Goal: Task Accomplishment & Management: Manage account settings

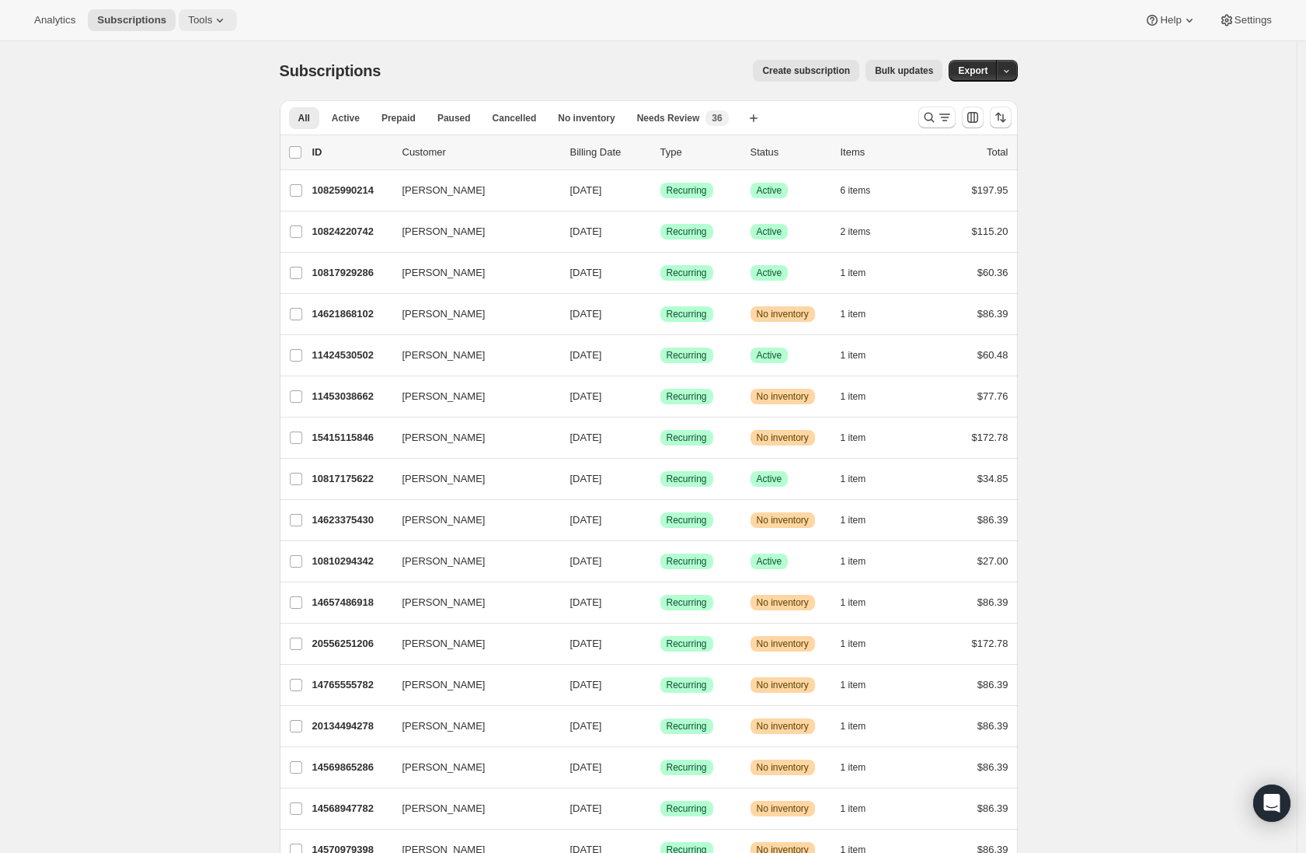
click at [219, 19] on icon at bounding box center [220, 20] width 16 height 16
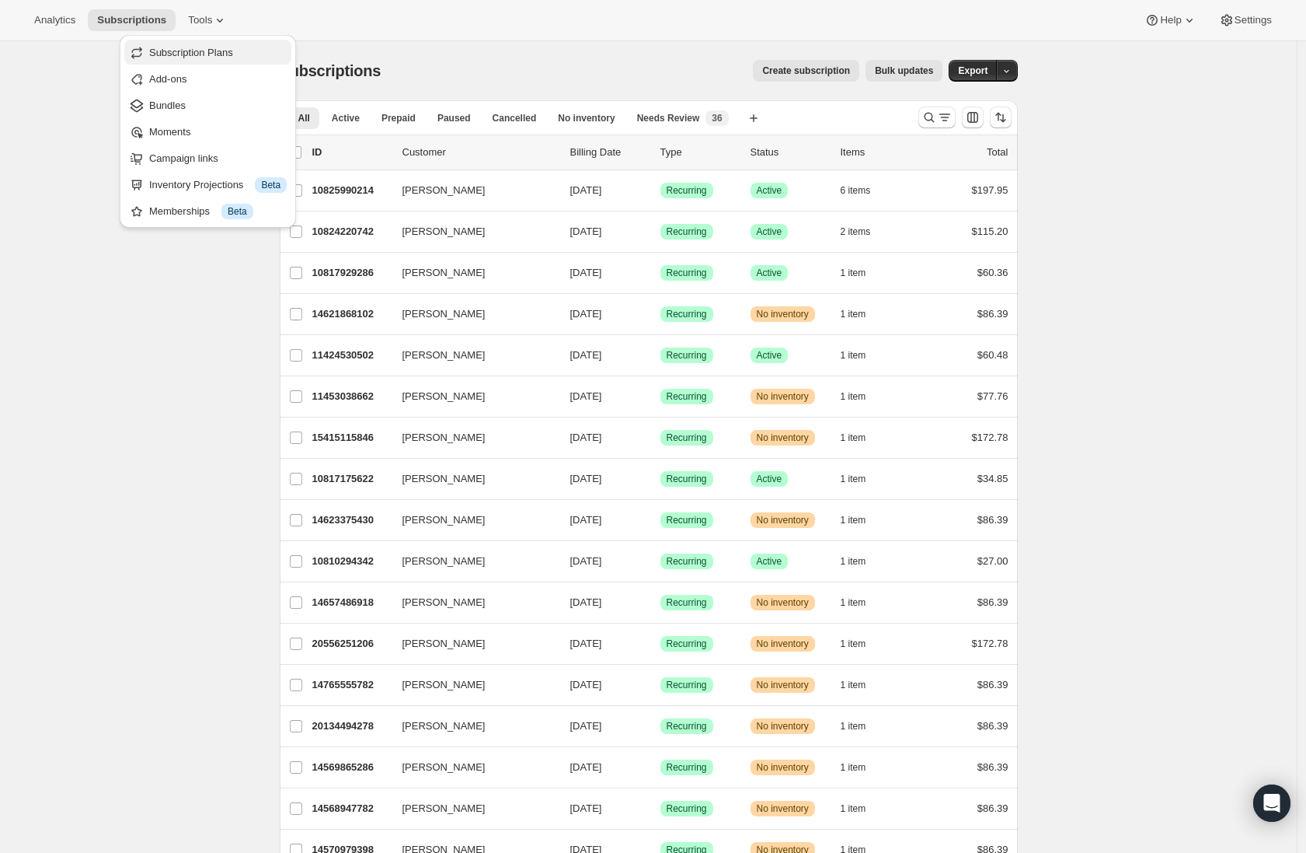
click at [226, 58] on span "Subscription Plans" at bounding box center [191, 53] width 84 height 12
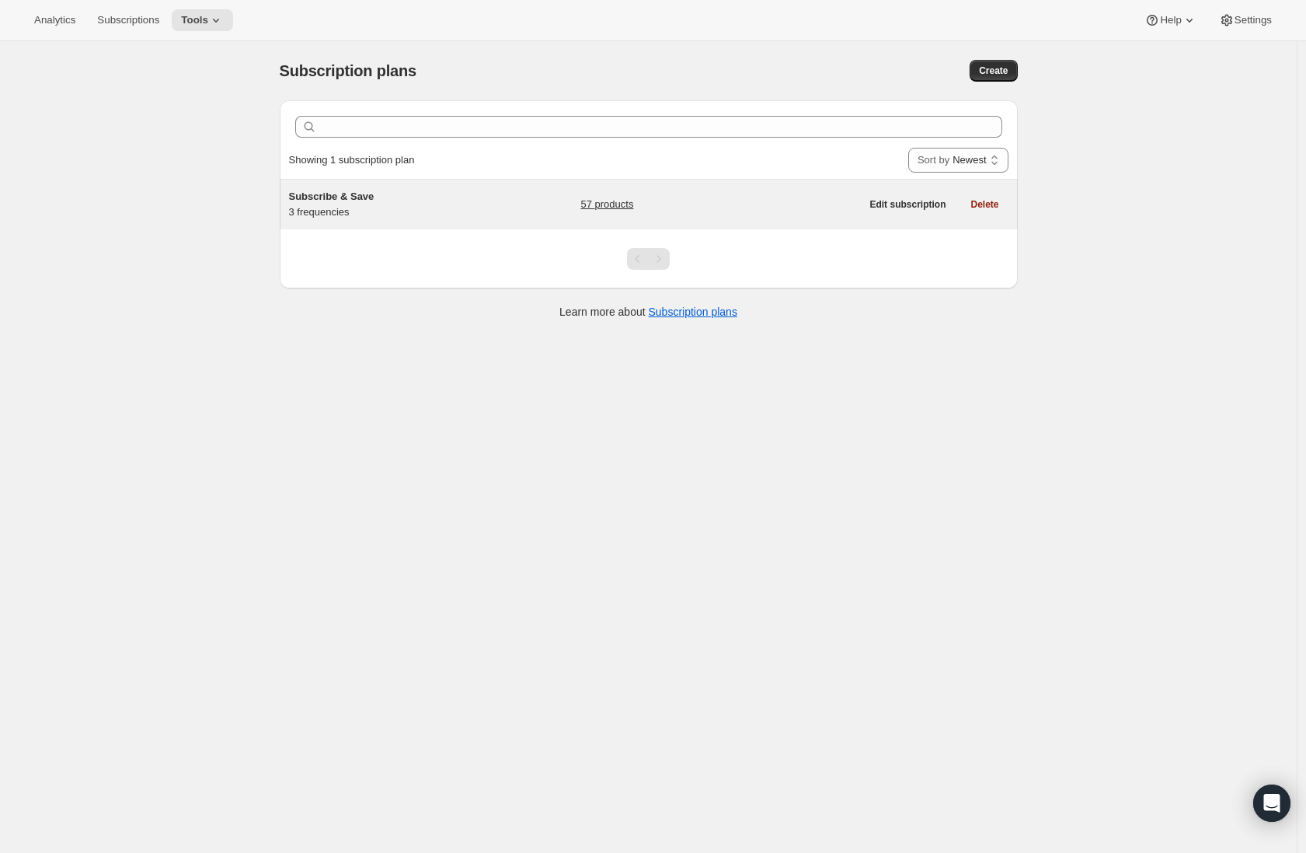
click at [435, 209] on div "Subscribe & Save 3 frequencies" at bounding box center [386, 204] width 194 height 31
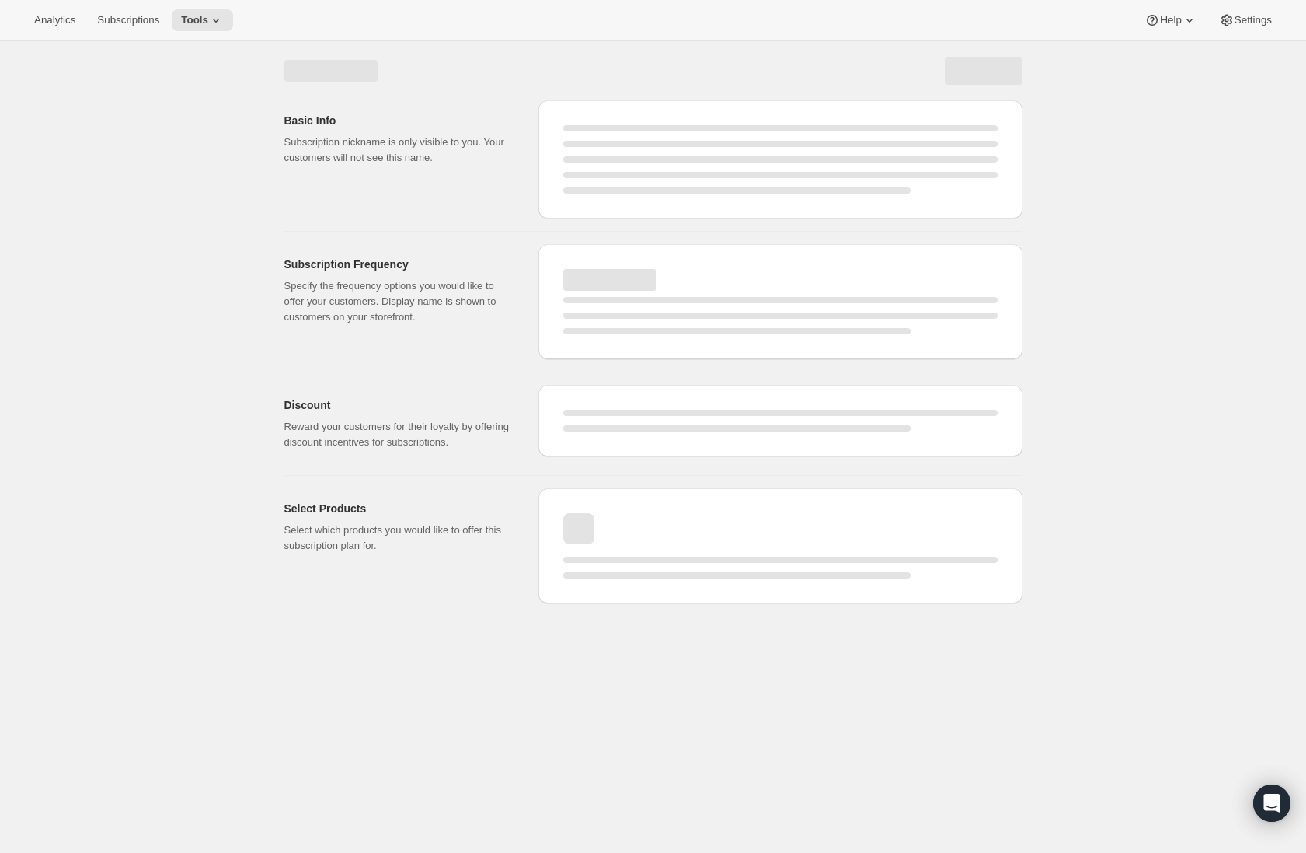
select select "WEEK"
select select "MONTH"
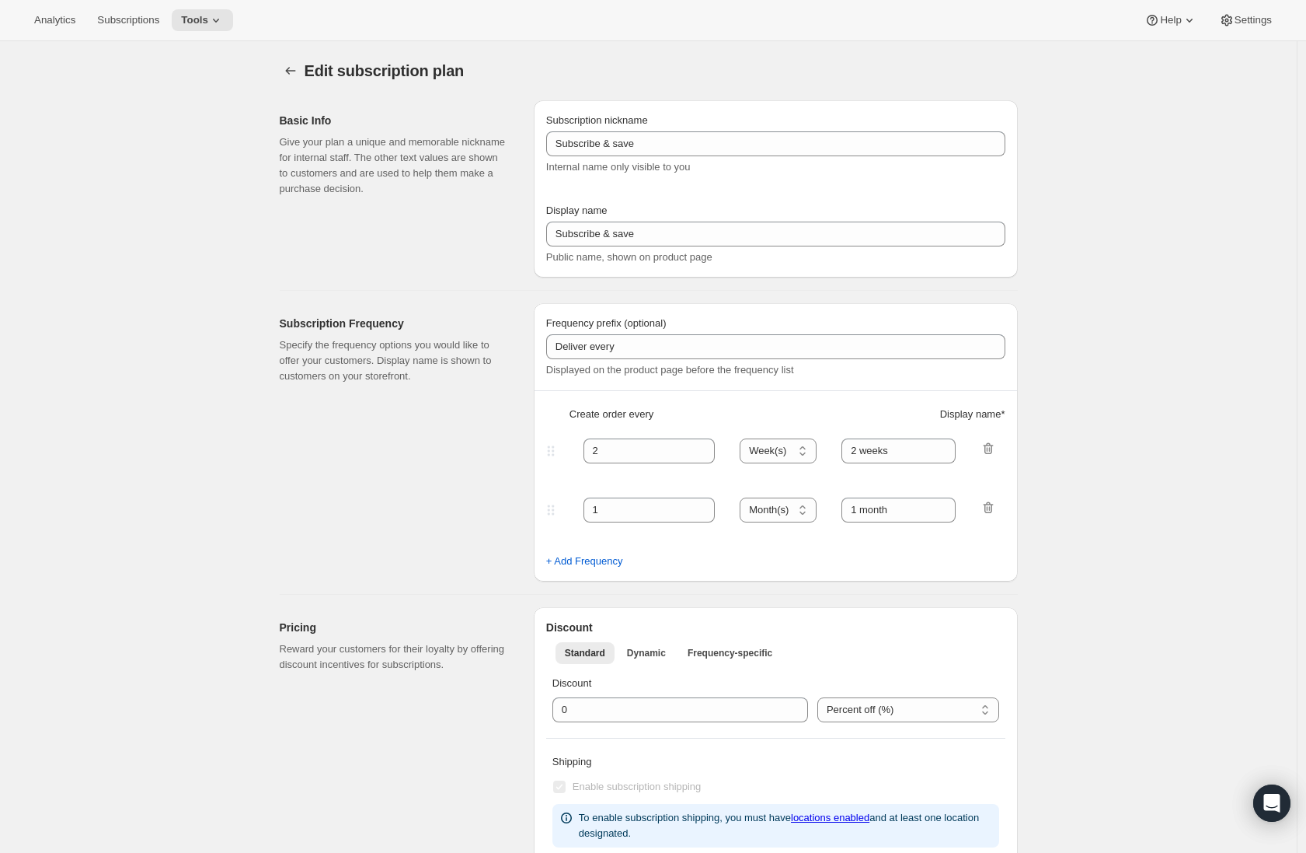
type input "Subscribe & Save"
type input "Subscribe & Save / Free Shipping"
type input "30"
select select "DAY"
type input "30 Days"
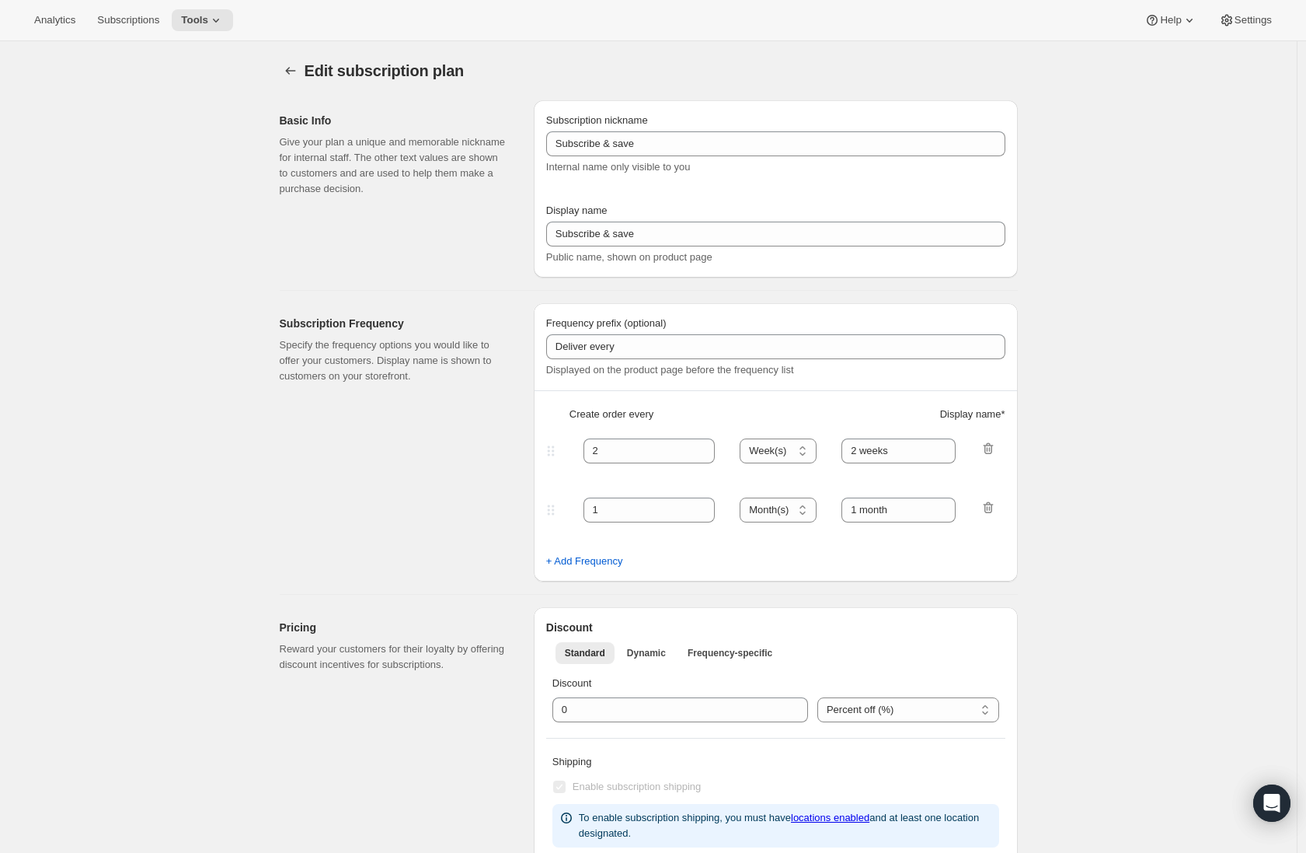
type input "45"
select select "DAY"
type input "45 Days"
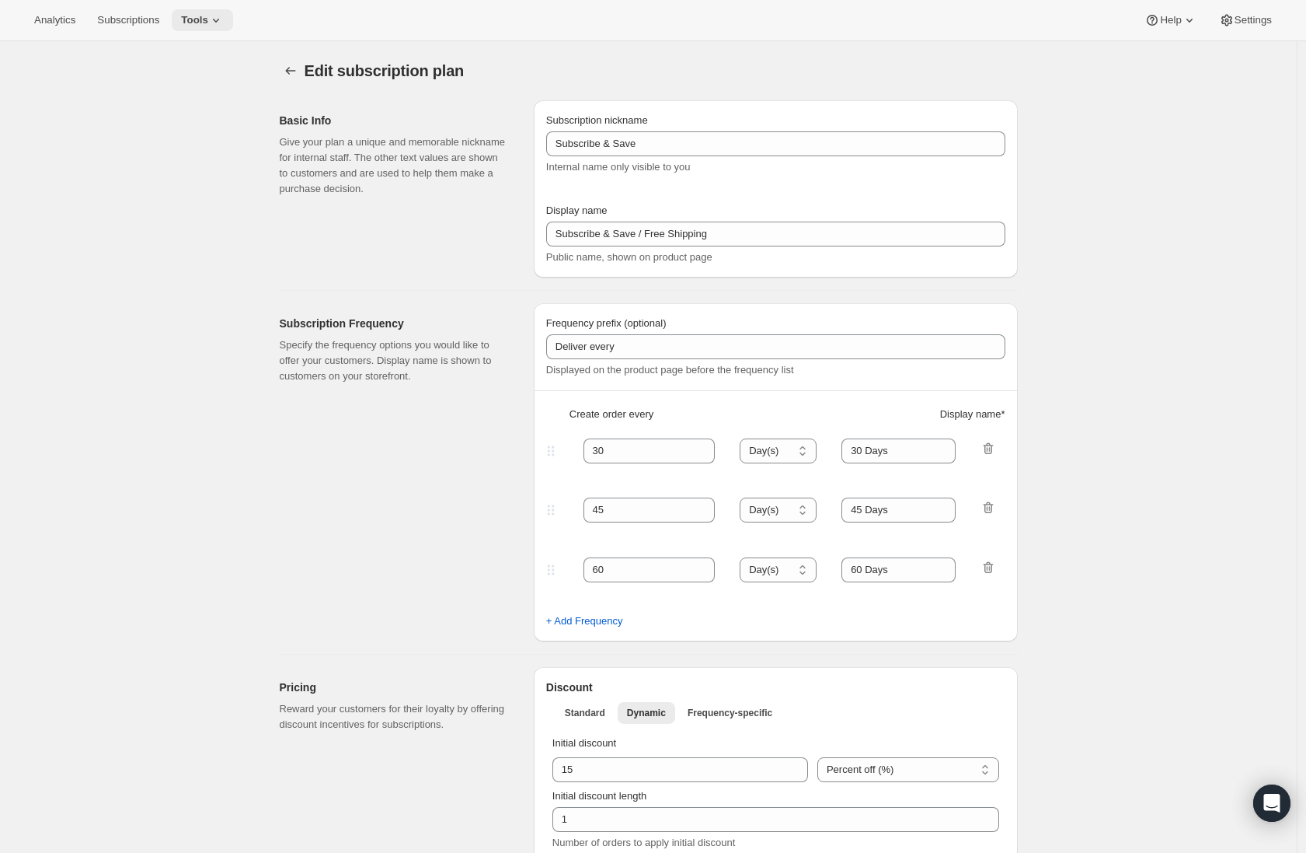
click at [220, 21] on icon at bounding box center [216, 20] width 16 height 16
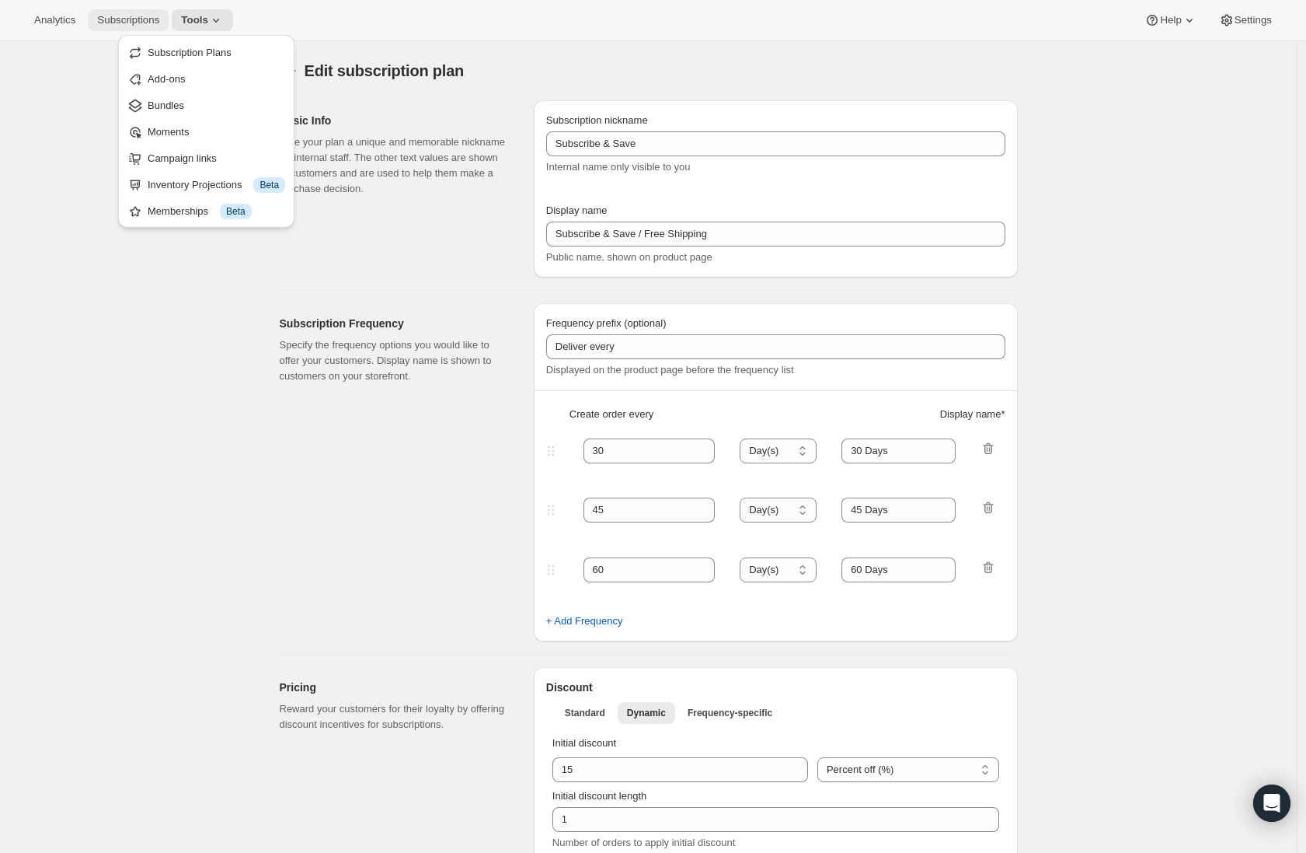
click at [159, 20] on span "Subscriptions" at bounding box center [128, 20] width 62 height 12
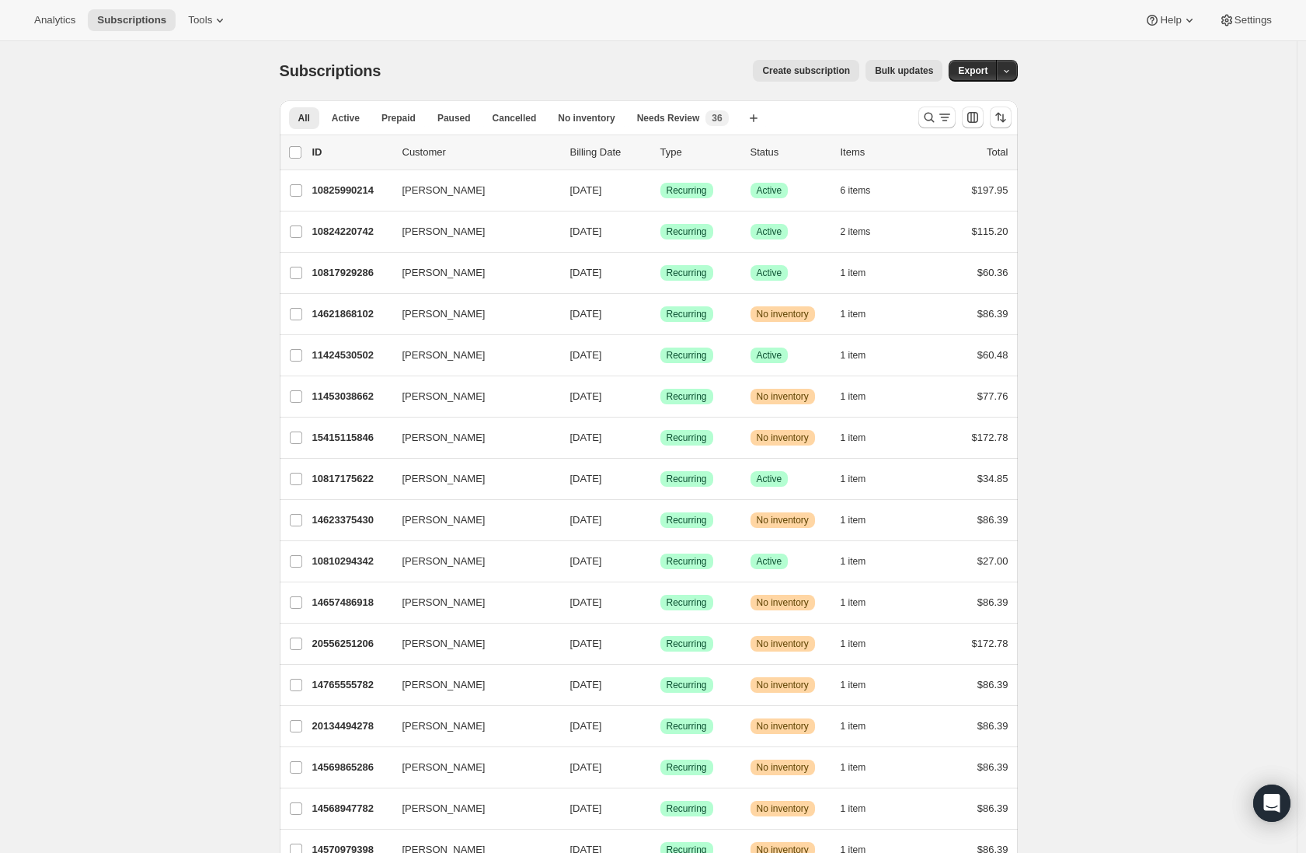
scroll to position [517, 0]
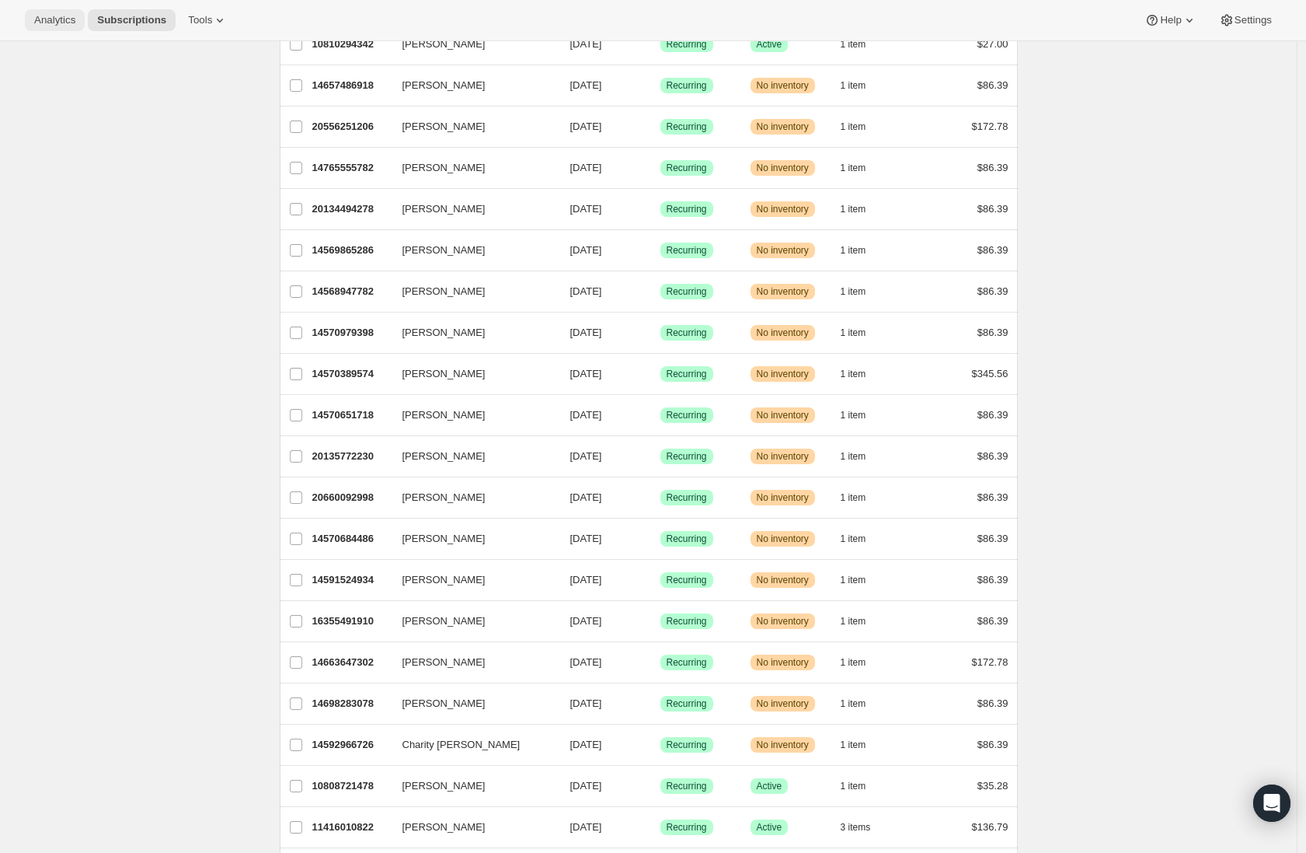
click at [75, 28] on button "Analytics" at bounding box center [55, 20] width 60 height 22
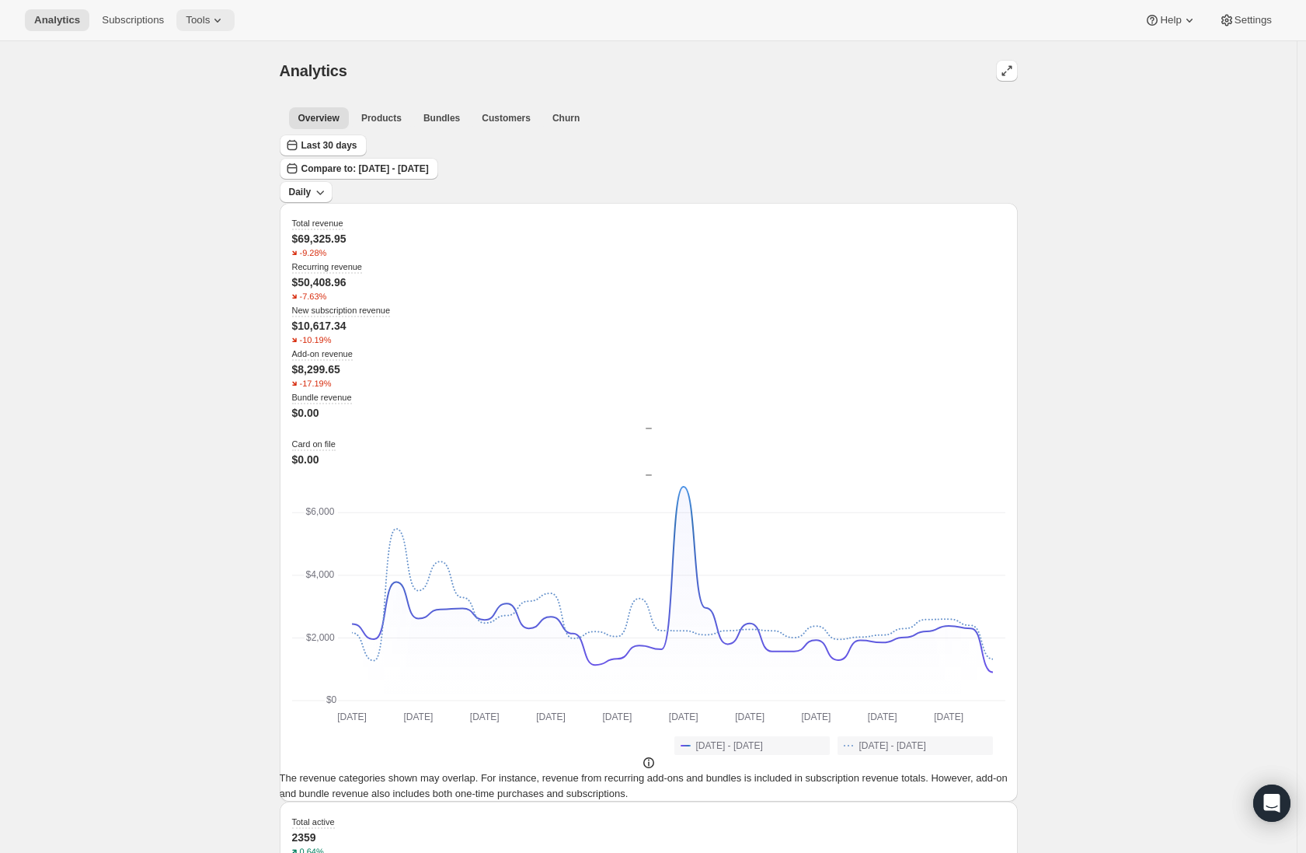
click at [216, 26] on icon at bounding box center [218, 20] width 16 height 16
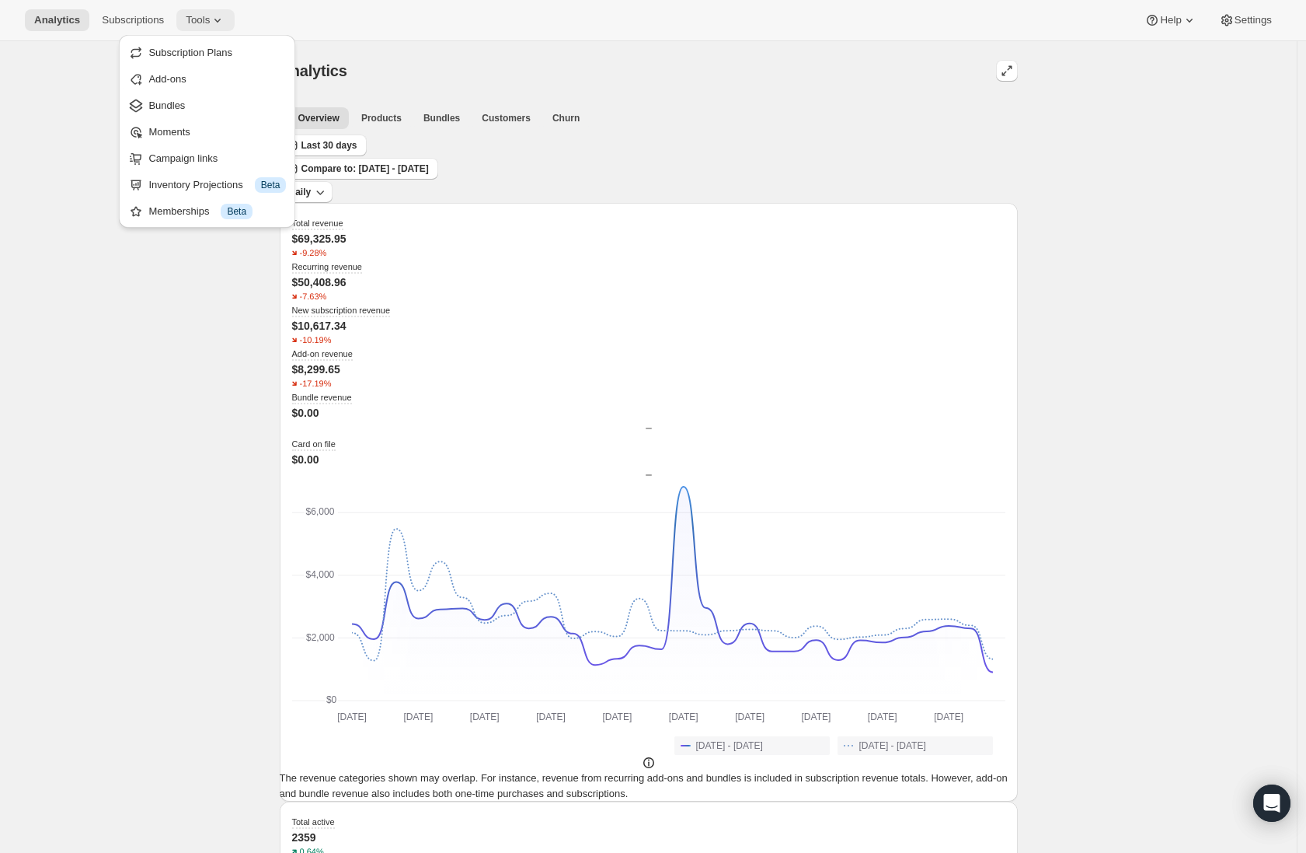
click at [216, 16] on icon at bounding box center [218, 20] width 16 height 16
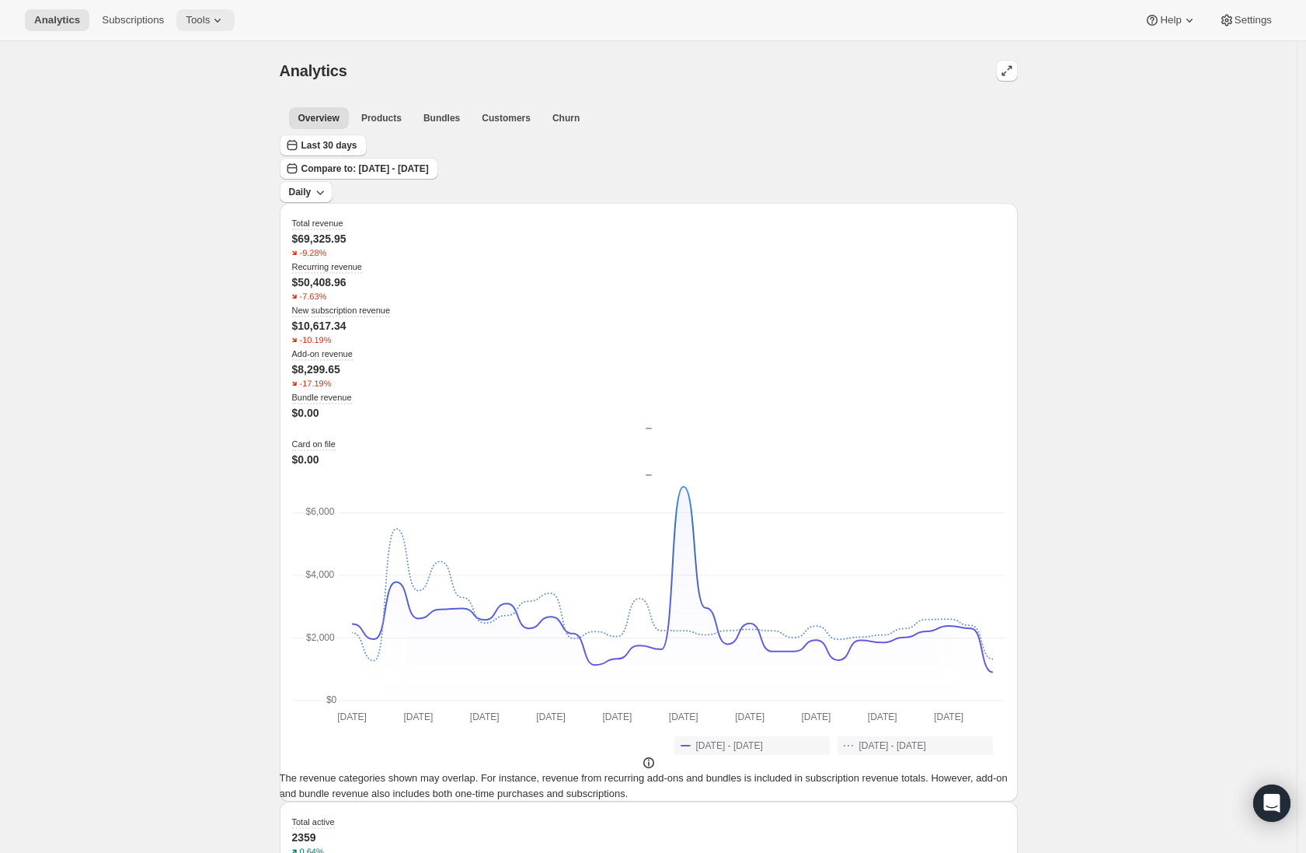
click at [183, 26] on button "Tools" at bounding box center [205, 20] width 58 height 22
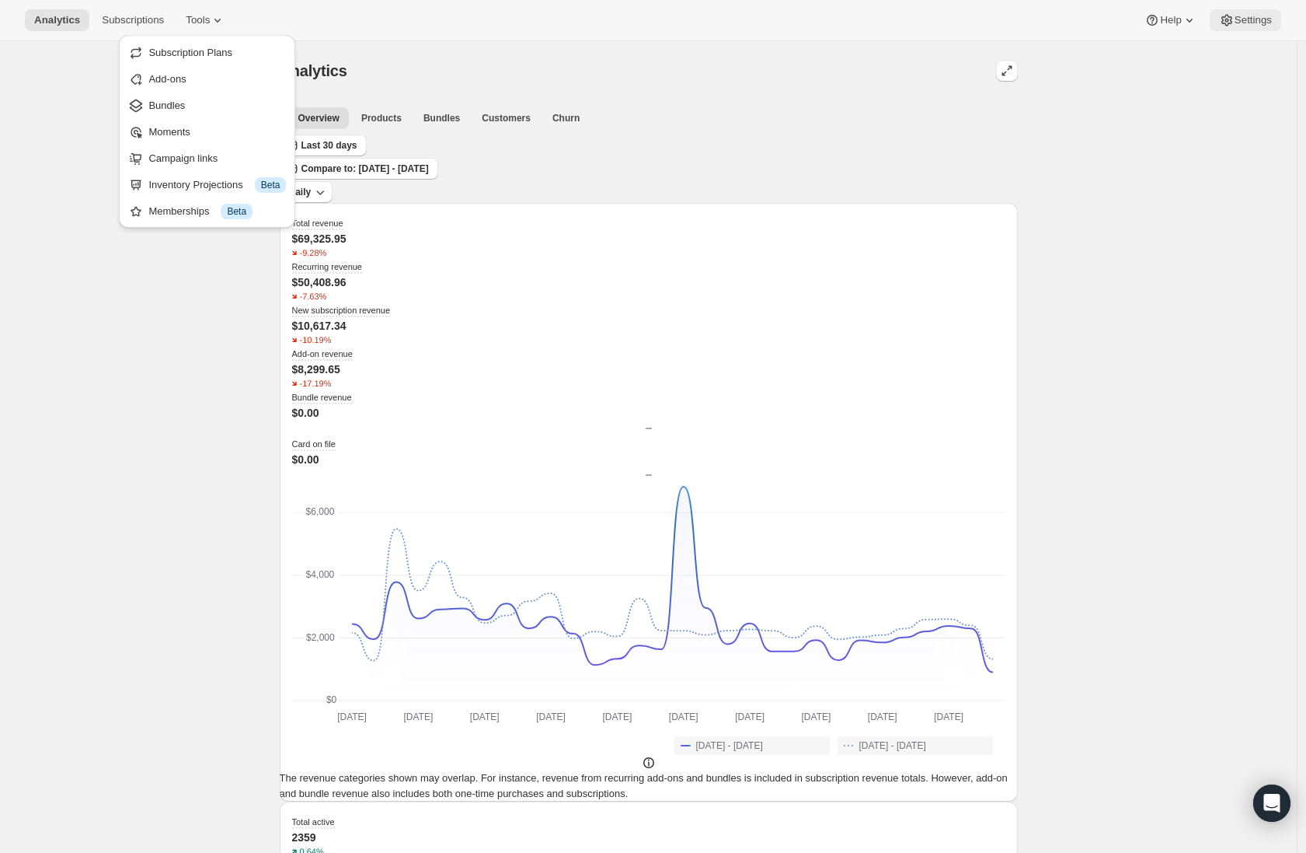
click at [1247, 21] on span "Settings" at bounding box center [1253, 20] width 37 height 12
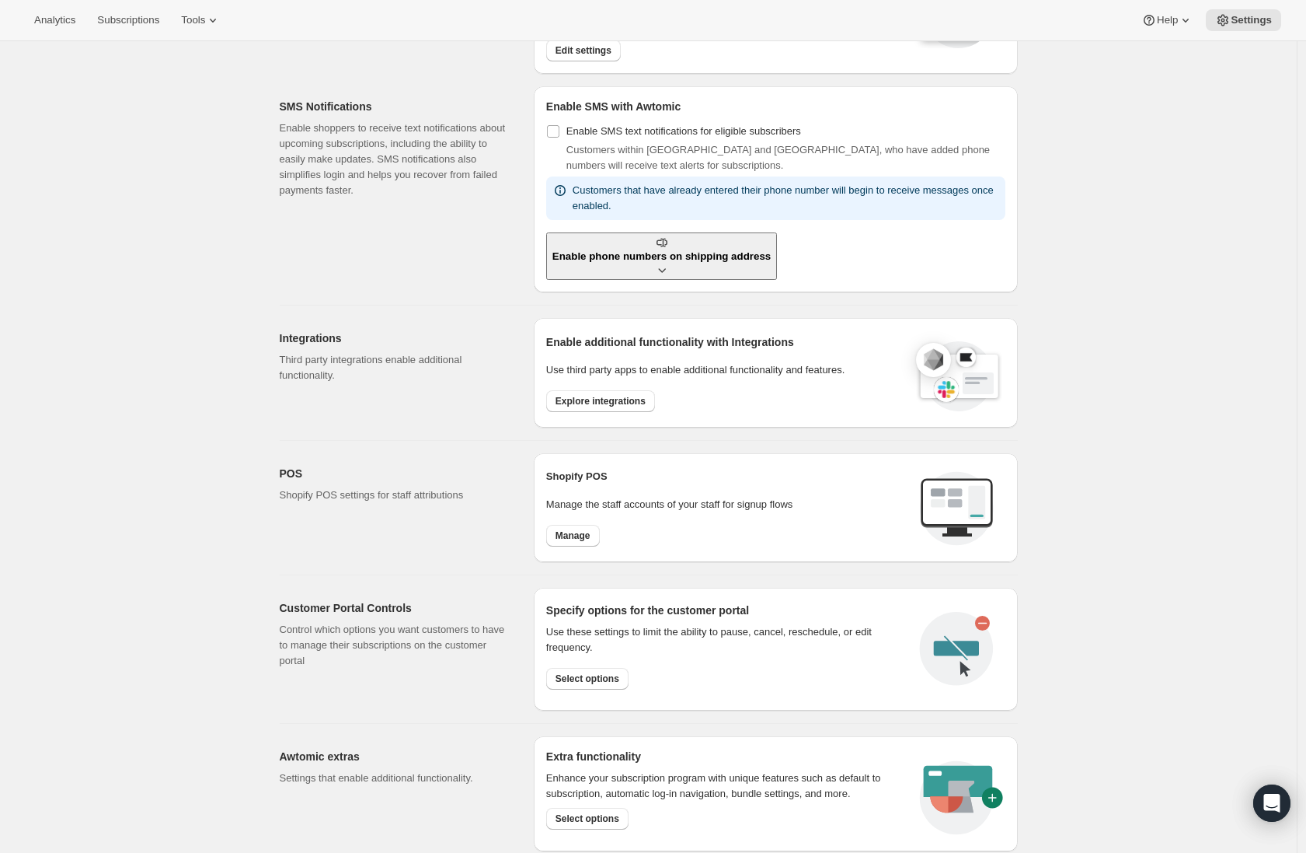
scroll to position [262, 0]
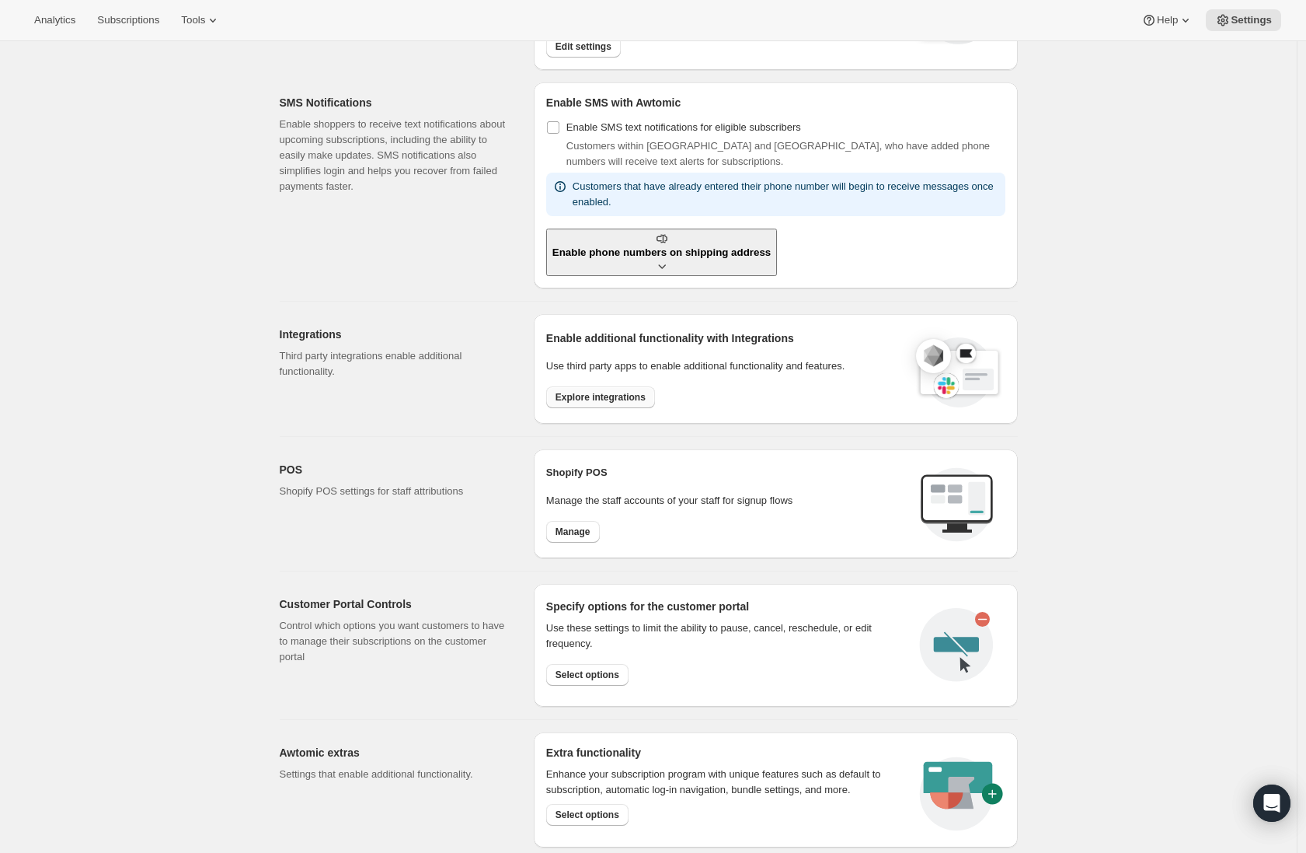
click at [619, 400] on button "Explore integrations" at bounding box center [600, 397] width 109 height 22
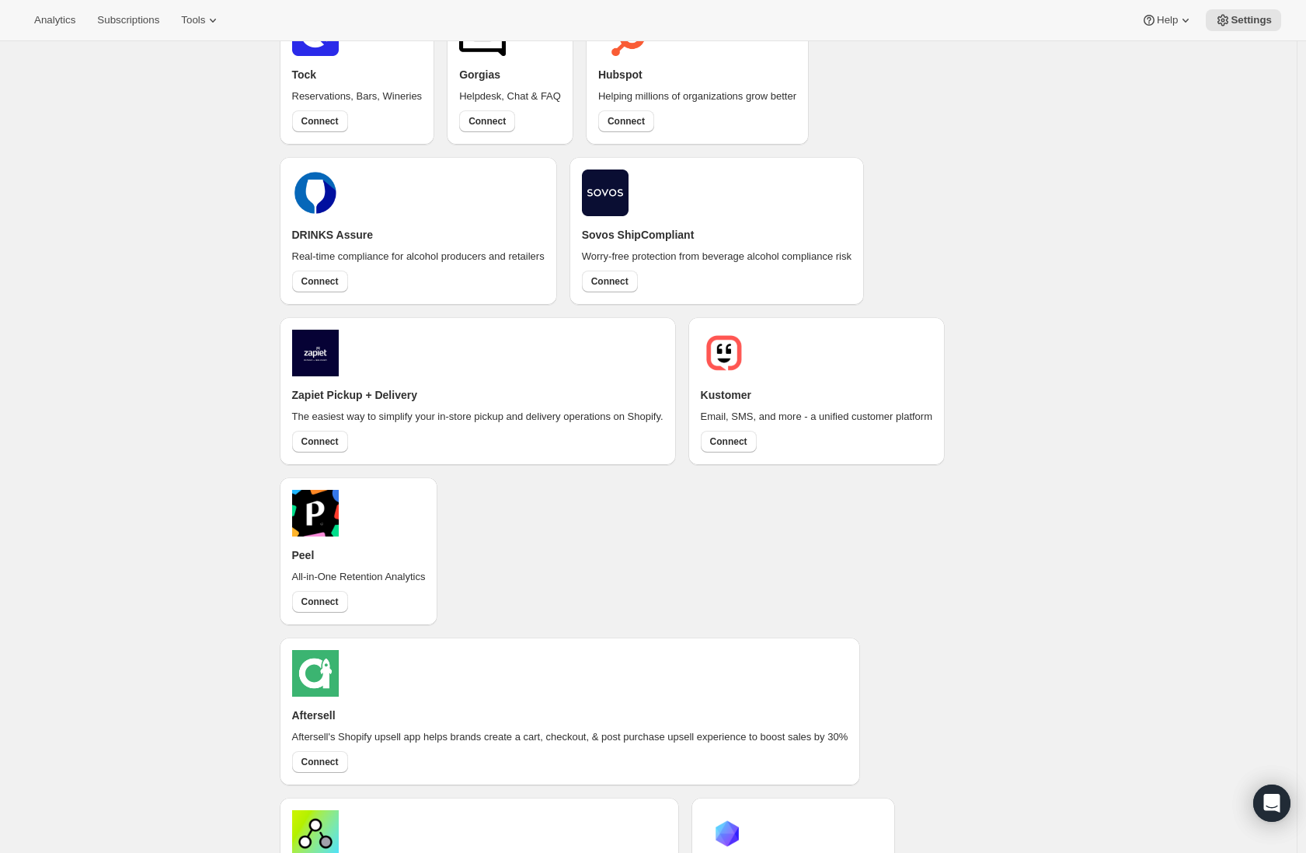
scroll to position [731, 0]
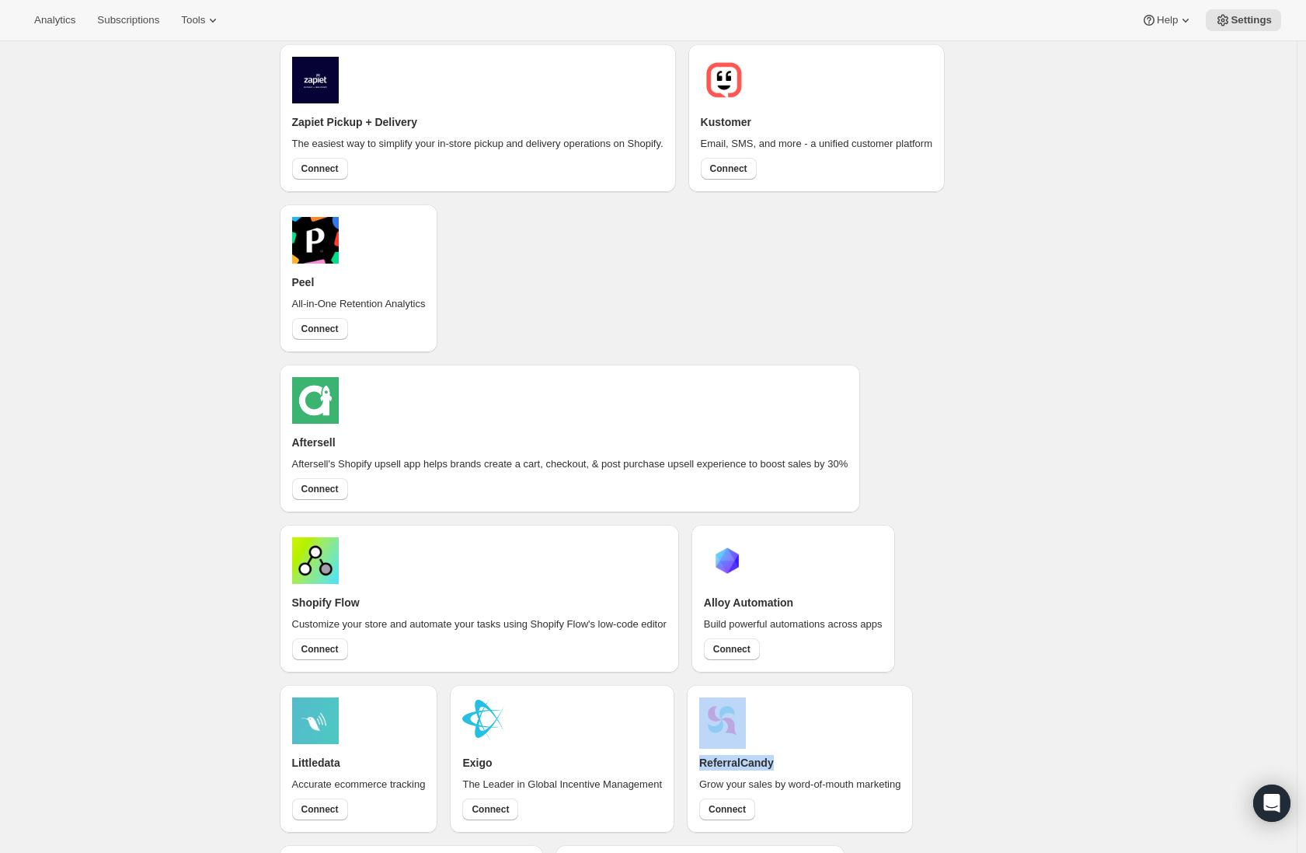
drag, startPoint x: 888, startPoint y: 512, endPoint x: 871, endPoint y: 521, distance: 19.1
click at [871, 697] on div "ReferralCandy Grow your sales by word-of-mouth marketing Connect" at bounding box center [799, 758] width 201 height 123
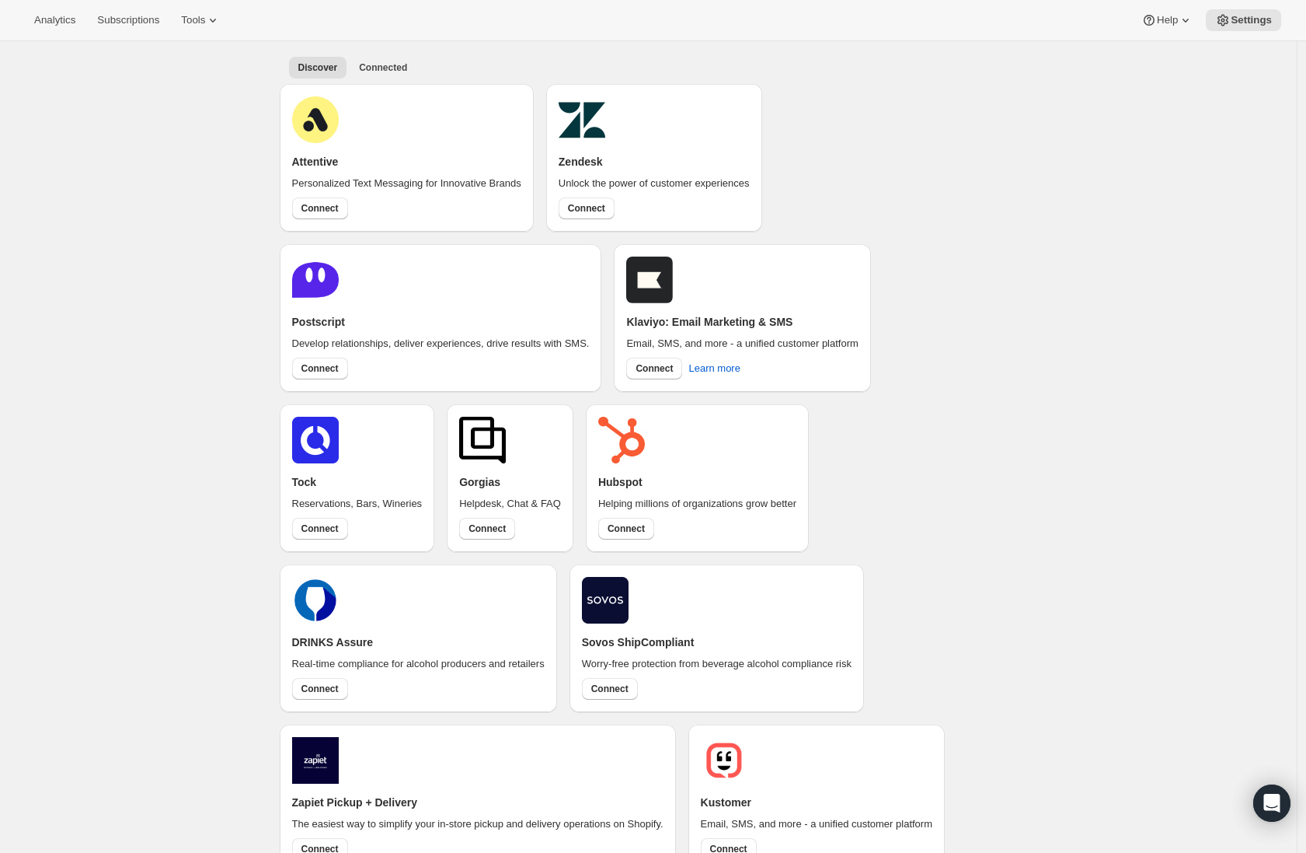
scroll to position [0, 0]
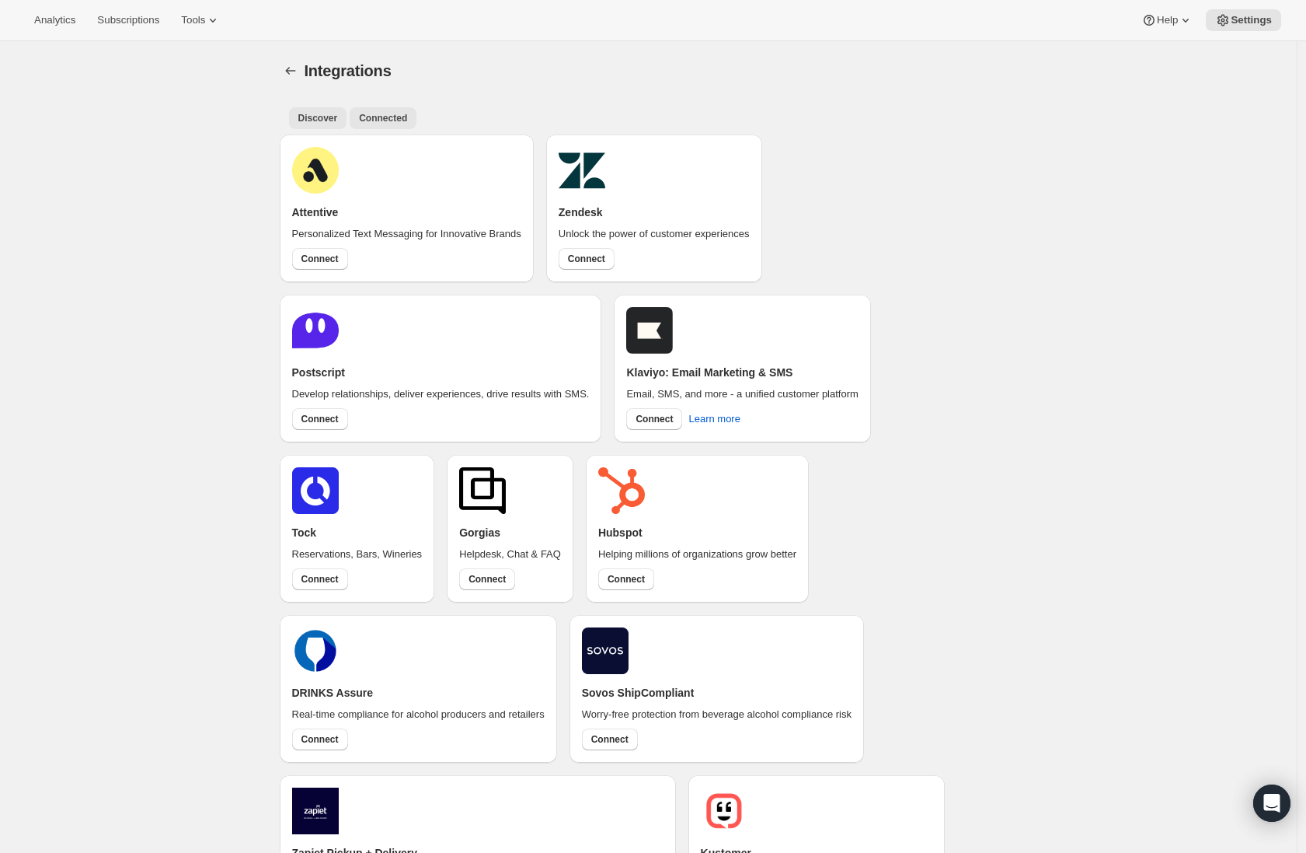
click at [390, 117] on span "Connected" at bounding box center [383, 118] width 48 height 12
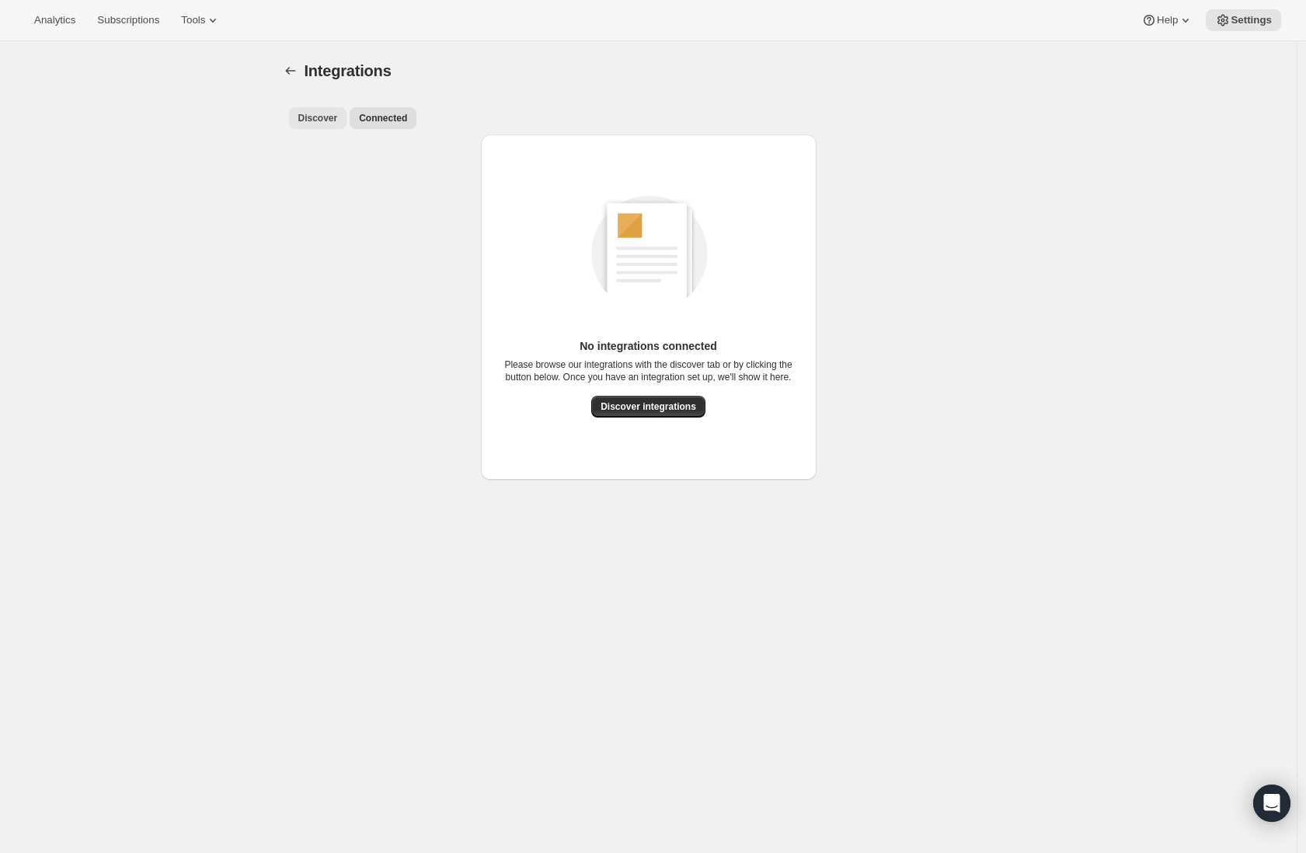
click at [310, 121] on span "Discover" at bounding box center [318, 118] width 40 height 12
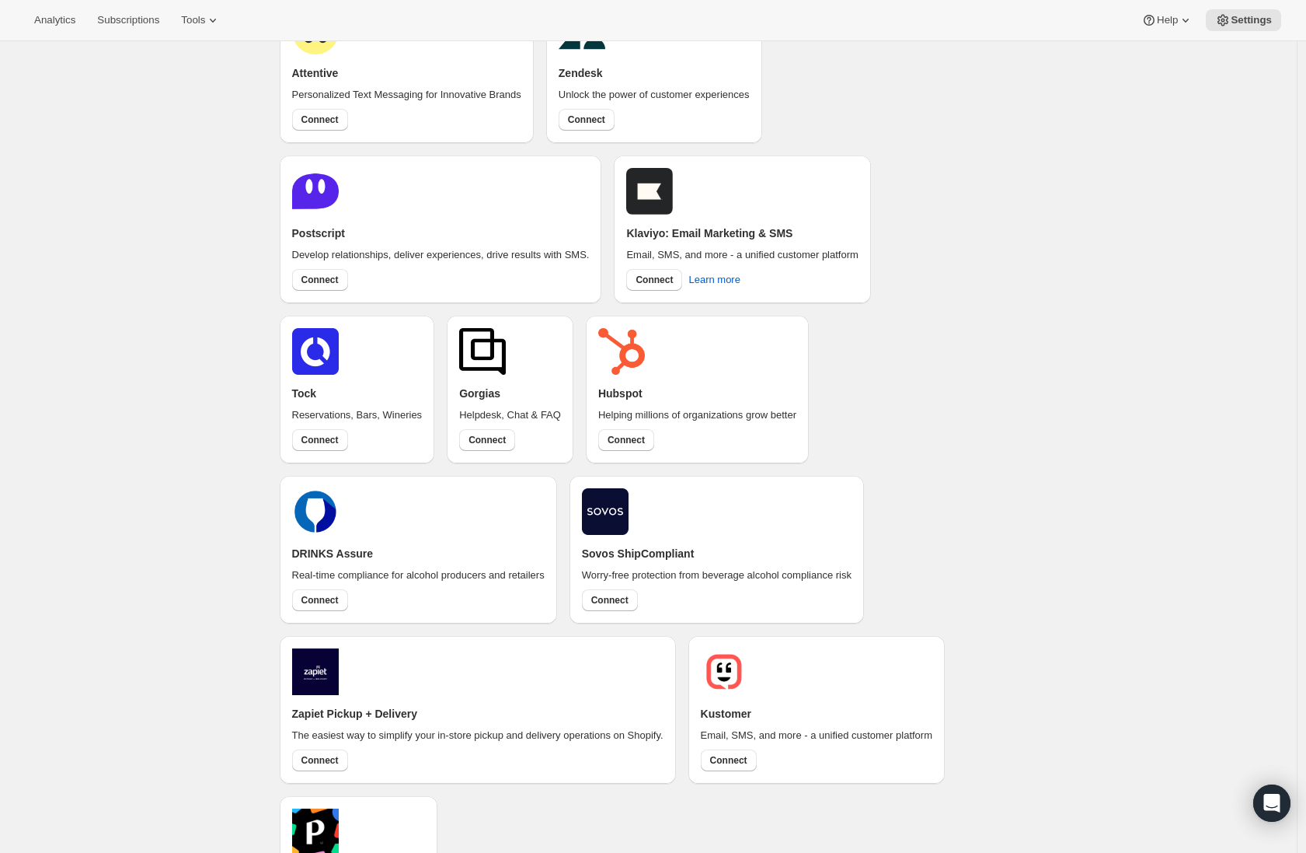
scroll to position [308, 0]
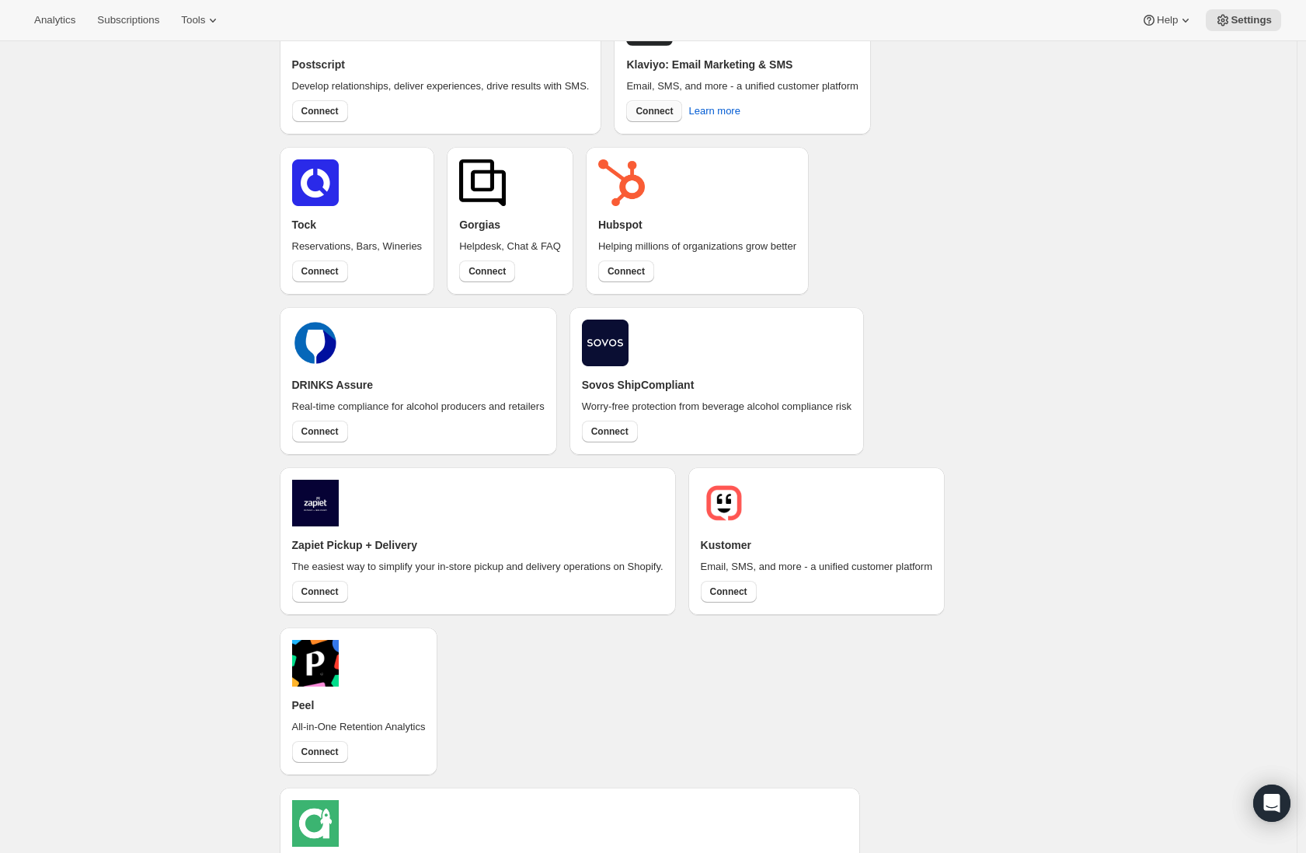
click at [636, 117] on span "Connect" at bounding box center [654, 111] width 37 height 12
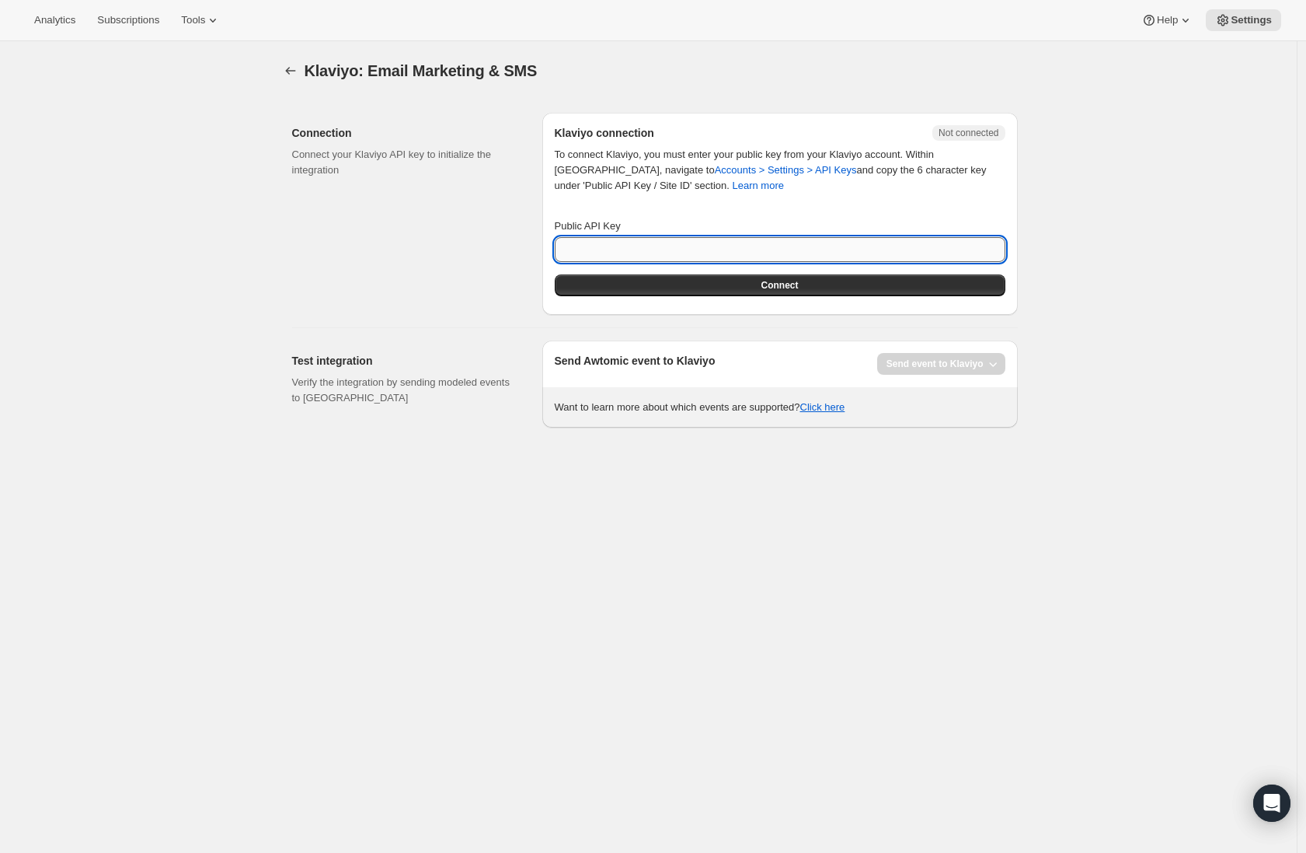
click at [853, 253] on input "Public API Key" at bounding box center [780, 249] width 451 height 25
click at [675, 257] on input "Public API Key" at bounding box center [780, 249] width 451 height 25
paste input "T5DPUE"
type input "T5DPUE"
click at [638, 292] on button "Connect" at bounding box center [780, 285] width 451 height 22
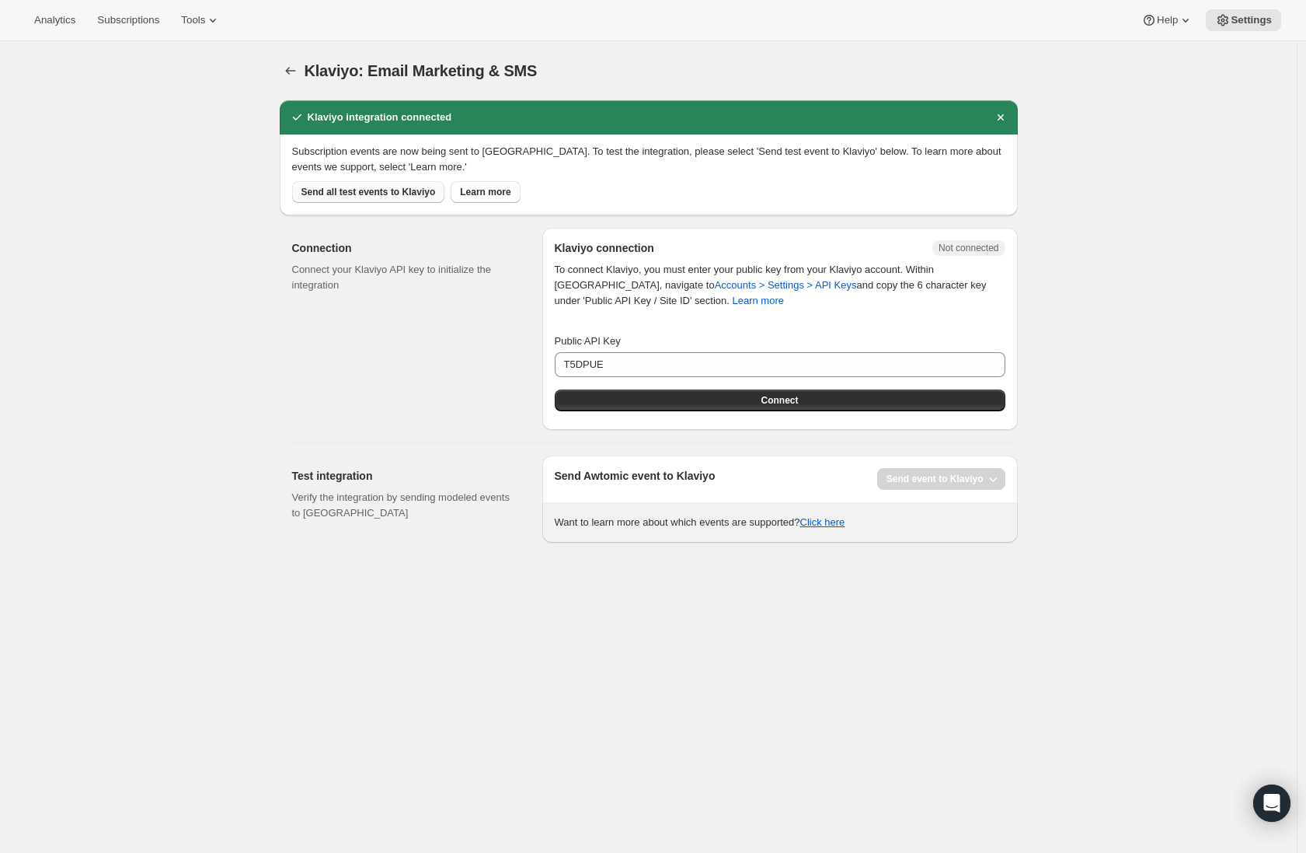
click at [377, 194] on span "Send all test events to Klaviyo" at bounding box center [369, 192] width 134 height 12
click at [867, 399] on button "Connect" at bounding box center [780, 400] width 451 height 22
click at [378, 351] on div "Connection Connect your Klaviyo API key to initialize the integration" at bounding box center [411, 329] width 238 height 202
click at [288, 68] on icon "button" at bounding box center [291, 71] width 16 height 16
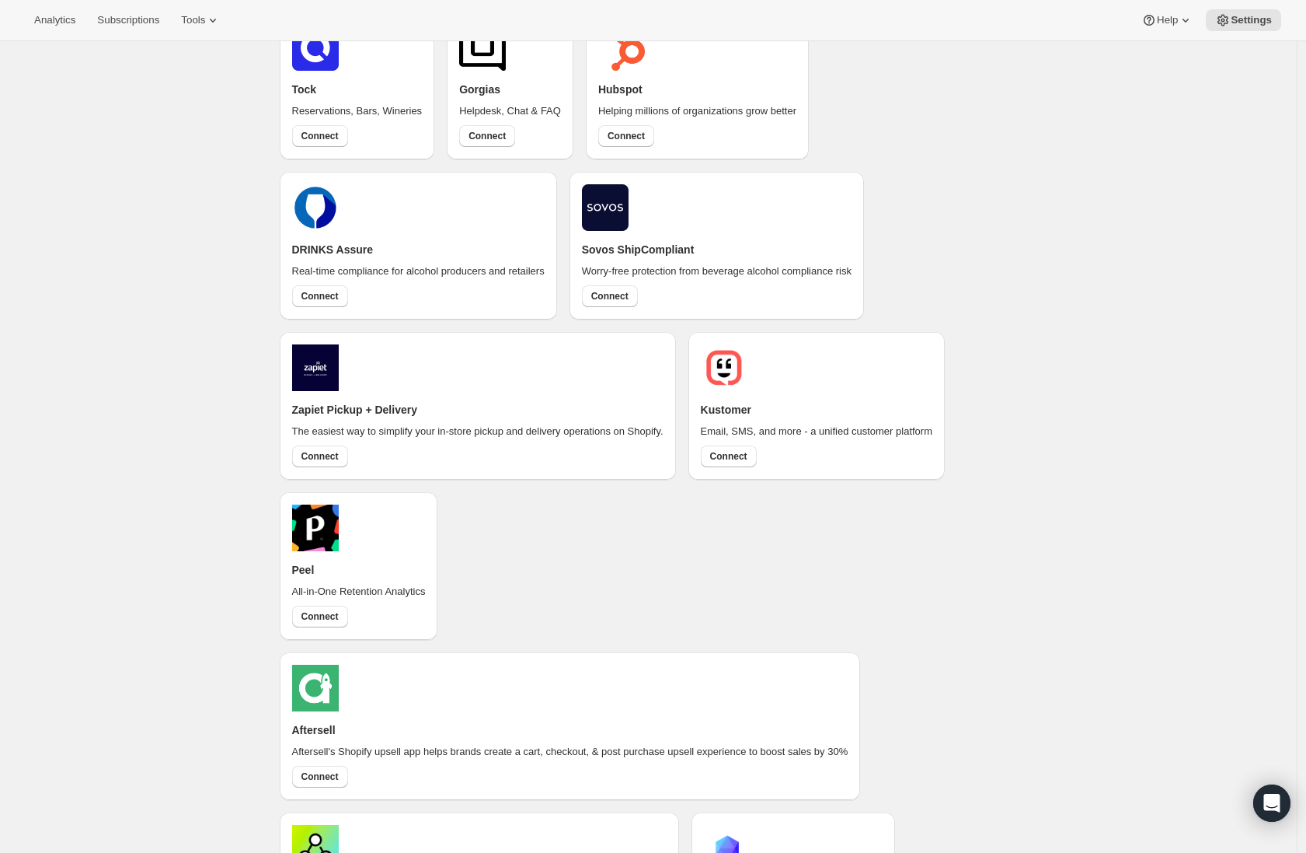
scroll to position [448, 0]
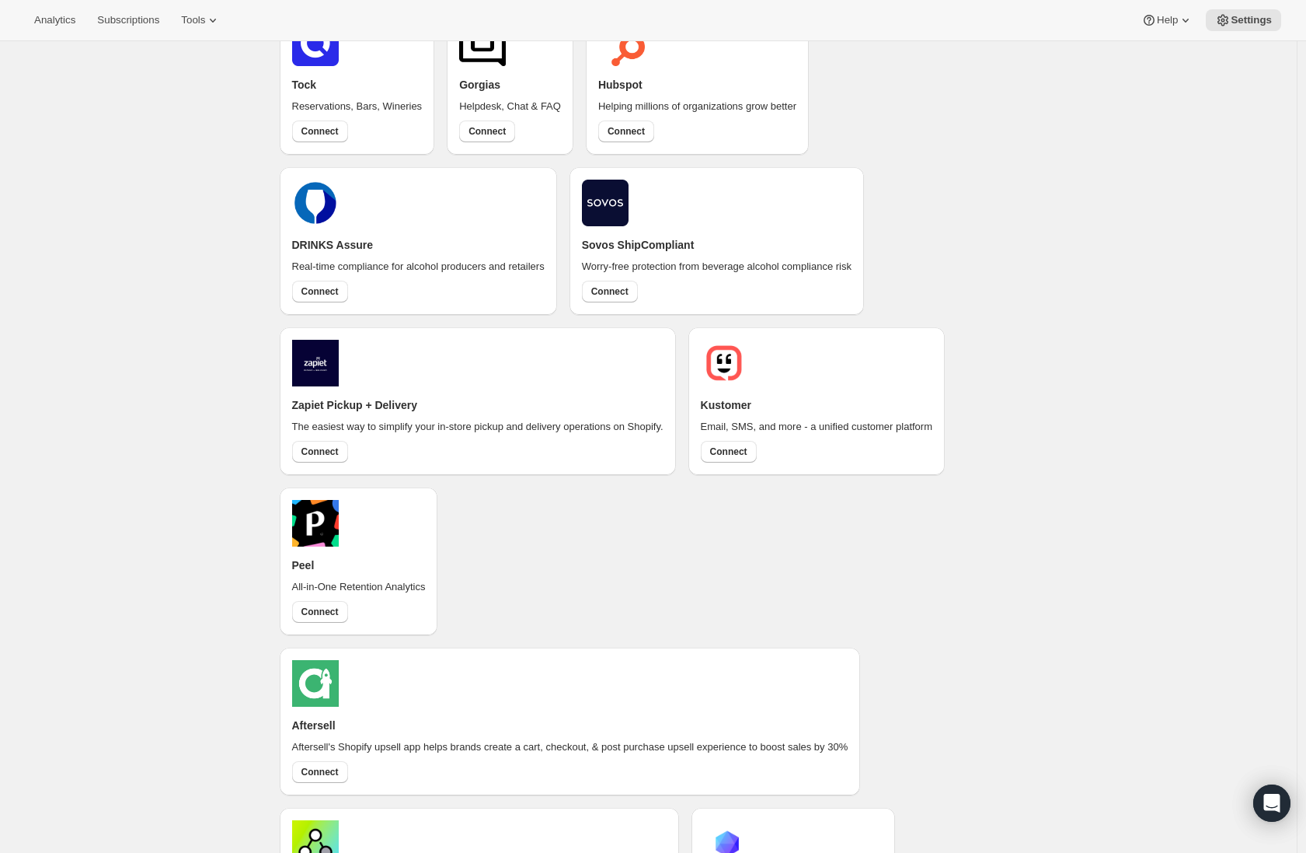
click at [114, 173] on div "Integrations. This page is ready Integrations Discover Connected More views Dis…" at bounding box center [648, 441] width 1297 height 1694
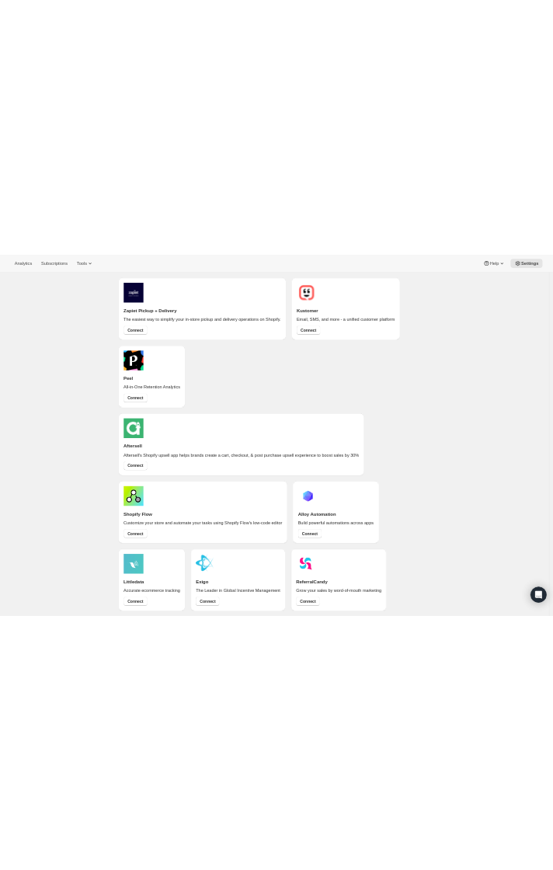
scroll to position [0, 0]
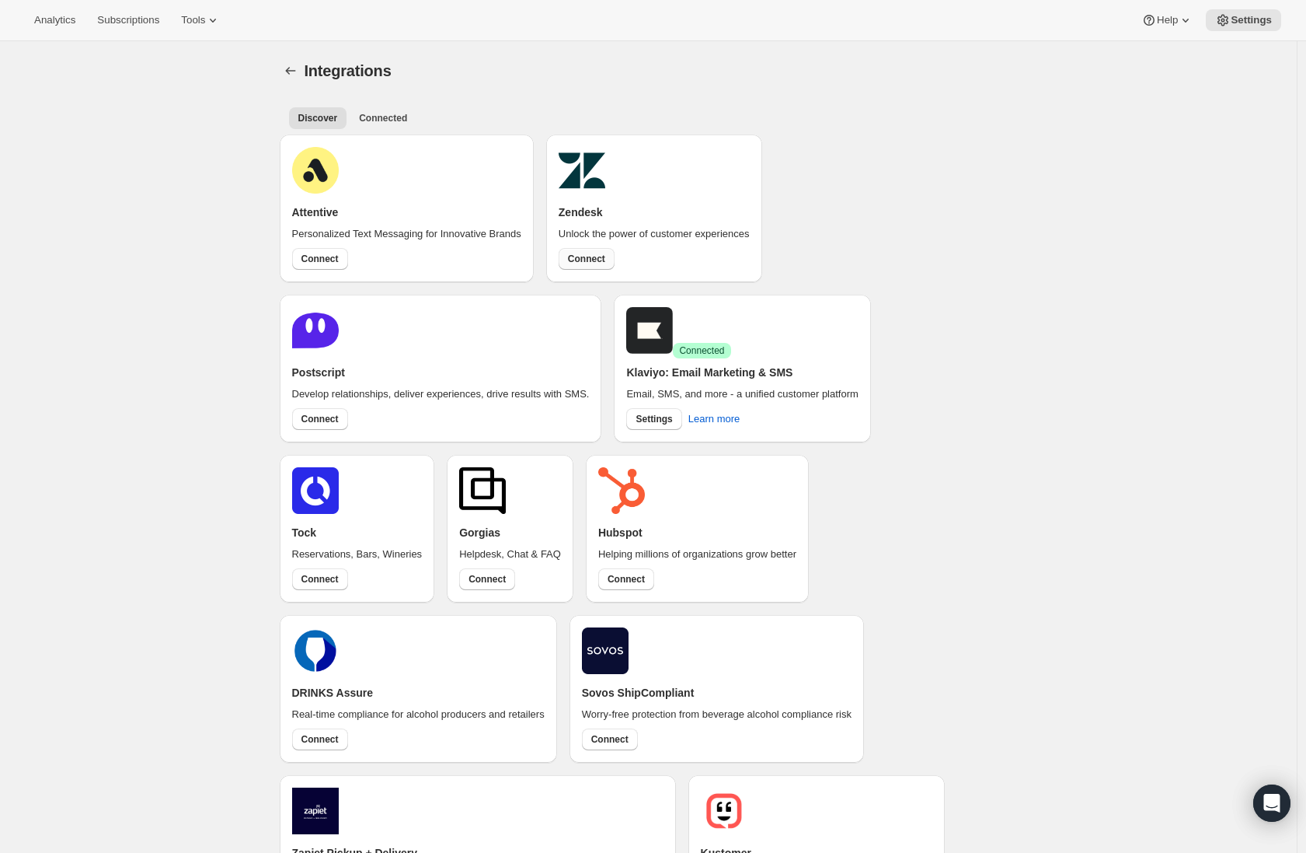
click at [584, 265] on span "Connect" at bounding box center [586, 259] width 37 height 12
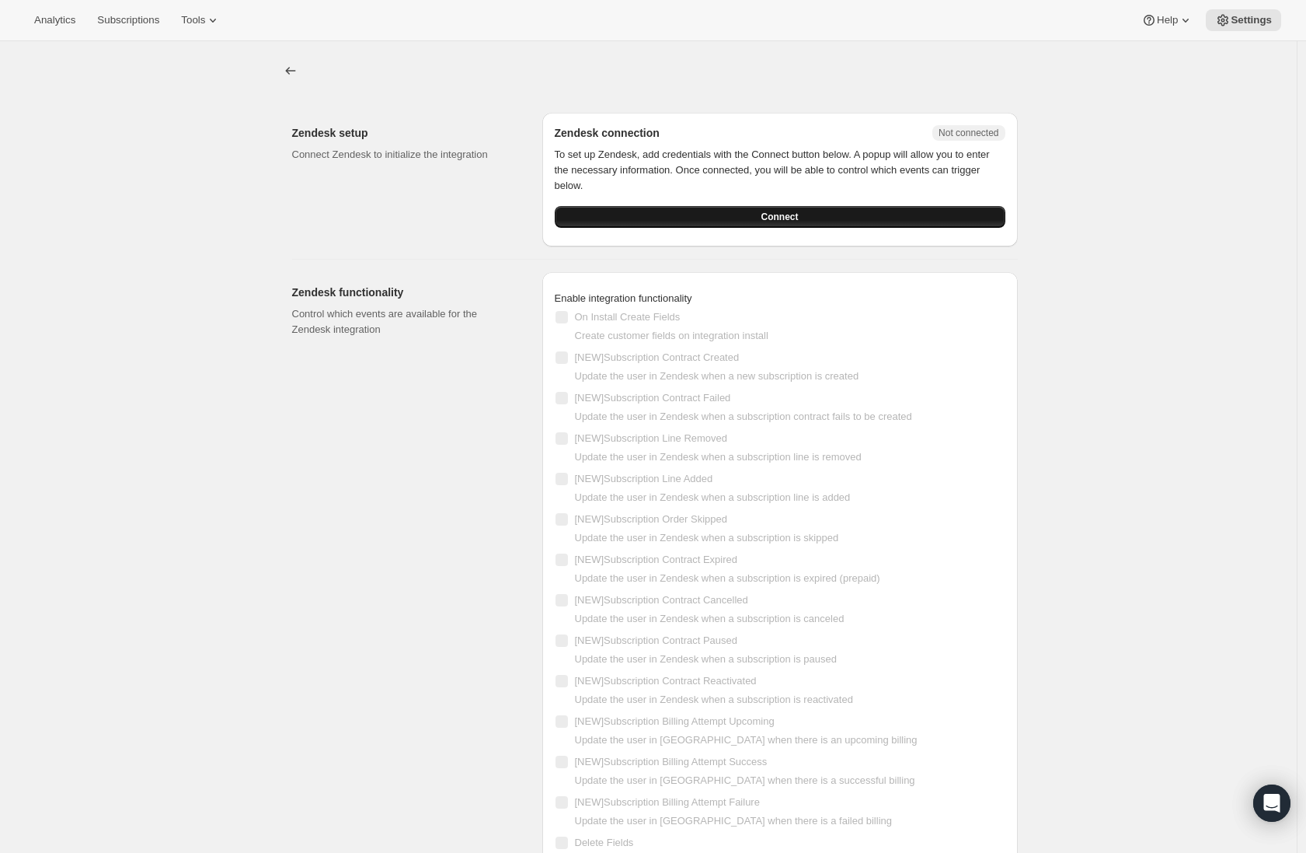
click at [856, 217] on button "Connect" at bounding box center [780, 217] width 451 height 22
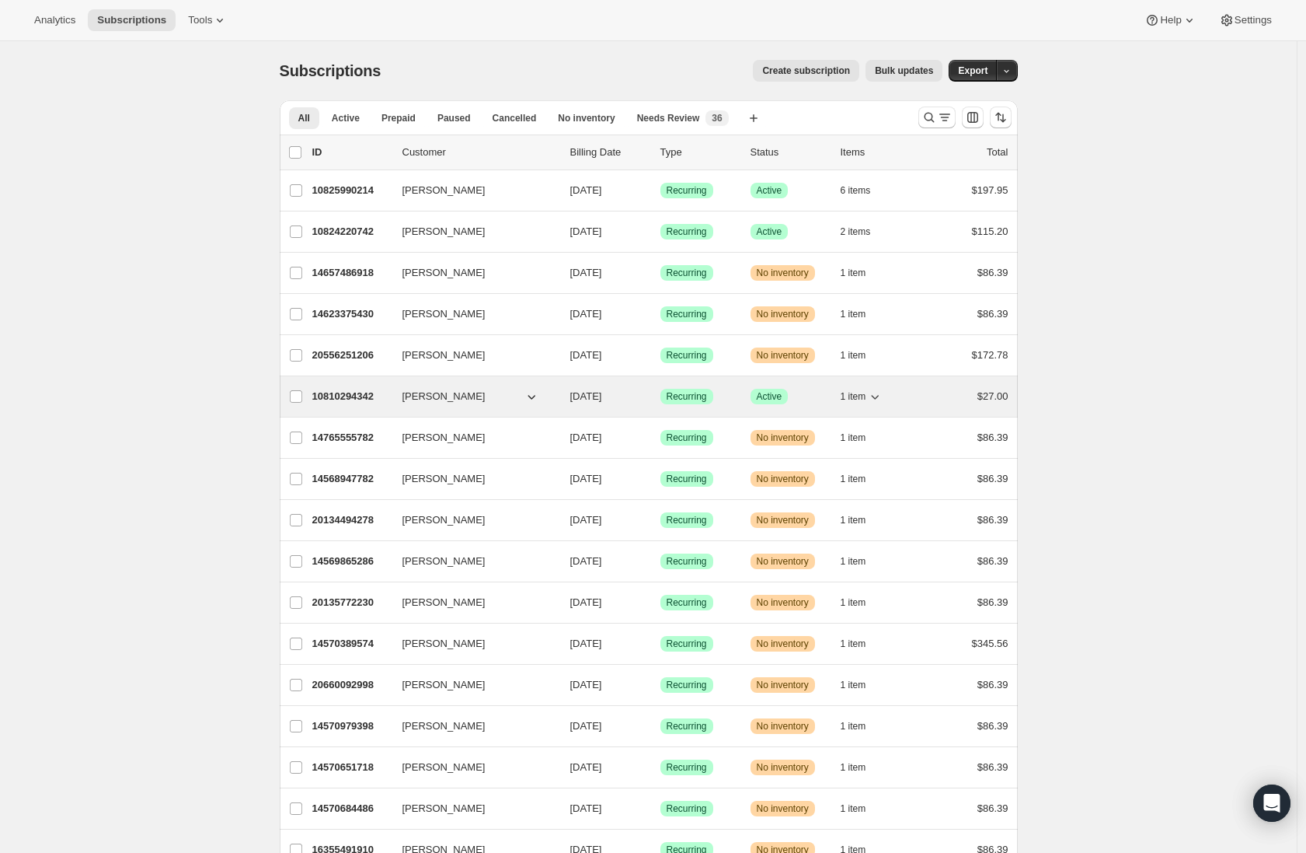
scroll to position [3, 0]
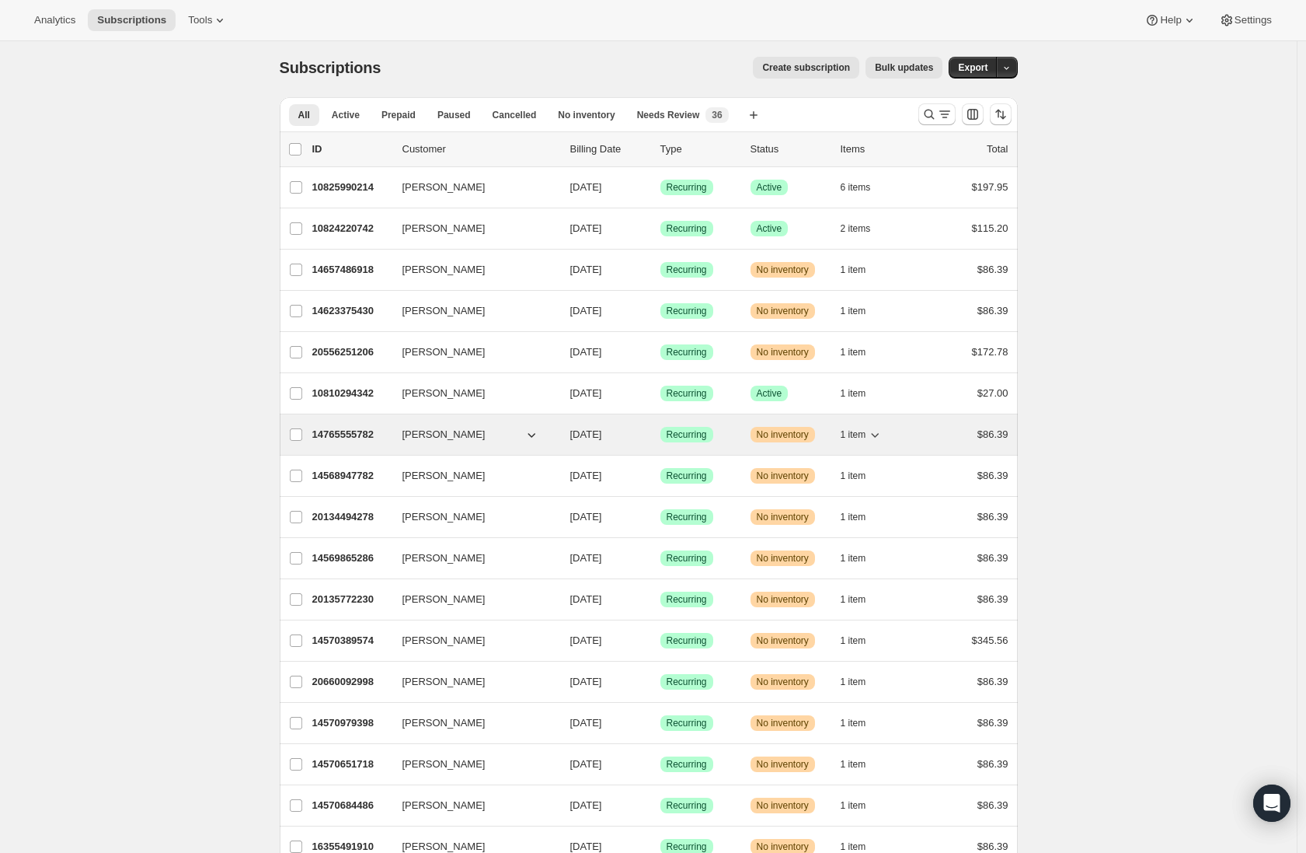
click at [782, 441] on span "Warning No inventory" at bounding box center [783, 435] width 65 height 16
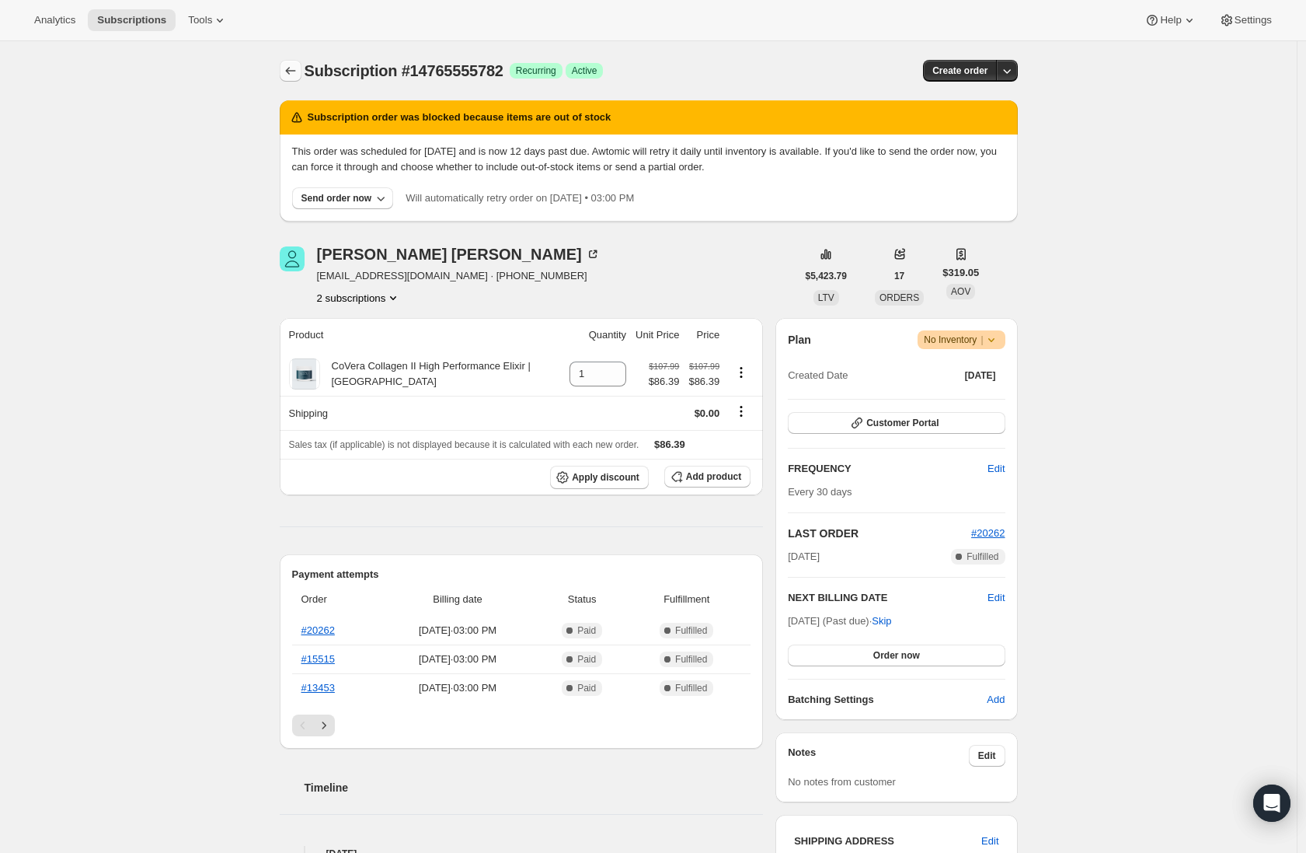
click at [298, 68] on icon "Subscriptions" at bounding box center [291, 71] width 16 height 16
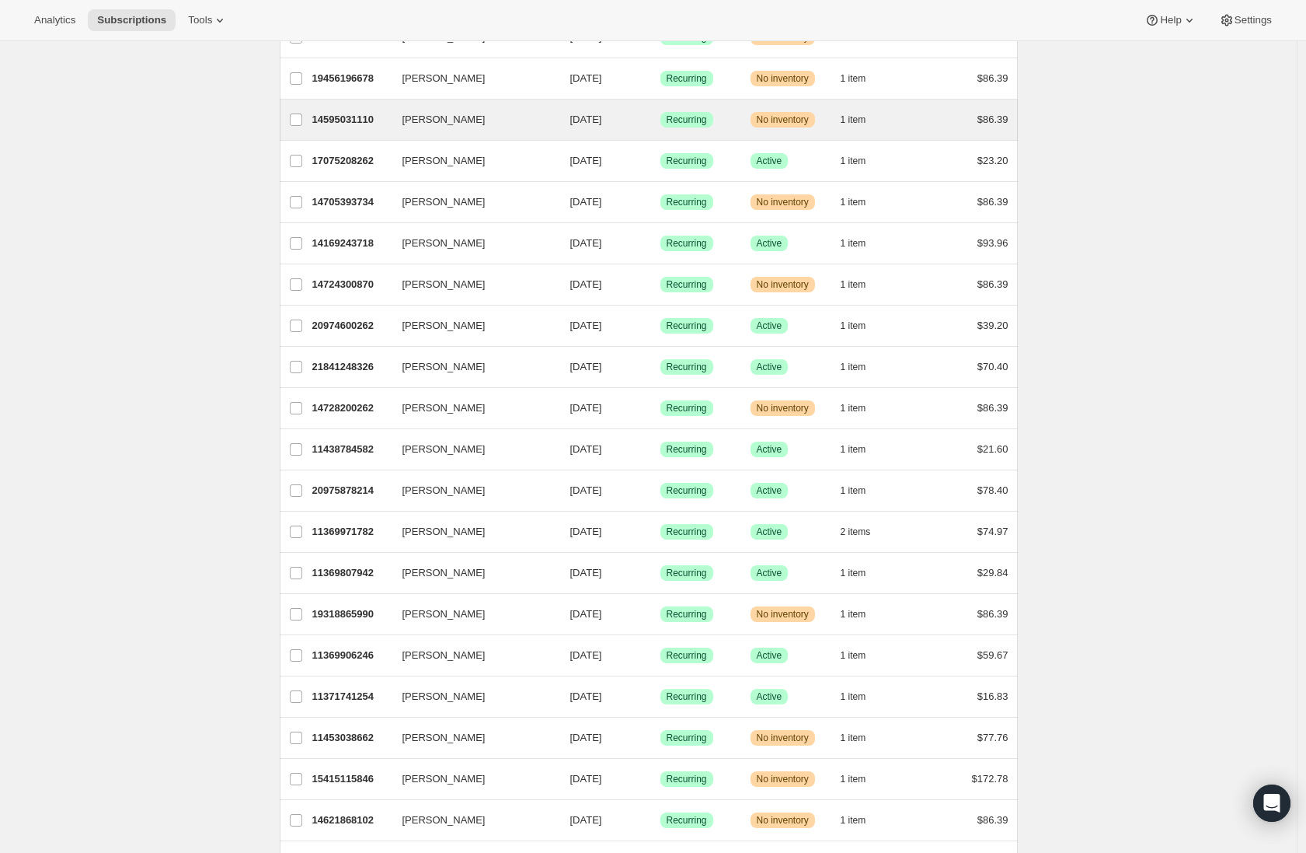
scroll to position [1475, 0]
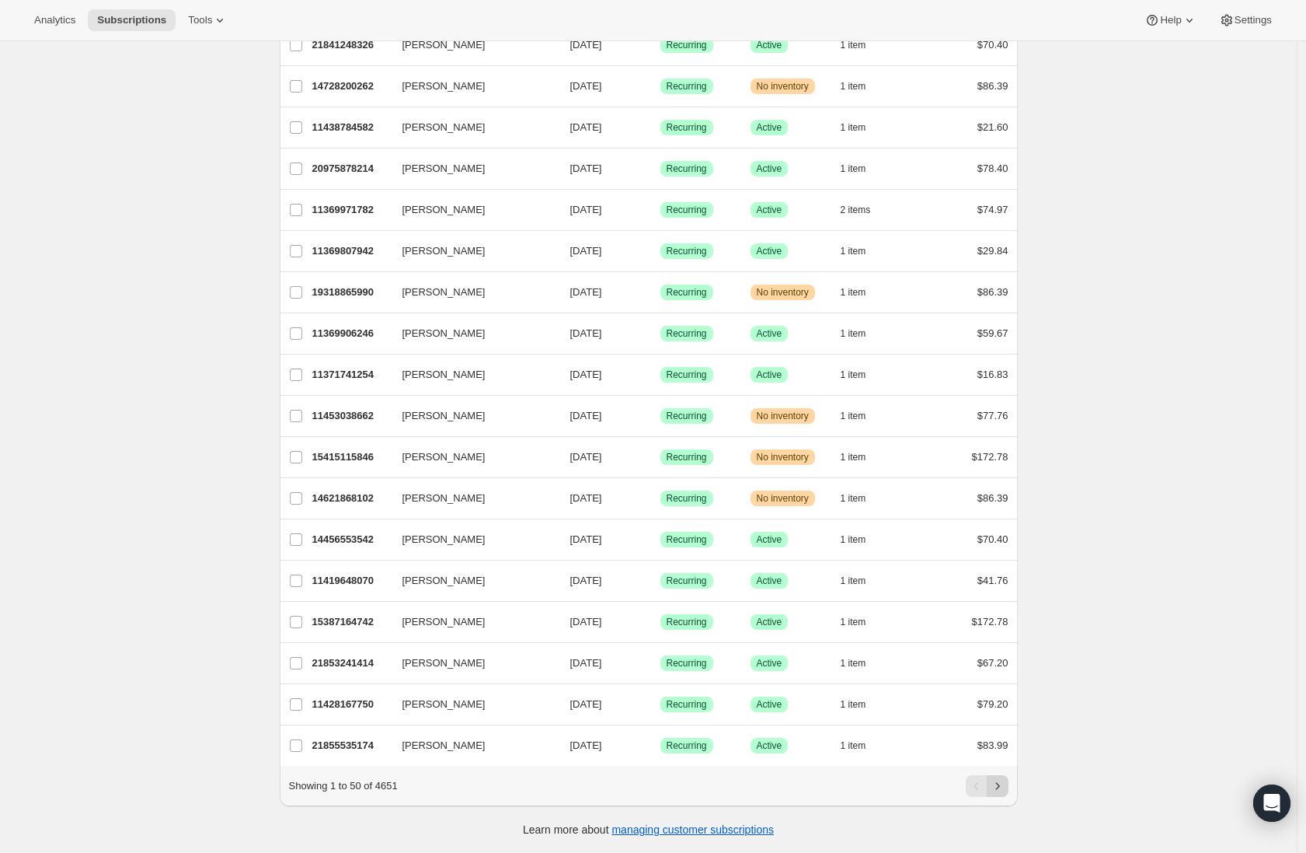
click at [998, 789] on icon "Next" at bounding box center [998, 786] width 16 height 16
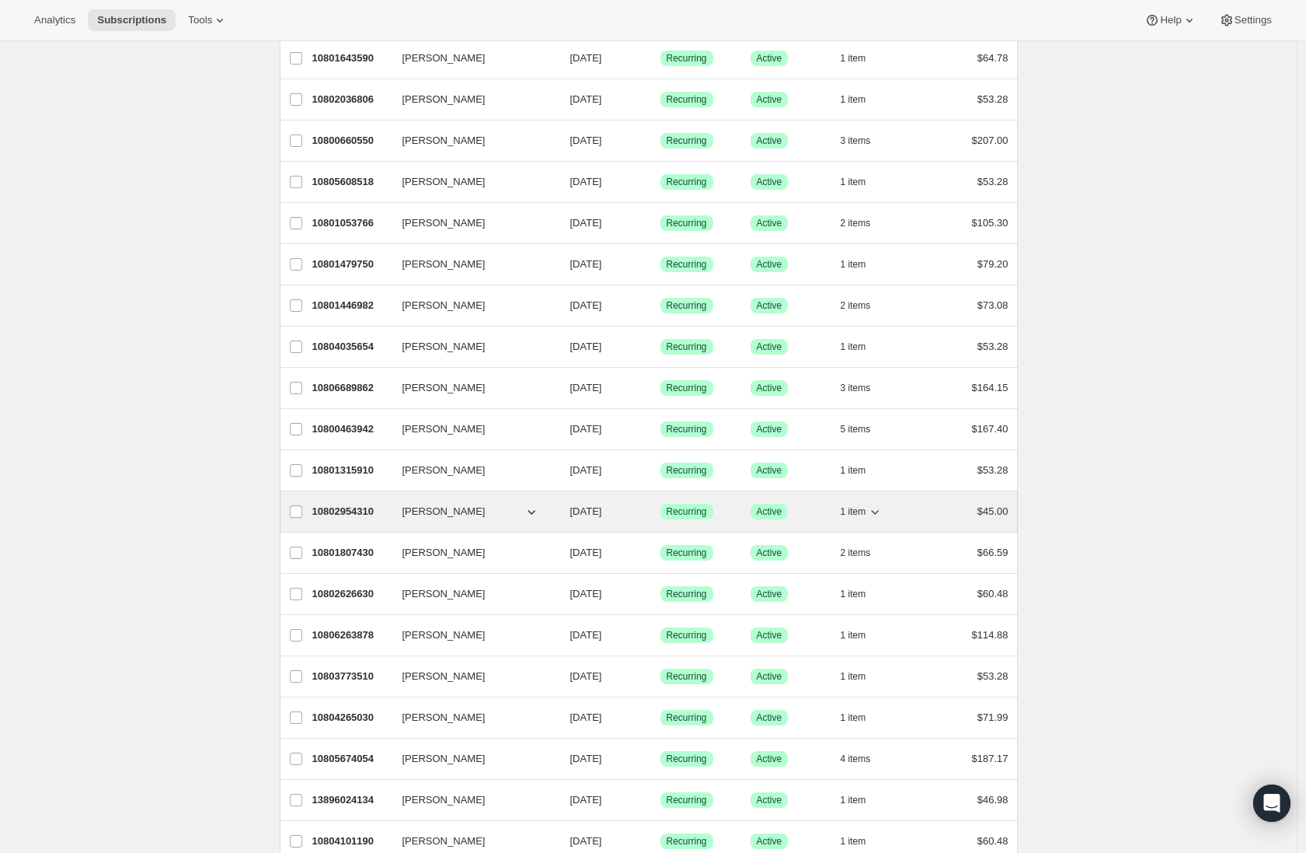
scroll to position [0, 0]
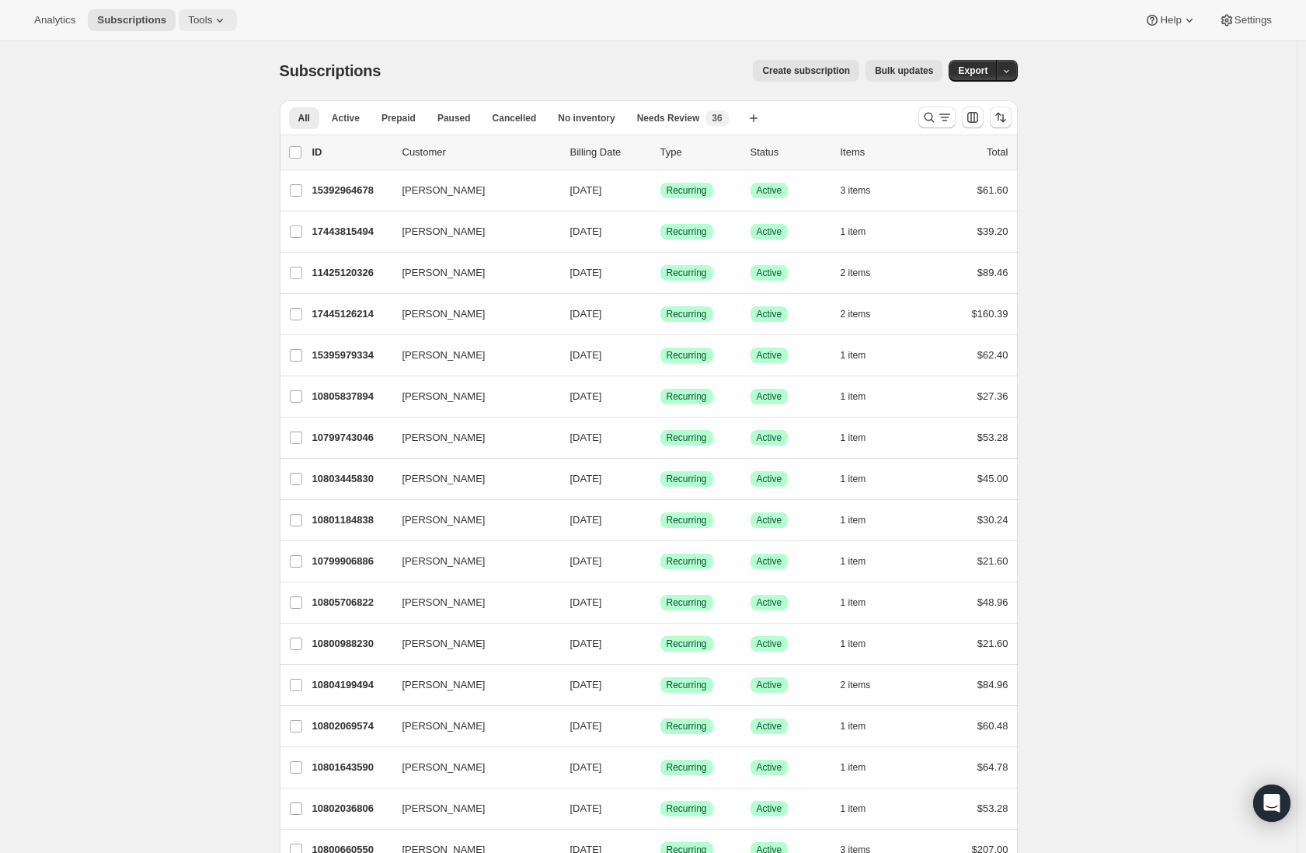
click at [228, 23] on icon at bounding box center [220, 20] width 16 height 16
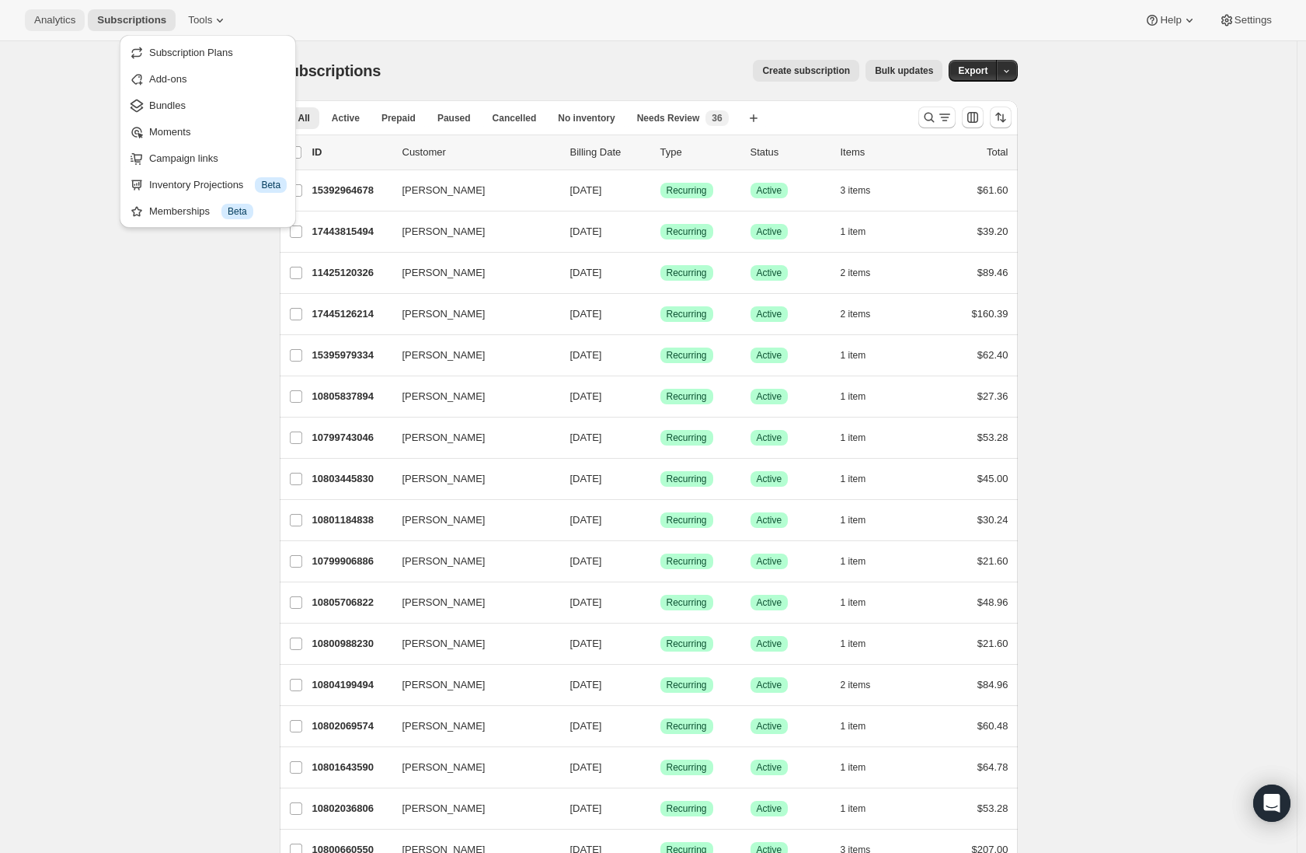
click at [65, 28] on button "Analytics" at bounding box center [55, 20] width 60 height 22
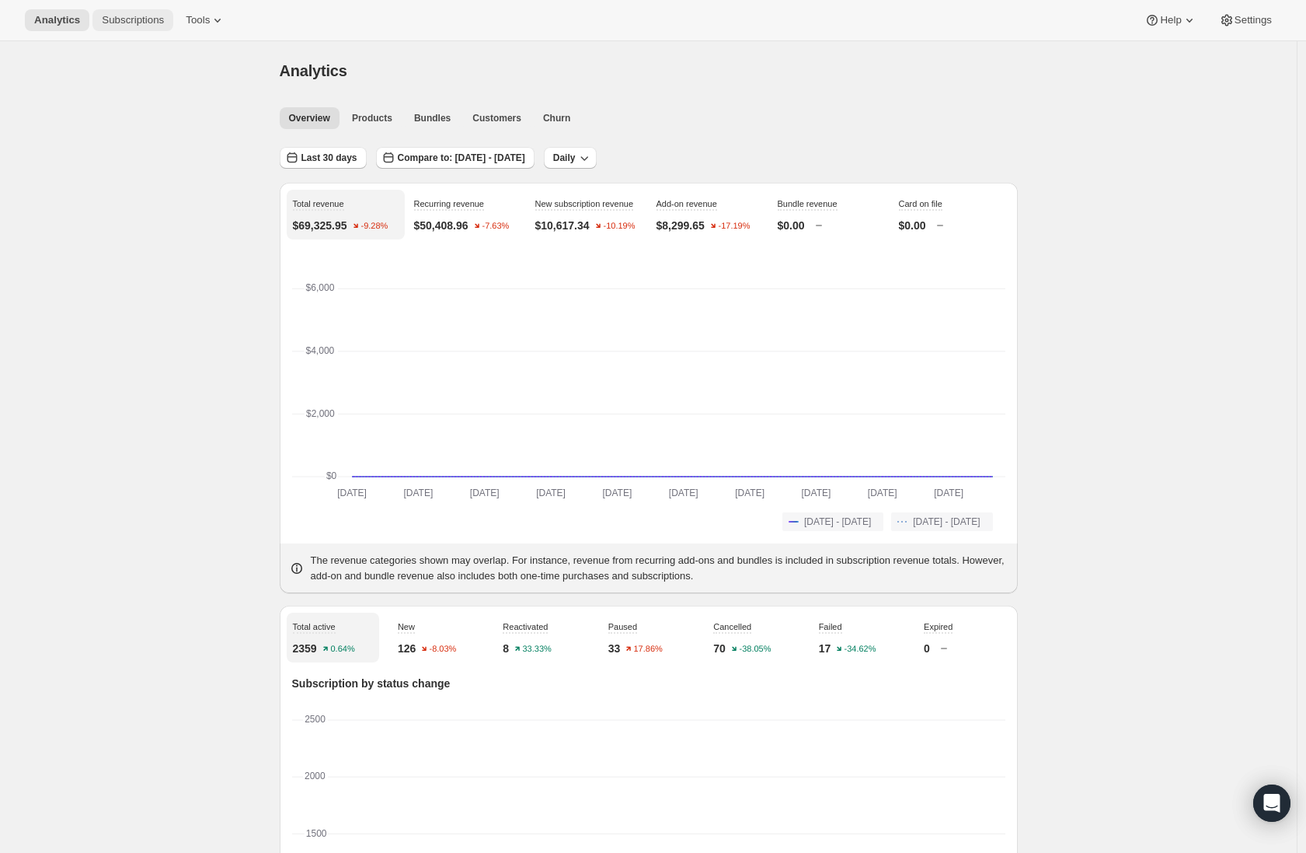
click at [137, 24] on span "Subscriptions" at bounding box center [133, 20] width 62 height 12
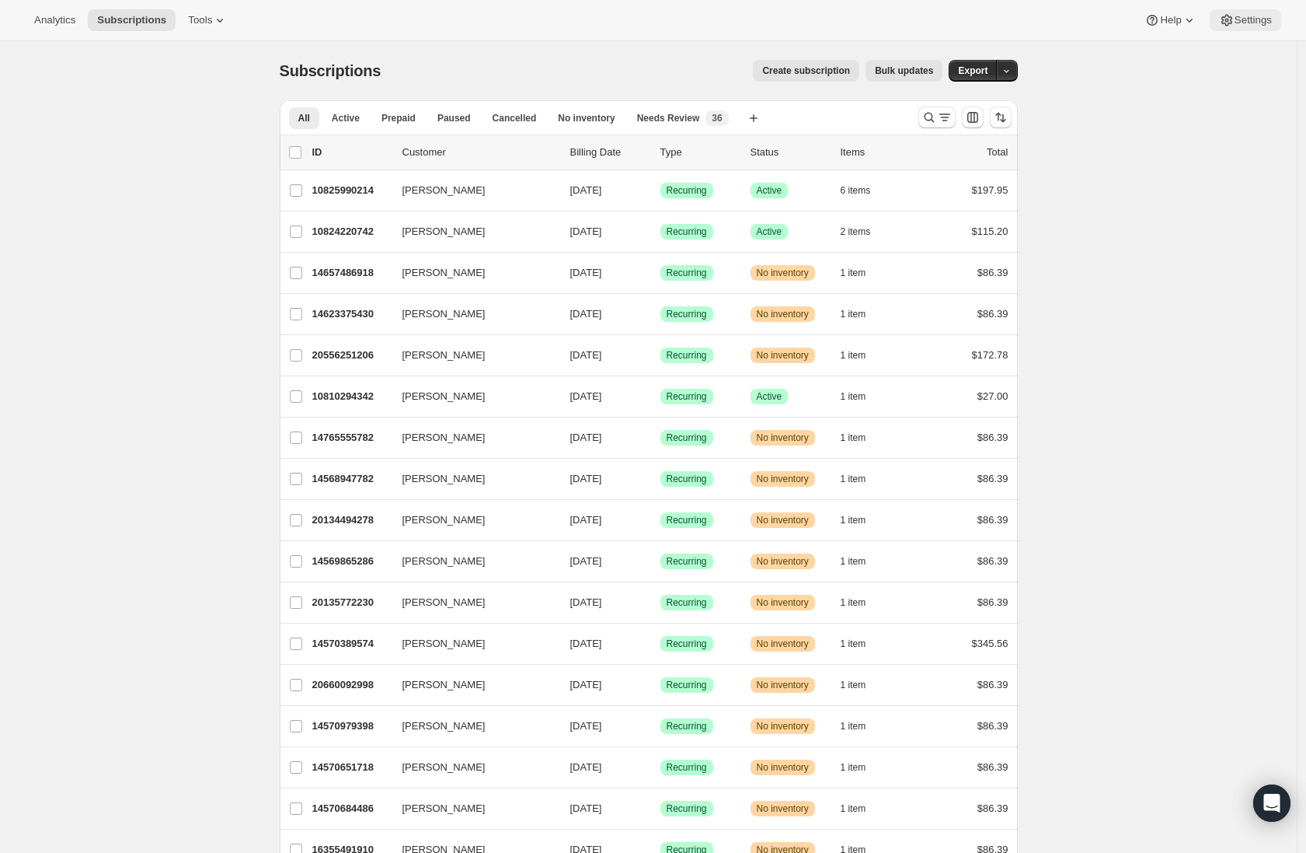
click at [1251, 30] on button "Settings" at bounding box center [1246, 20] width 72 height 22
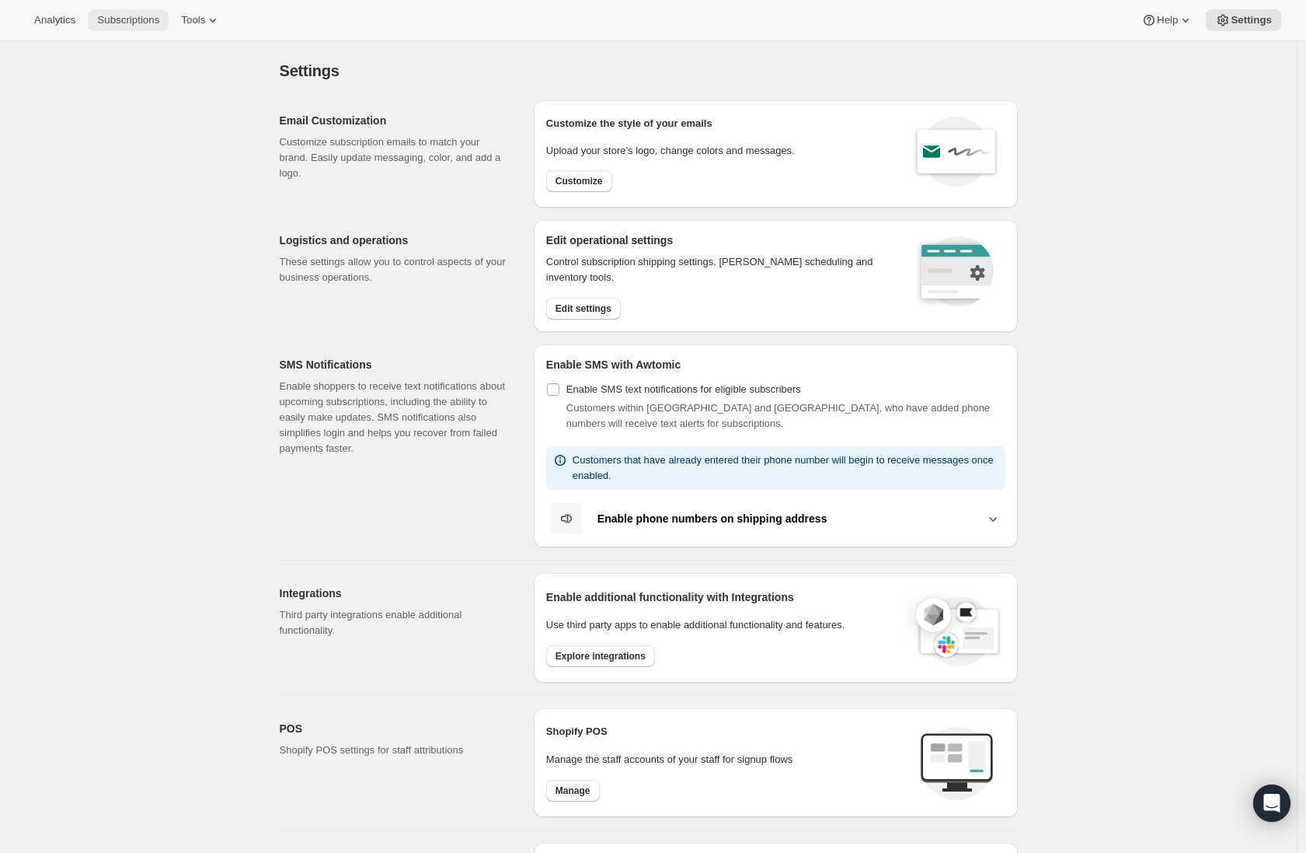
click at [151, 21] on span "Subscriptions" at bounding box center [128, 20] width 62 height 12
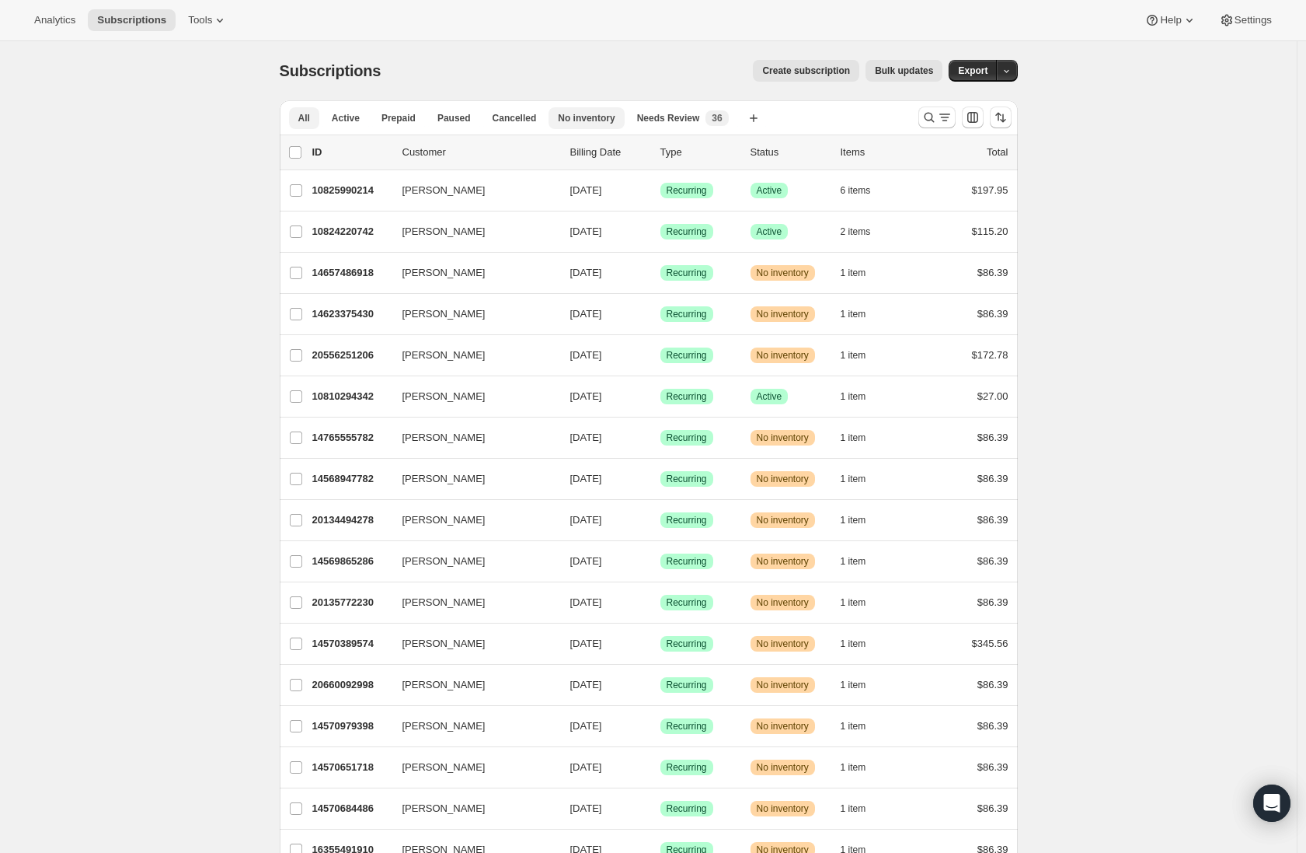
click at [598, 124] on span "No inventory" at bounding box center [586, 118] width 57 height 12
click at [623, 120] on icon "button" at bounding box center [624, 118] width 16 height 16
click at [623, 121] on icon "button" at bounding box center [624, 118] width 16 height 16
click at [1084, 415] on div "Subscriptions. This page is ready Subscriptions Create subscription Bulk update…" at bounding box center [648, 725] width 1297 height 1369
click at [301, 150] on input "0 selected" at bounding box center [295, 152] width 12 height 12
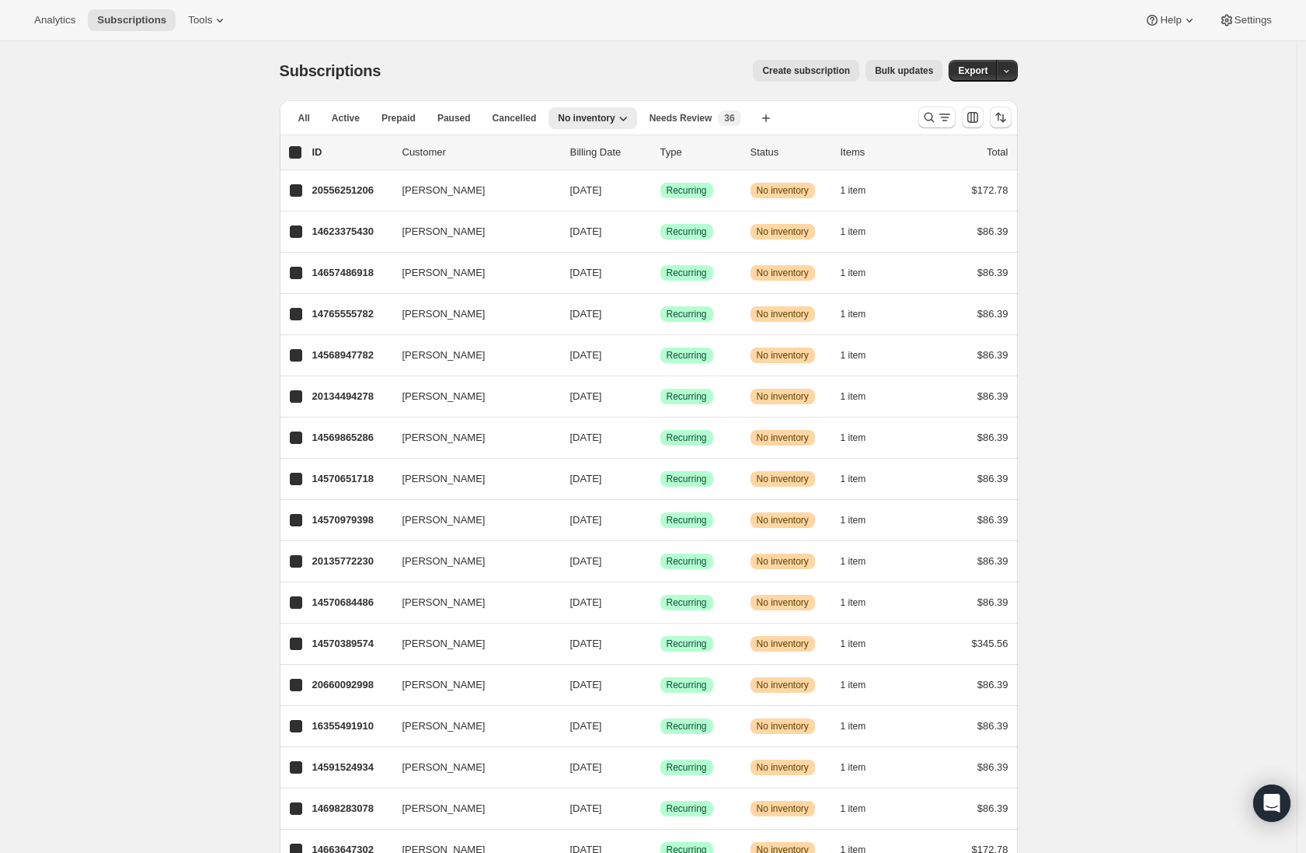
checkbox input "true"
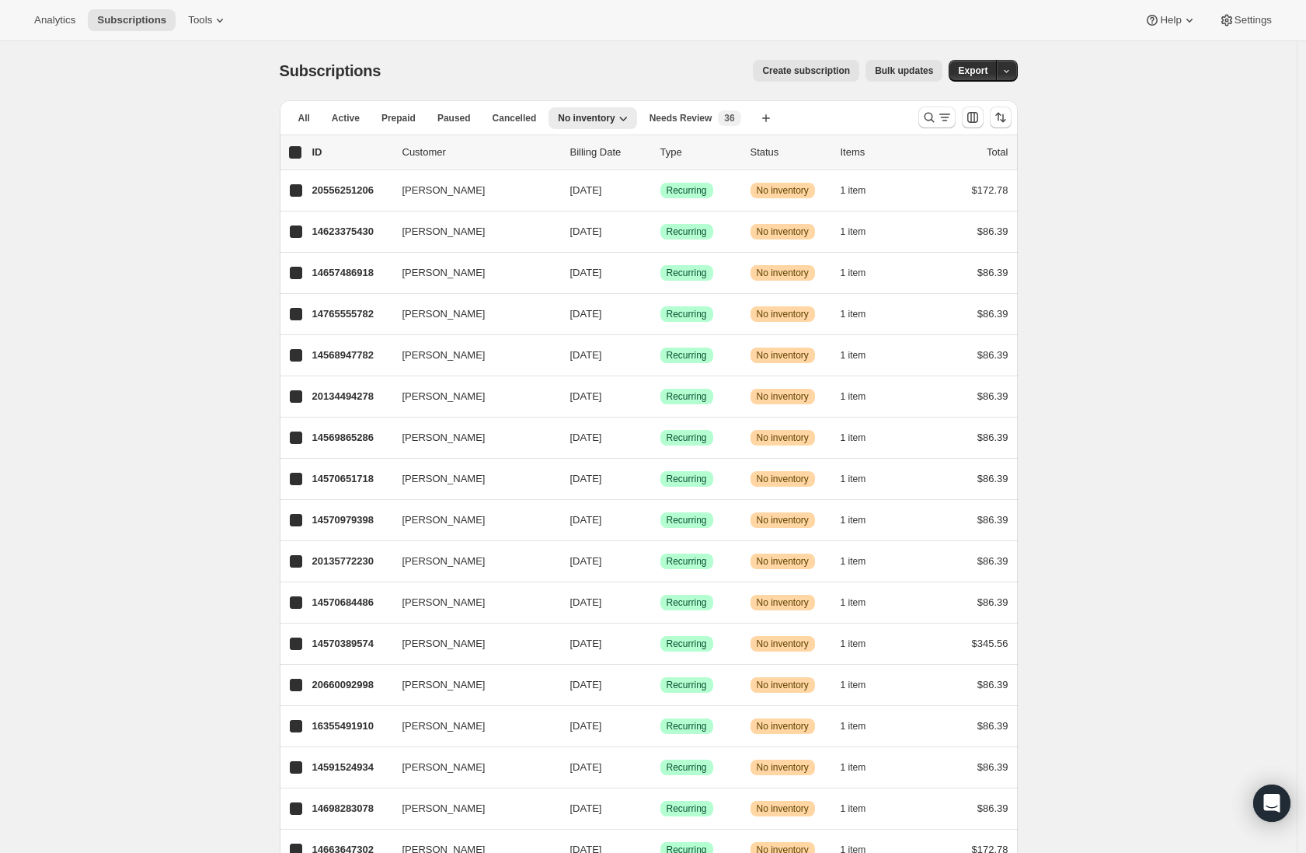
checkbox input "true"
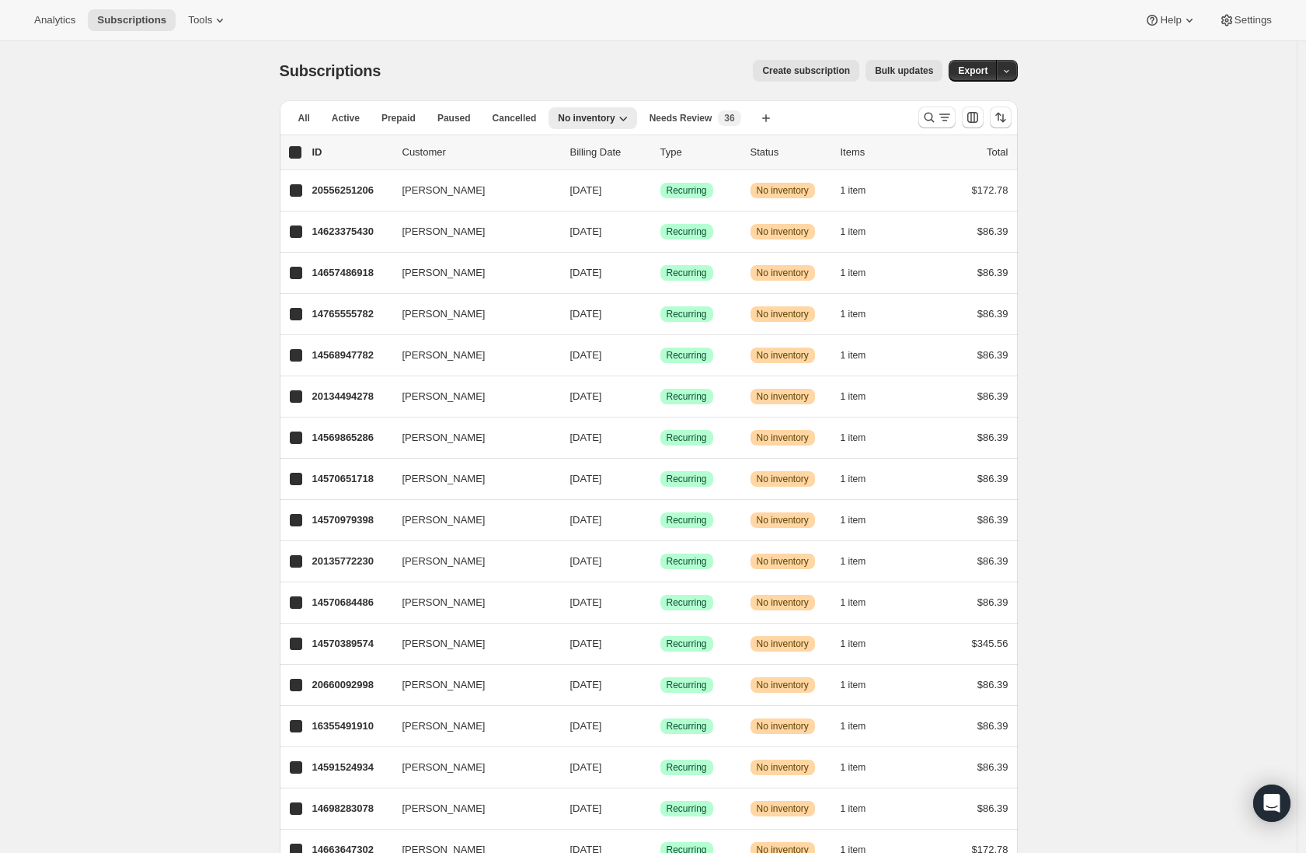
checkbox input "true"
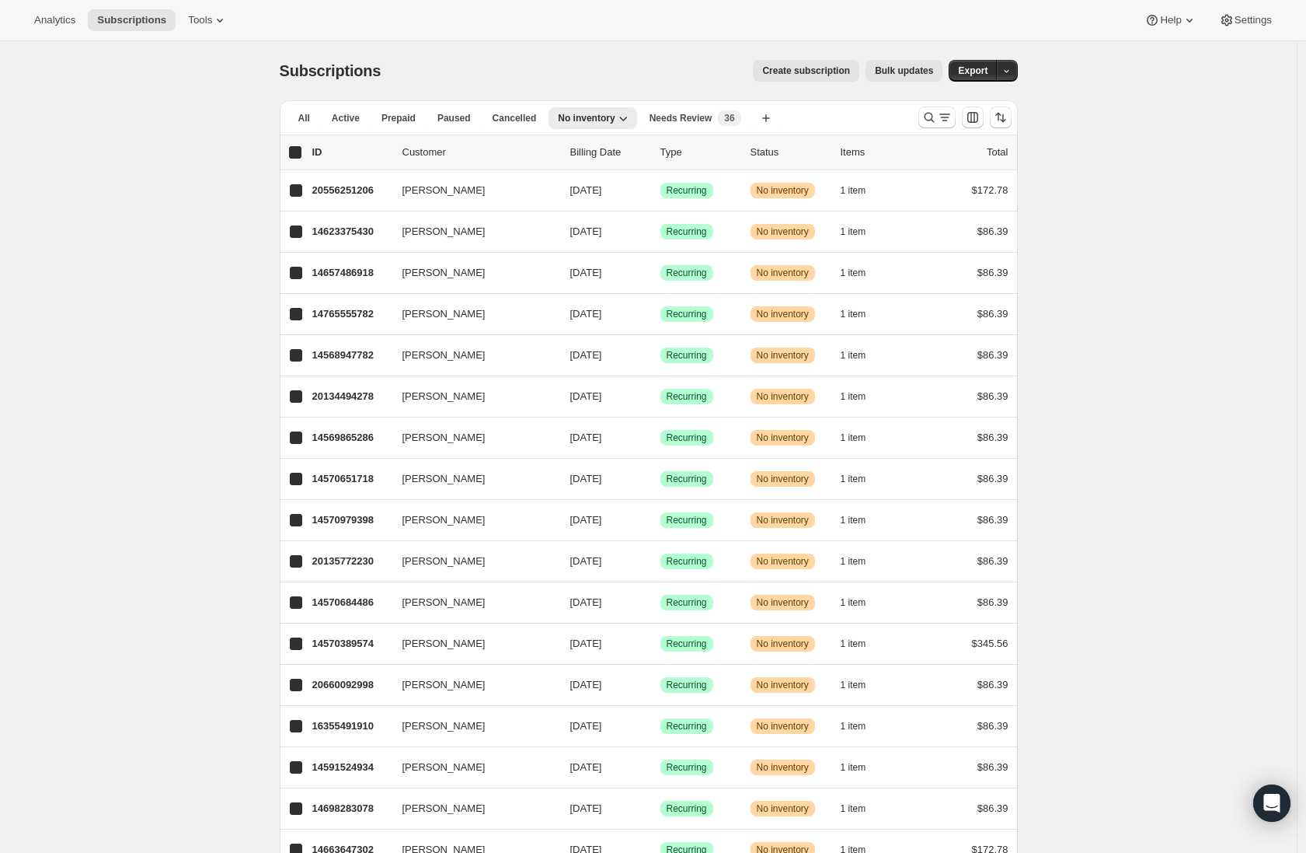
checkbox input "true"
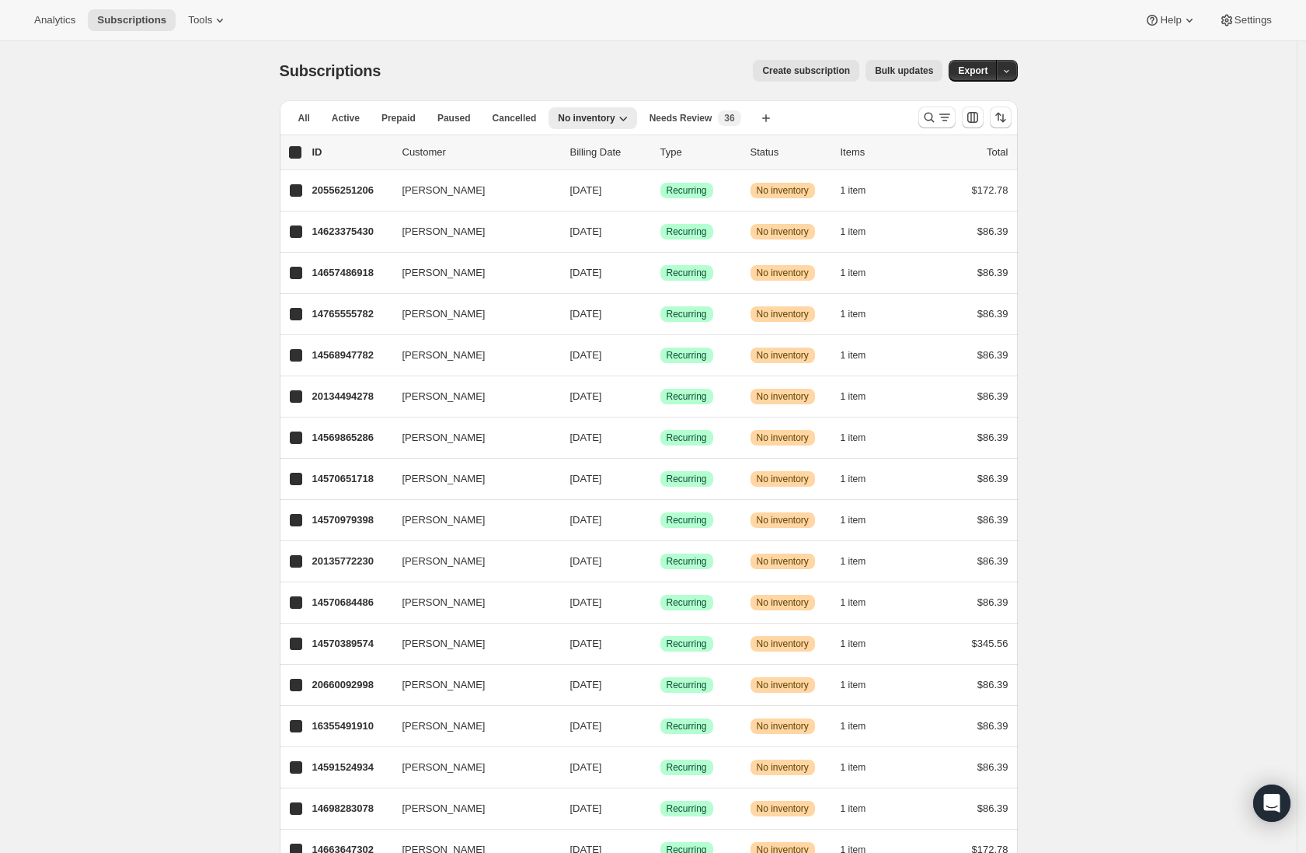
checkbox input "true"
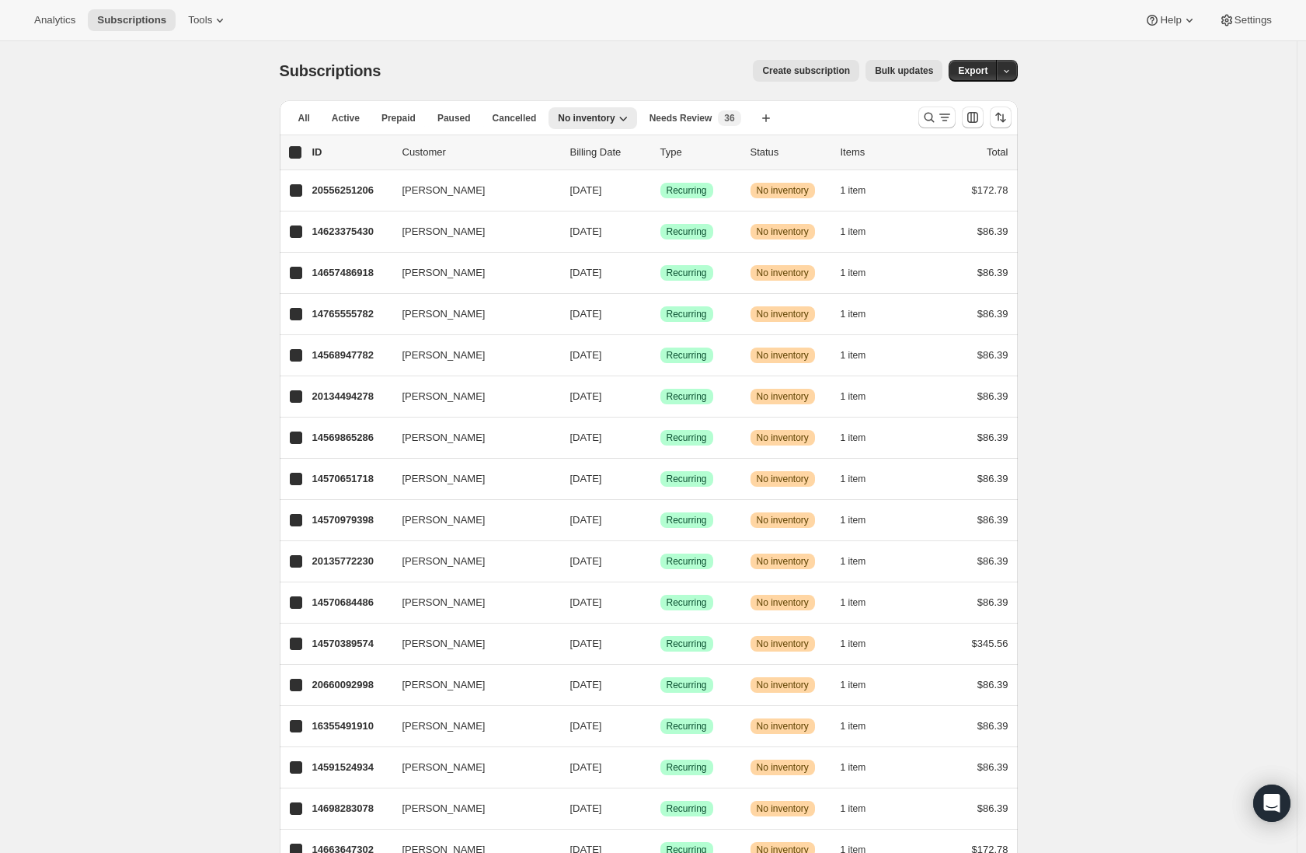
checkbox input "true"
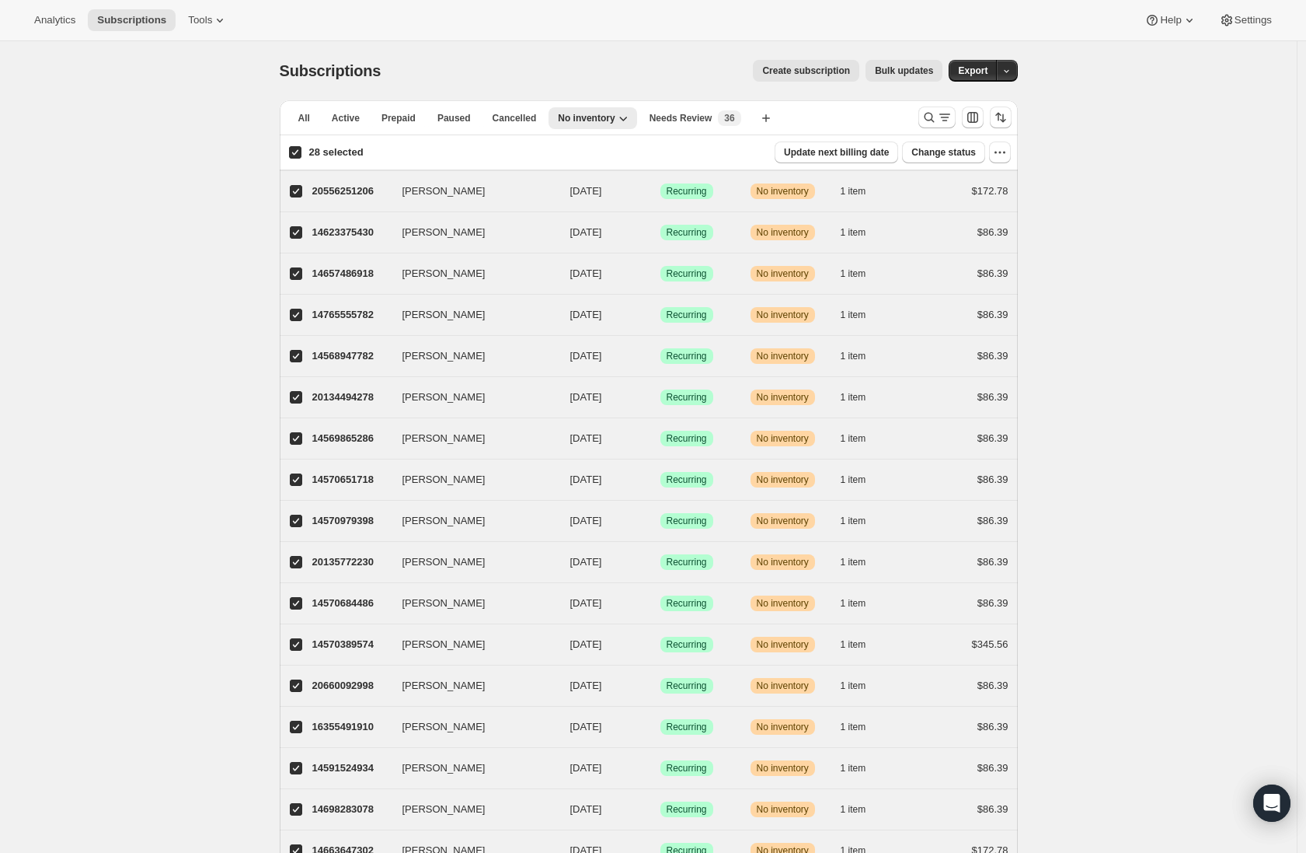
click at [1185, 404] on div "Subscriptions. This page is ready Subscriptions Create subscription Bulk update…" at bounding box center [648, 725] width 1297 height 1369
click at [295, 151] on input "28 selected" at bounding box center [295, 152] width 12 height 12
checkbox input "false"
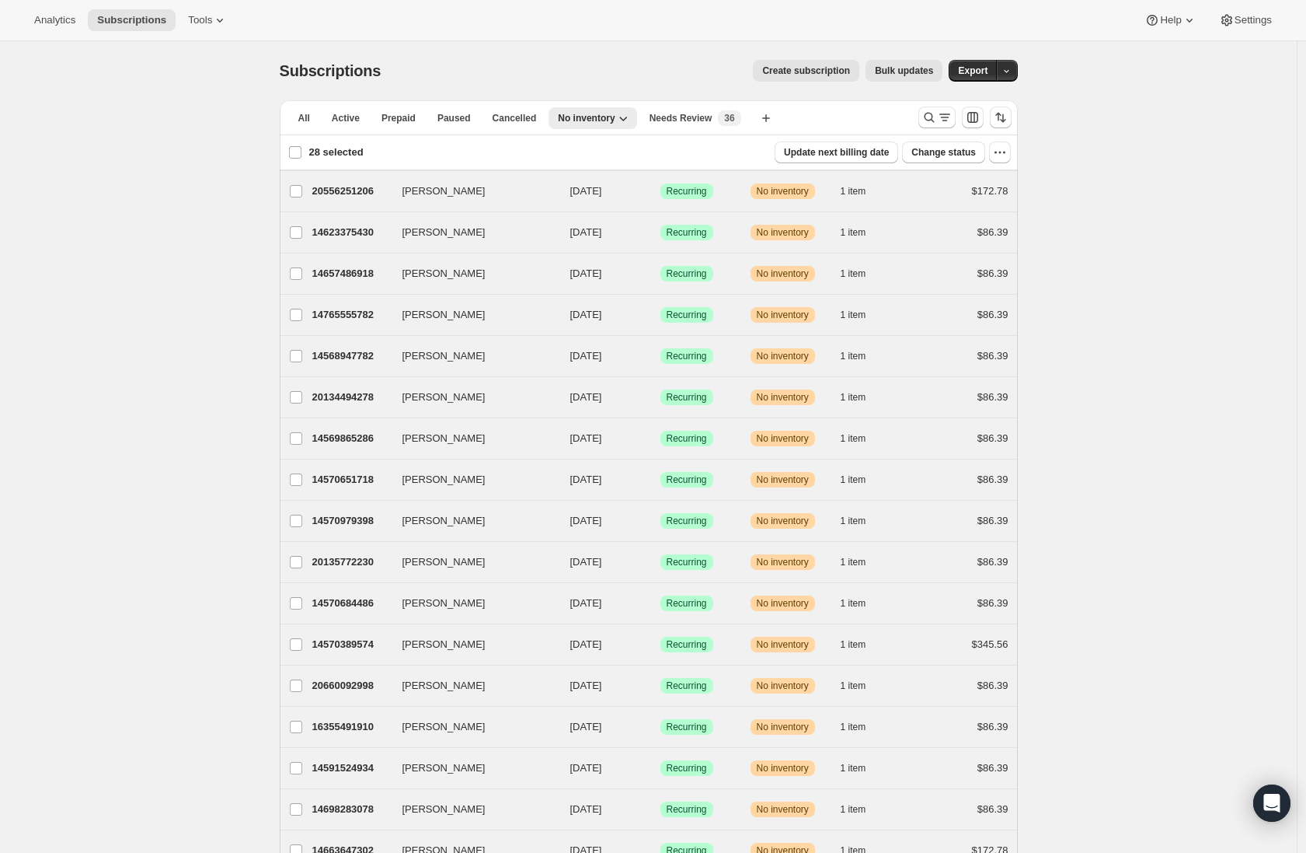
checkbox input "false"
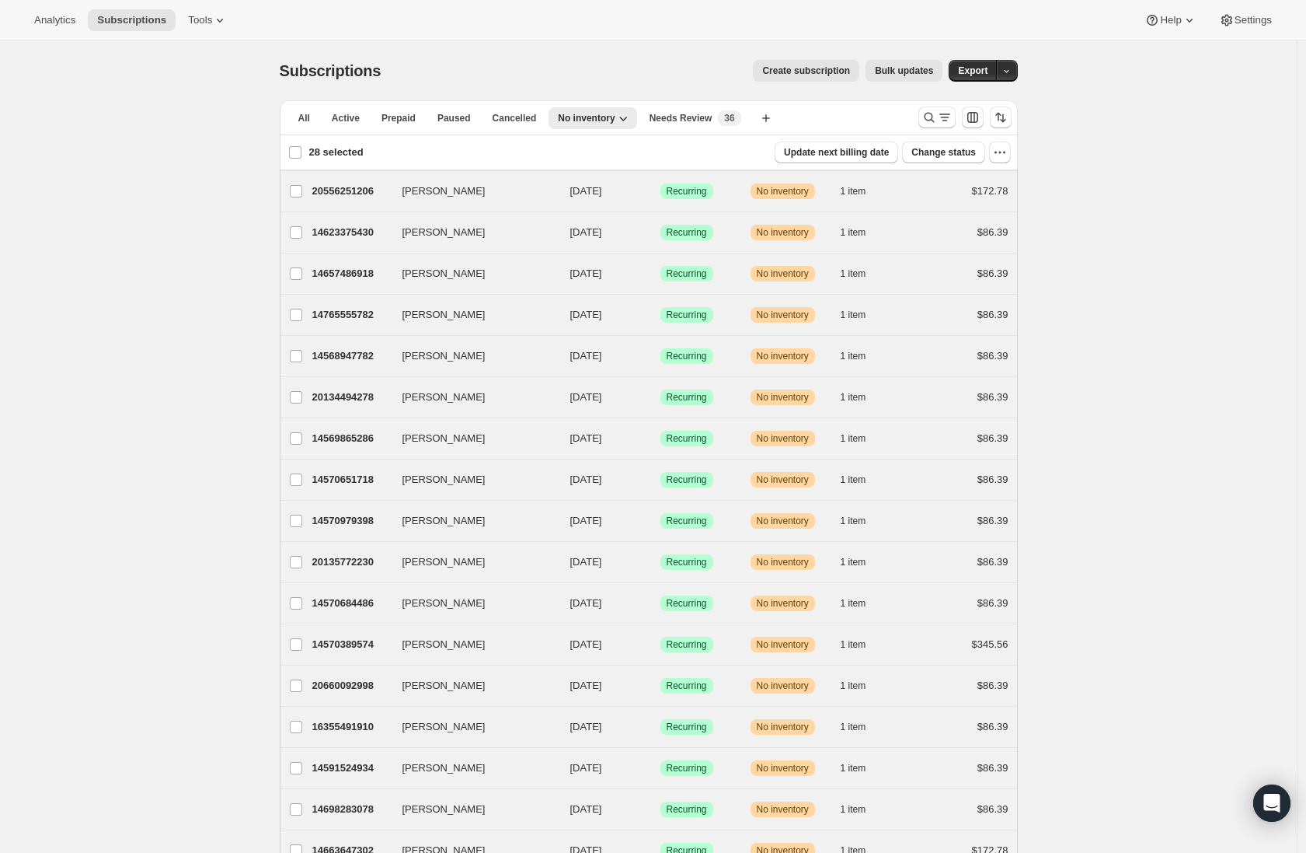
checkbox input "false"
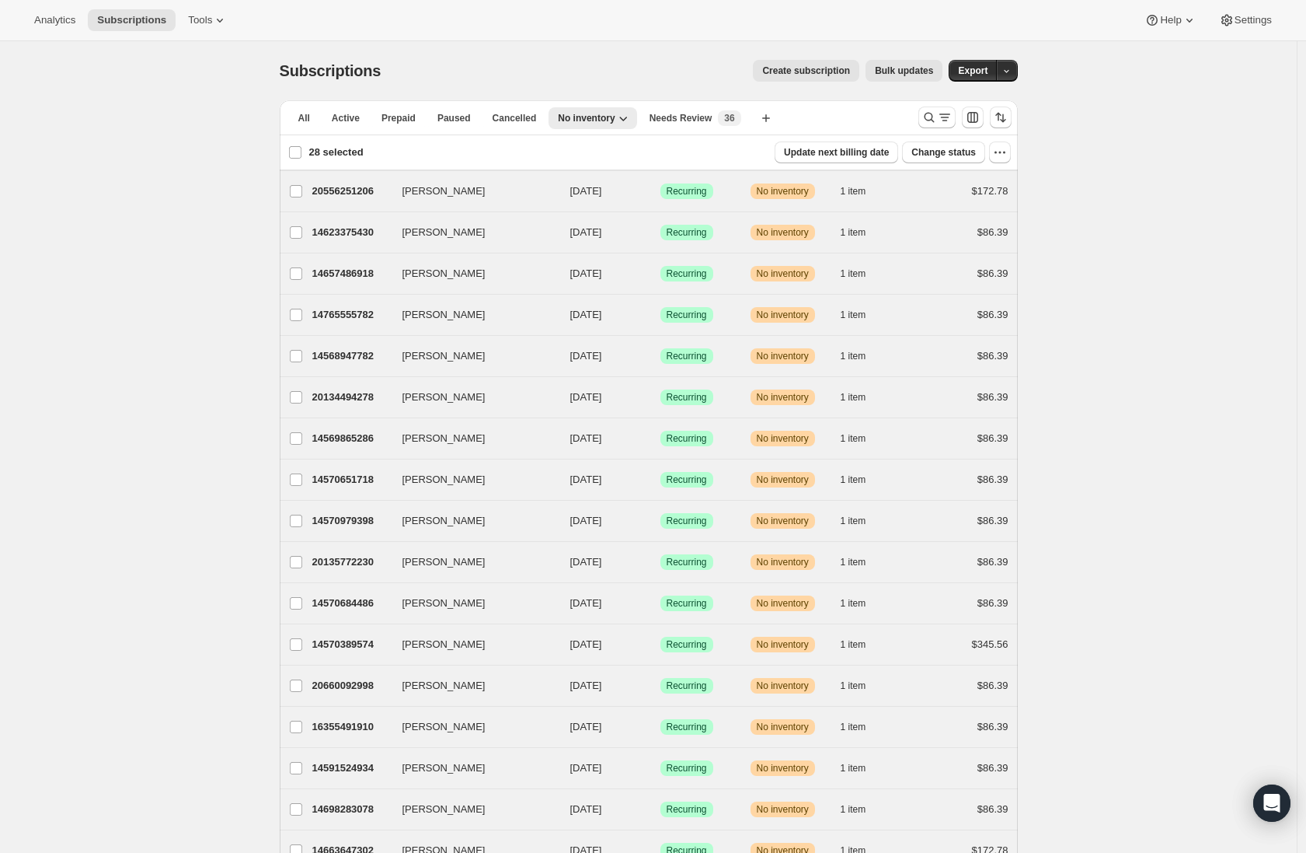
checkbox input "false"
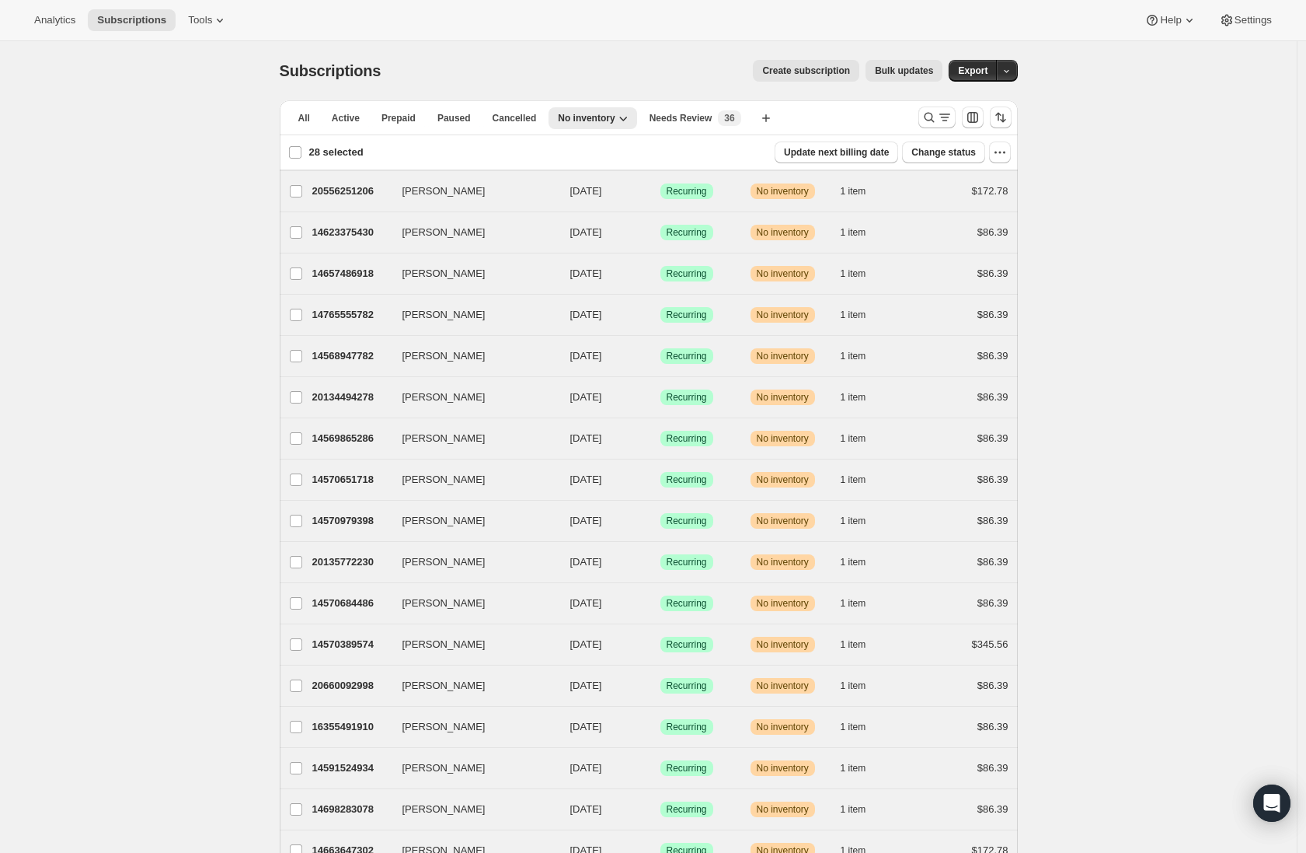
checkbox input "false"
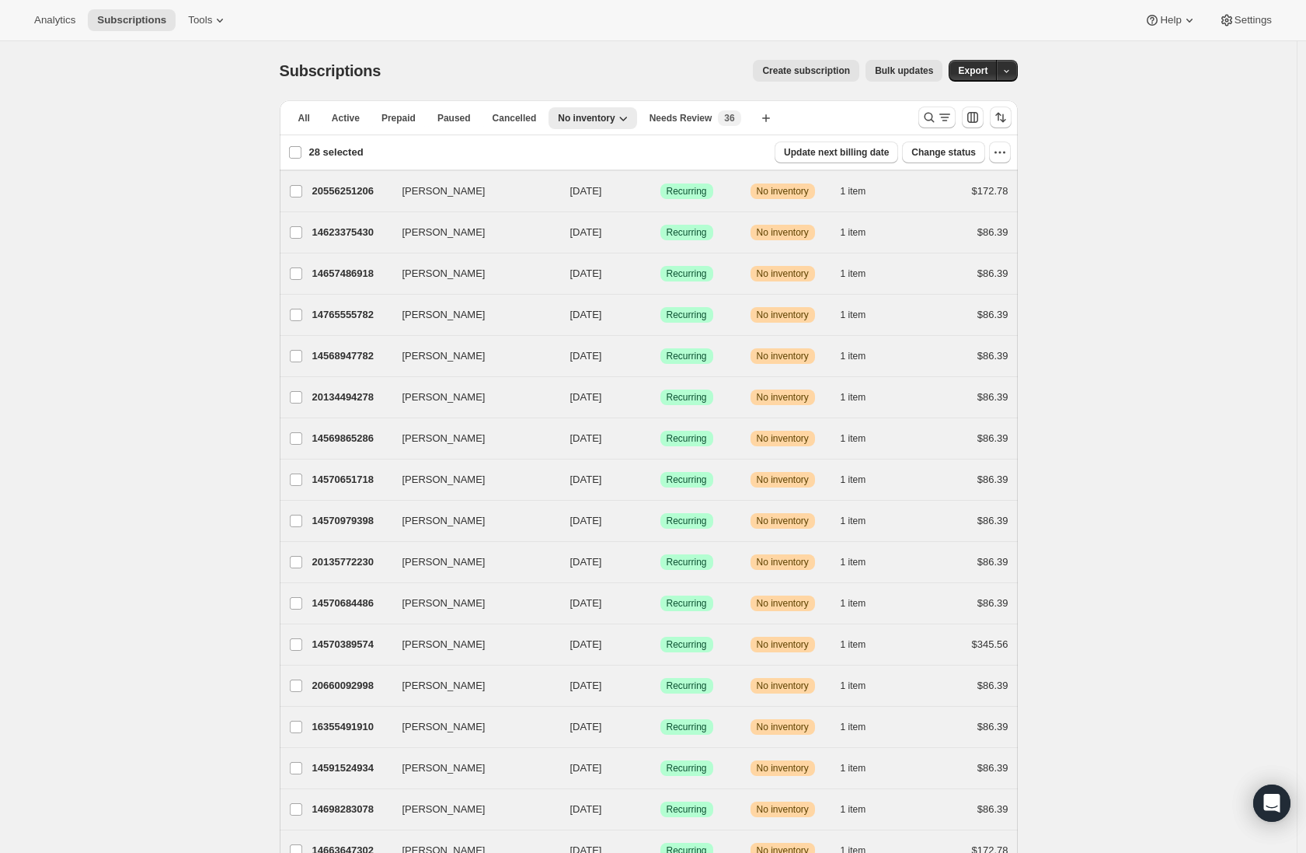
checkbox input "false"
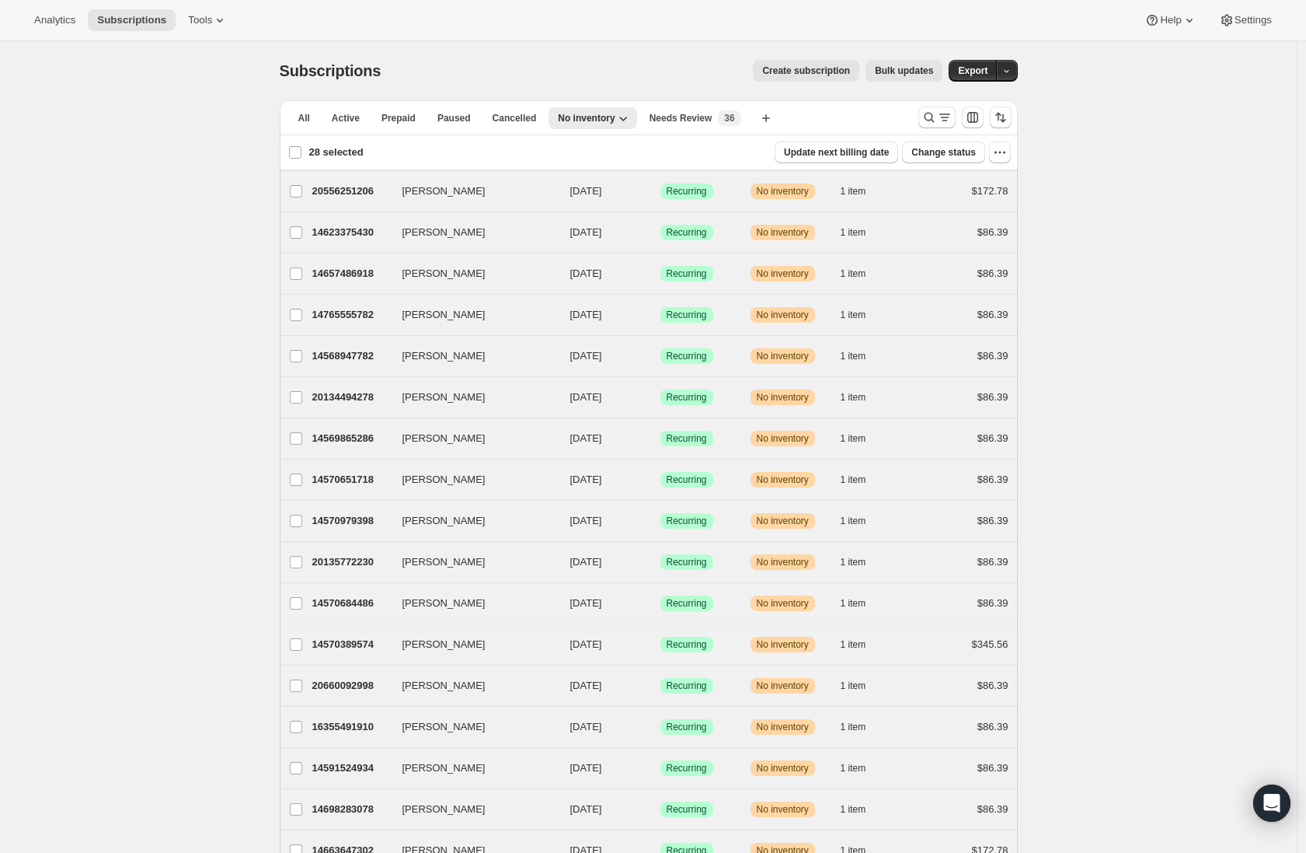
checkbox input "false"
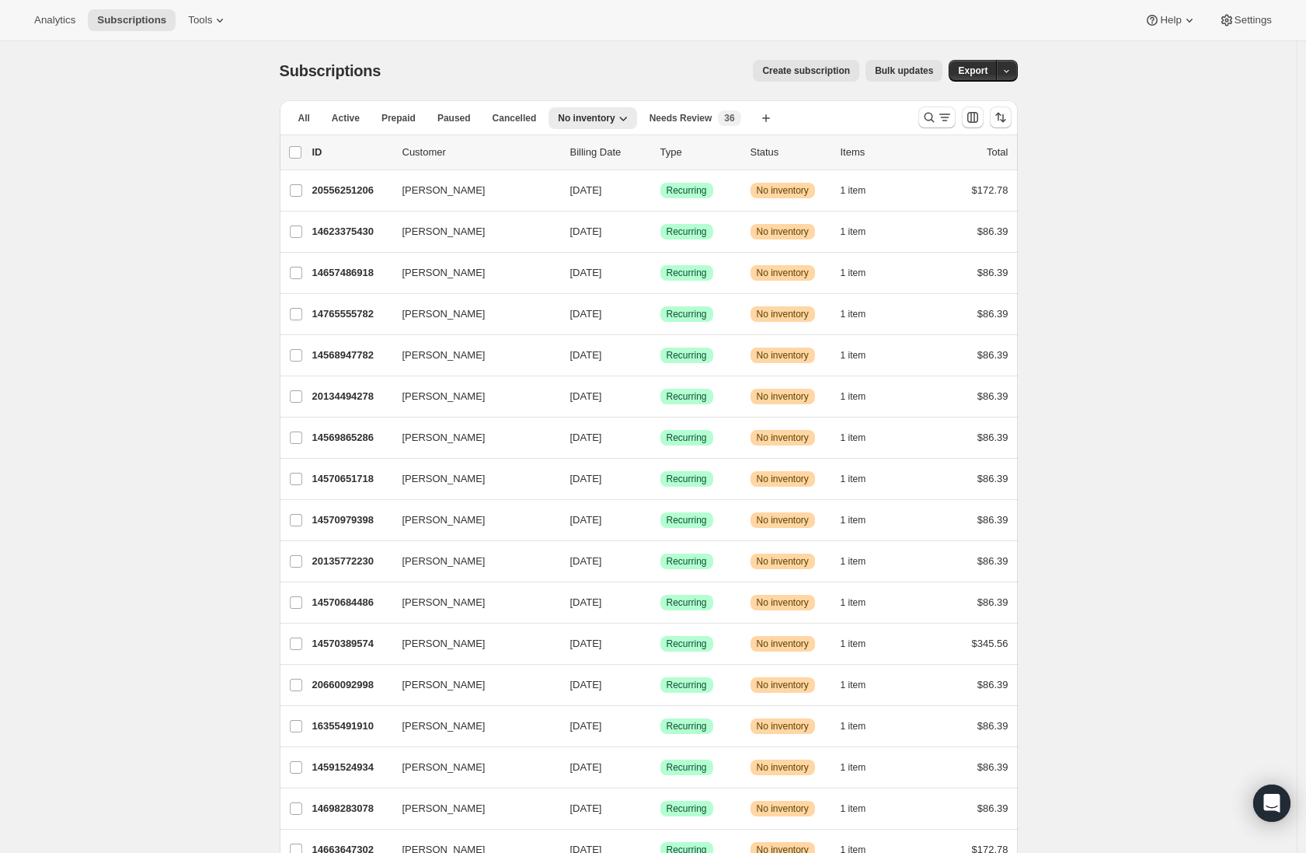
click at [164, 258] on div "Subscriptions. This page is ready Subscriptions Create subscription Bulk update…" at bounding box center [648, 725] width 1297 height 1369
click at [712, 121] on span "Needs Review" at bounding box center [681, 118] width 63 height 12
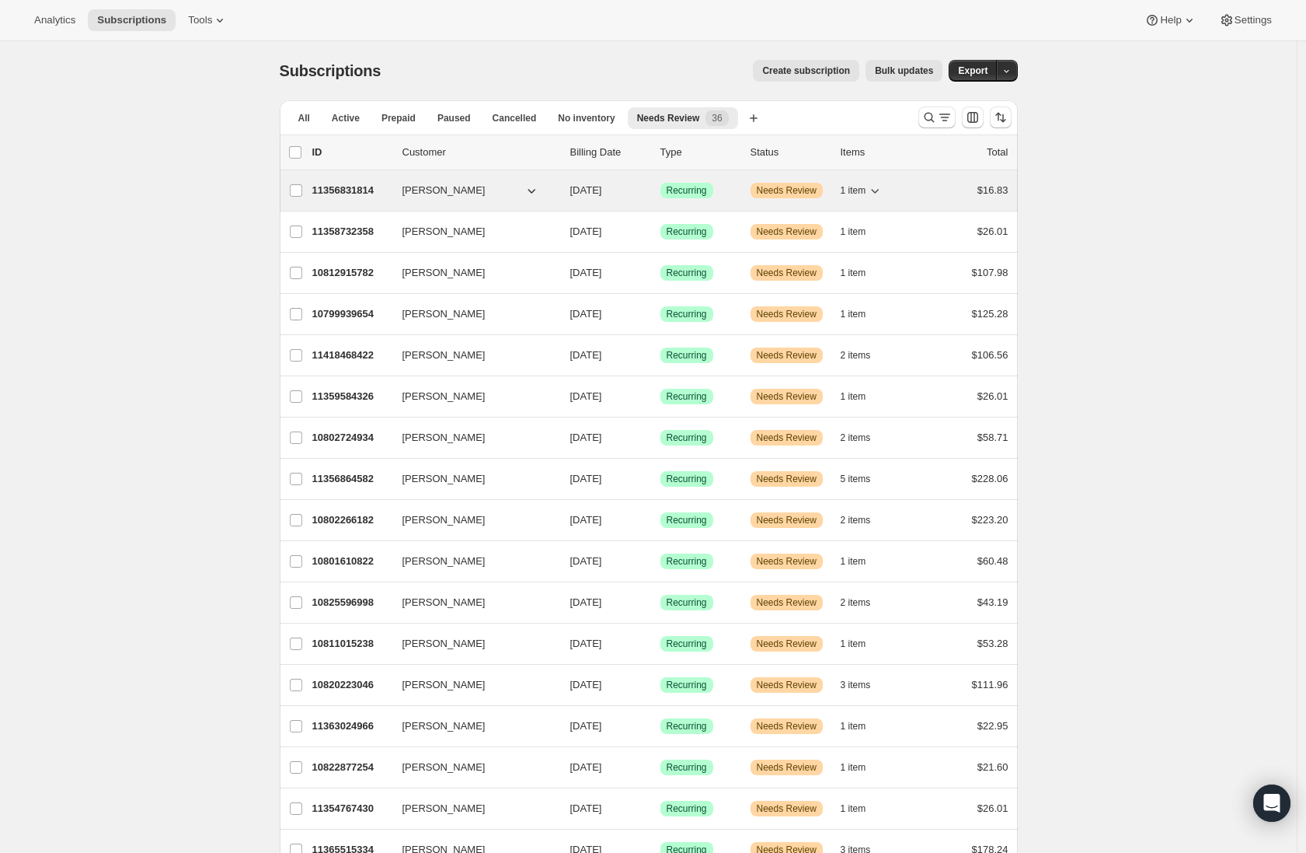
click at [933, 194] on div "11356831814 Kelsey Rupert 10/09/2025 Success Recurring Warning Needs Review 1 i…" at bounding box center [660, 191] width 696 height 22
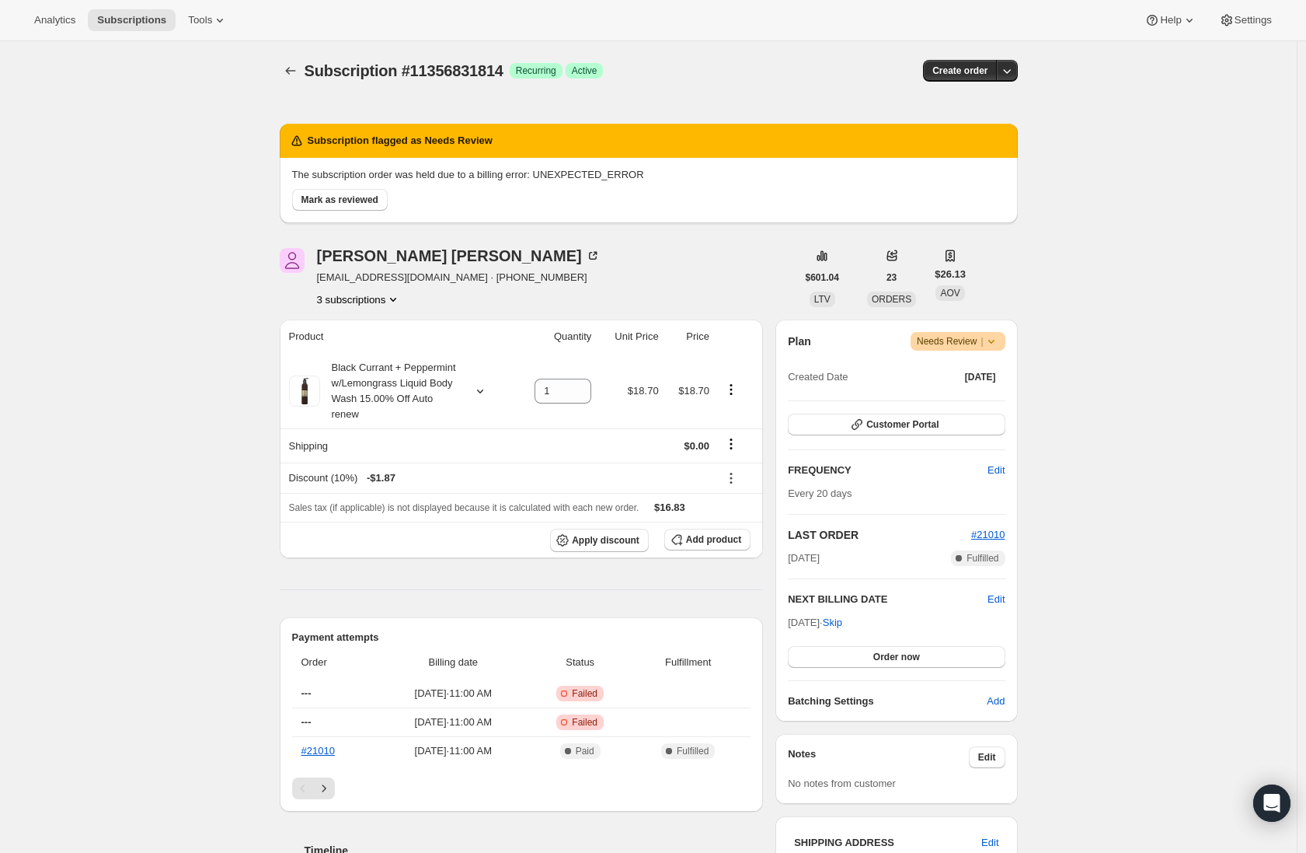
click at [997, 344] on icon at bounding box center [992, 341] width 16 height 16
click at [1053, 331] on div "Subscription #11356831814. This page is ready Subscription #11356831814 Success…" at bounding box center [648, 738] width 1297 height 1394
click at [1075, 319] on div "Subscription #11356831814. This page is ready Subscription #11356831814 Success…" at bounding box center [648, 738] width 1297 height 1394
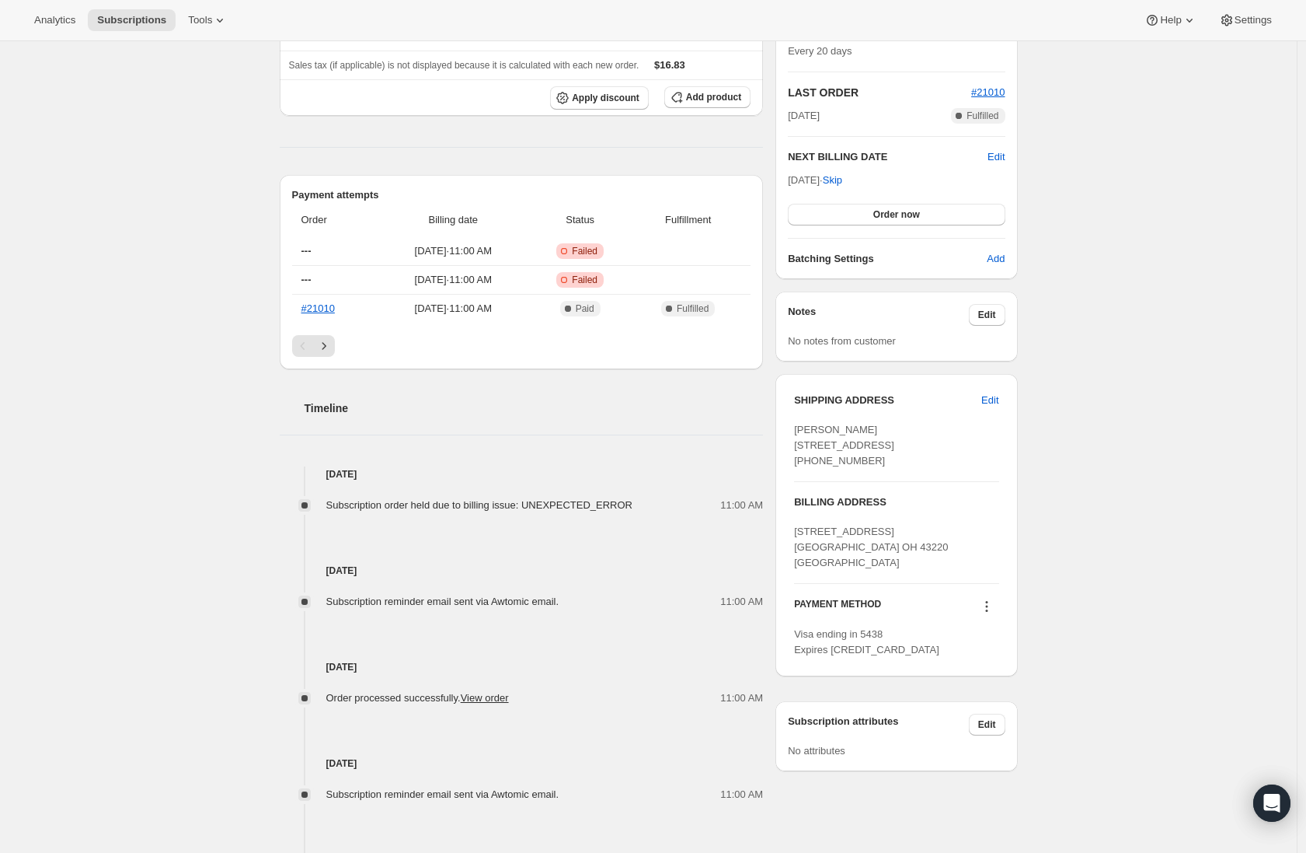
scroll to position [504, 0]
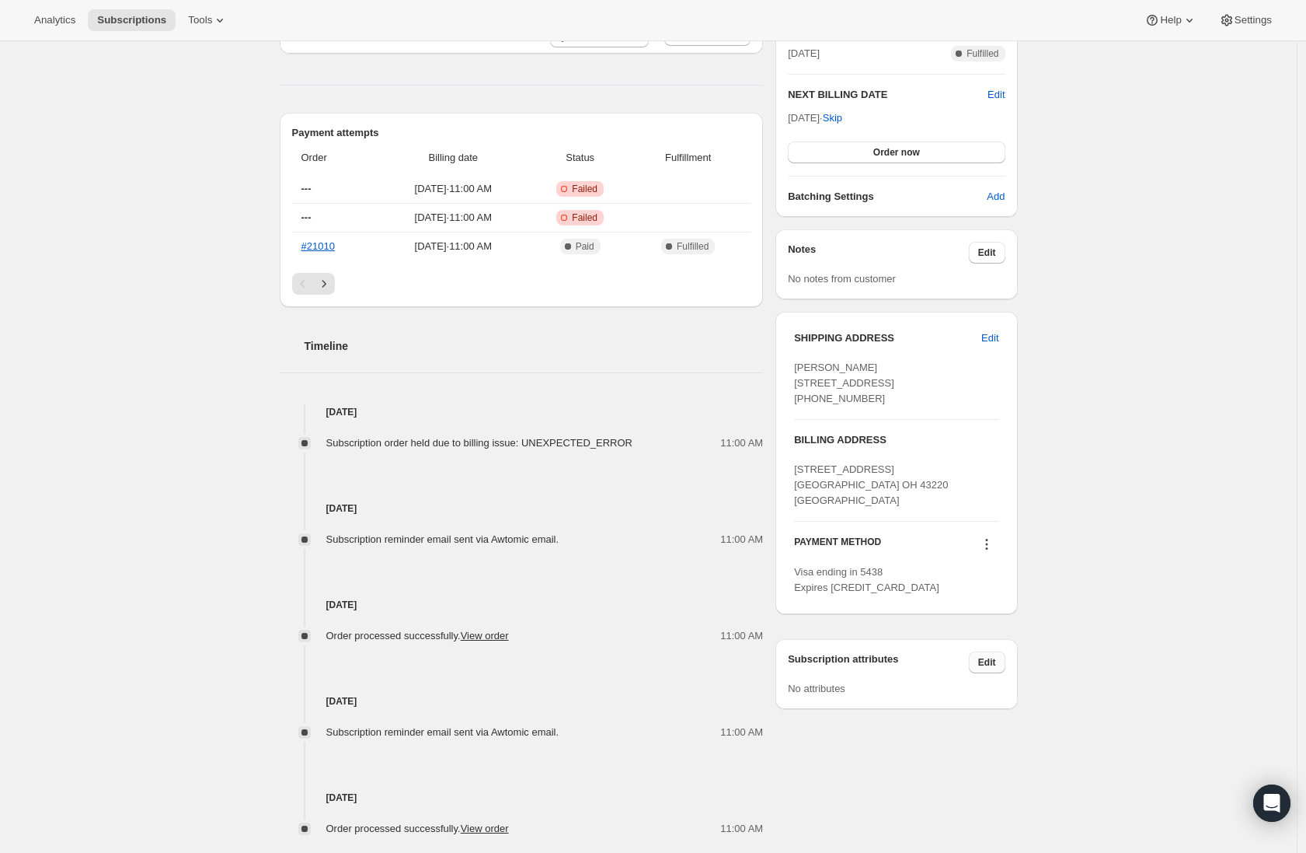
click at [1006, 673] on button "Edit" at bounding box center [987, 662] width 37 height 22
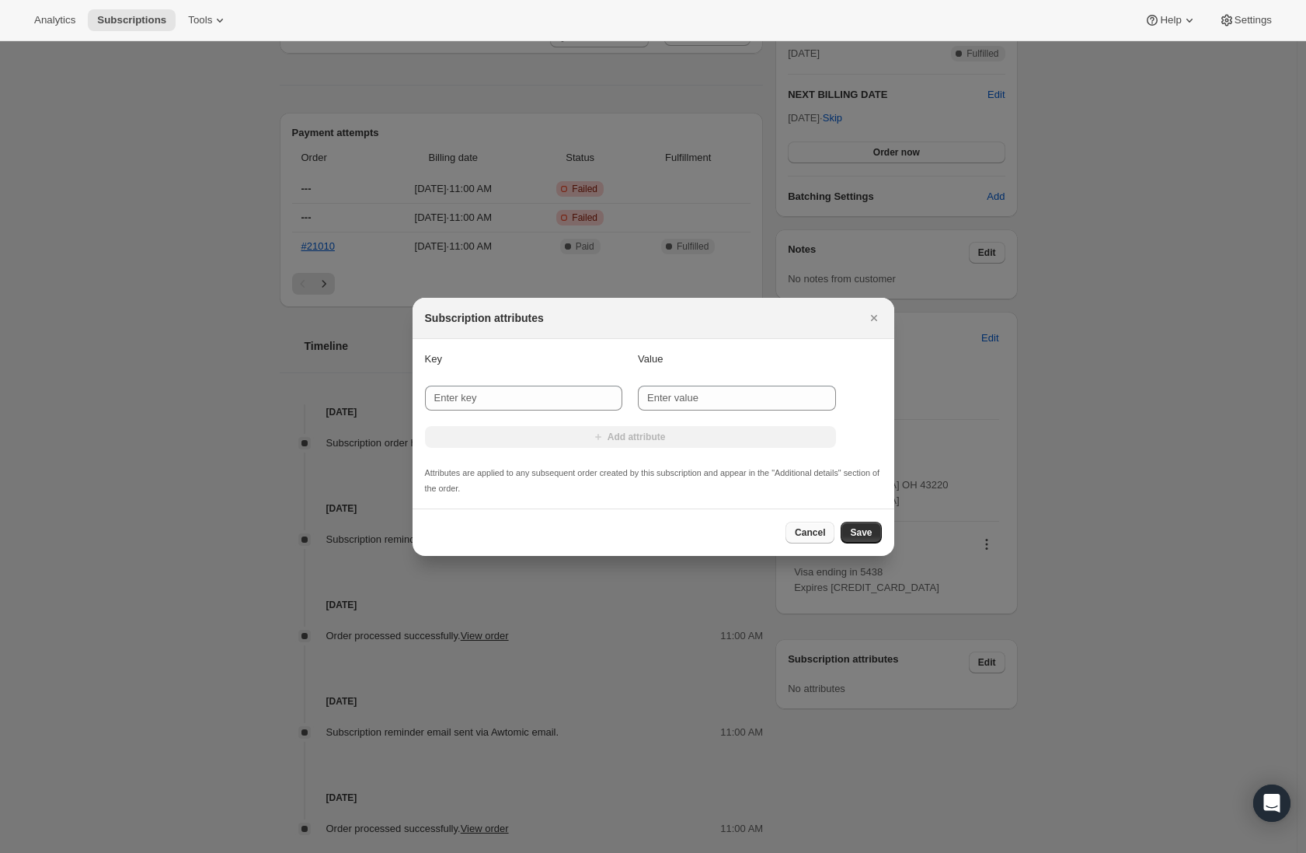
click at [803, 528] on span "Cancel" at bounding box center [810, 532] width 30 height 12
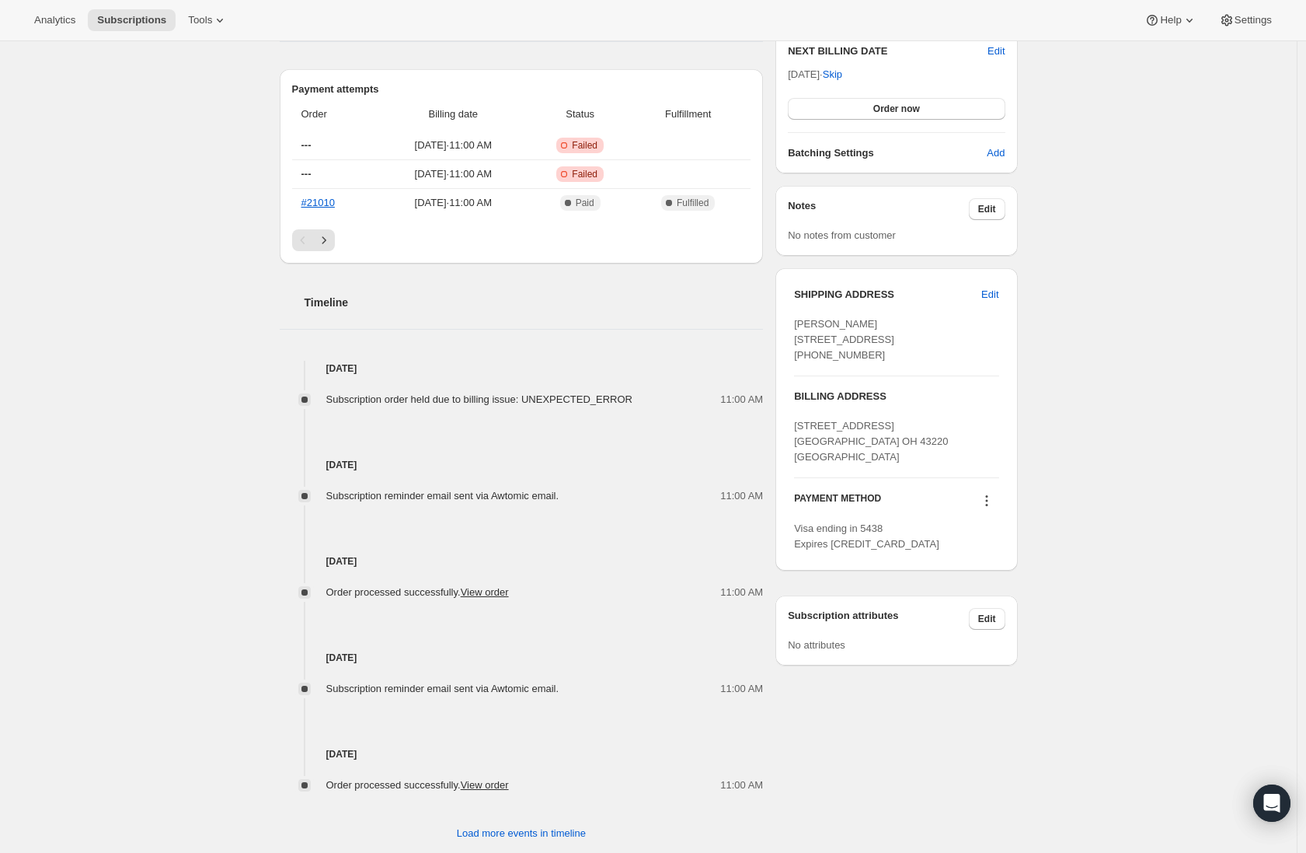
scroll to position [582, 0]
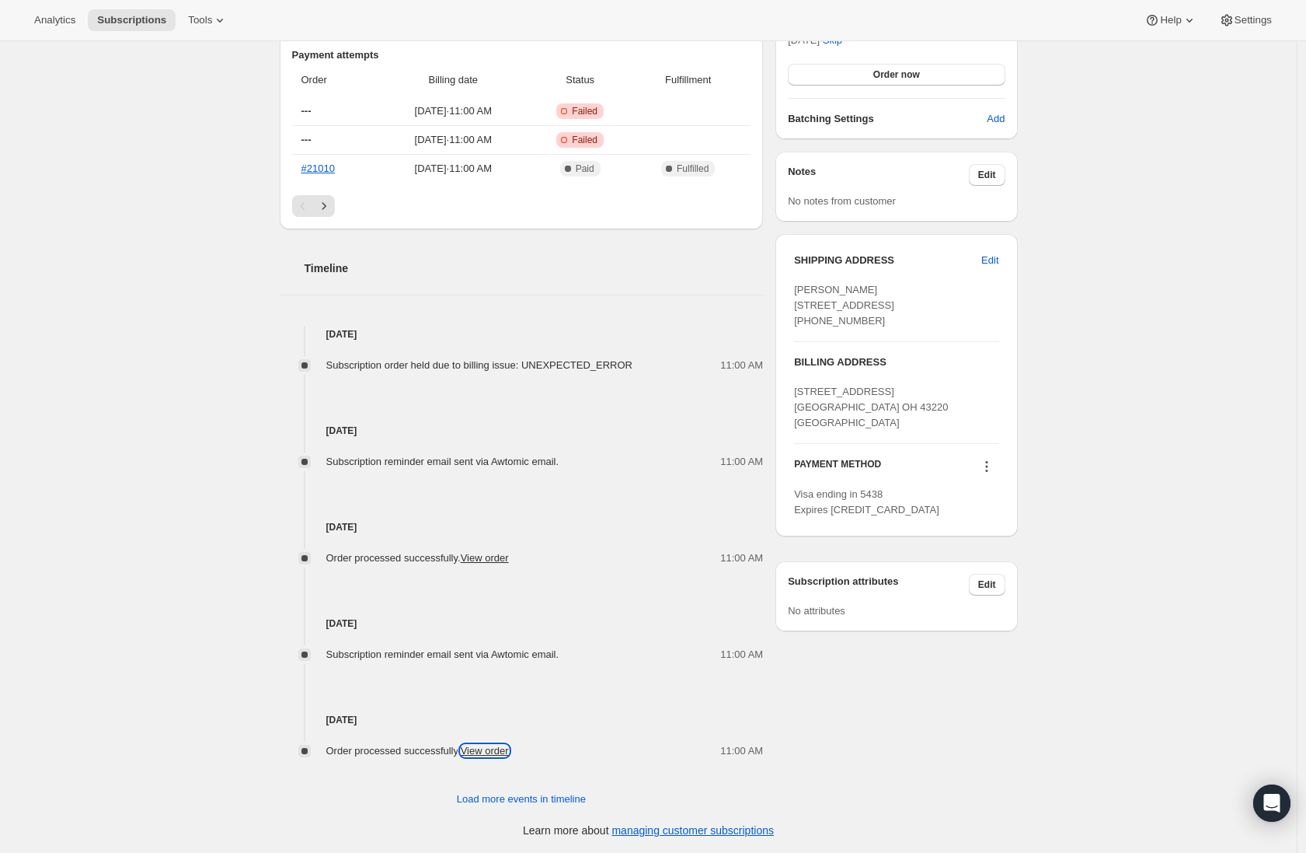
click at [504, 754] on link "View order" at bounding box center [485, 751] width 48 height 12
drag, startPoint x: 602, startPoint y: 466, endPoint x: 429, endPoint y: 453, distance: 173.0
click at [415, 454] on div "Subscription reminder email sent via Awtomic email. 11:00 AM" at bounding box center [522, 462] width 484 height 16
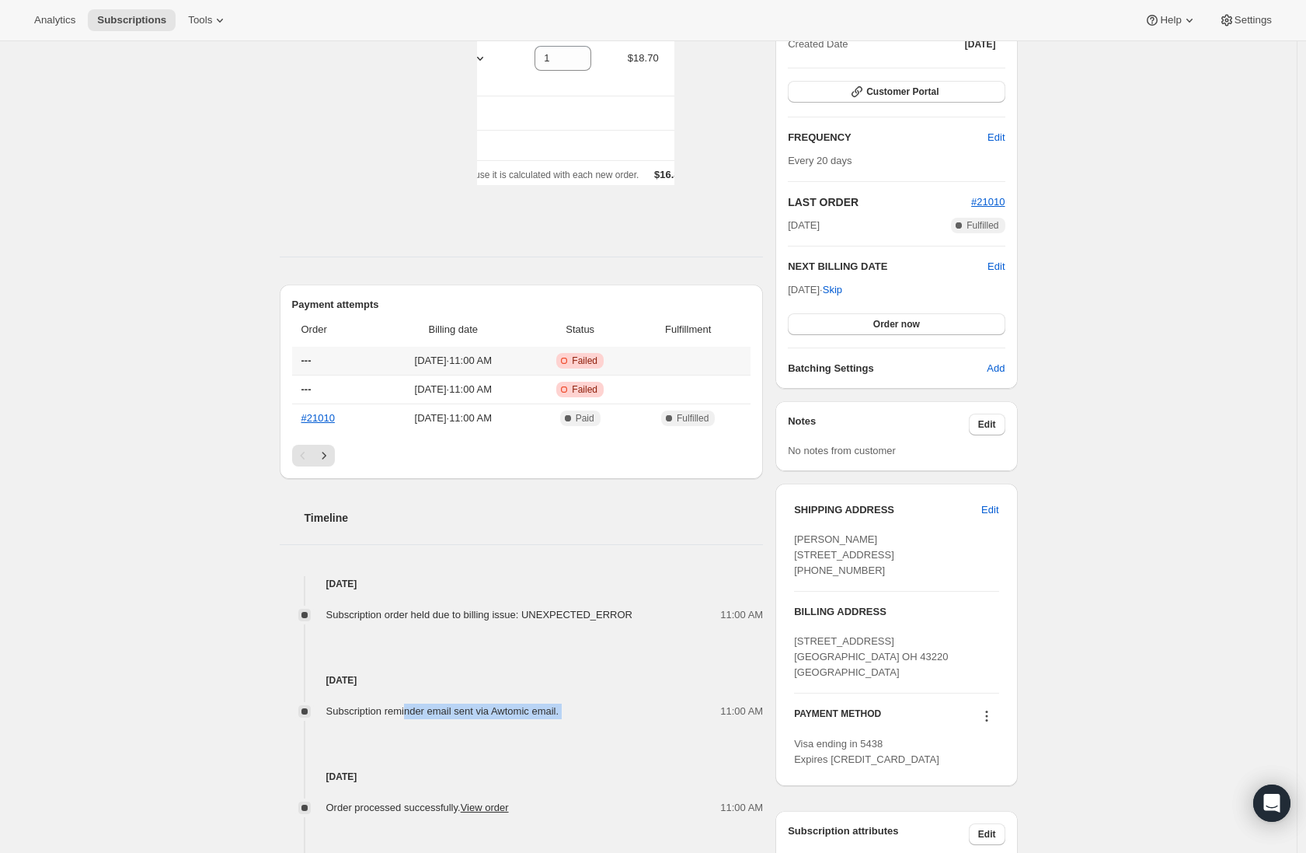
scroll to position [252, 0]
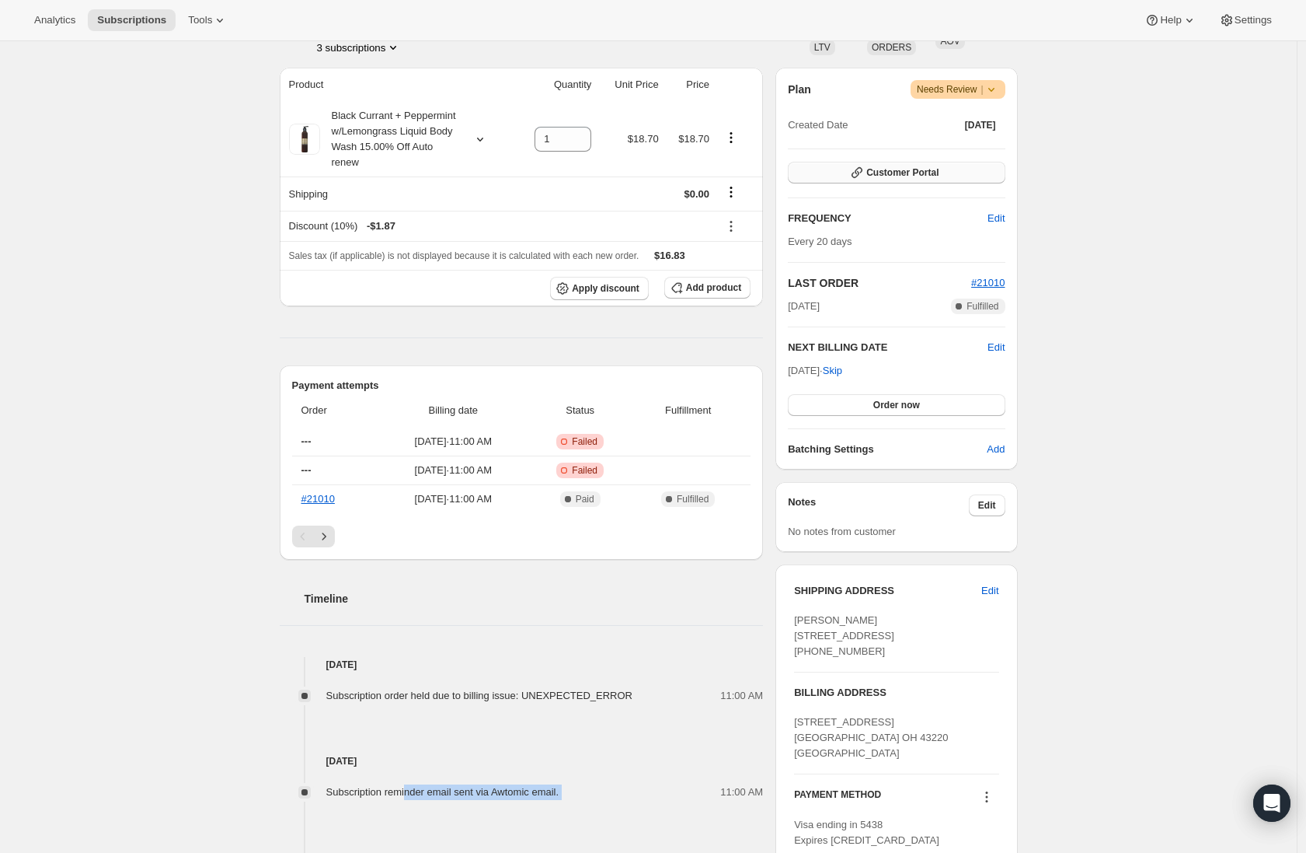
click at [937, 177] on span "Customer Portal" at bounding box center [903, 172] width 72 height 12
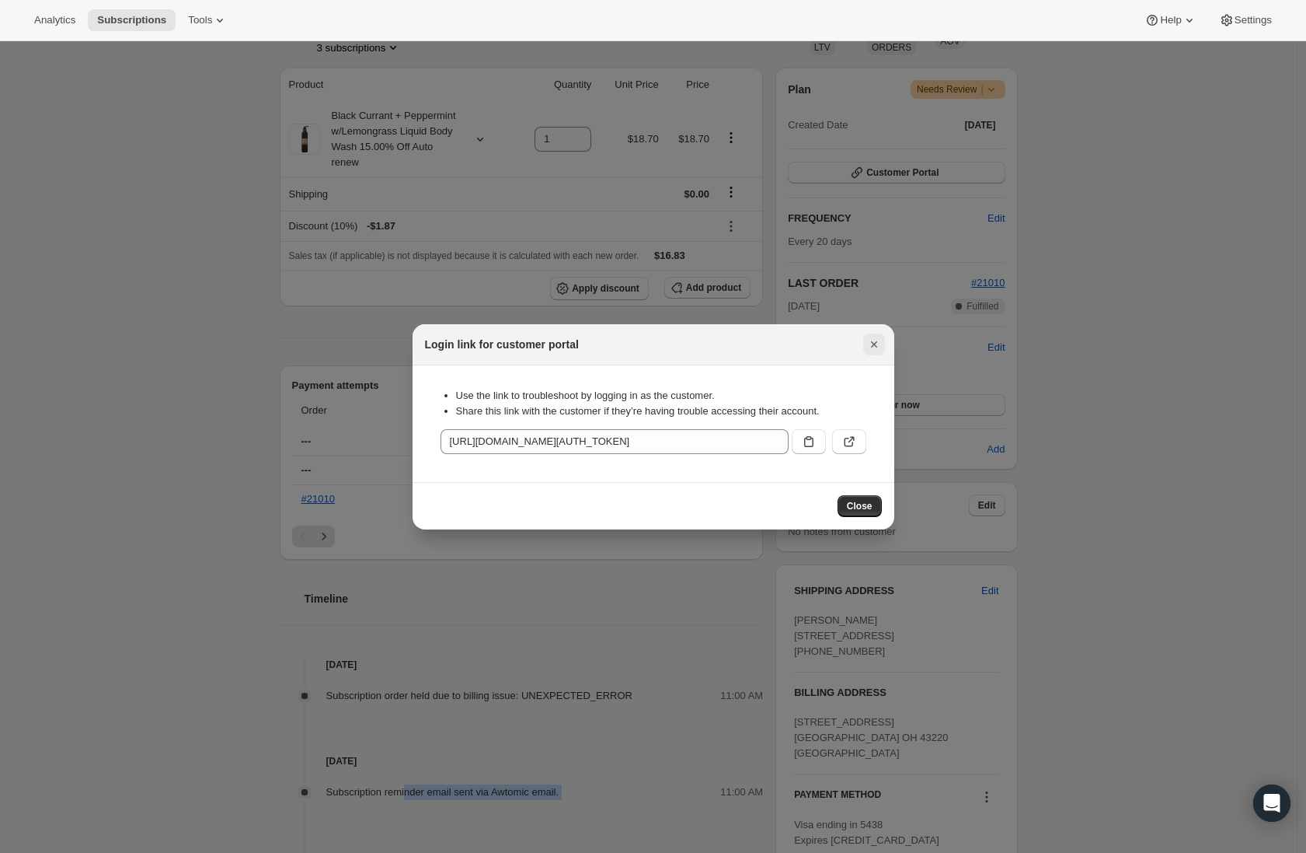
click at [881, 341] on icon "Close" at bounding box center [875, 345] width 16 height 16
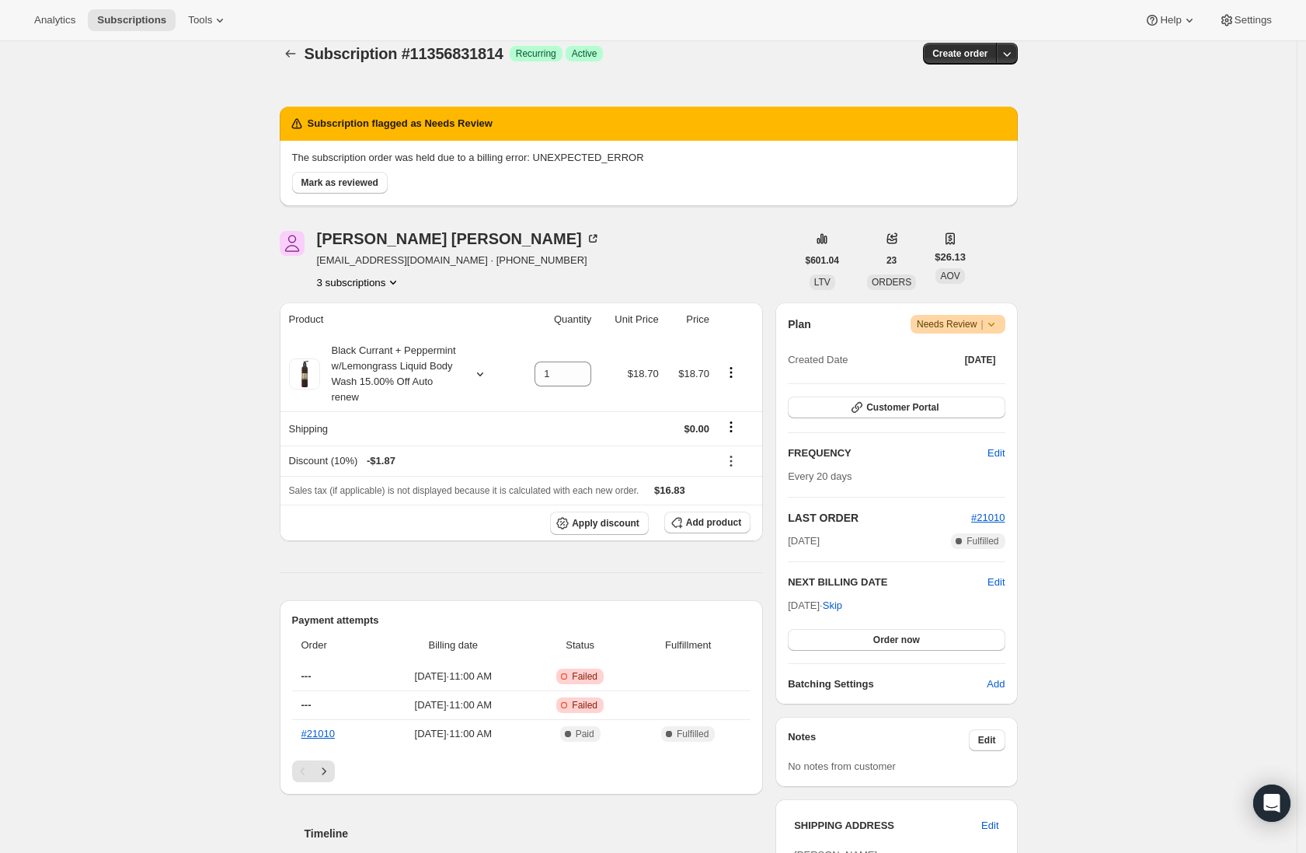
scroll to position [0, 0]
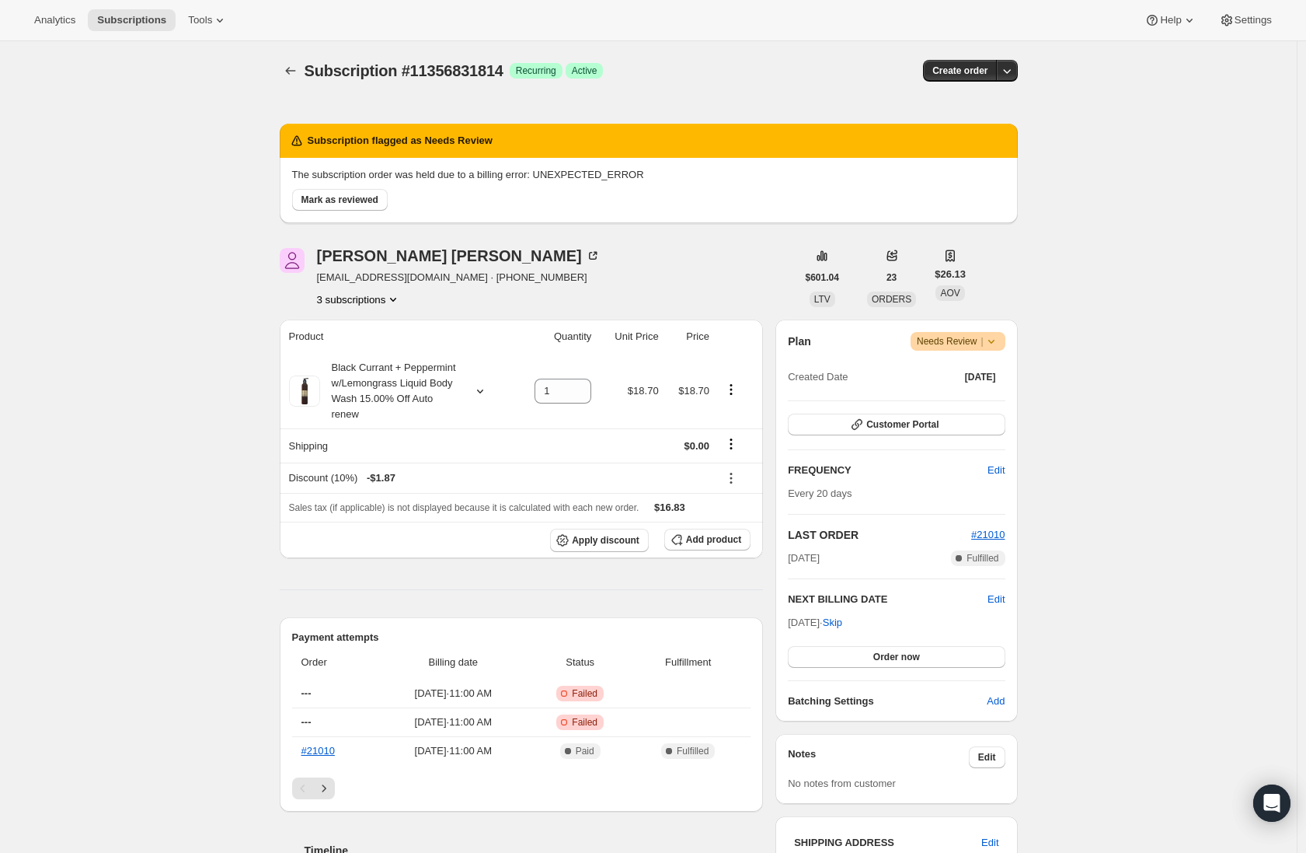
click at [282, 74] on div "Subscription #11356831814. This page is ready Subscription #11356831814 Success…" at bounding box center [649, 738] width 776 height 1394
click at [291, 69] on icon "Subscriptions" at bounding box center [290, 71] width 10 height 8
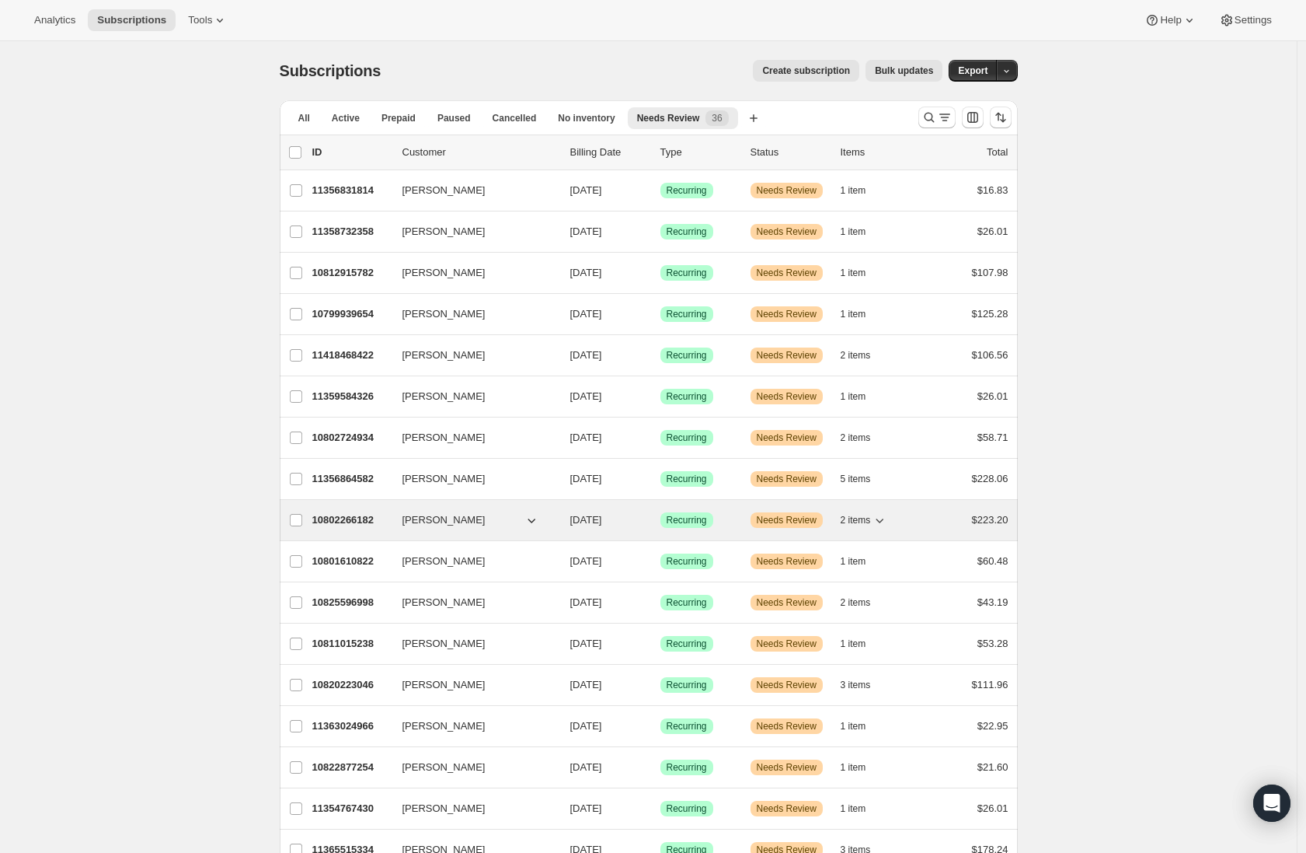
click at [864, 518] on span "2 items" at bounding box center [856, 520] width 30 height 12
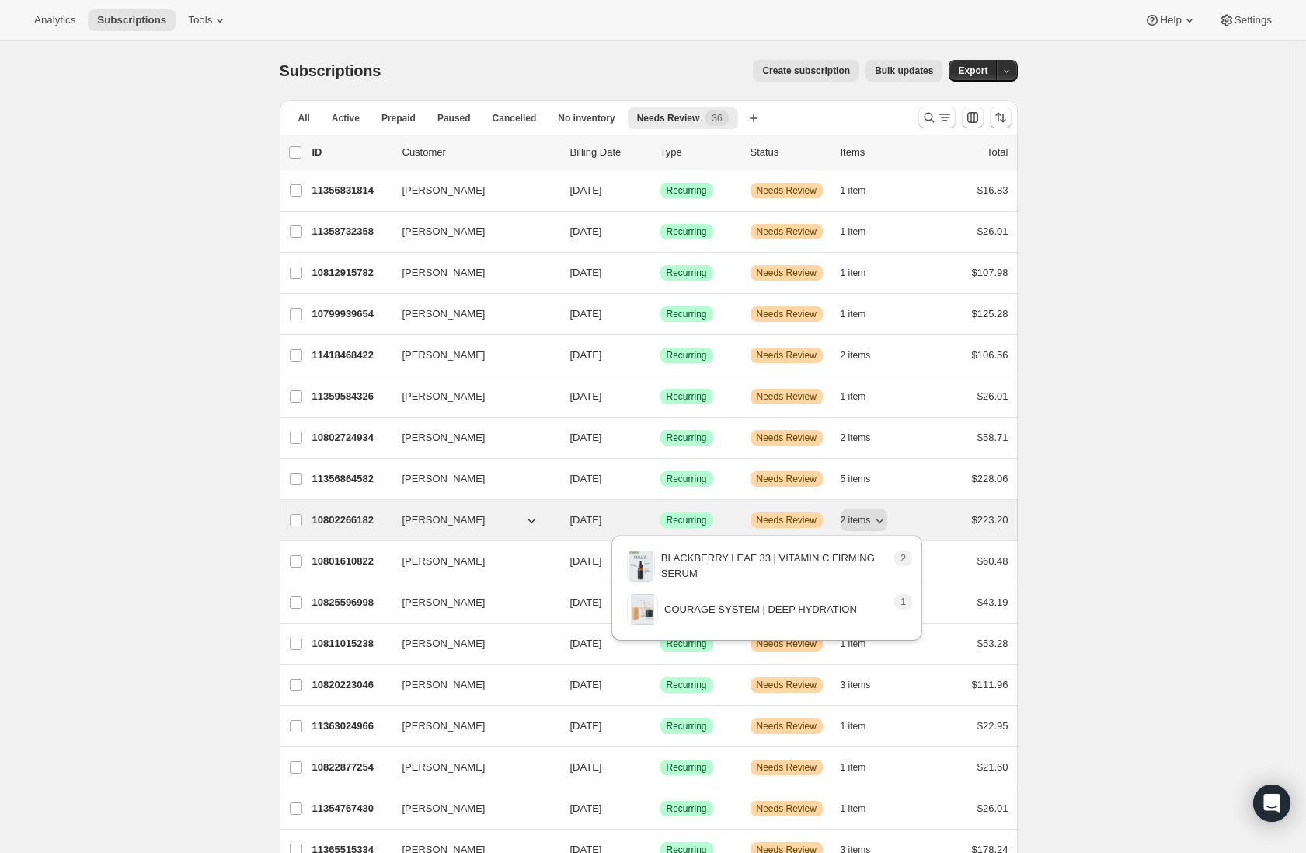
click at [490, 522] on button "Joy Meadows" at bounding box center [470, 520] width 155 height 25
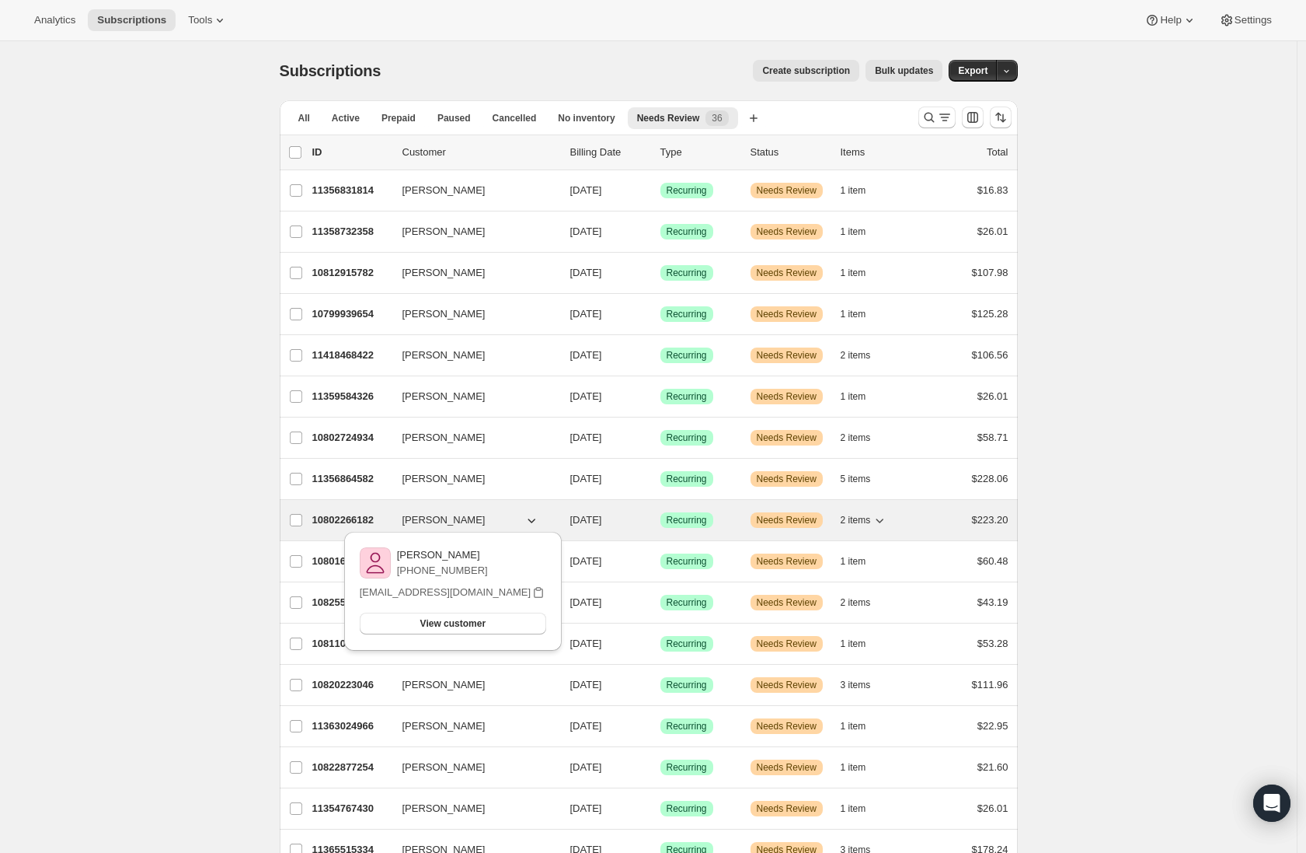
click at [602, 518] on span "10/23/2025" at bounding box center [586, 520] width 32 height 12
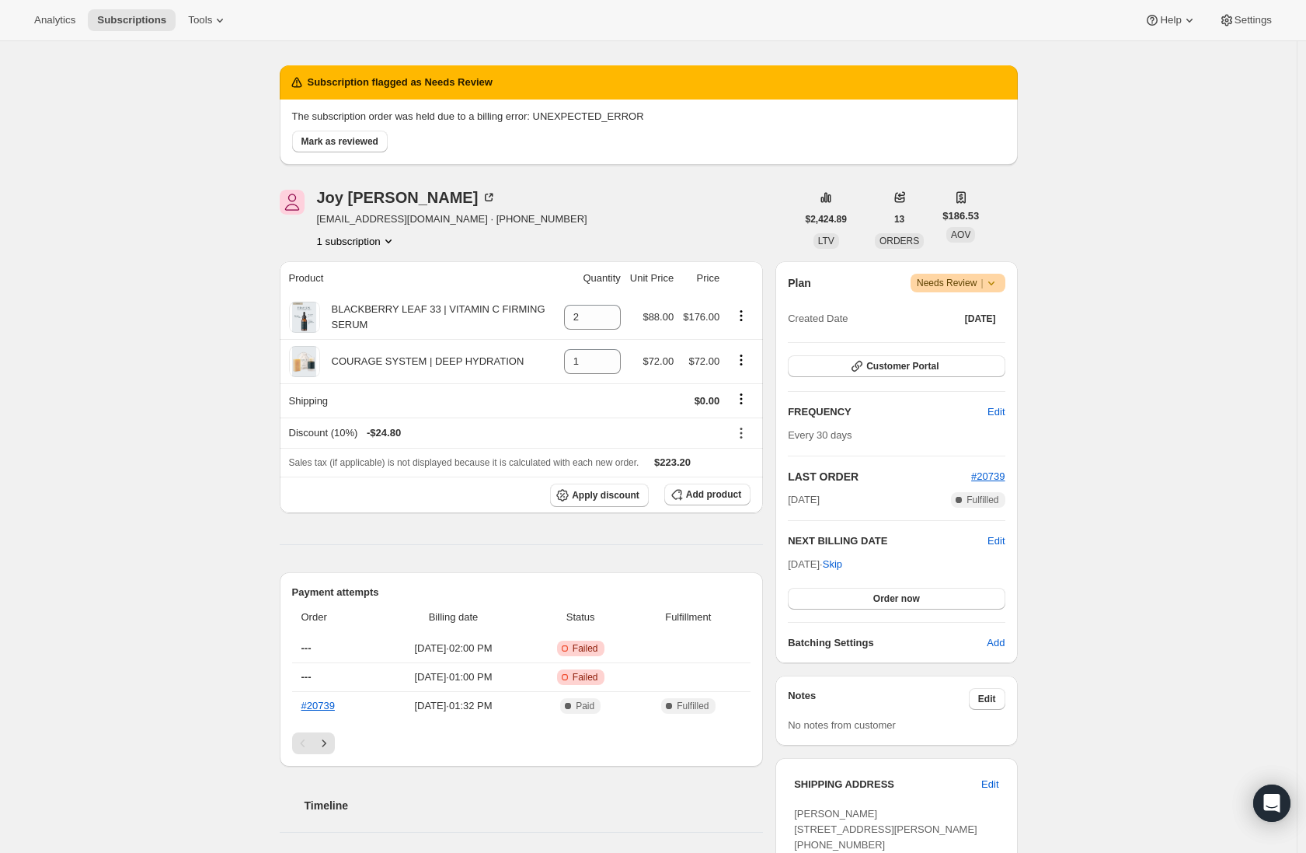
scroll to position [131, 0]
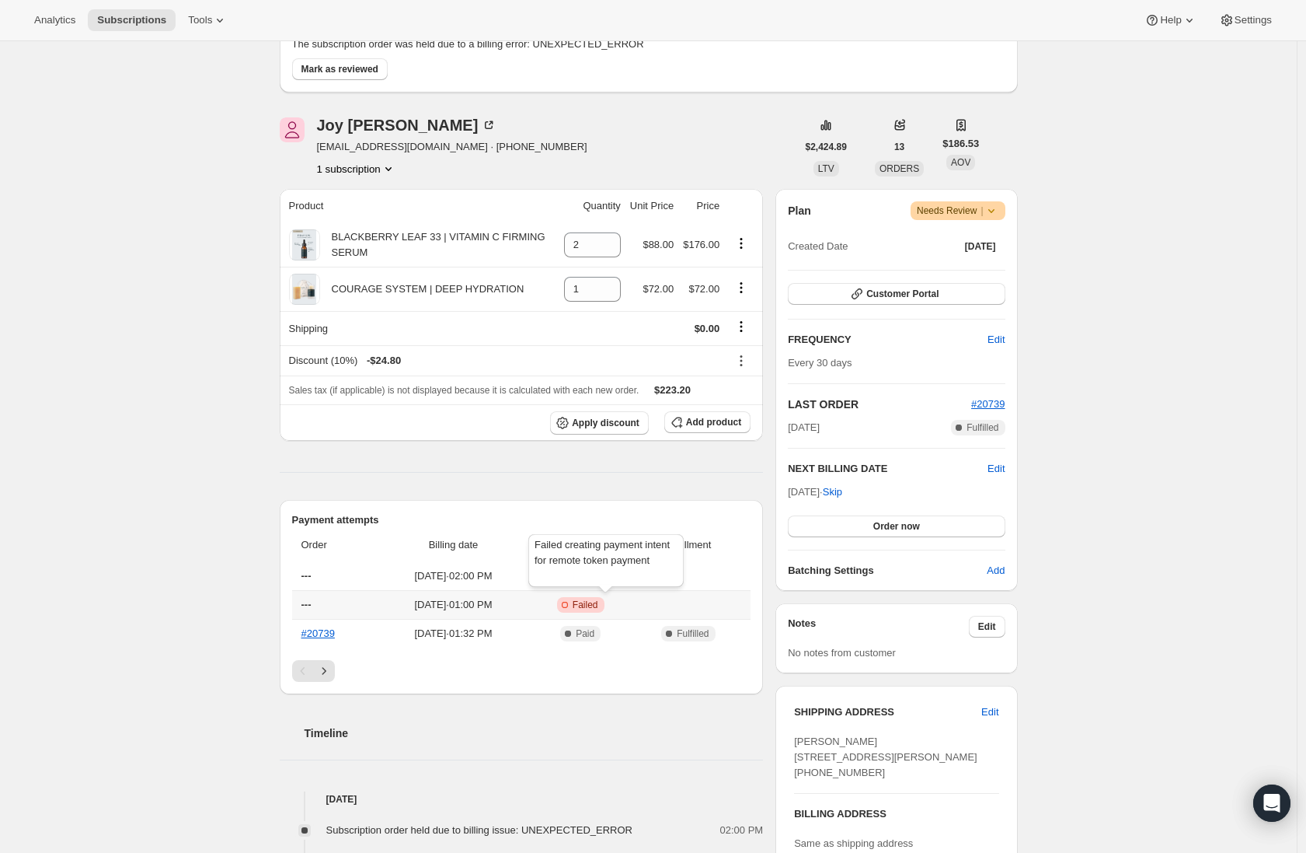
click at [573, 606] on icon at bounding box center [565, 605] width 16 height 16
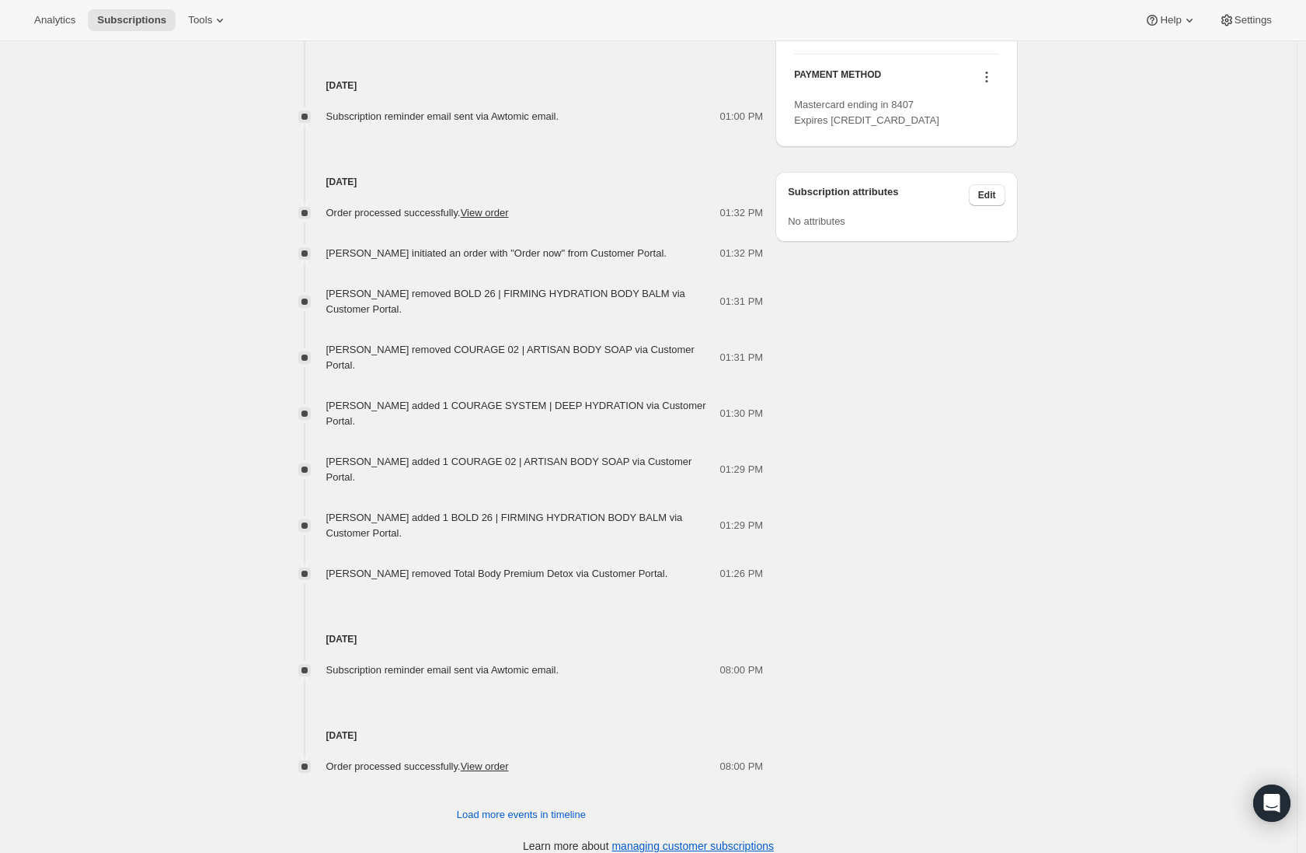
scroll to position [0, 0]
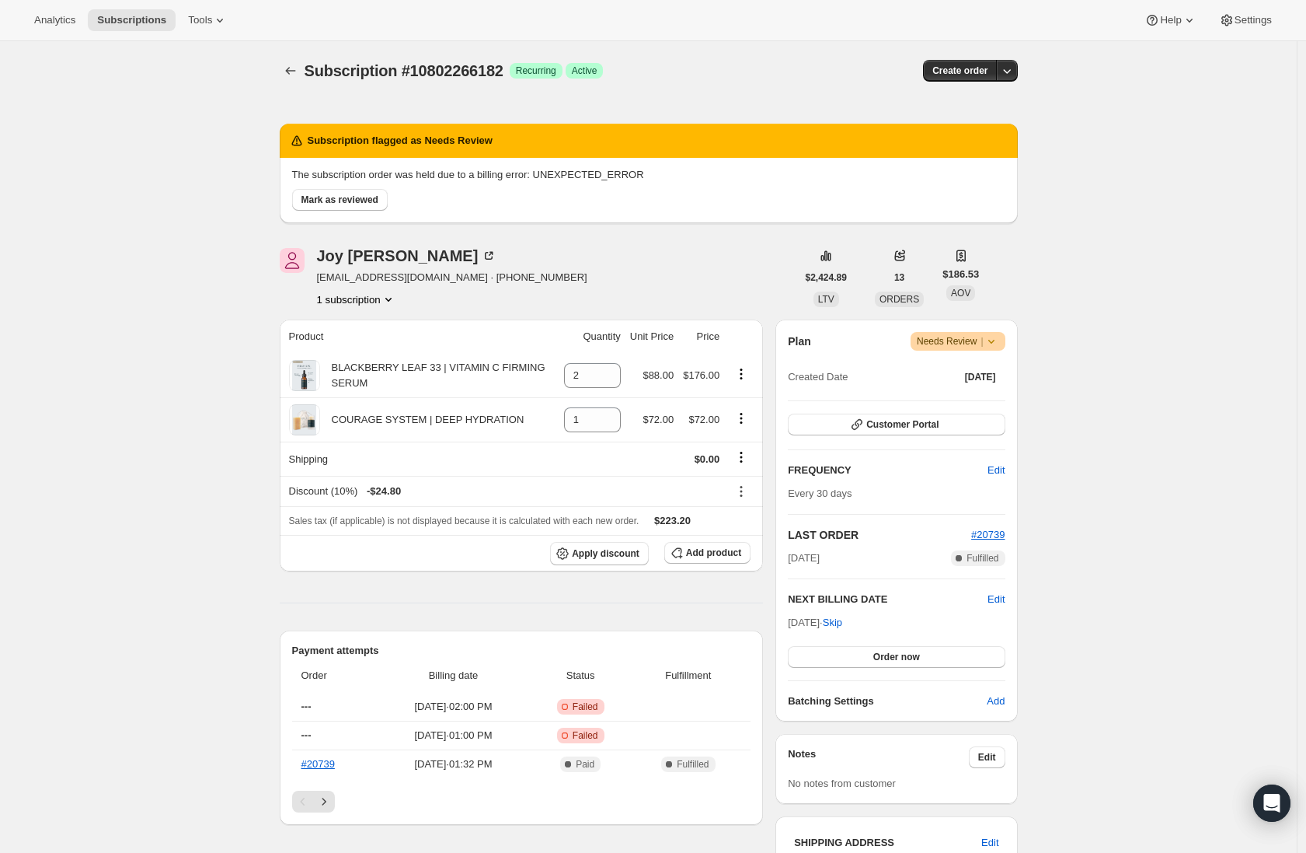
click at [994, 342] on icon at bounding box center [991, 342] width 6 height 4
click at [1210, 20] on button "Settings" at bounding box center [1246, 20] width 72 height 22
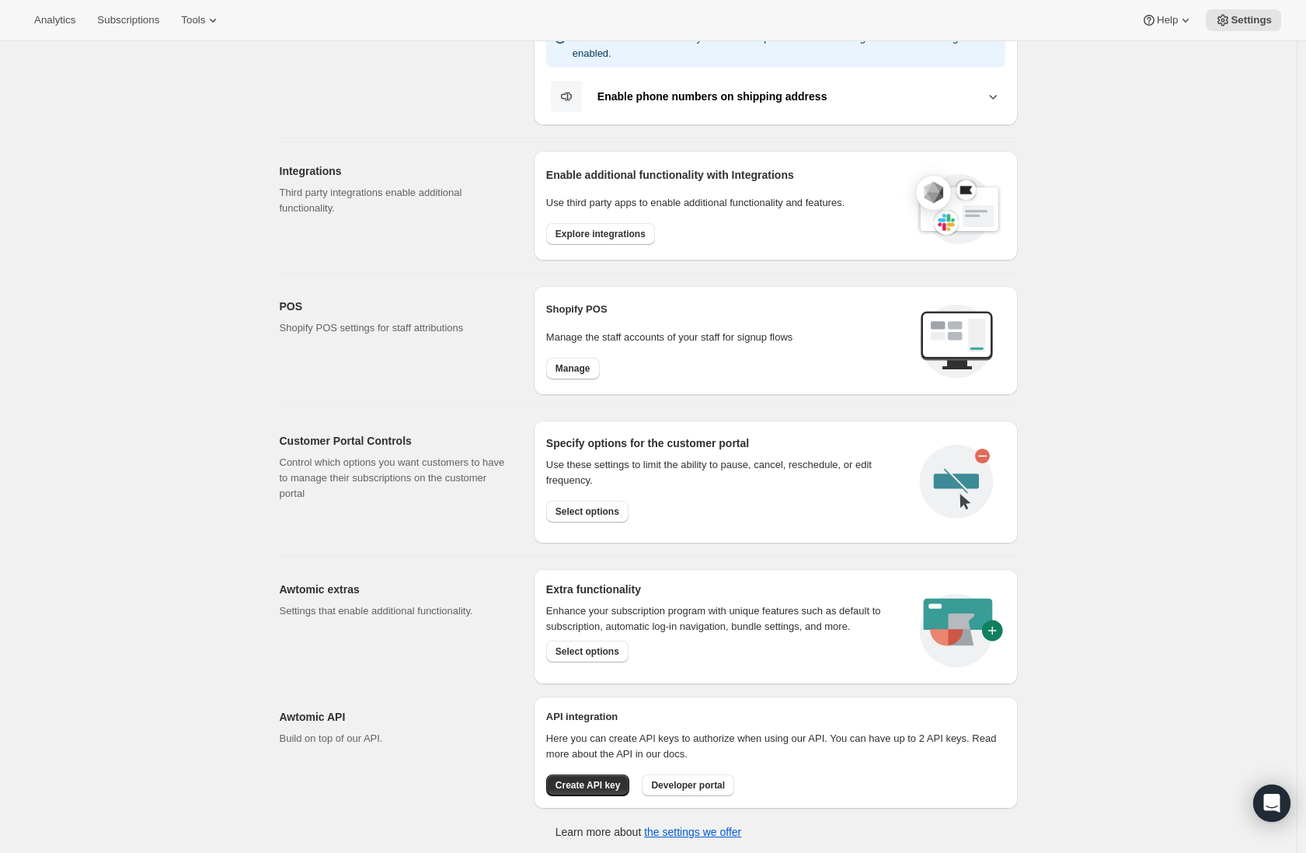
scroll to position [397, 0]
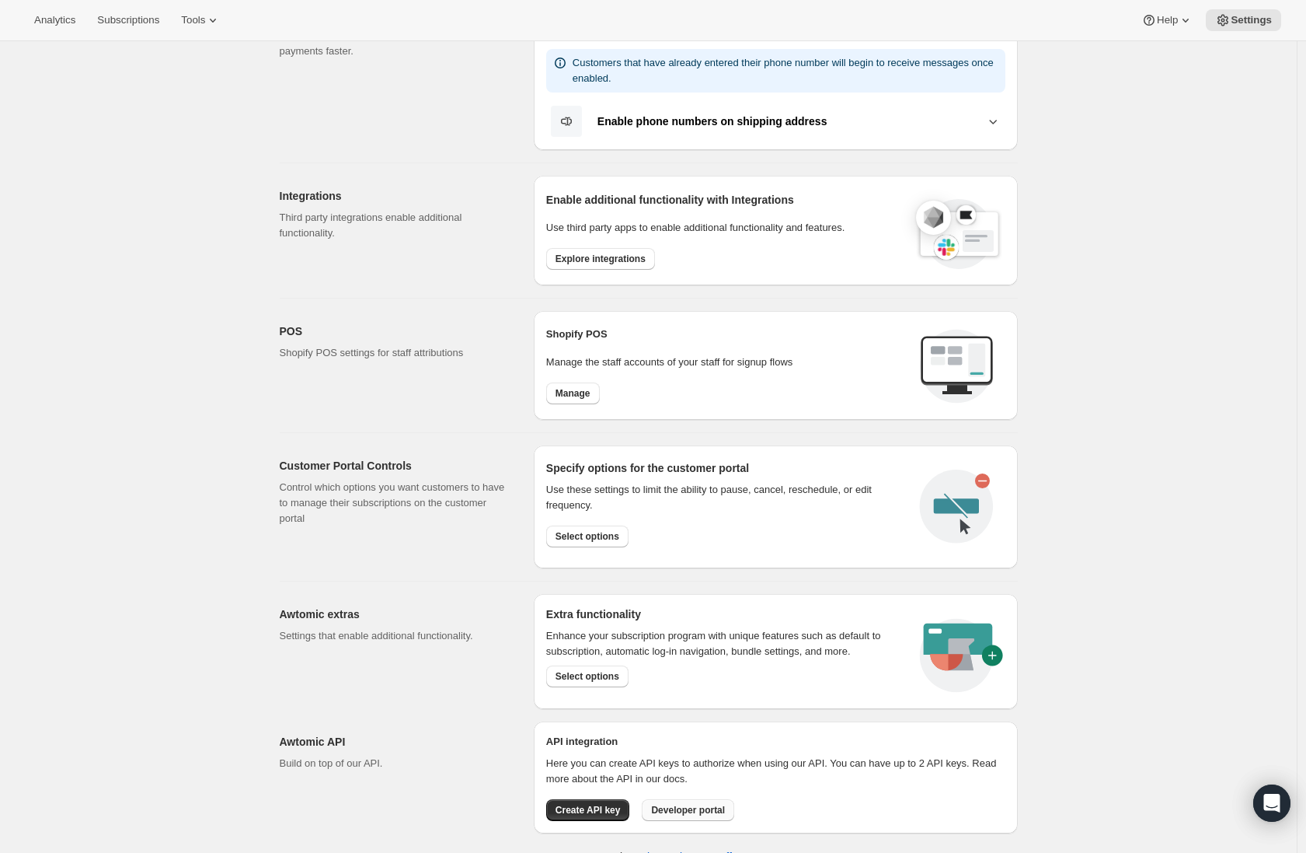
click at [717, 811] on span "Developer portal" at bounding box center [688, 810] width 74 height 12
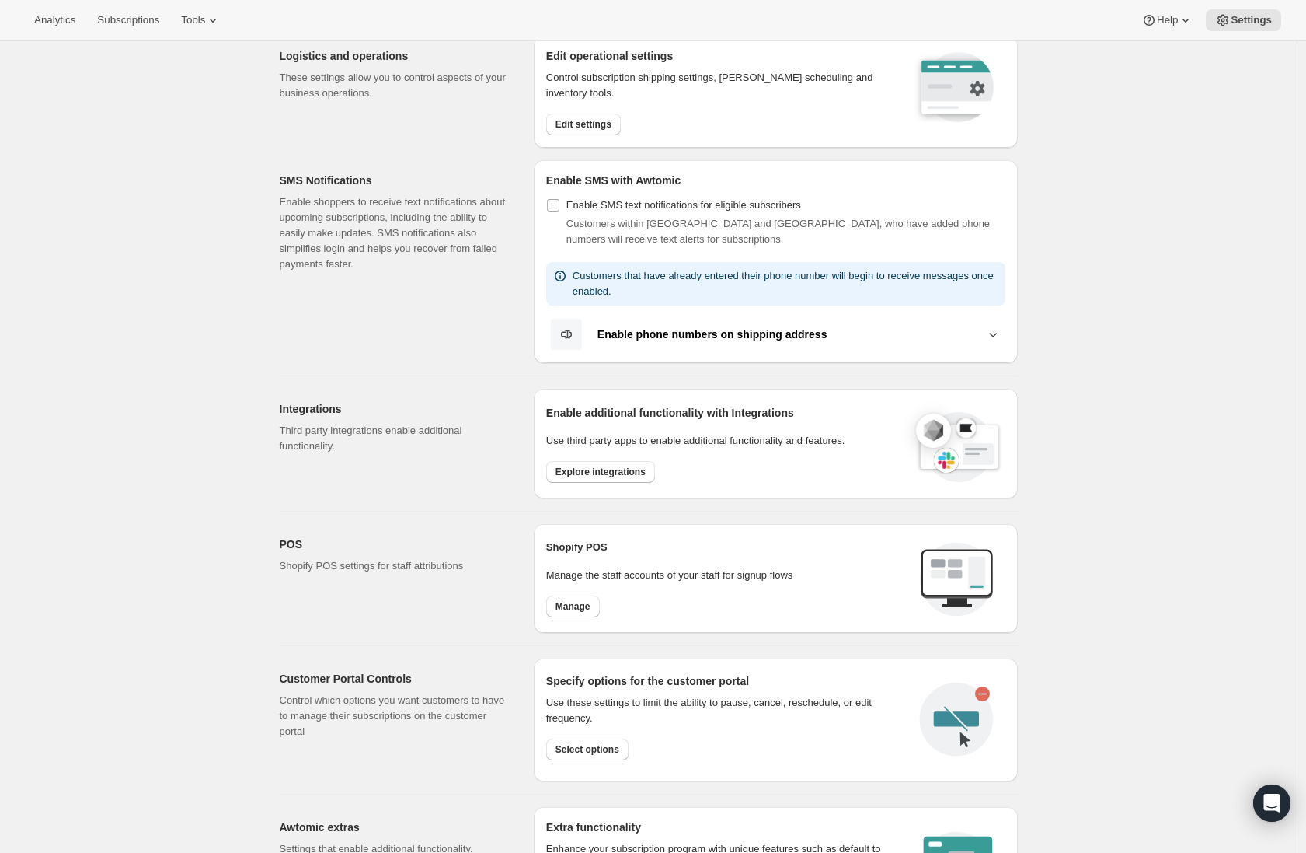
scroll to position [0, 0]
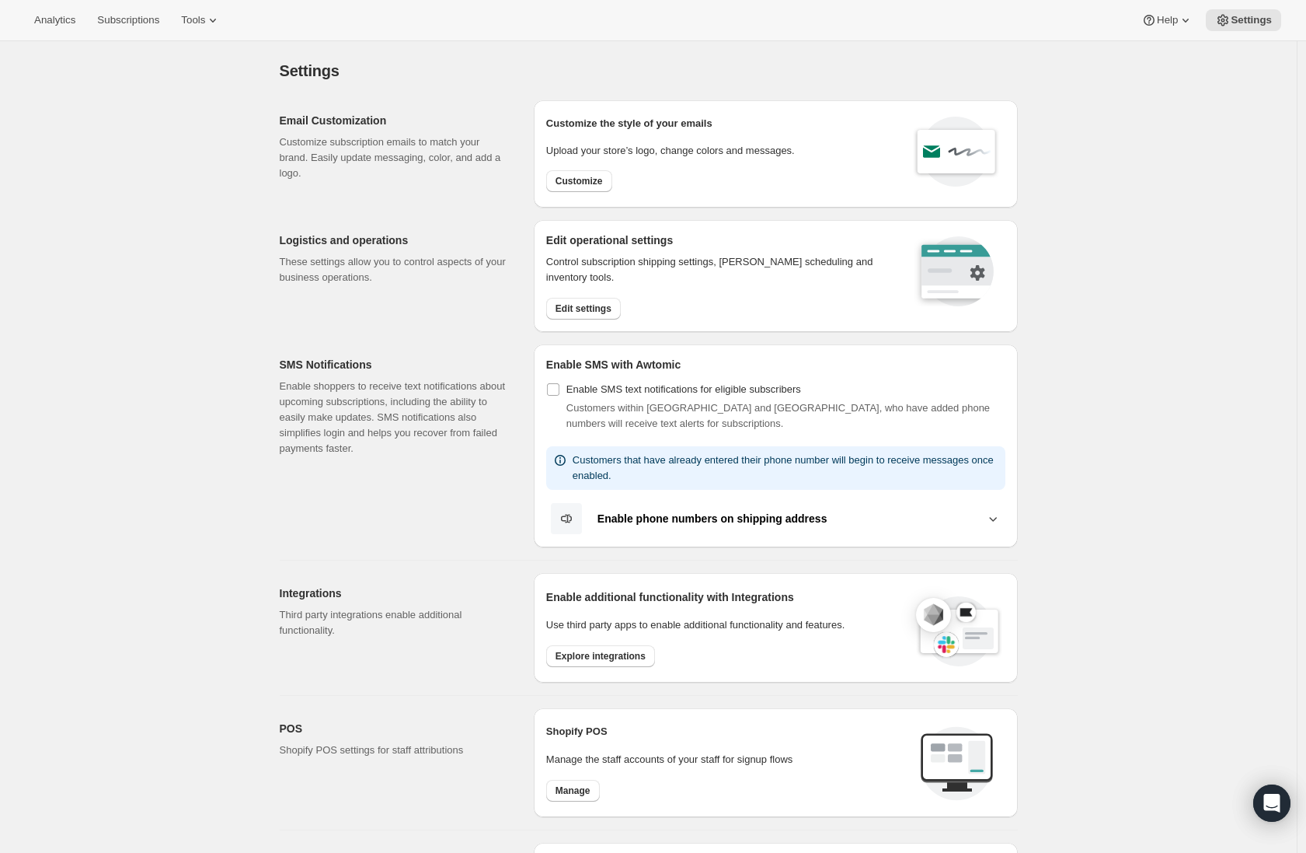
click at [762, 515] on b "Enable phone numbers on shipping address" at bounding box center [713, 518] width 230 height 12
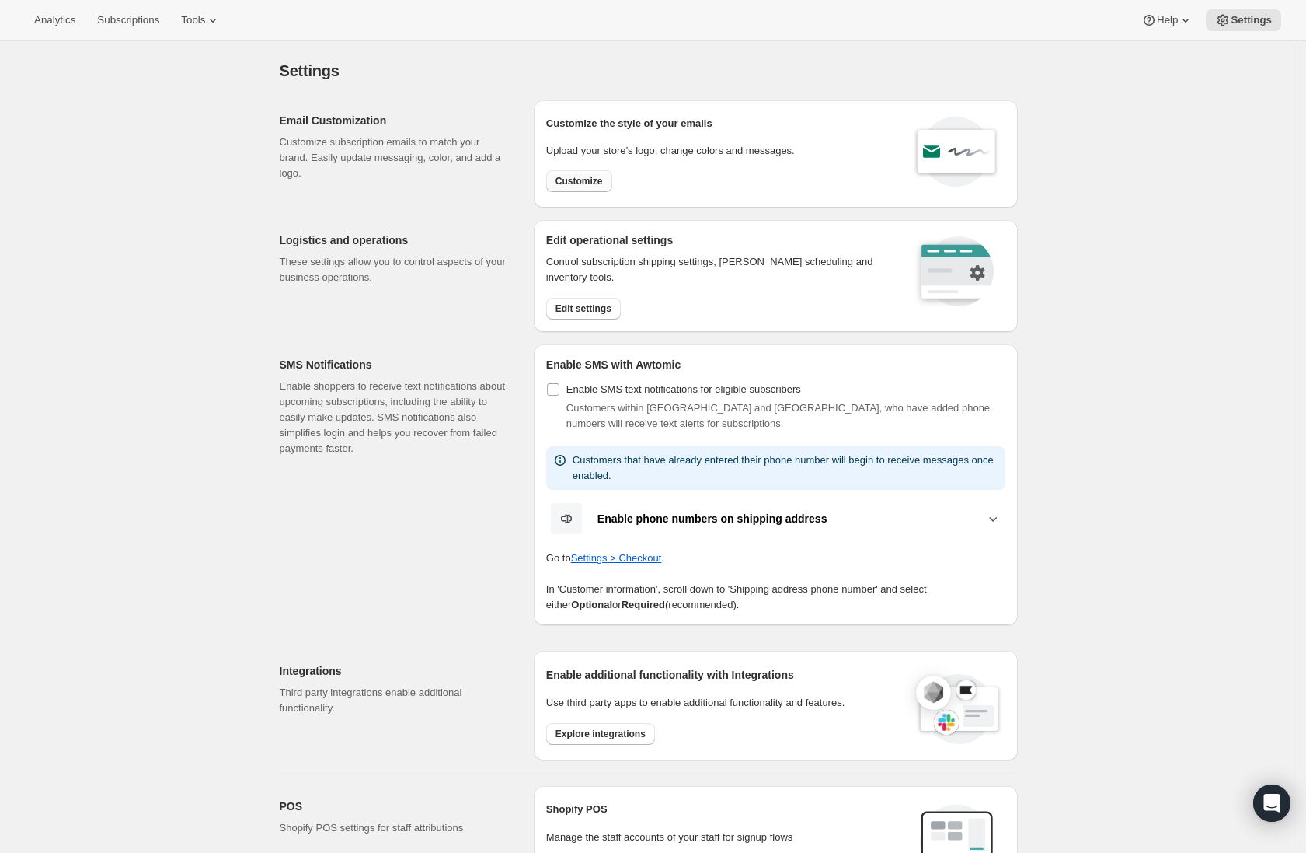
click at [603, 187] on span "Customize" at bounding box center [579, 181] width 47 height 12
select select "subscriptionMessage"
select select "5"
select select "15"
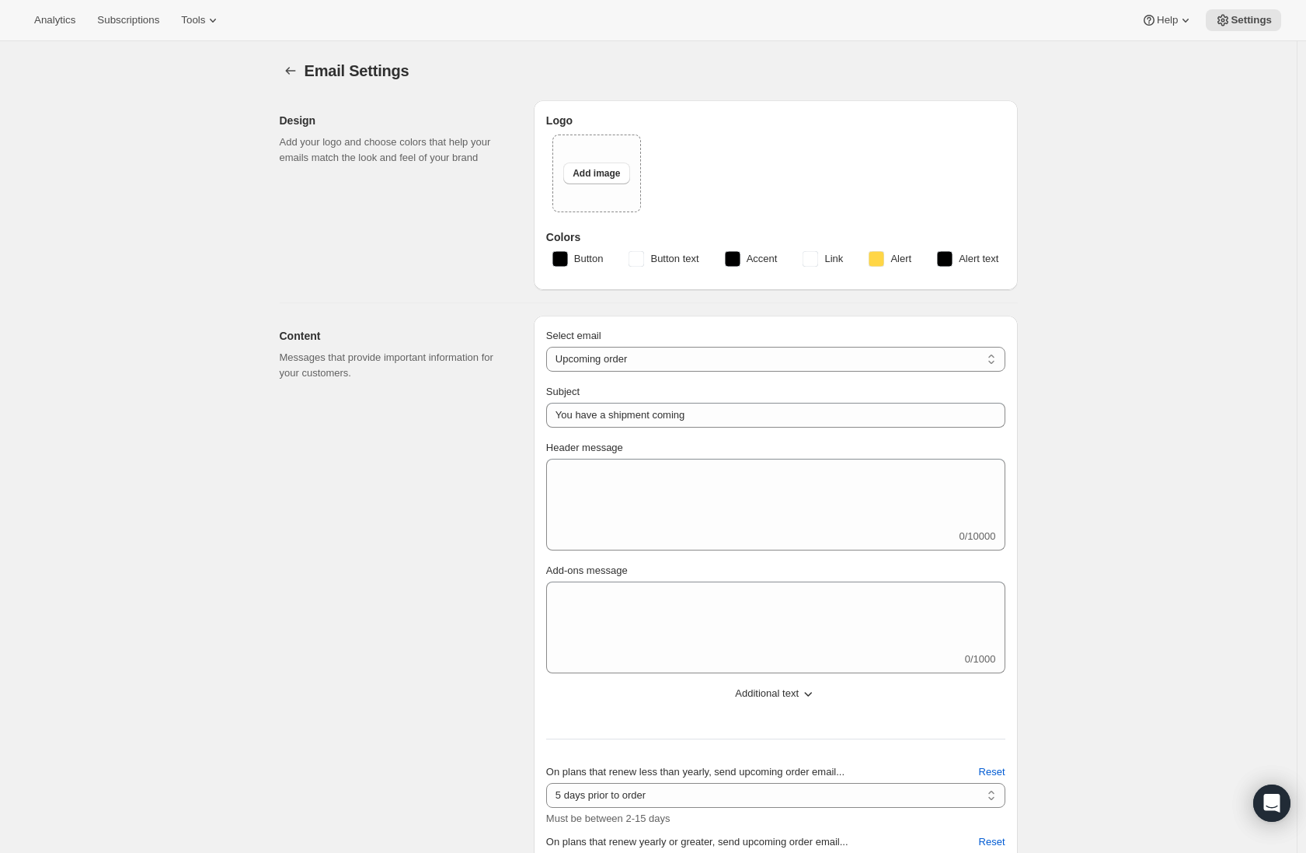
type input "Alchemy Code"
type input "hello@alchemycode.com"
checkbox input "true"
click at [601, 181] on button "Add image" at bounding box center [596, 173] width 66 height 22
type input "C:\fakepath\The-Alchemy-Code-Stacked-Logo---Tm-Lake-Rgb-1200px-w-72ppi.png"
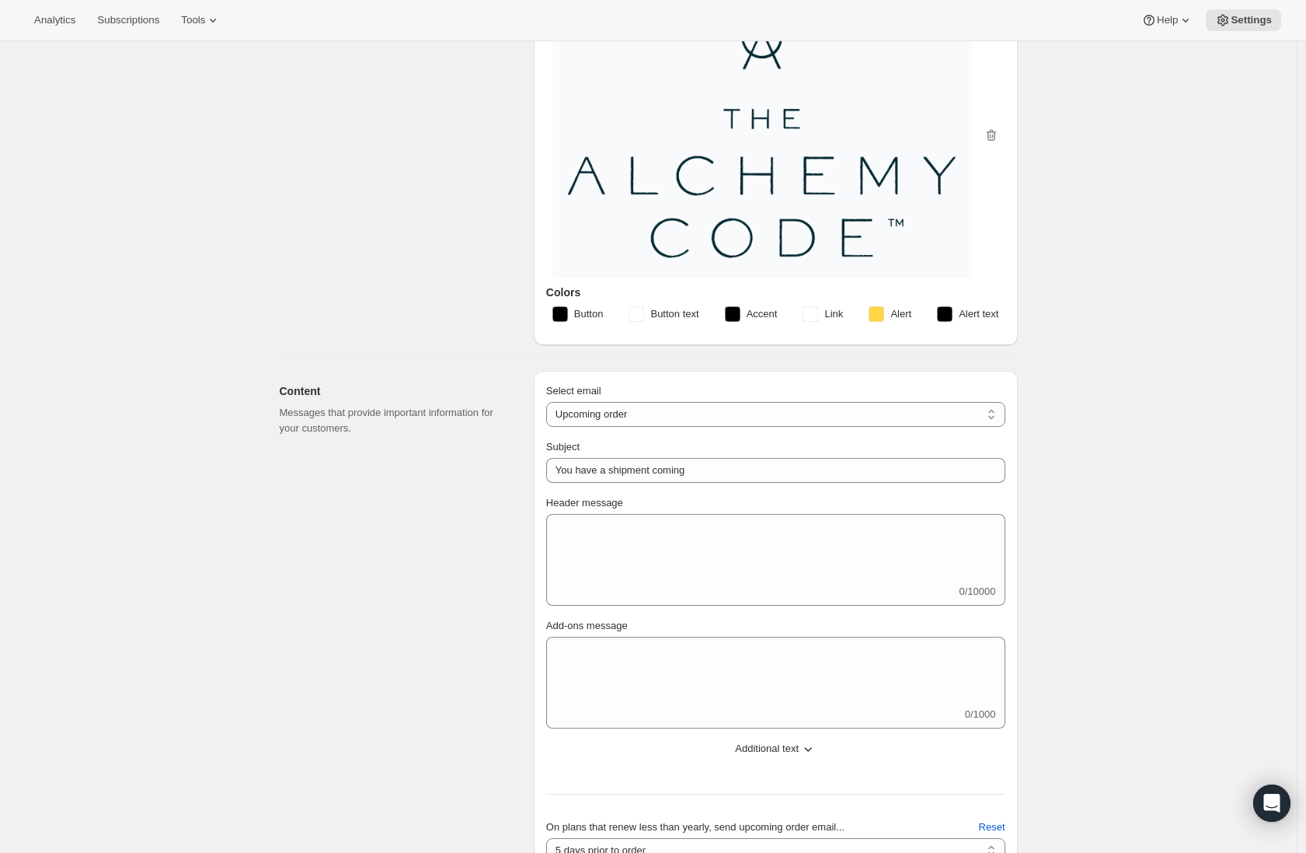
click at [570, 322] on button "Button" at bounding box center [578, 314] width 70 height 25
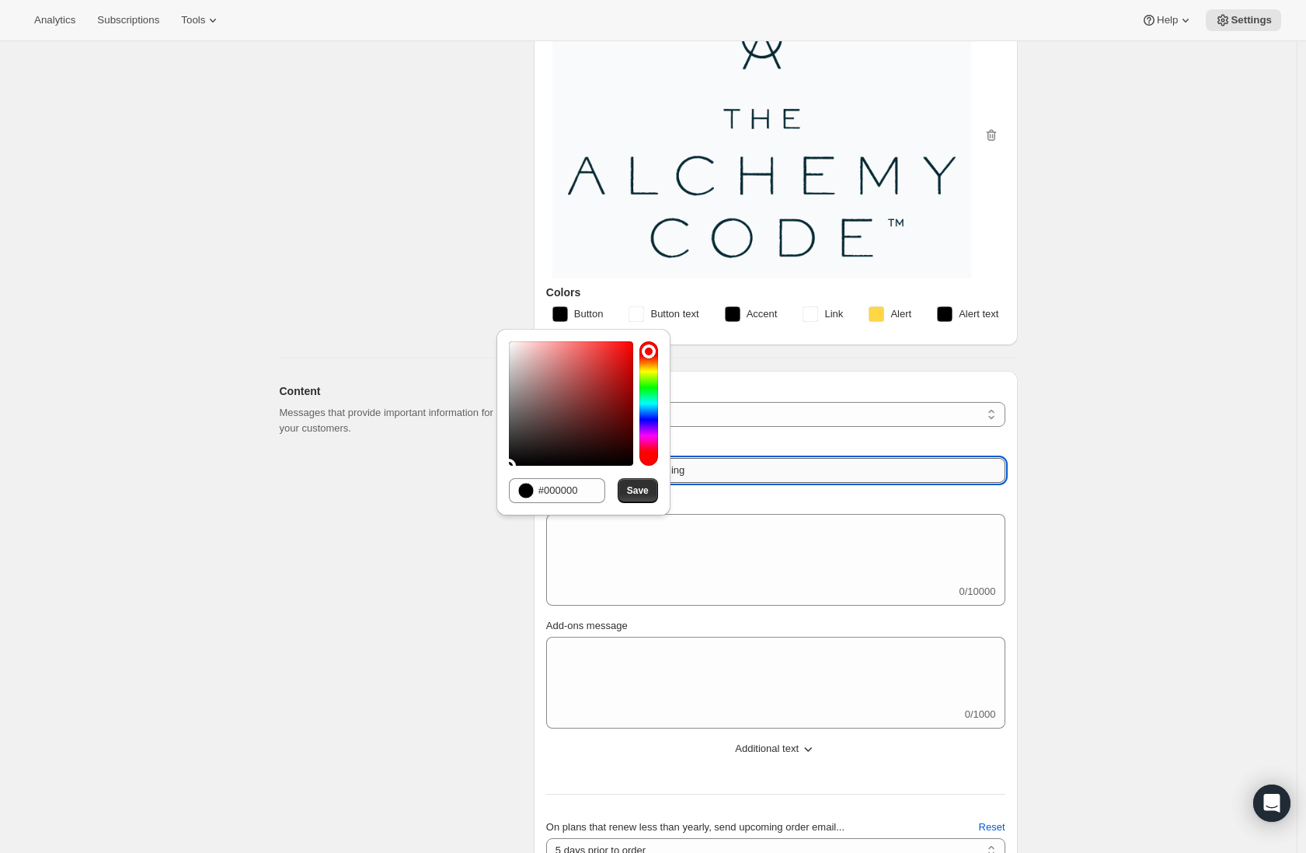
click at [831, 469] on input "You have a shipment coming" at bounding box center [775, 470] width 459 height 25
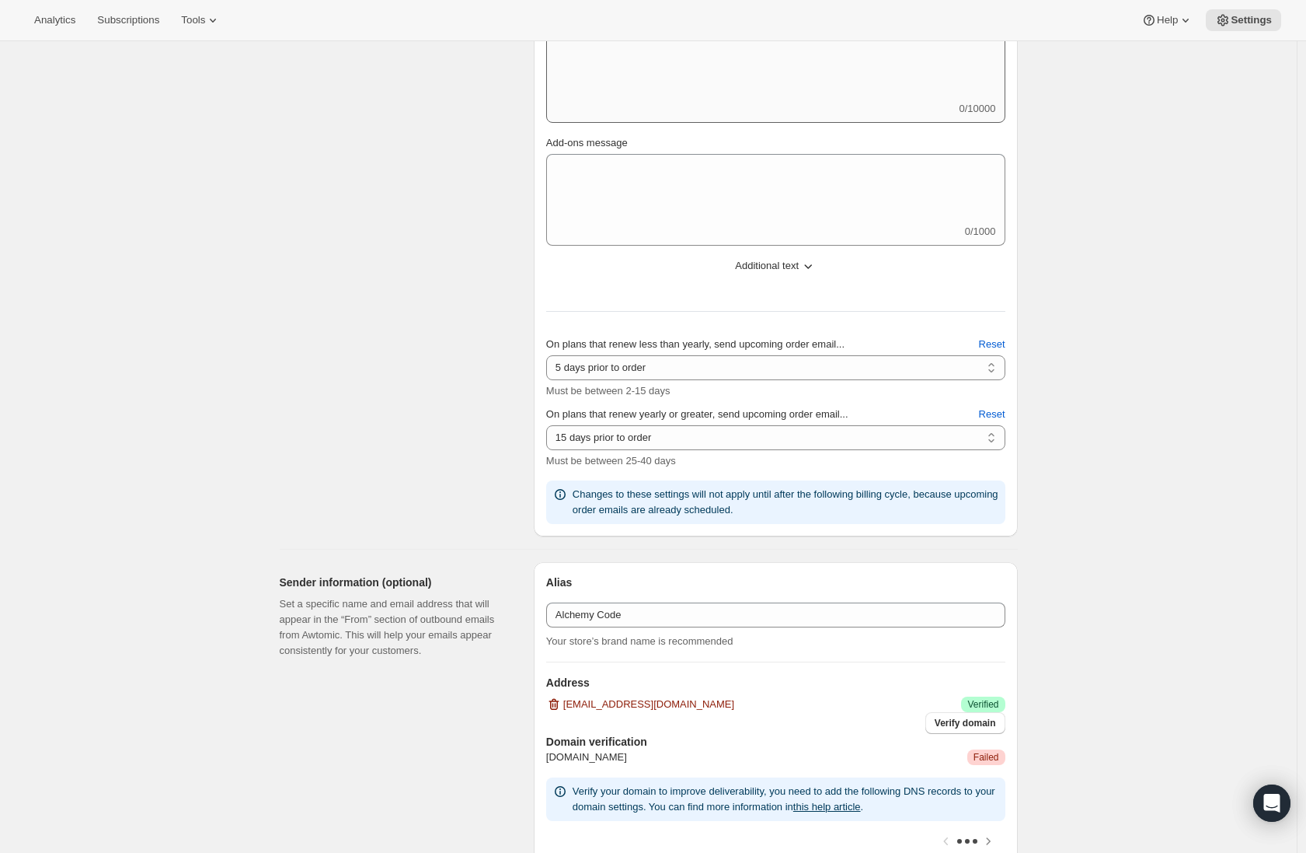
scroll to position [245, 0]
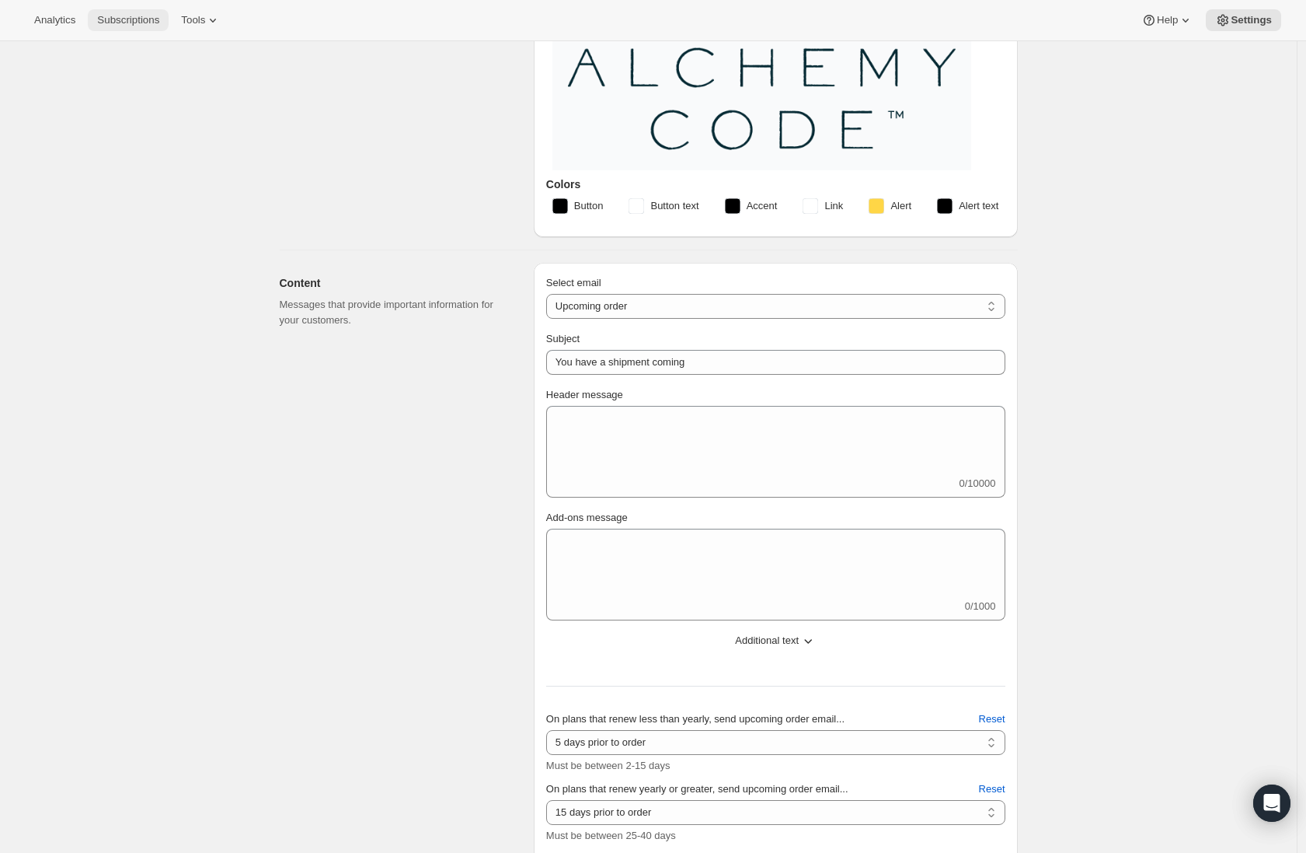
drag, startPoint x: 97, startPoint y: 20, endPoint x: 106, endPoint y: 20, distance: 9.3
click at [98, 20] on button "Subscriptions" at bounding box center [128, 20] width 81 height 22
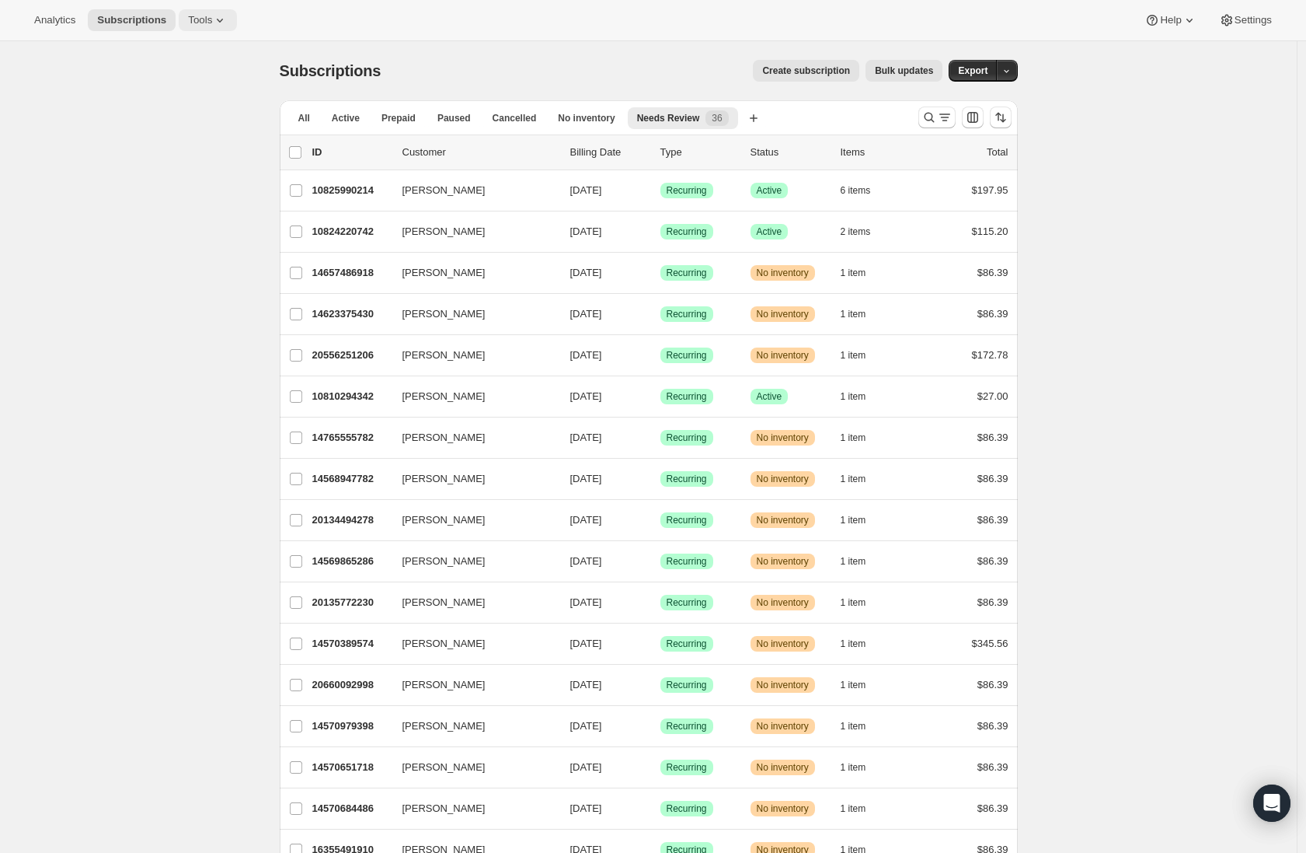
click at [190, 9] on button "Tools" at bounding box center [208, 20] width 58 height 22
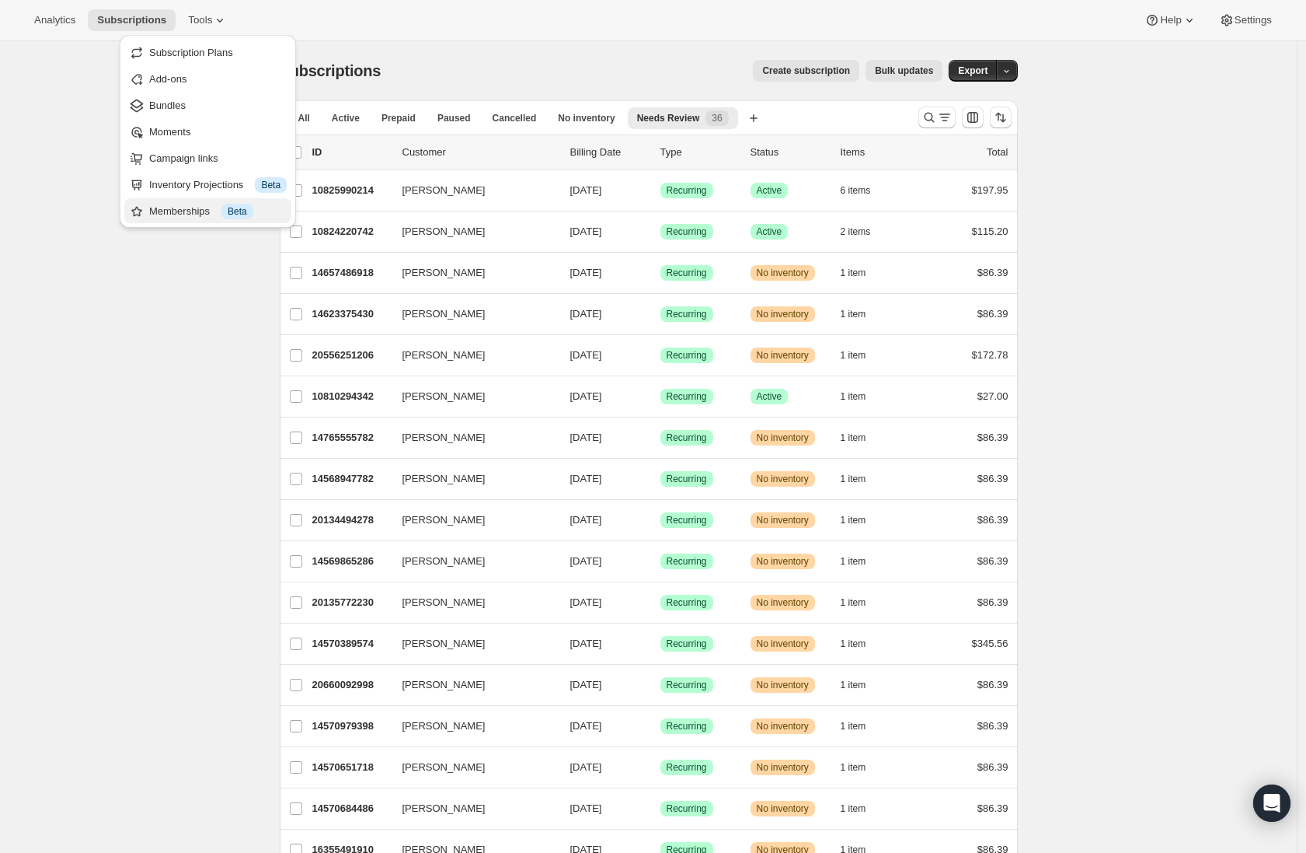
click at [247, 209] on span "Beta" at bounding box center [237, 211] width 19 height 12
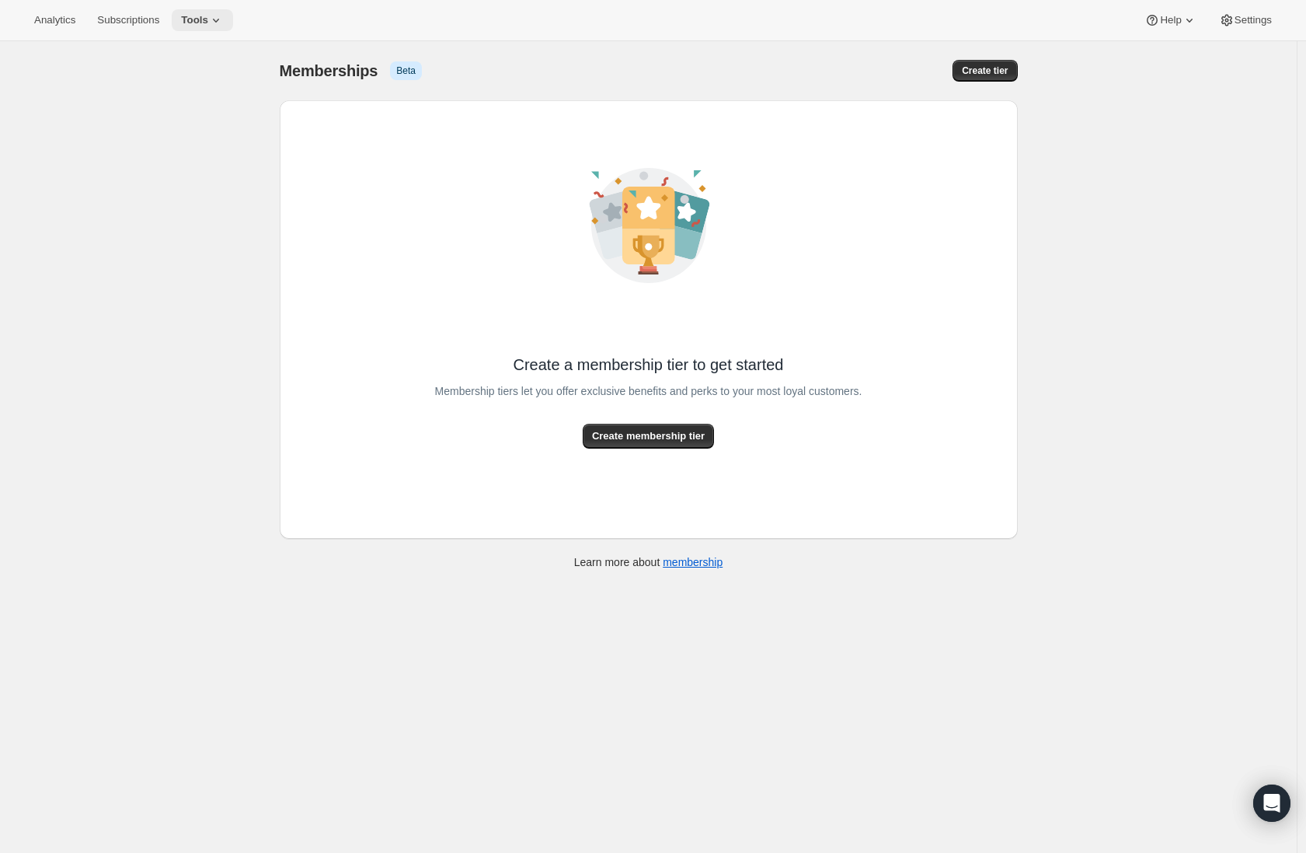
click at [219, 19] on icon at bounding box center [216, 21] width 6 height 4
click at [218, 183] on div "Inventory Projections Info Beta" at bounding box center [217, 185] width 138 height 16
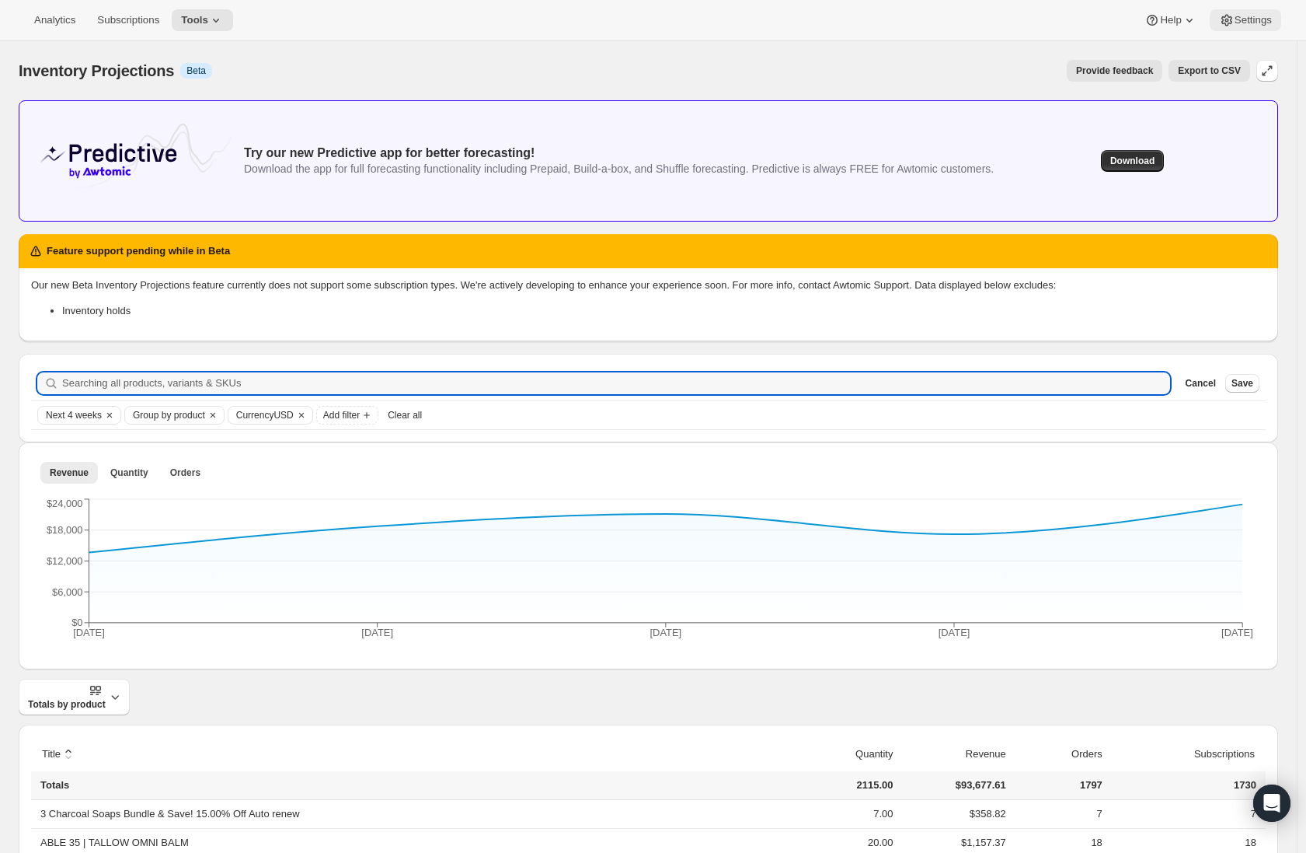
click at [1249, 23] on span "Settings" at bounding box center [1253, 20] width 37 height 12
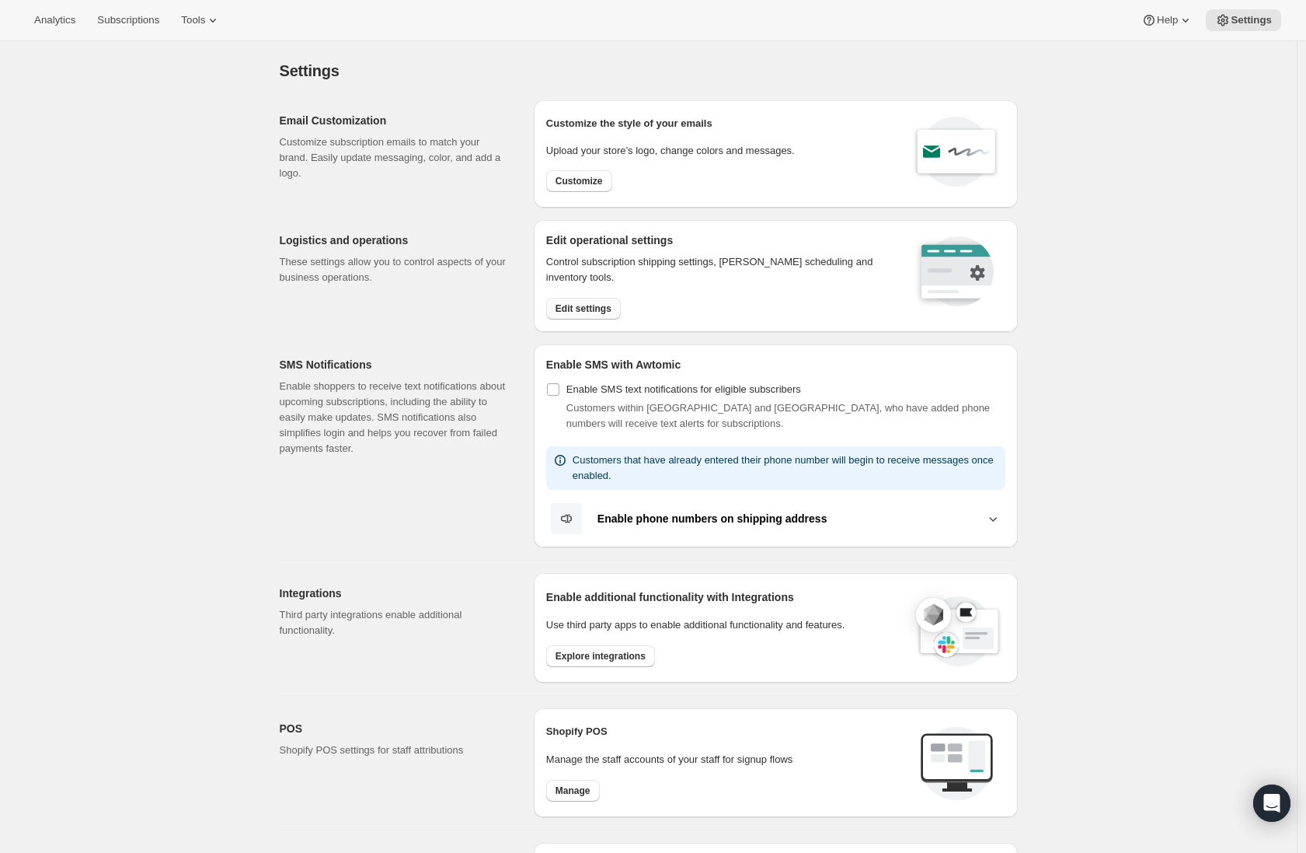
click at [602, 310] on span "Edit settings" at bounding box center [584, 308] width 56 height 12
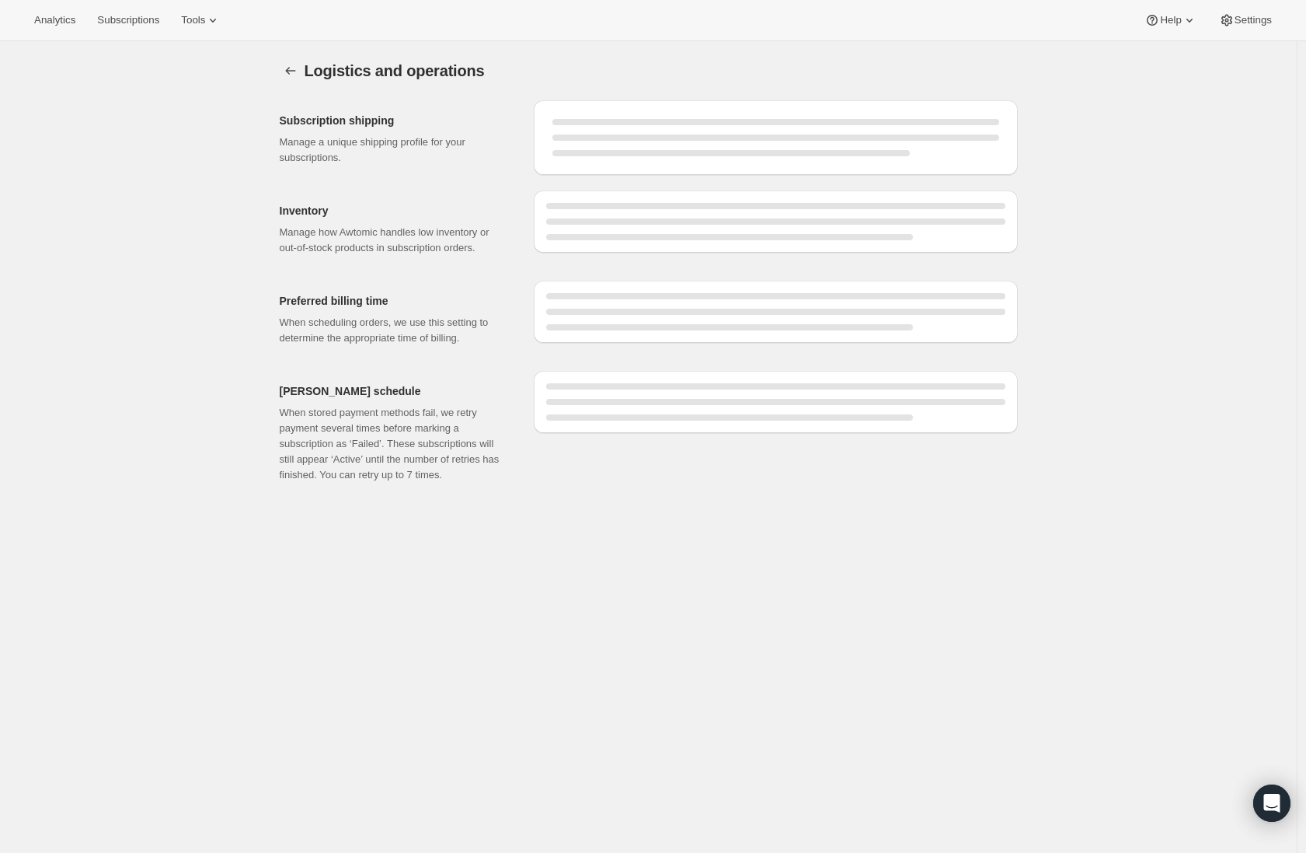
select select "DAY"
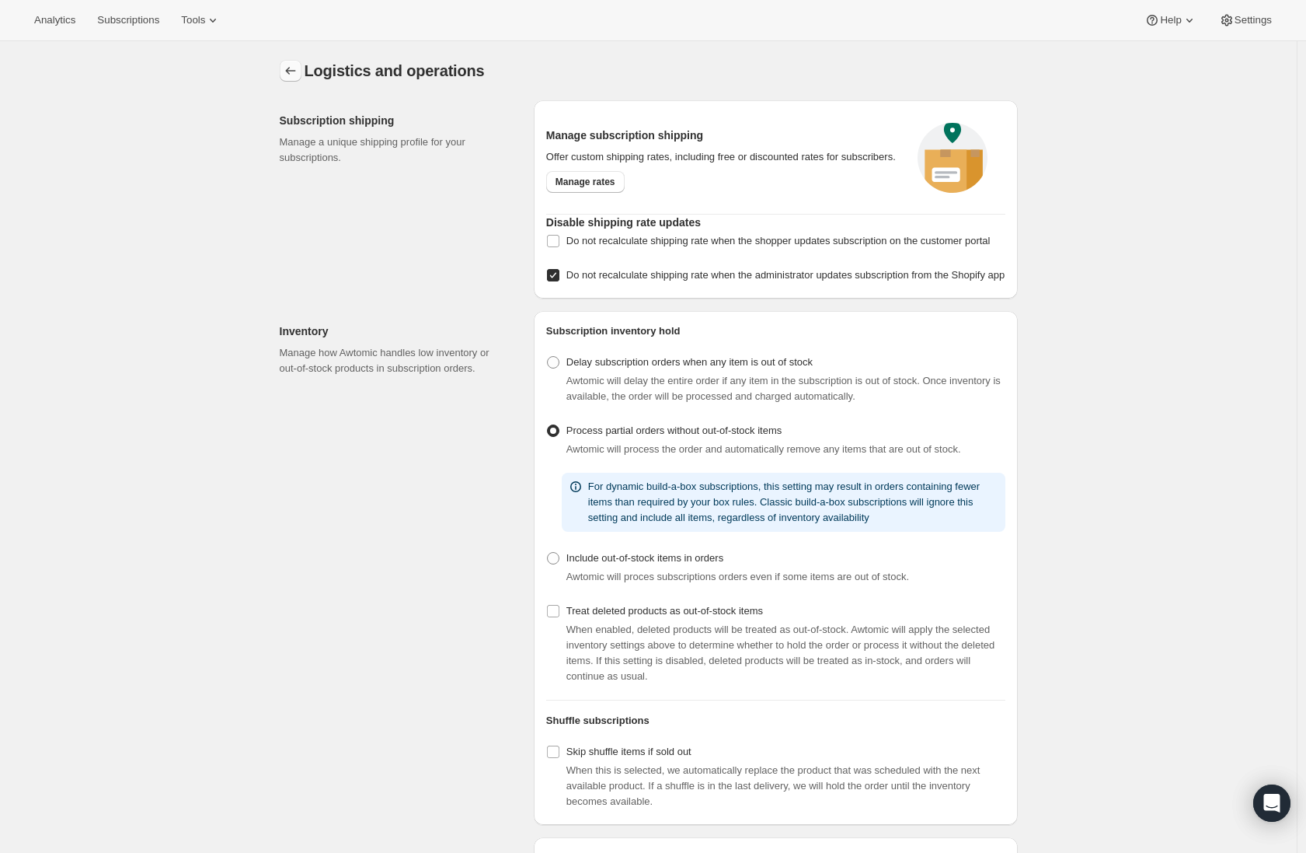
click at [298, 78] on icon "Settings" at bounding box center [291, 71] width 16 height 16
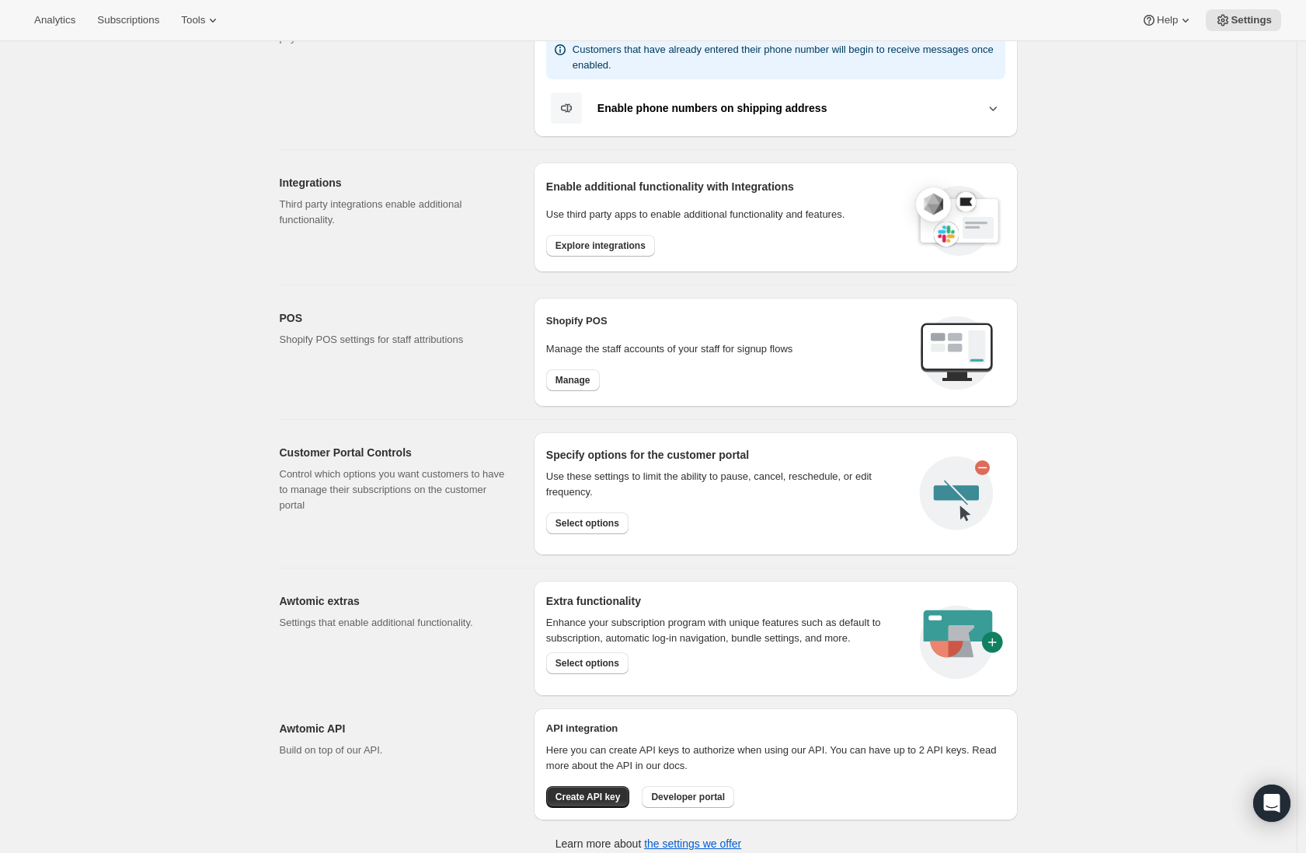
scroll to position [422, 0]
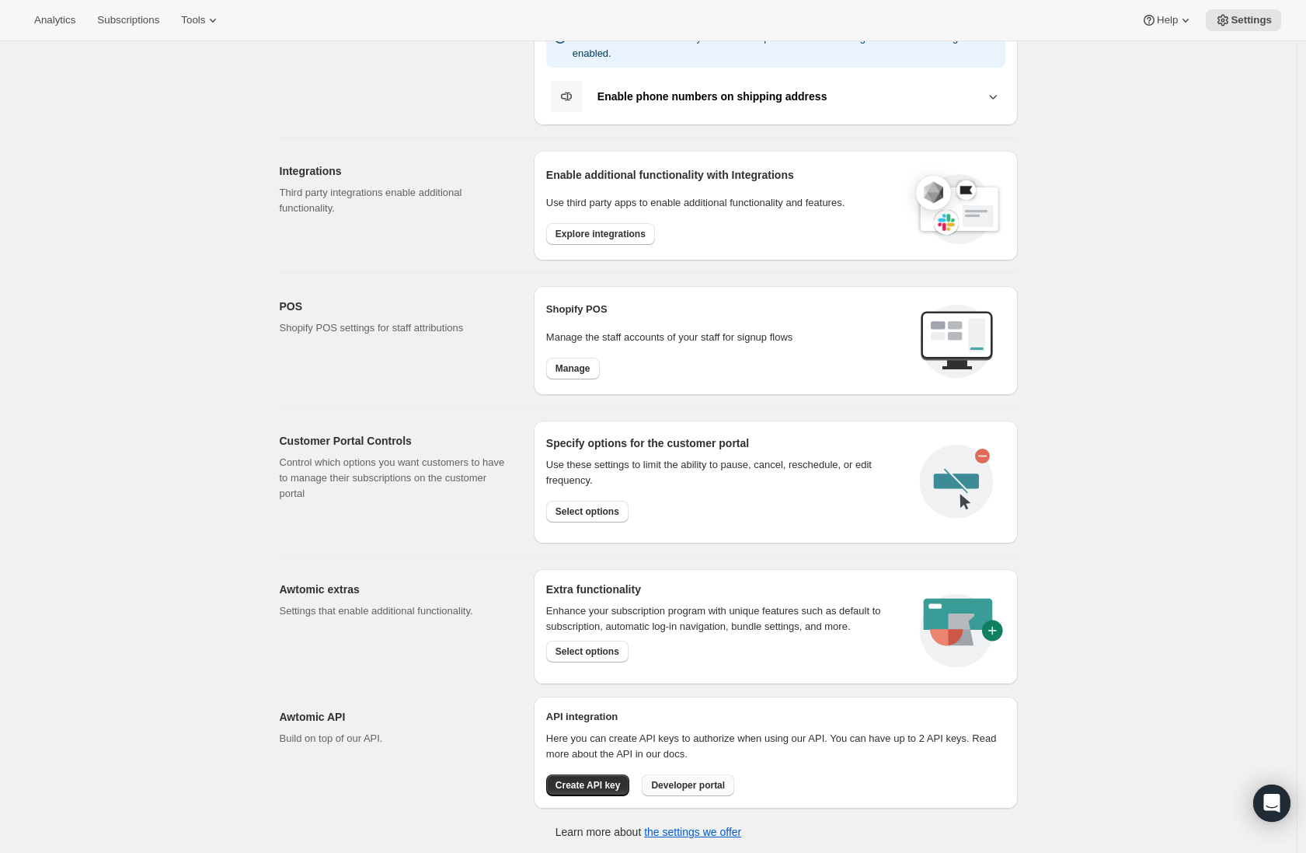
click at [710, 789] on button "Developer portal" at bounding box center [688, 785] width 92 height 22
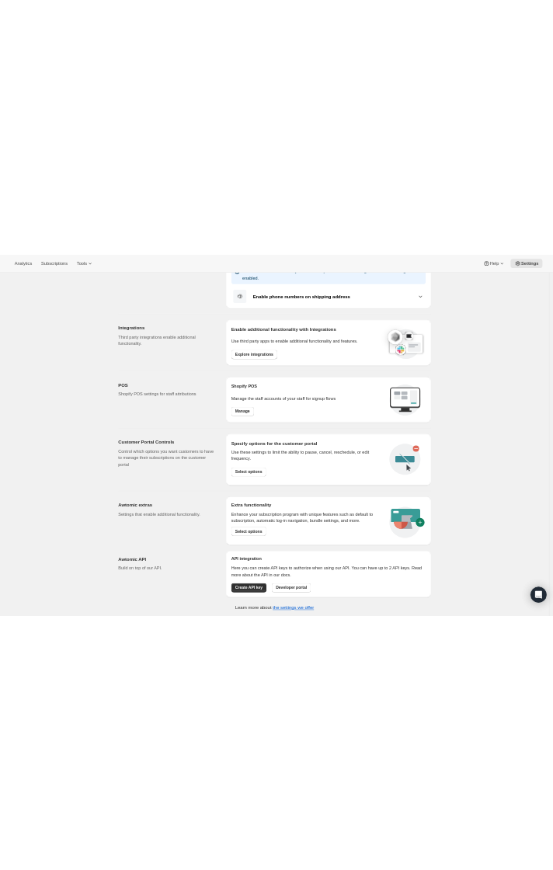
scroll to position [0, 0]
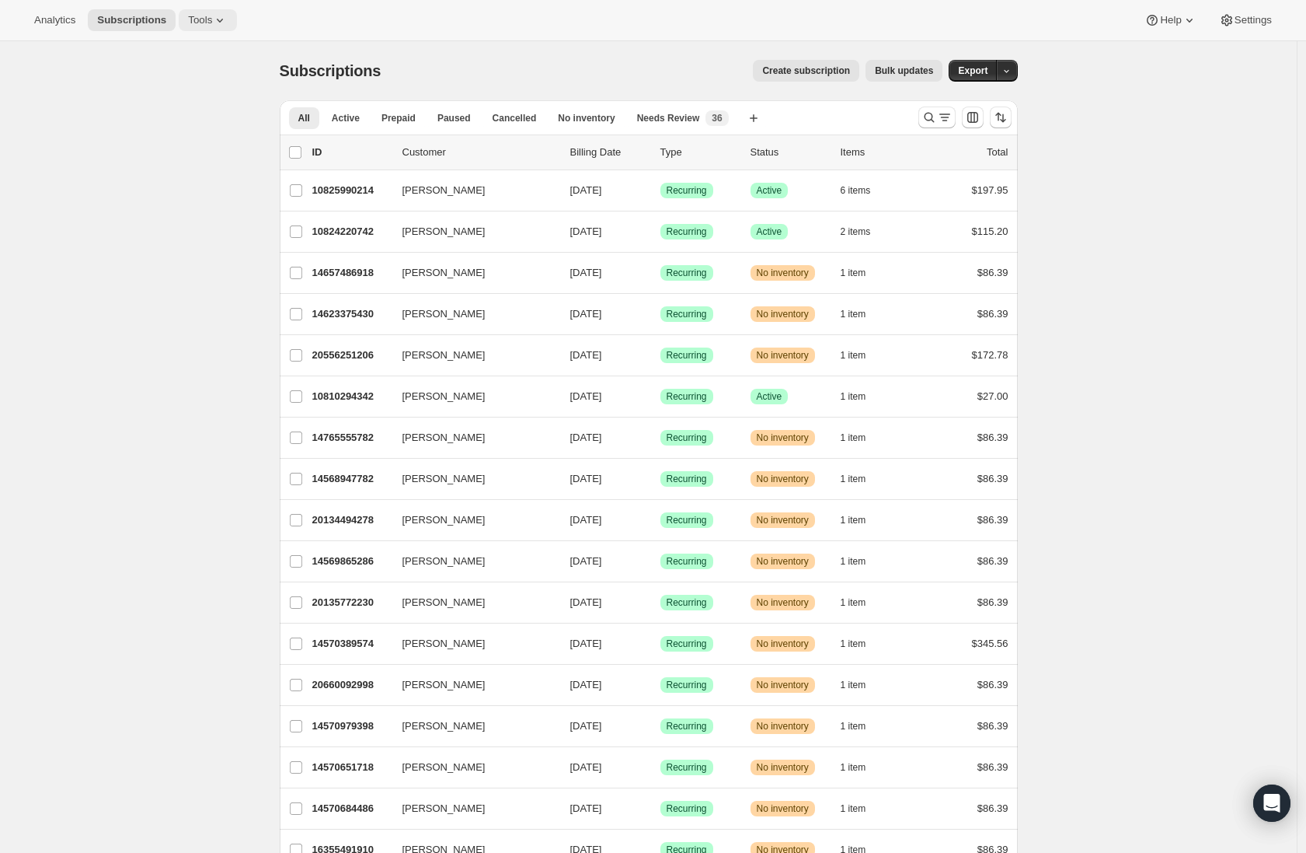
click at [226, 21] on icon at bounding box center [220, 20] width 16 height 16
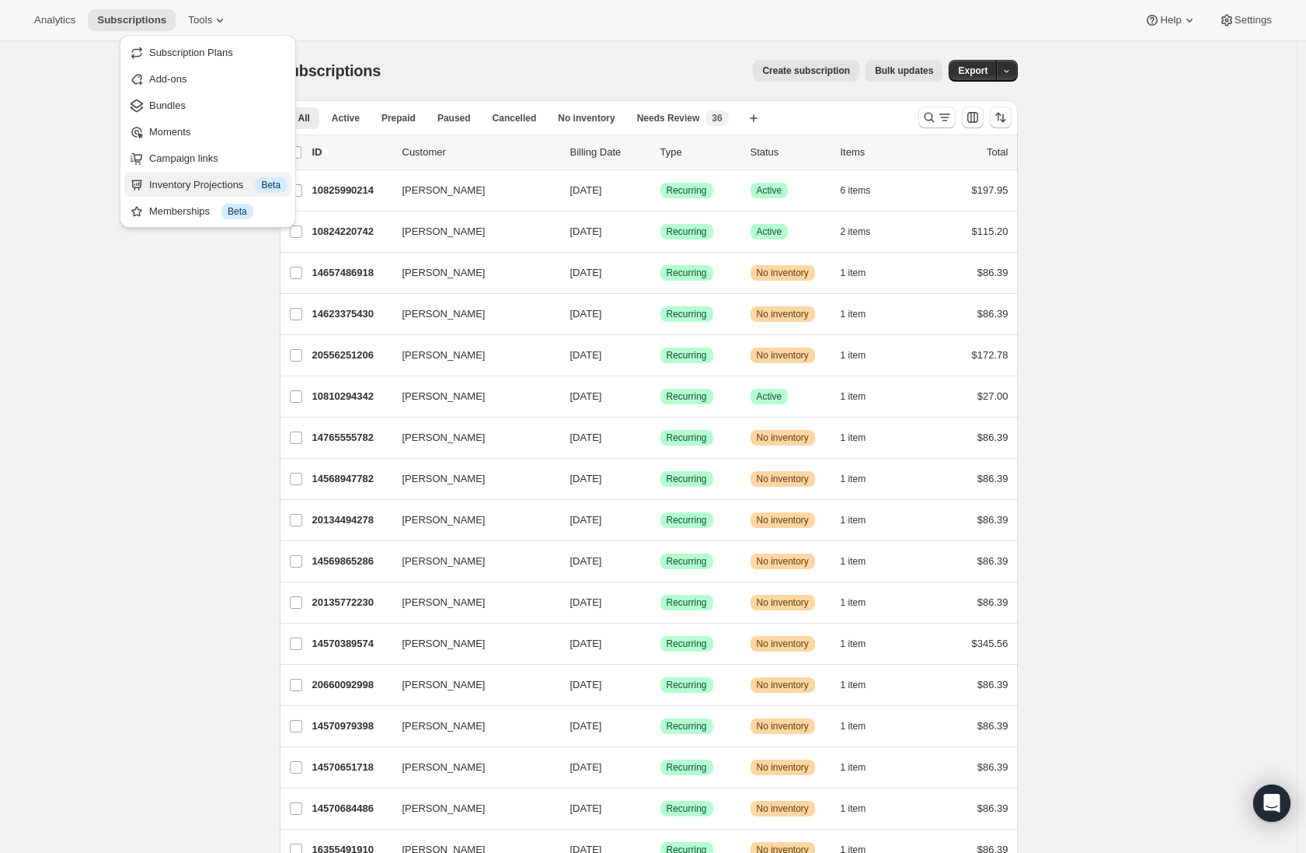
click at [188, 190] on div "Inventory Projections Info Beta" at bounding box center [218, 185] width 138 height 16
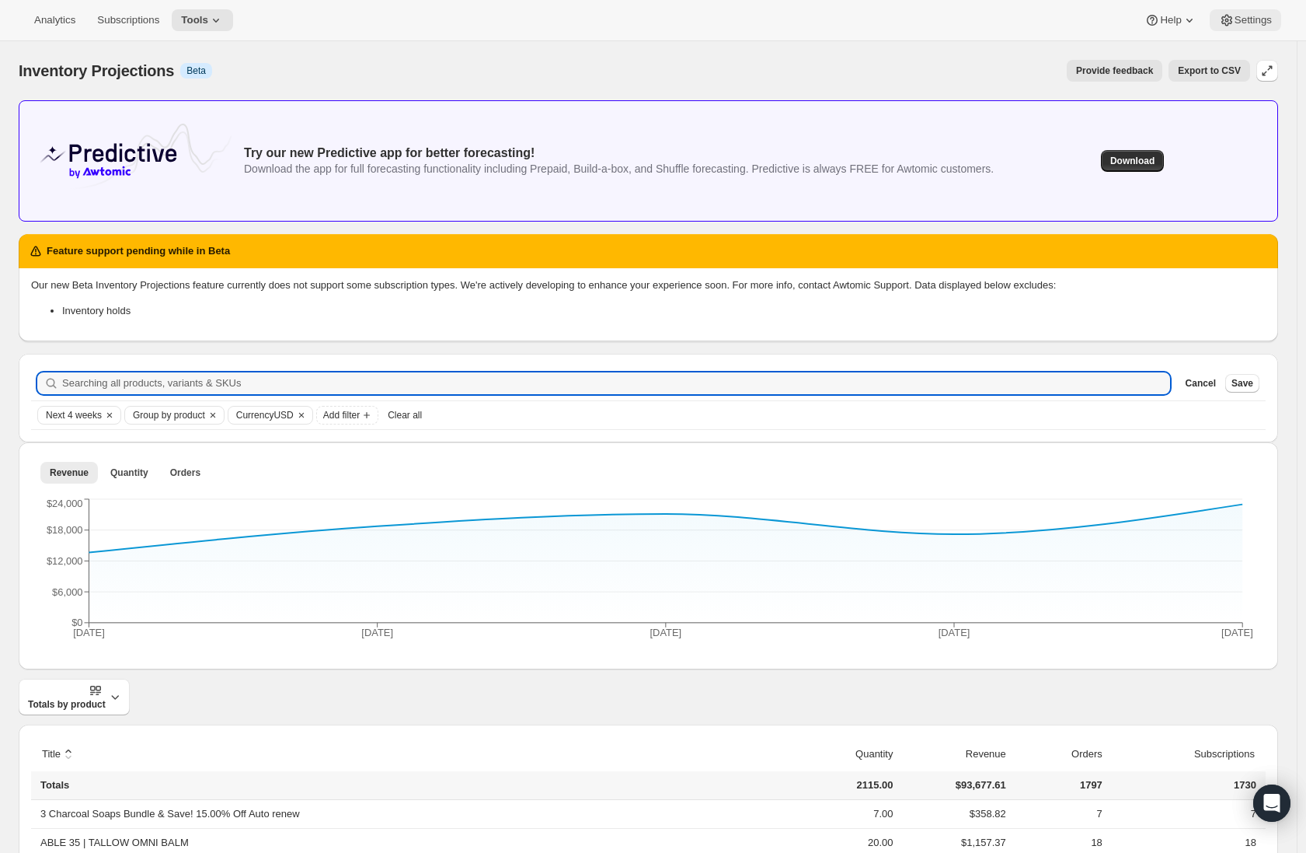
click at [1226, 23] on icon at bounding box center [1227, 21] width 11 height 12
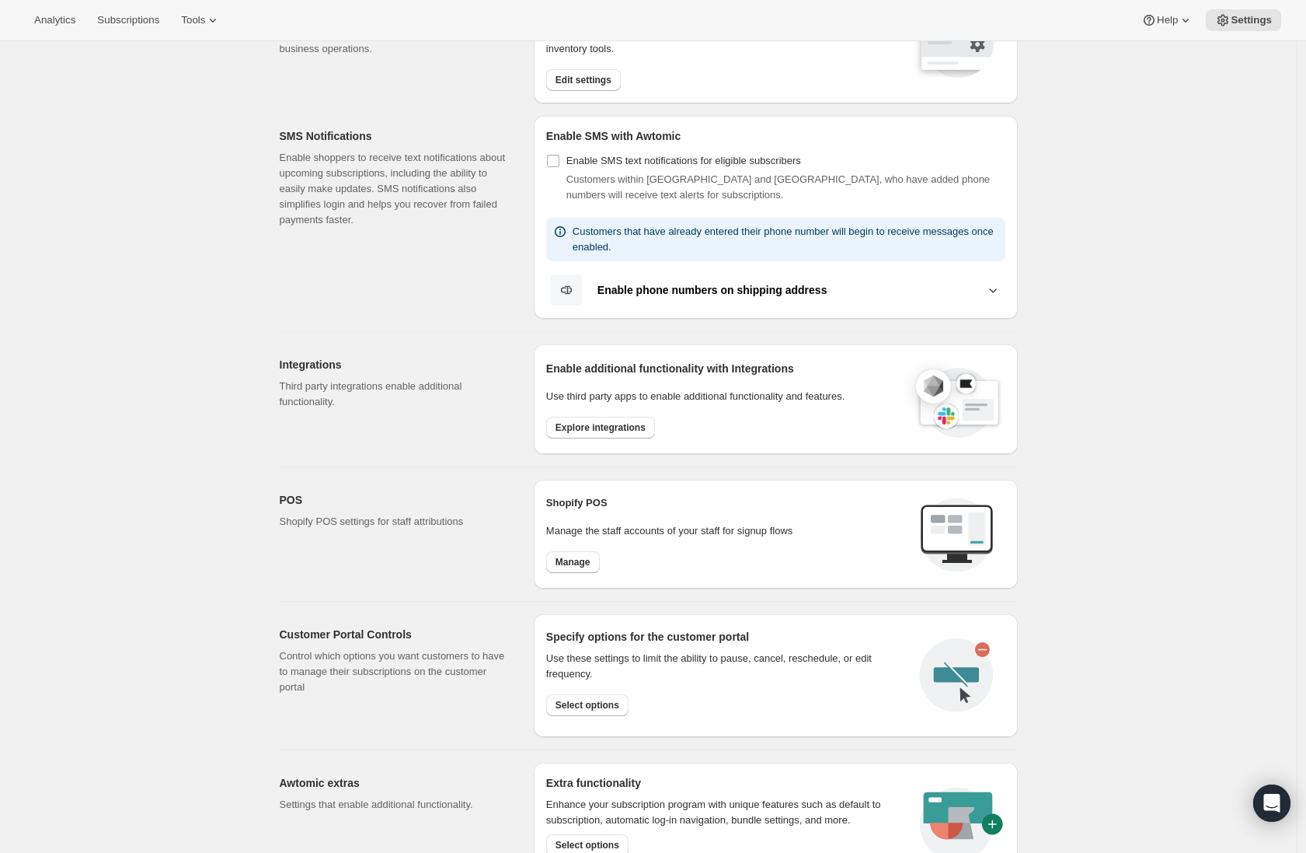
scroll to position [422, 0]
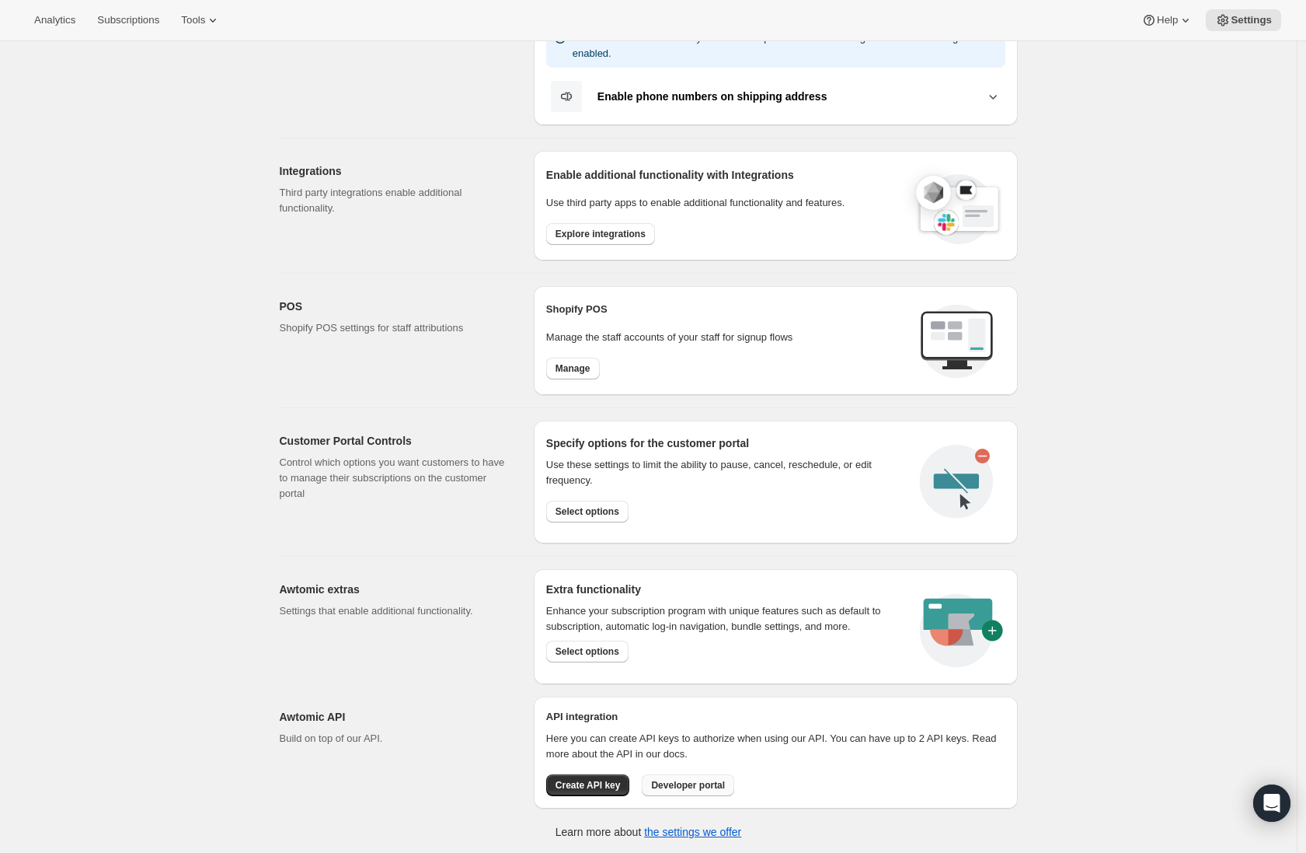
click at [705, 792] on button "Developer portal" at bounding box center [688, 785] width 92 height 22
click at [617, 653] on span "Select options" at bounding box center [588, 651] width 64 height 12
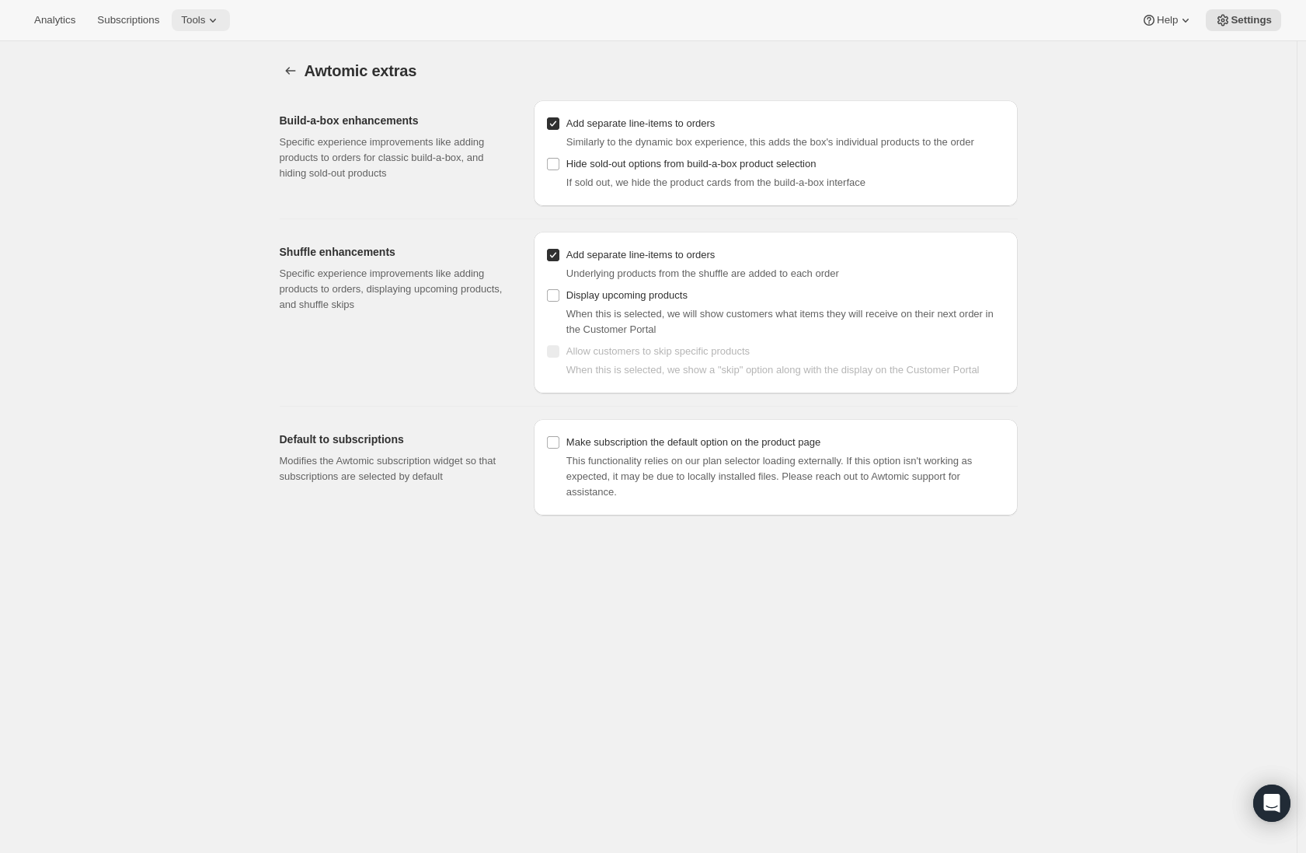
click at [221, 24] on icon at bounding box center [213, 20] width 16 height 16
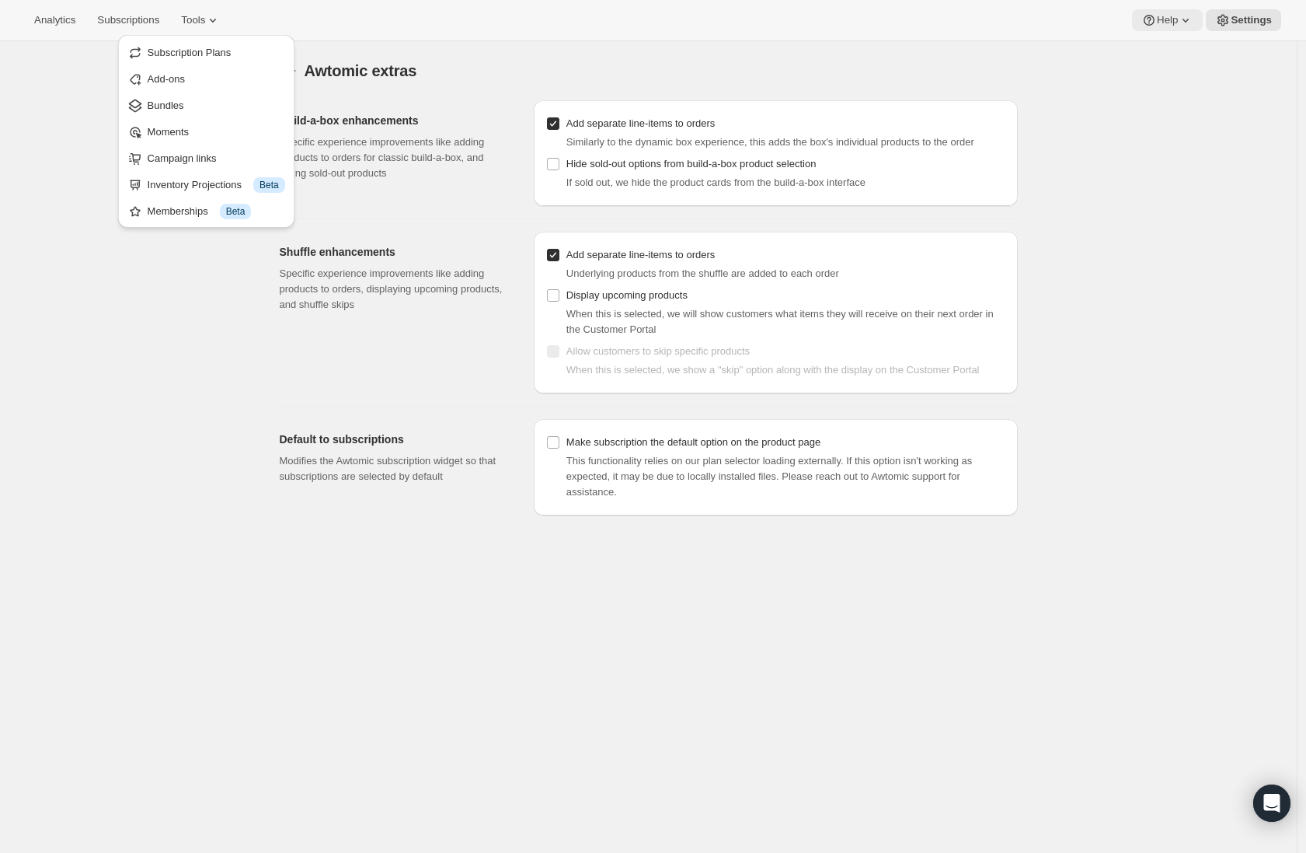
click at [1153, 19] on icon at bounding box center [1149, 20] width 11 height 11
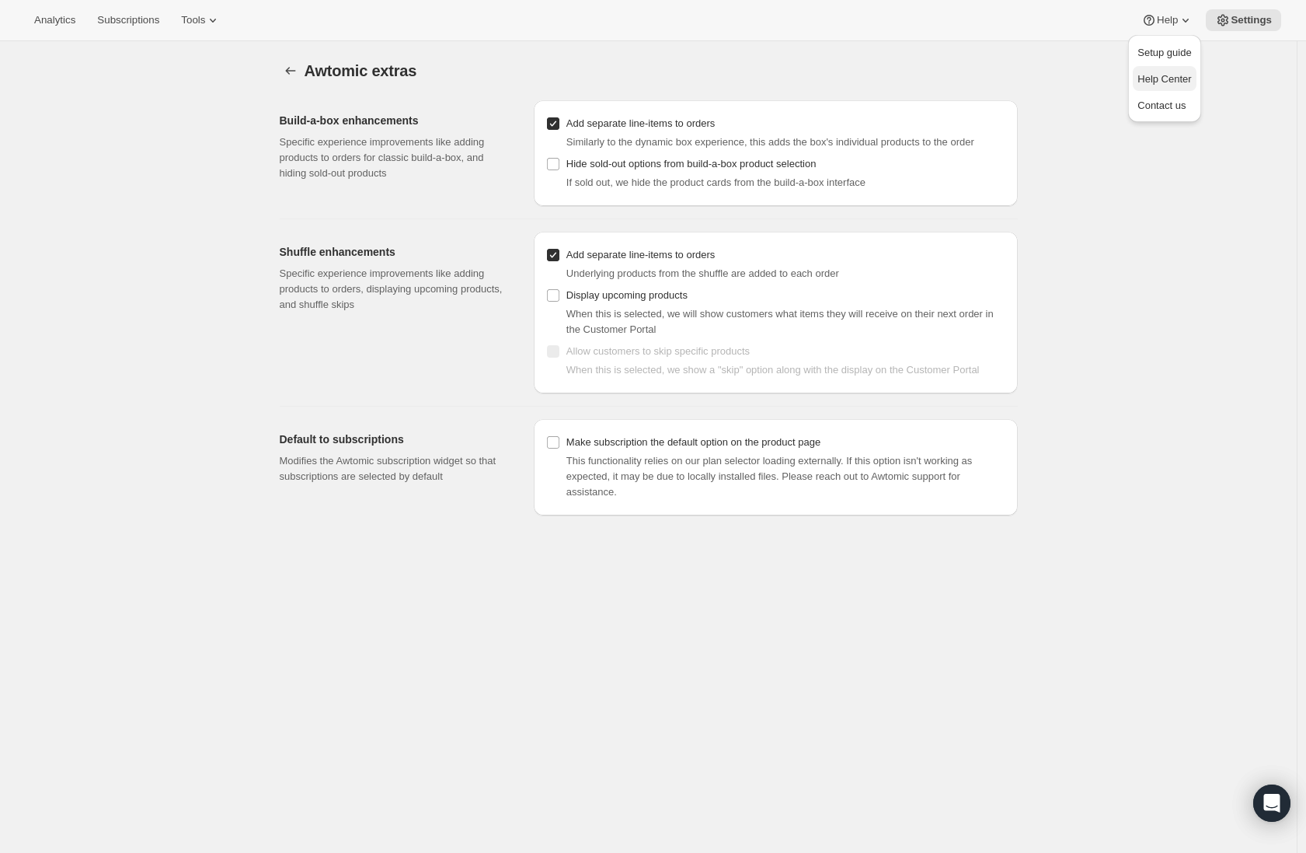
click at [1187, 81] on span "Help Center" at bounding box center [1165, 79] width 54 height 12
click at [1285, 789] on div "Open Intercom Messenger" at bounding box center [1272, 803] width 41 height 41
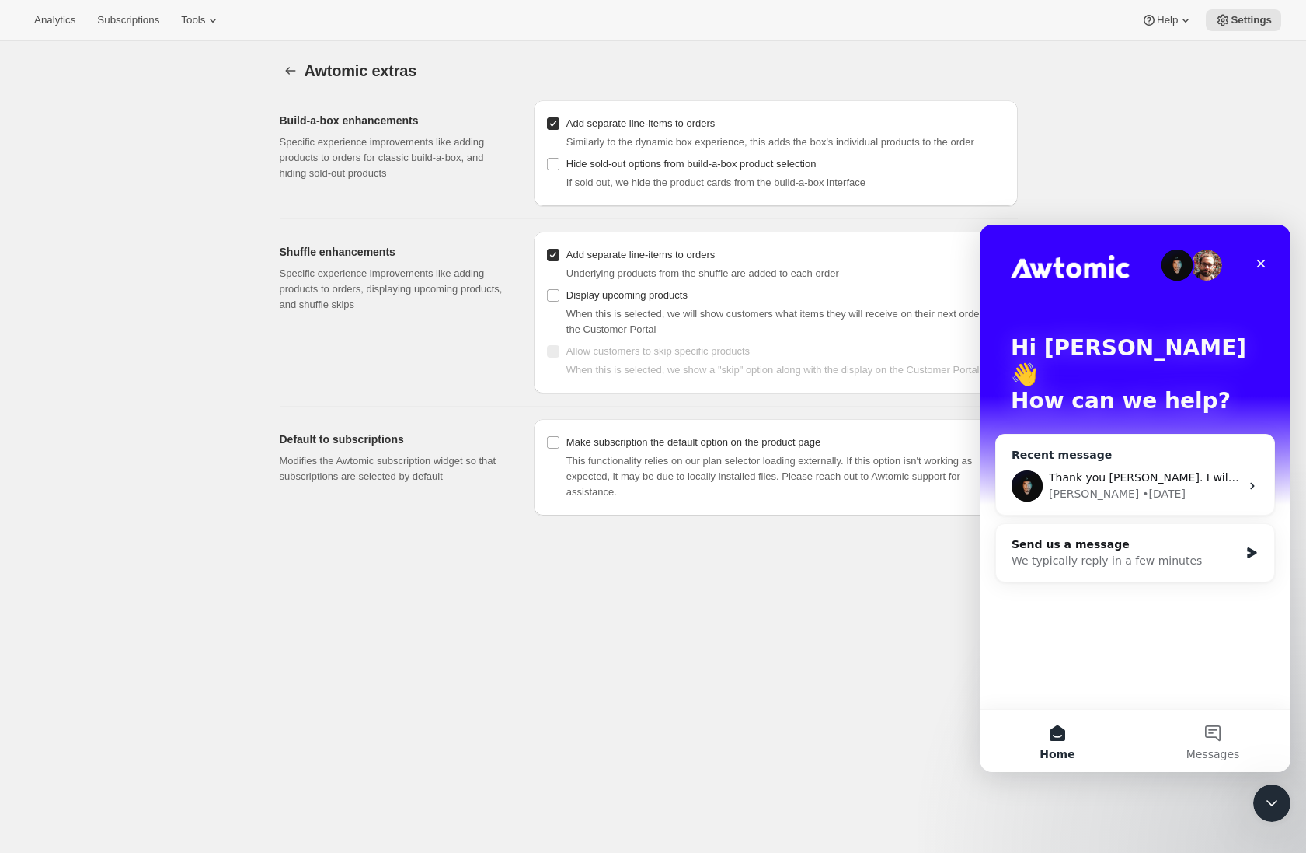
click at [1177, 486] on div "[PERSON_NAME] • [DATE]" at bounding box center [1144, 494] width 191 height 16
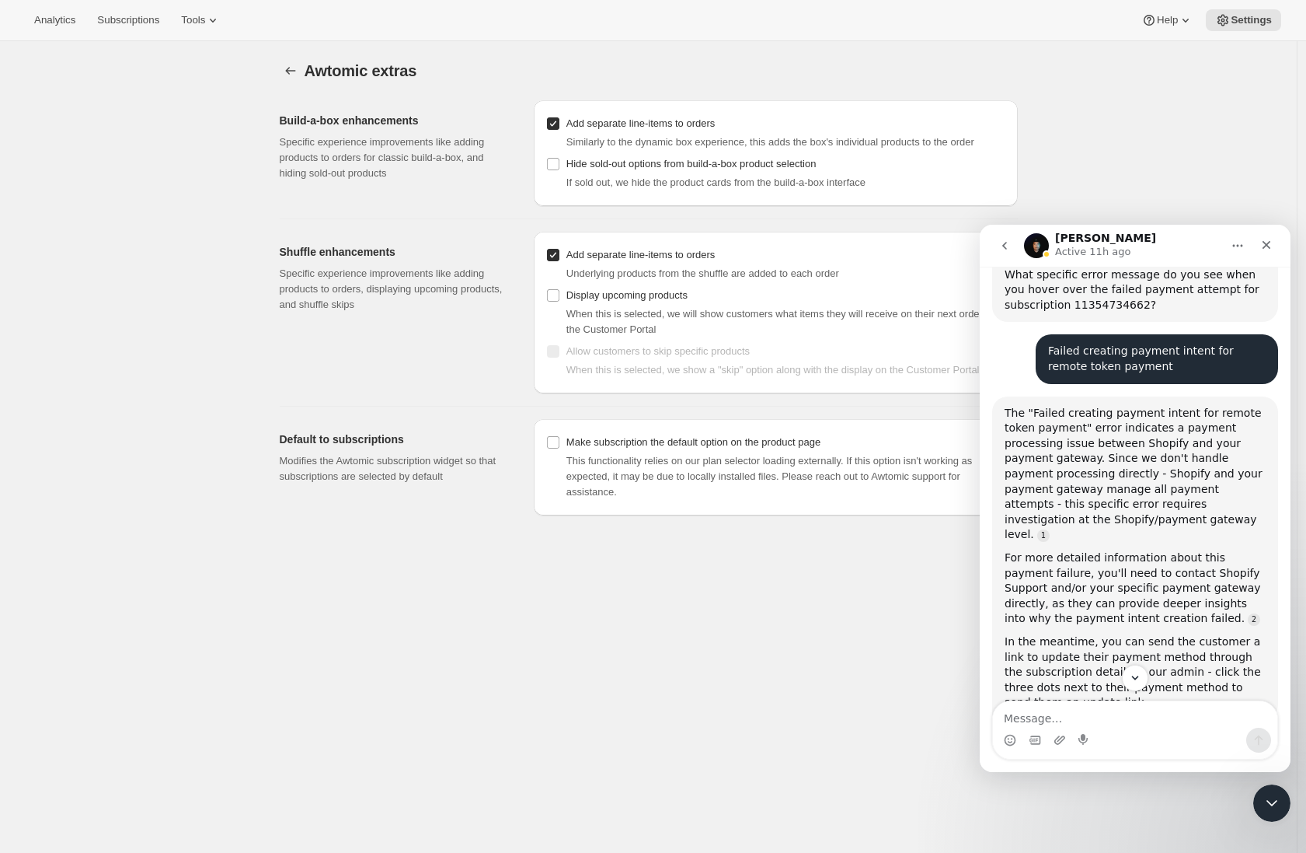
scroll to position [1105, 0]
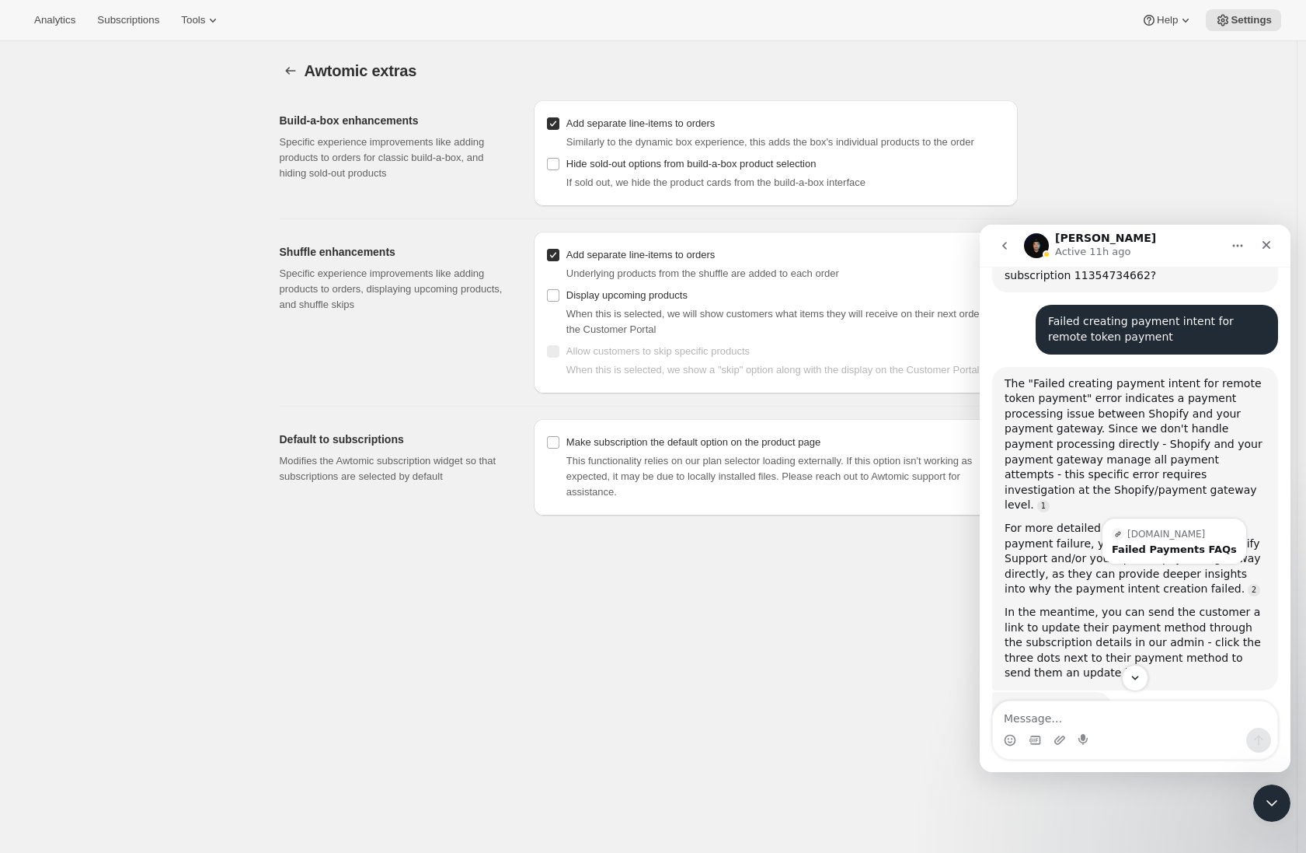
click at [1050, 521] on div "For more detailed information about this payment failure, you'll need to contac…" at bounding box center [1135, 559] width 261 height 76
click at [1174, 544] on div "Failed Payments FAQs" at bounding box center [1174, 549] width 125 height 10
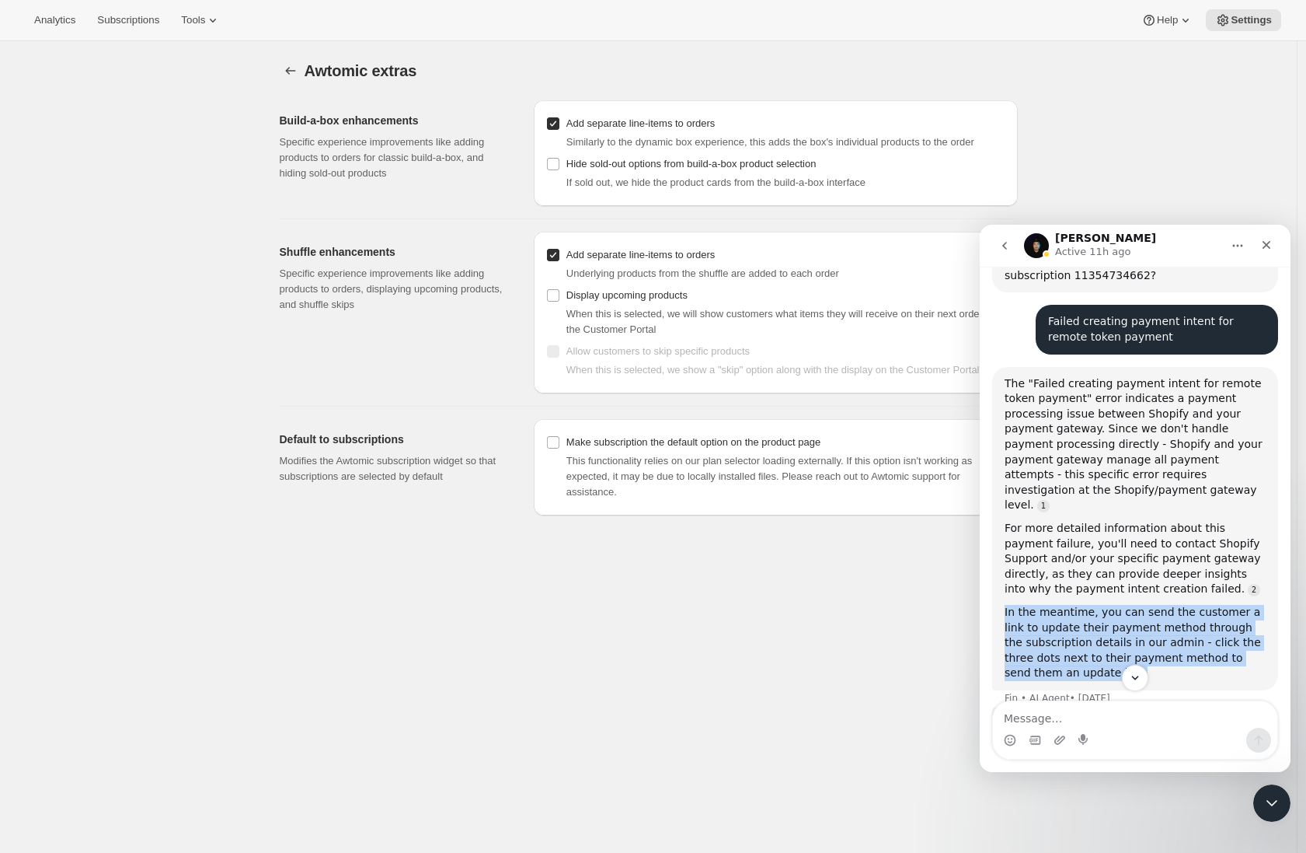
drag, startPoint x: 1123, startPoint y: 572, endPoint x: 1000, endPoint y: 505, distance: 139.8
click at [1000, 505] on div "The "Failed creating payment intent for remote token payment" error indicates a…" at bounding box center [1135, 528] width 286 height 323
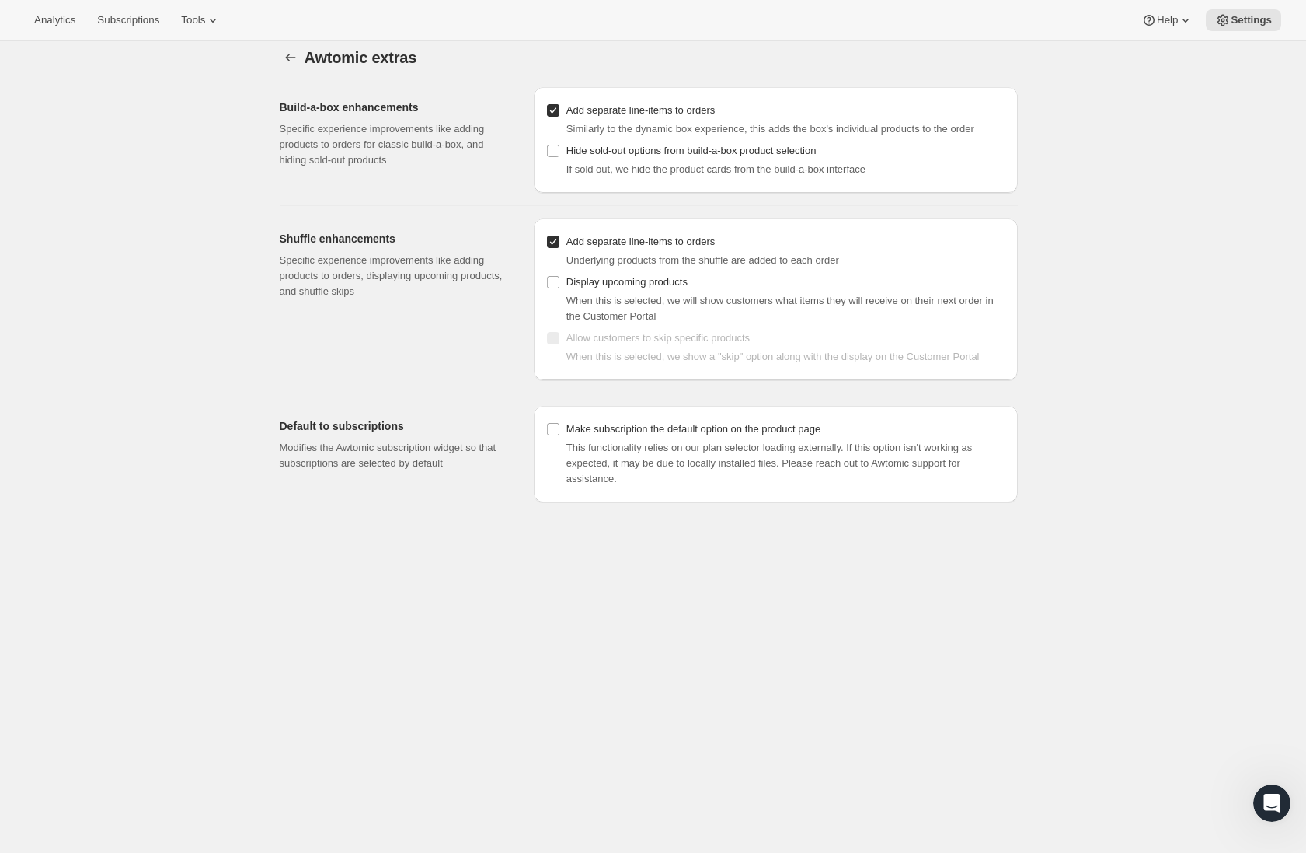
scroll to position [0, 0]
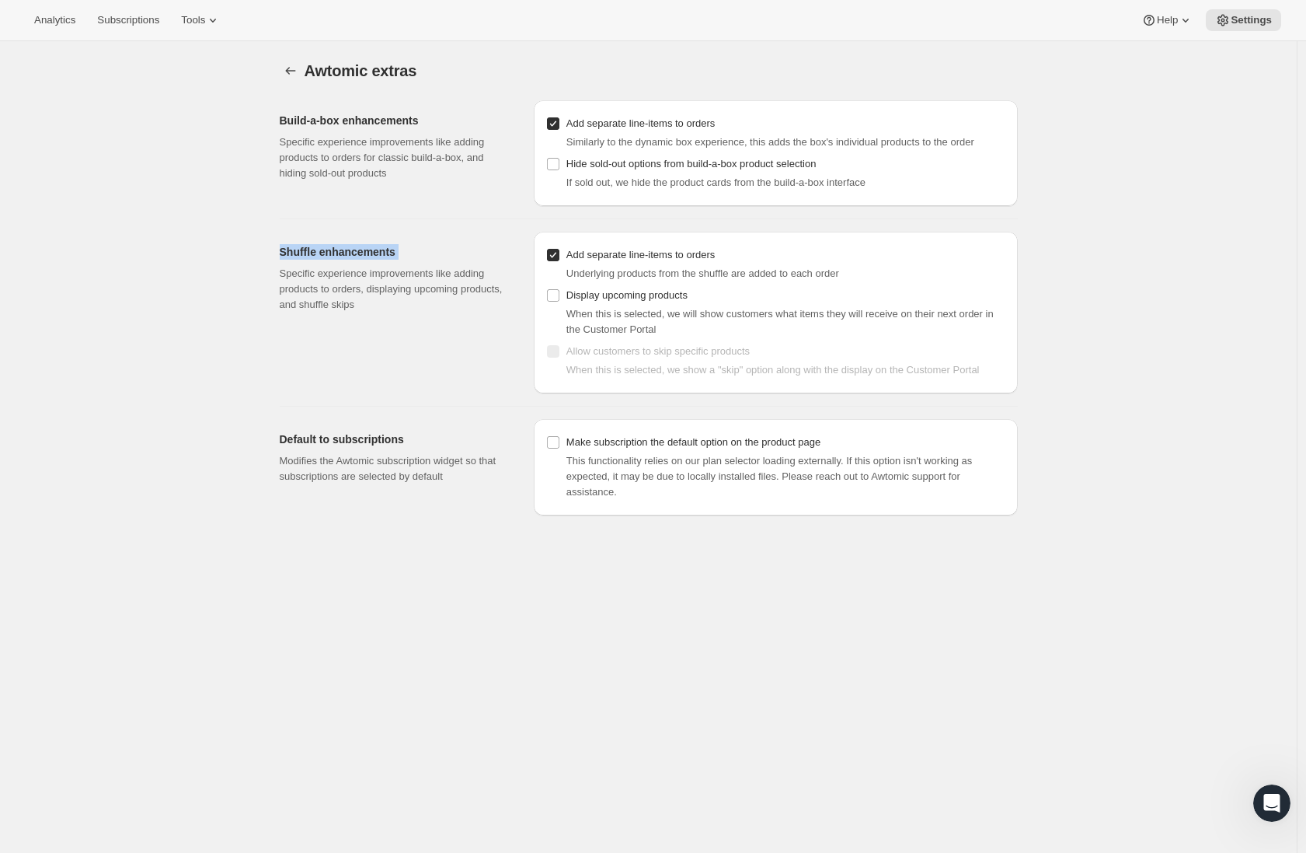
drag, startPoint x: 464, startPoint y: 261, endPoint x: 249, endPoint y: 251, distance: 214.7
click at [225, 246] on div "Awtomic extras. This page is ready Awtomic extras Build-a-box enhancements Spec…" at bounding box center [648, 467] width 1297 height 853
click at [65, 21] on span "Analytics" at bounding box center [54, 20] width 41 height 12
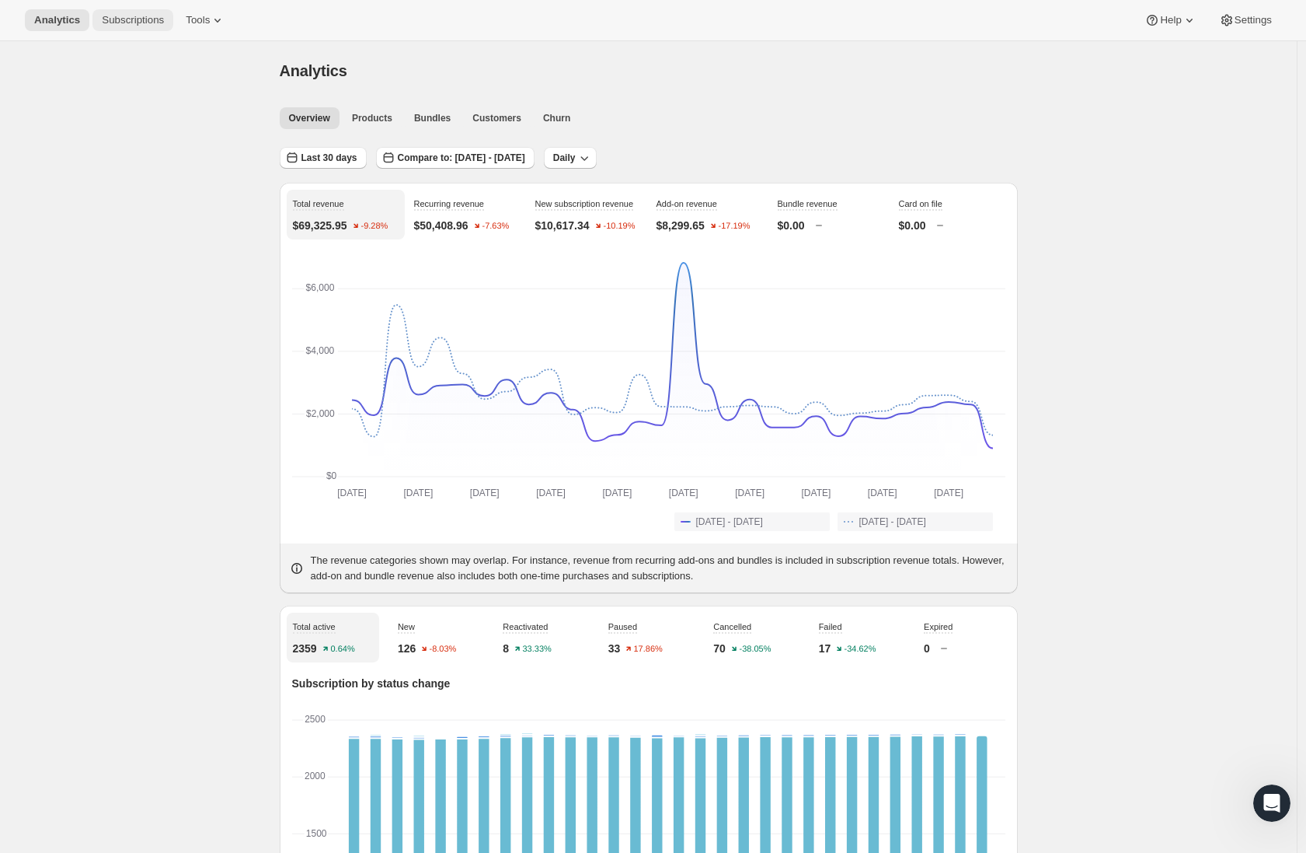
click at [117, 20] on span "Subscriptions" at bounding box center [133, 20] width 62 height 12
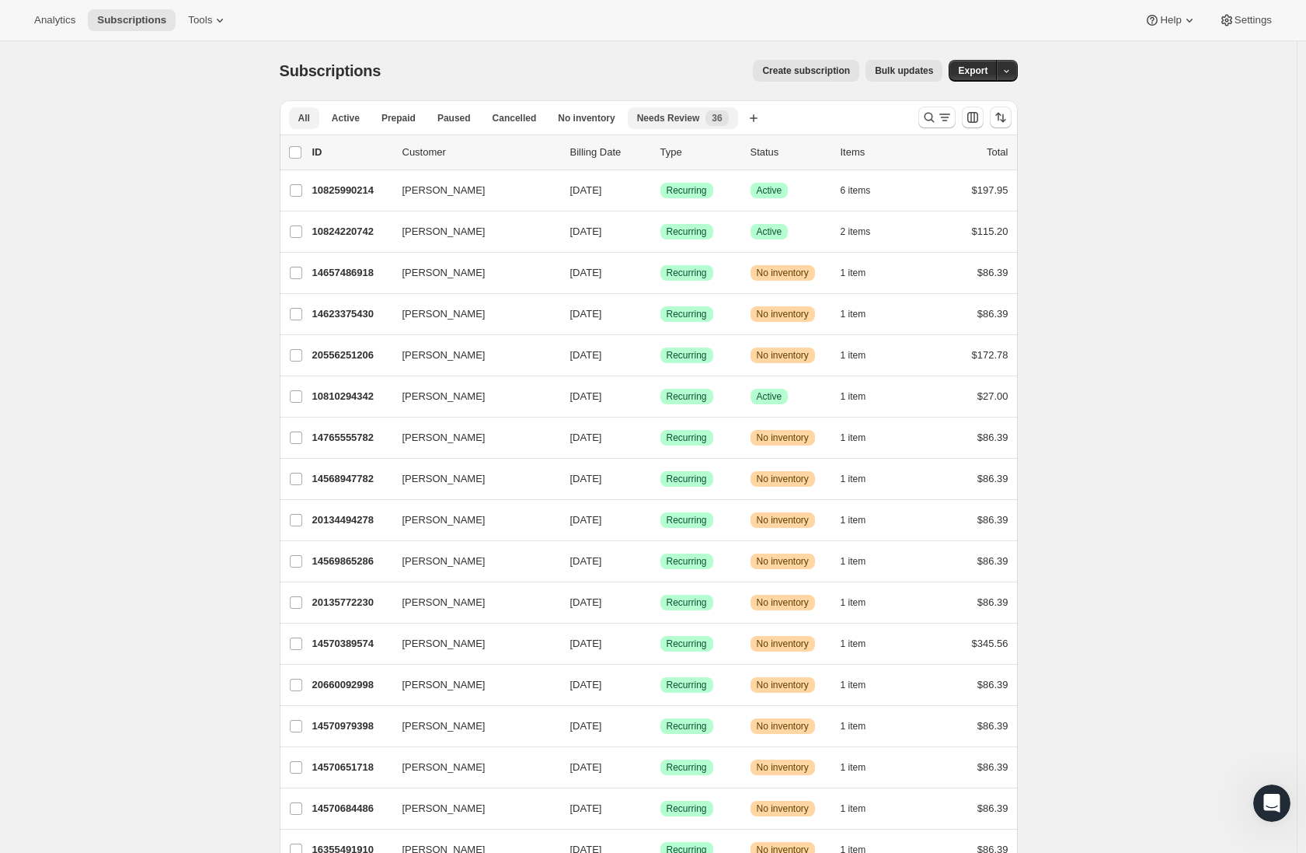
click at [684, 115] on span "Needs Review" at bounding box center [668, 118] width 63 height 12
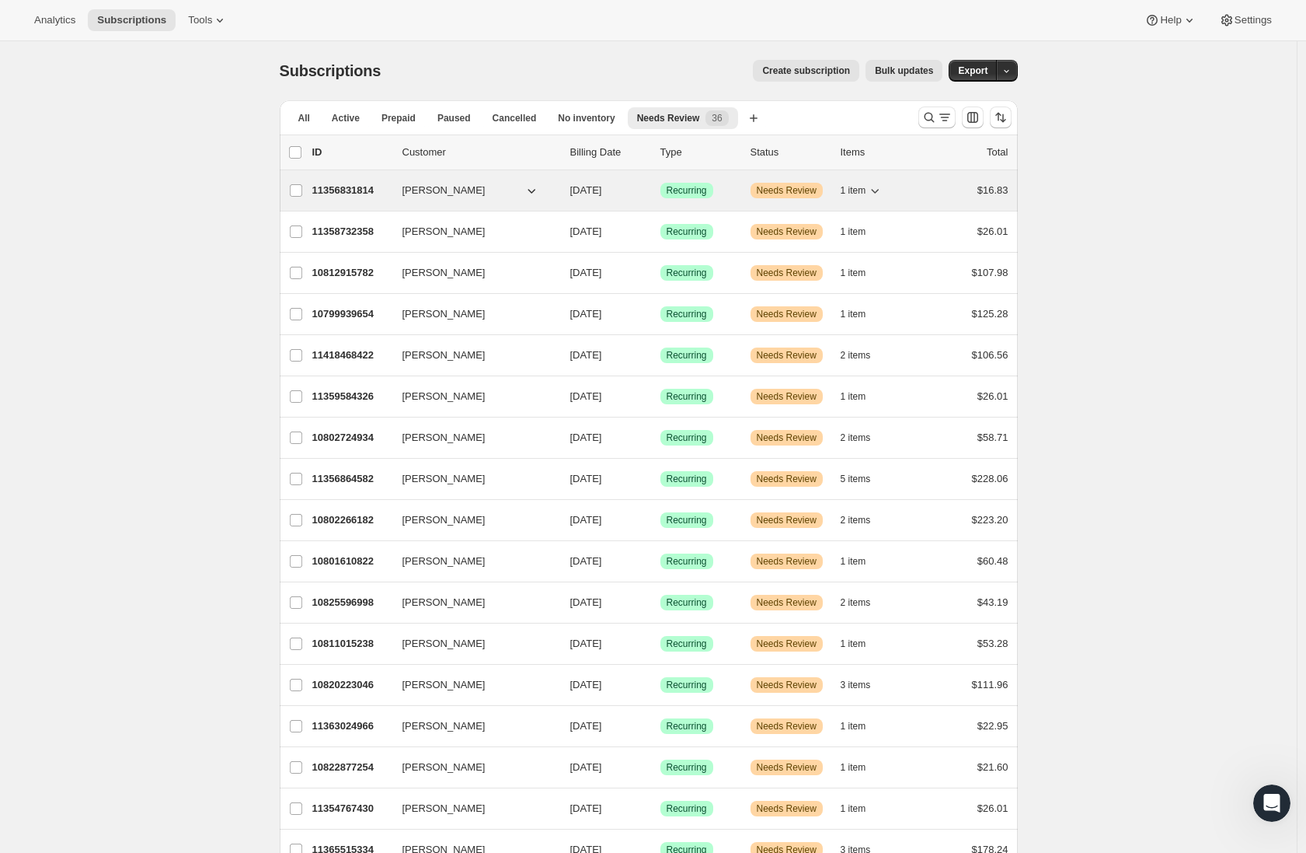
click at [879, 187] on icon "button" at bounding box center [875, 191] width 16 height 16
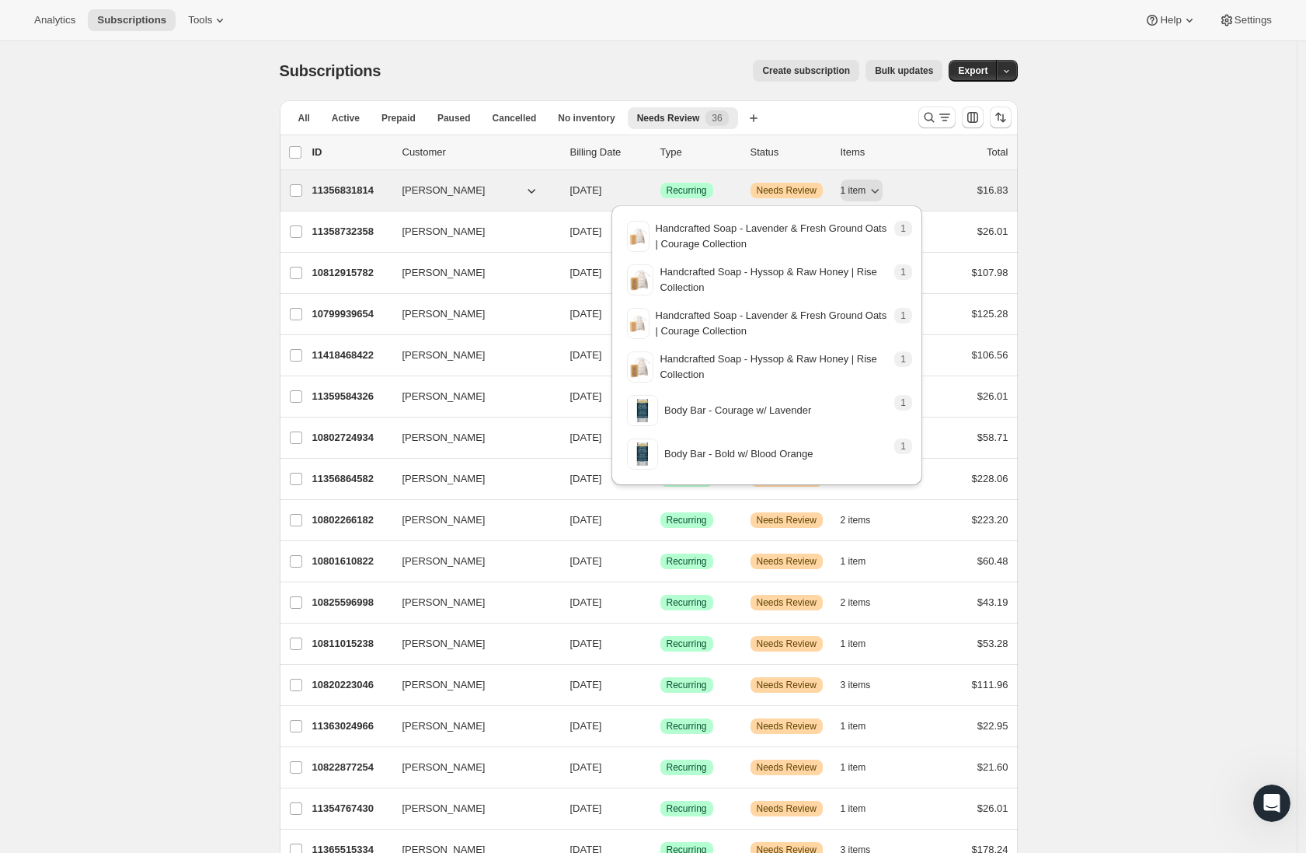
click at [488, 200] on div "11356831814 Kelsey Rupert 10/09/2025 Success Recurring Warning Needs Review 1 i…" at bounding box center [660, 191] width 696 height 22
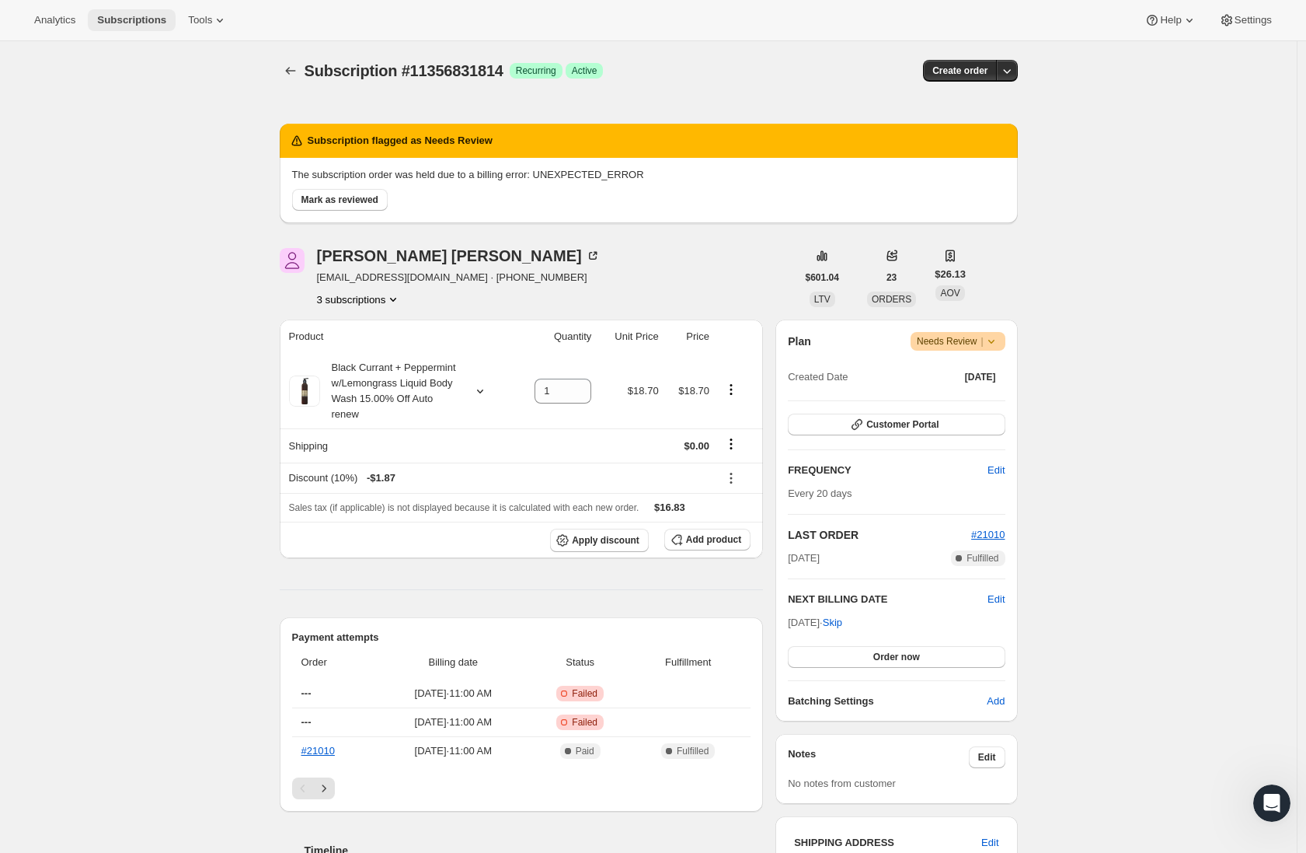
click at [144, 14] on span "Subscriptions" at bounding box center [131, 20] width 69 height 12
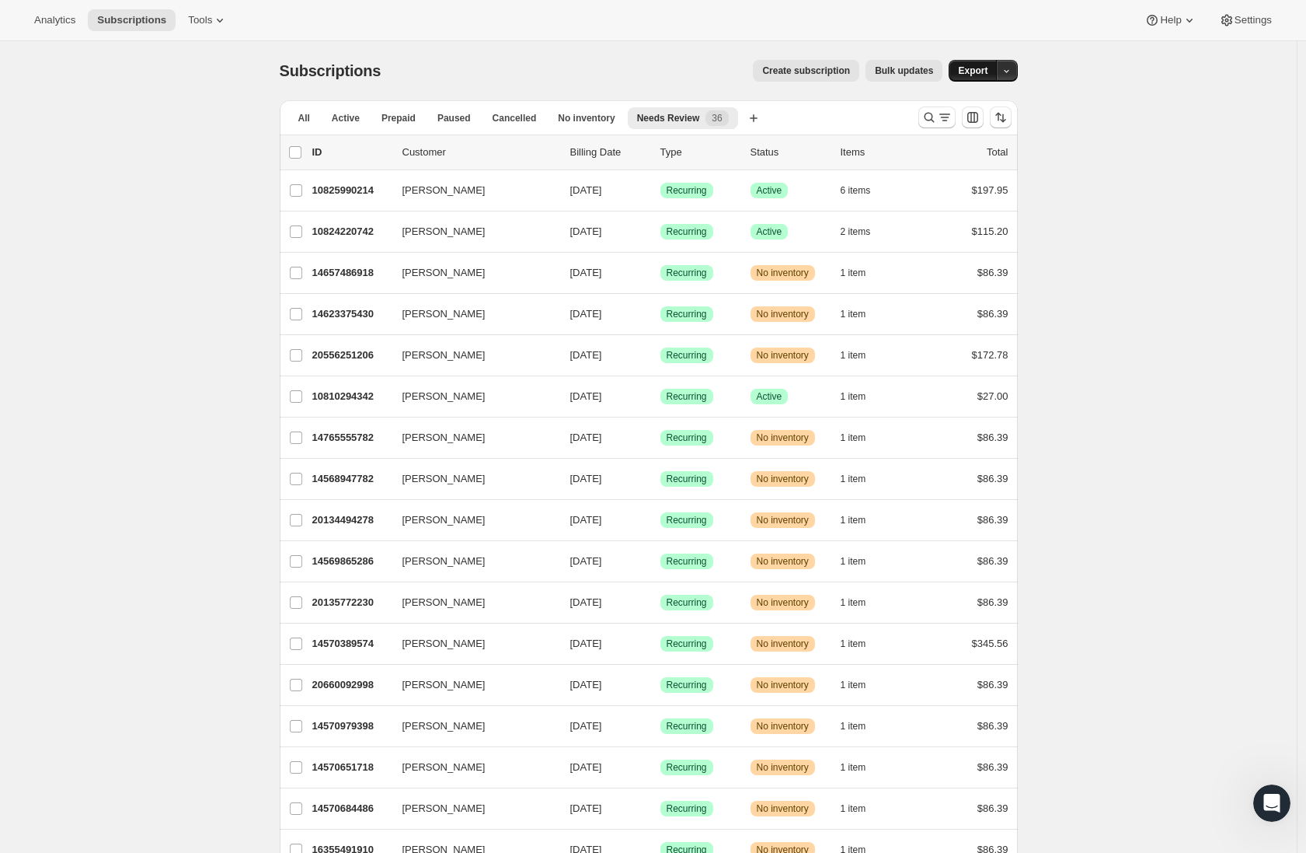
click at [968, 72] on span "Export" at bounding box center [973, 71] width 30 height 12
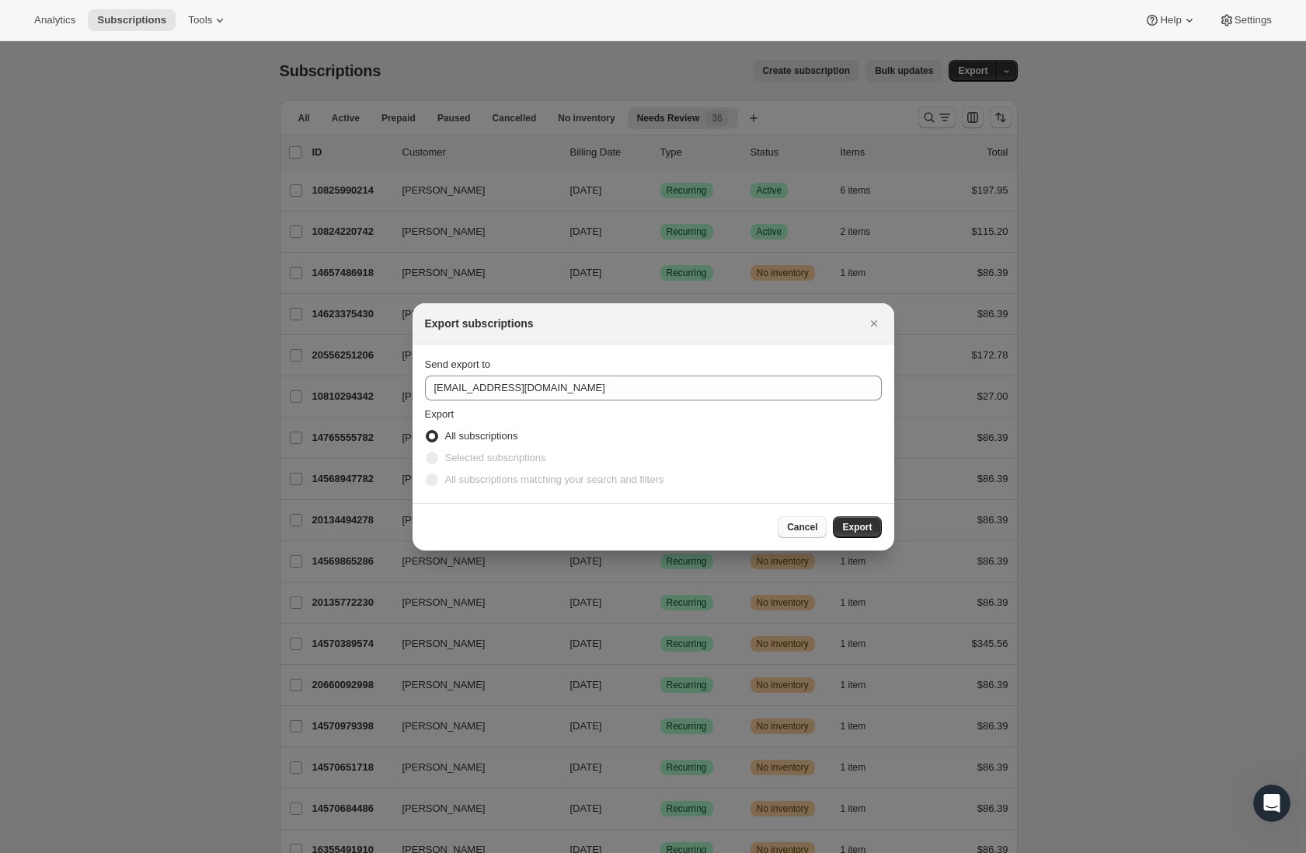
click at [809, 521] on span "Cancel" at bounding box center [802, 527] width 30 height 12
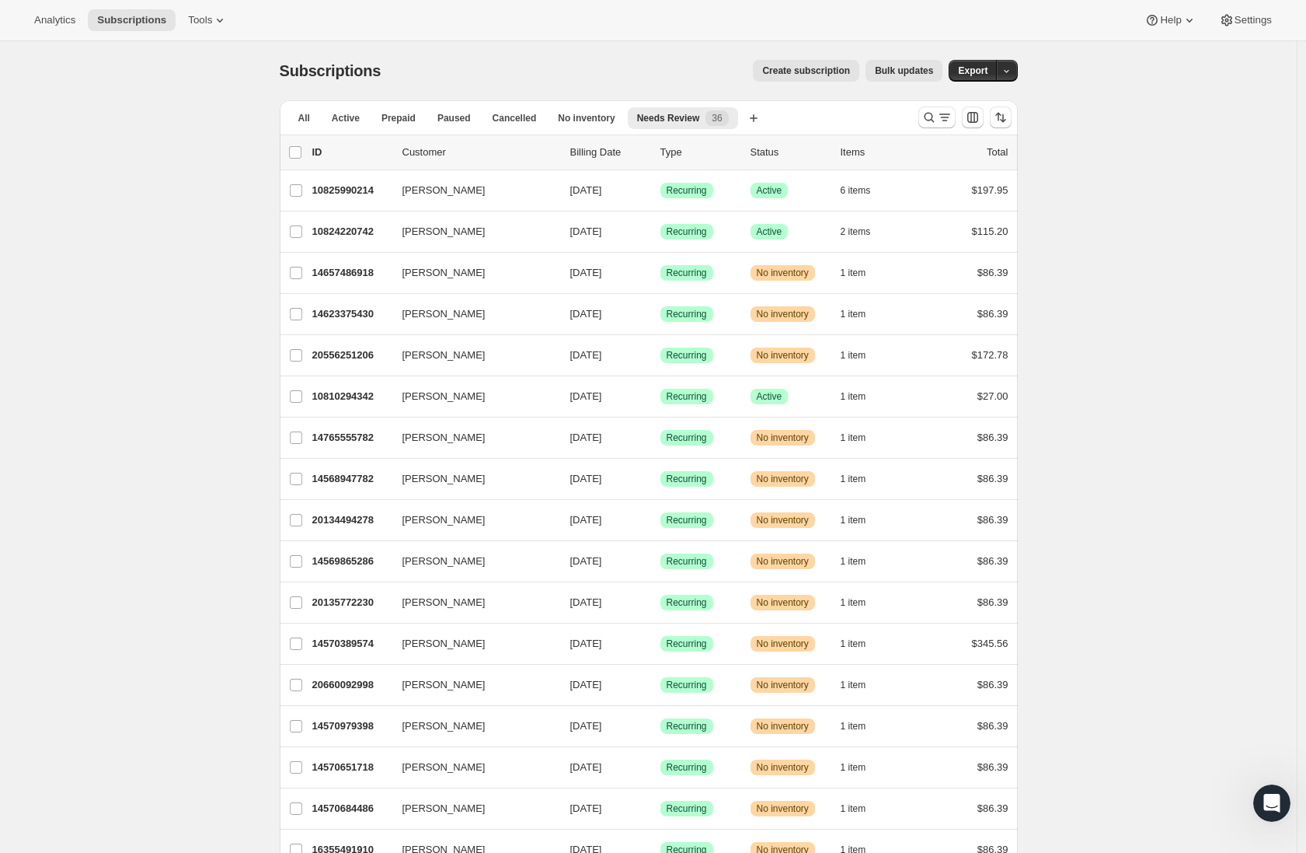
click at [291, 149] on div "list header ID Customer Billing Date Type Status Items Total" at bounding box center [649, 152] width 738 height 34
click at [302, 154] on span at bounding box center [295, 152] width 14 height 14
click at [302, 152] on input "0 selected" at bounding box center [295, 152] width 12 height 12
checkbox input "true"
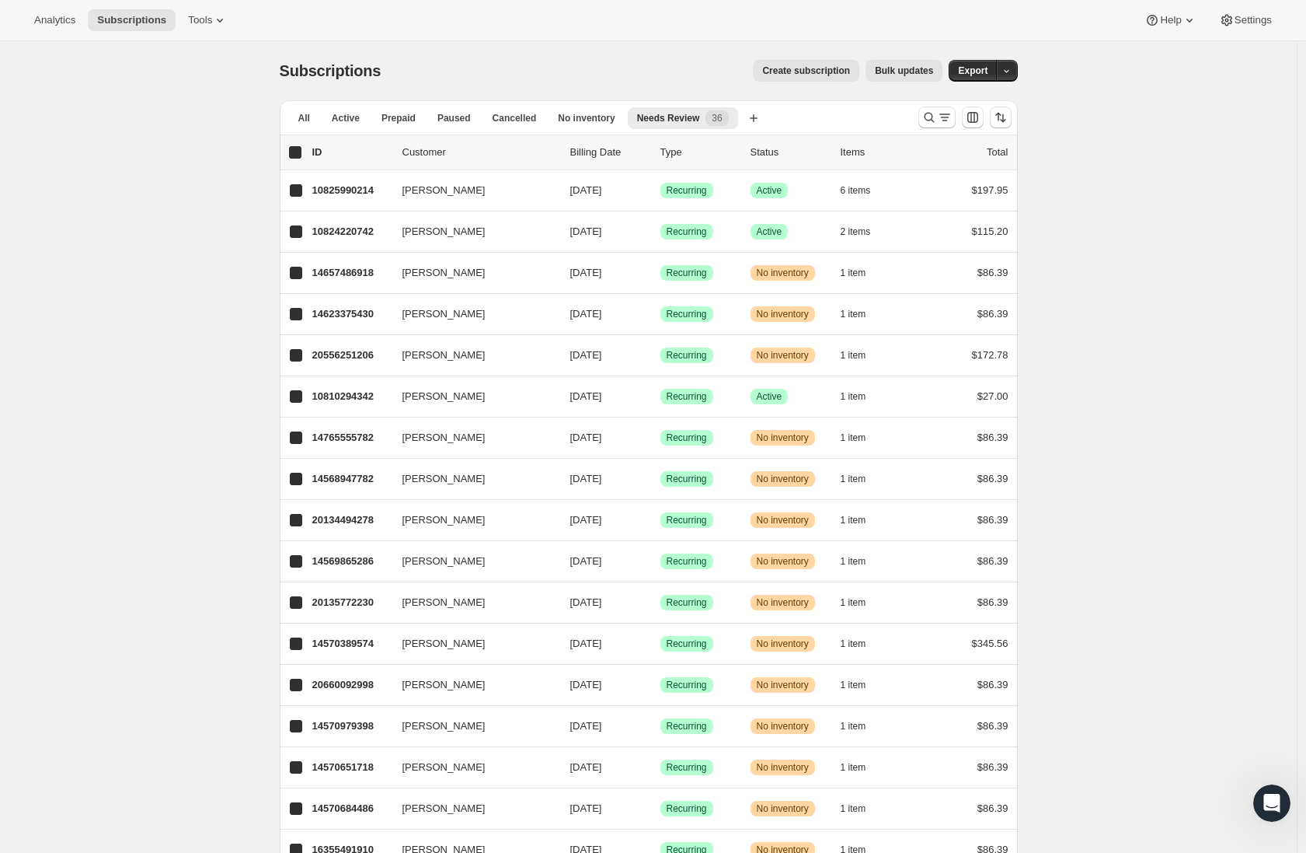
checkbox input "true"
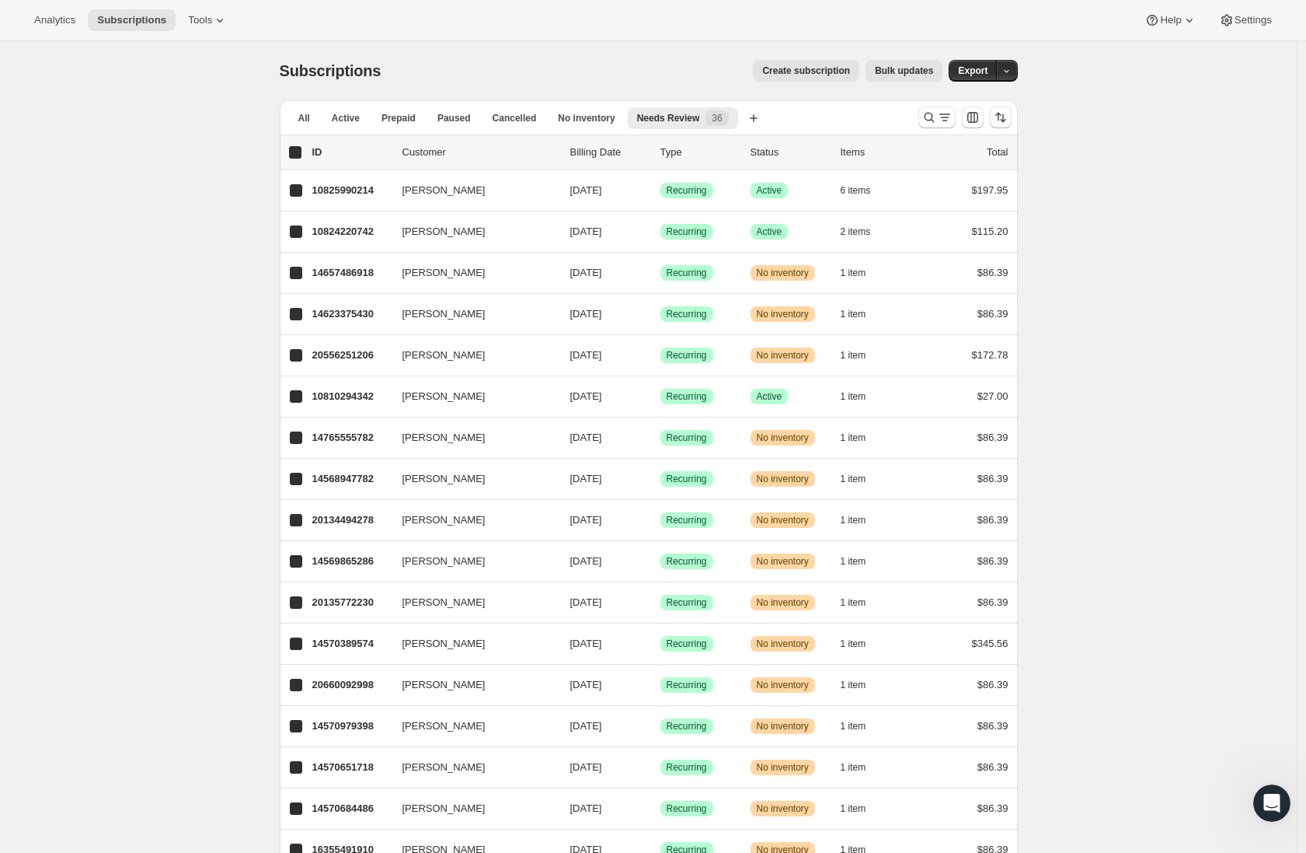
checkbox input "true"
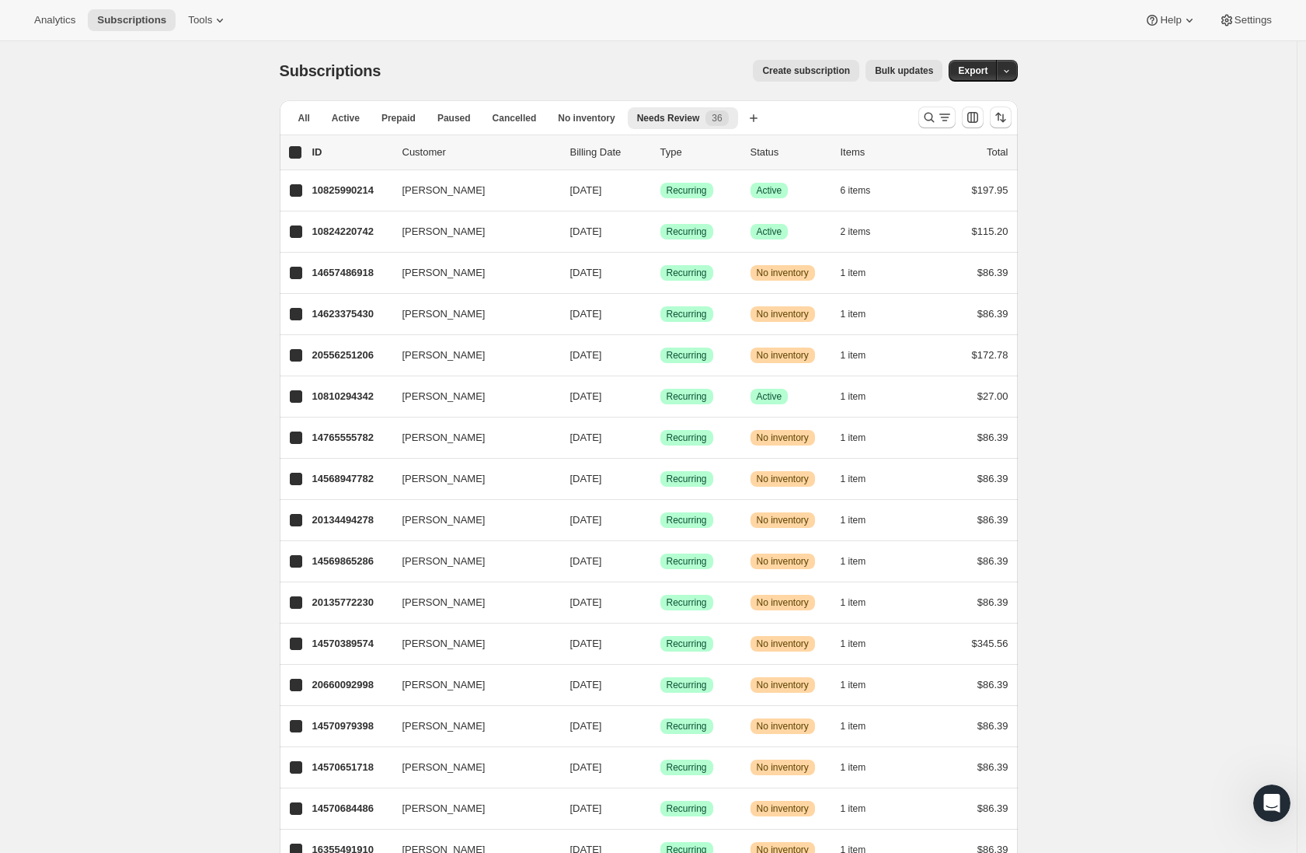
checkbox input "true"
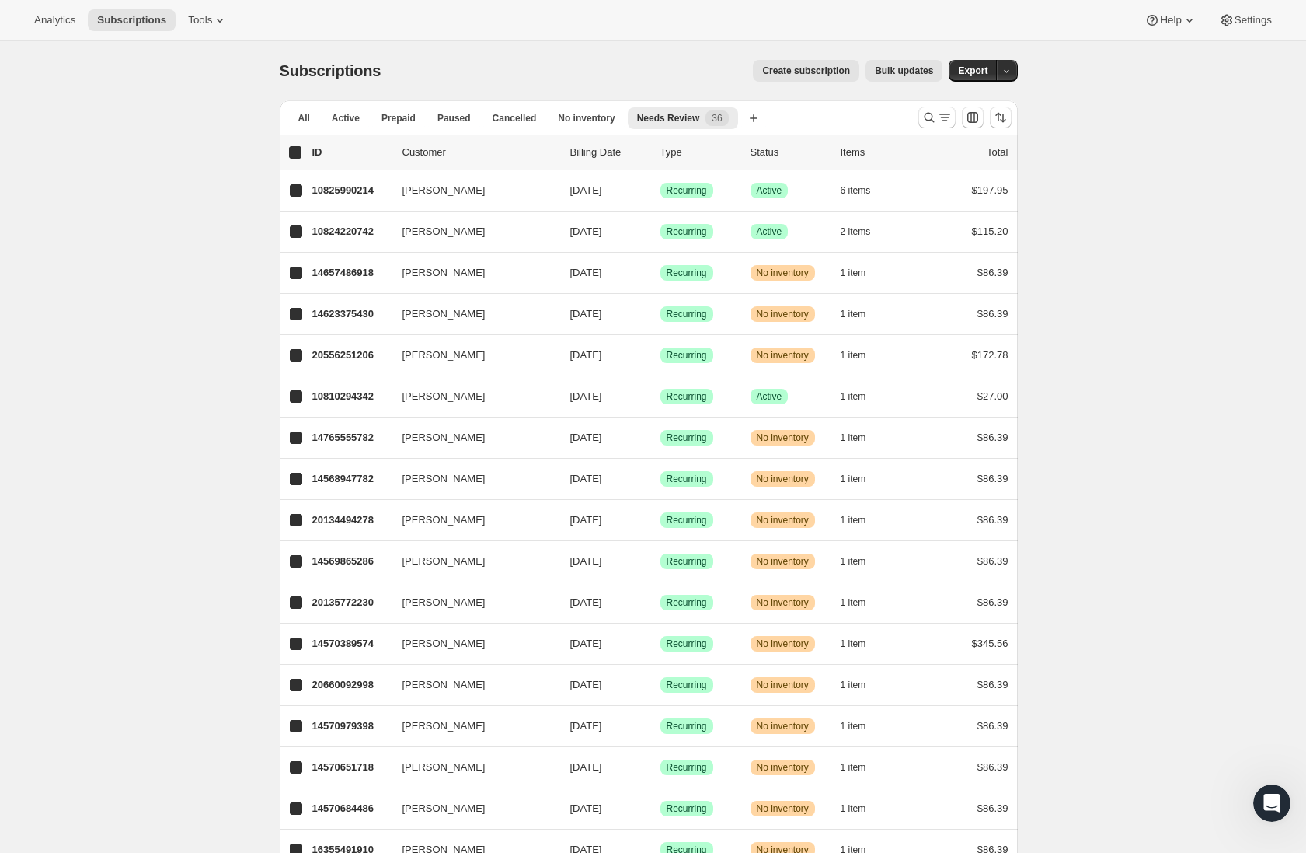
checkbox input "true"
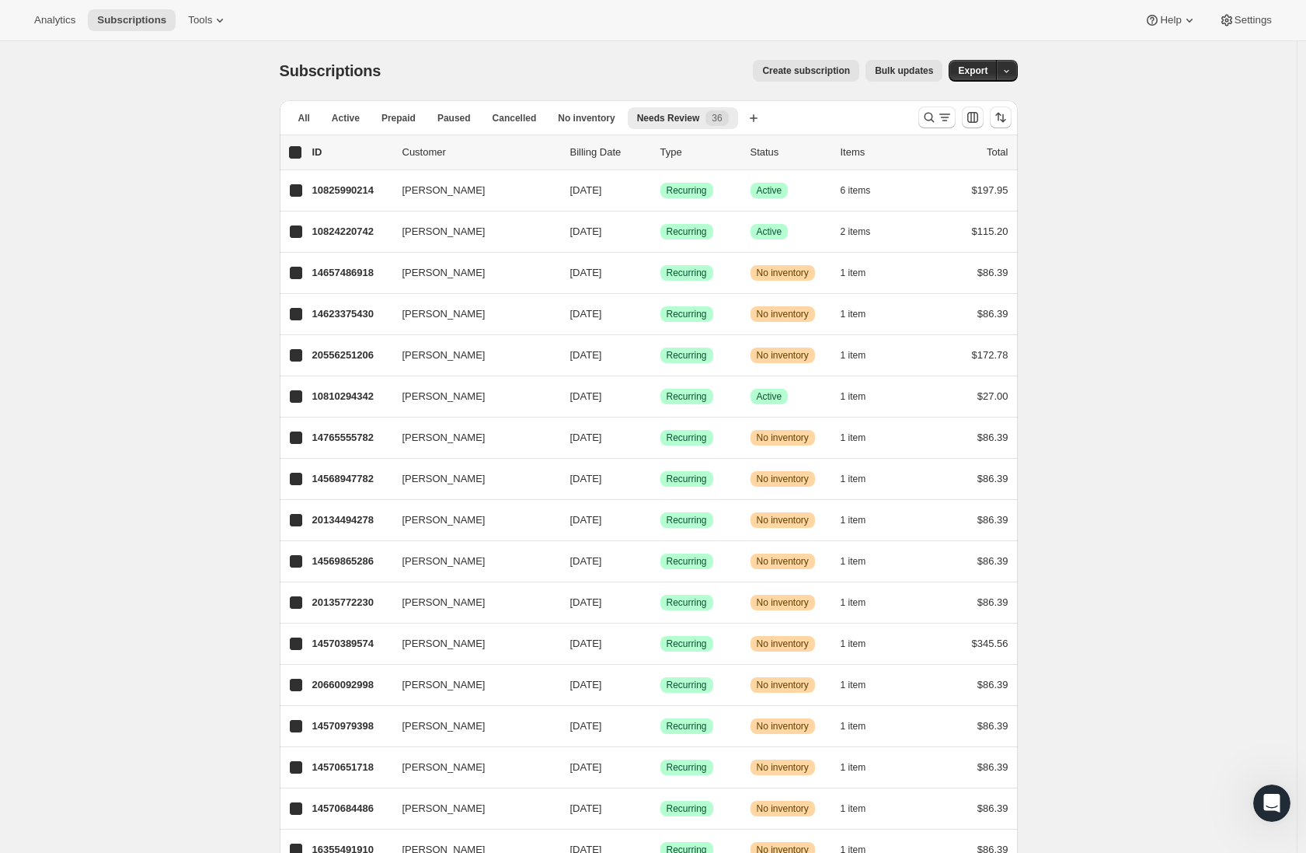
checkbox input "true"
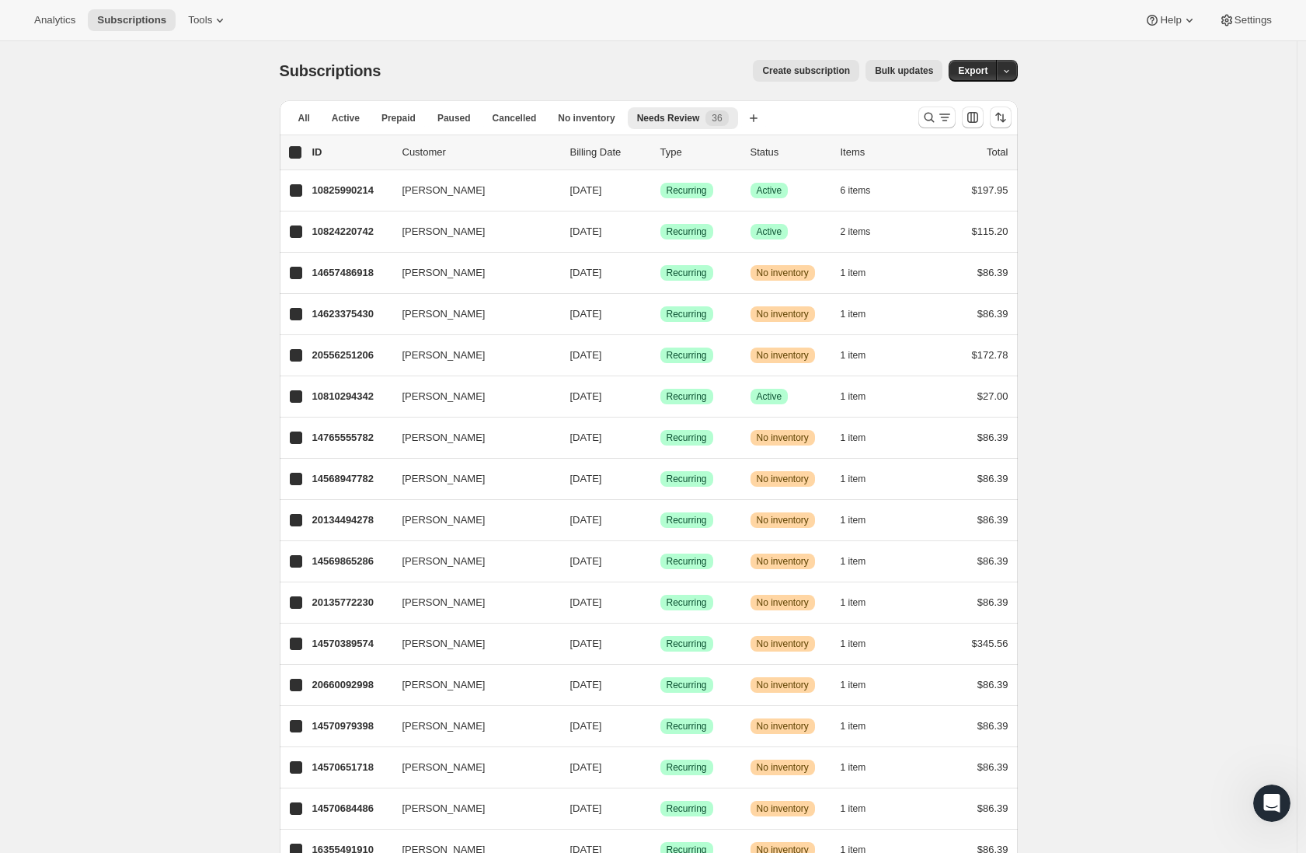
checkbox input "true"
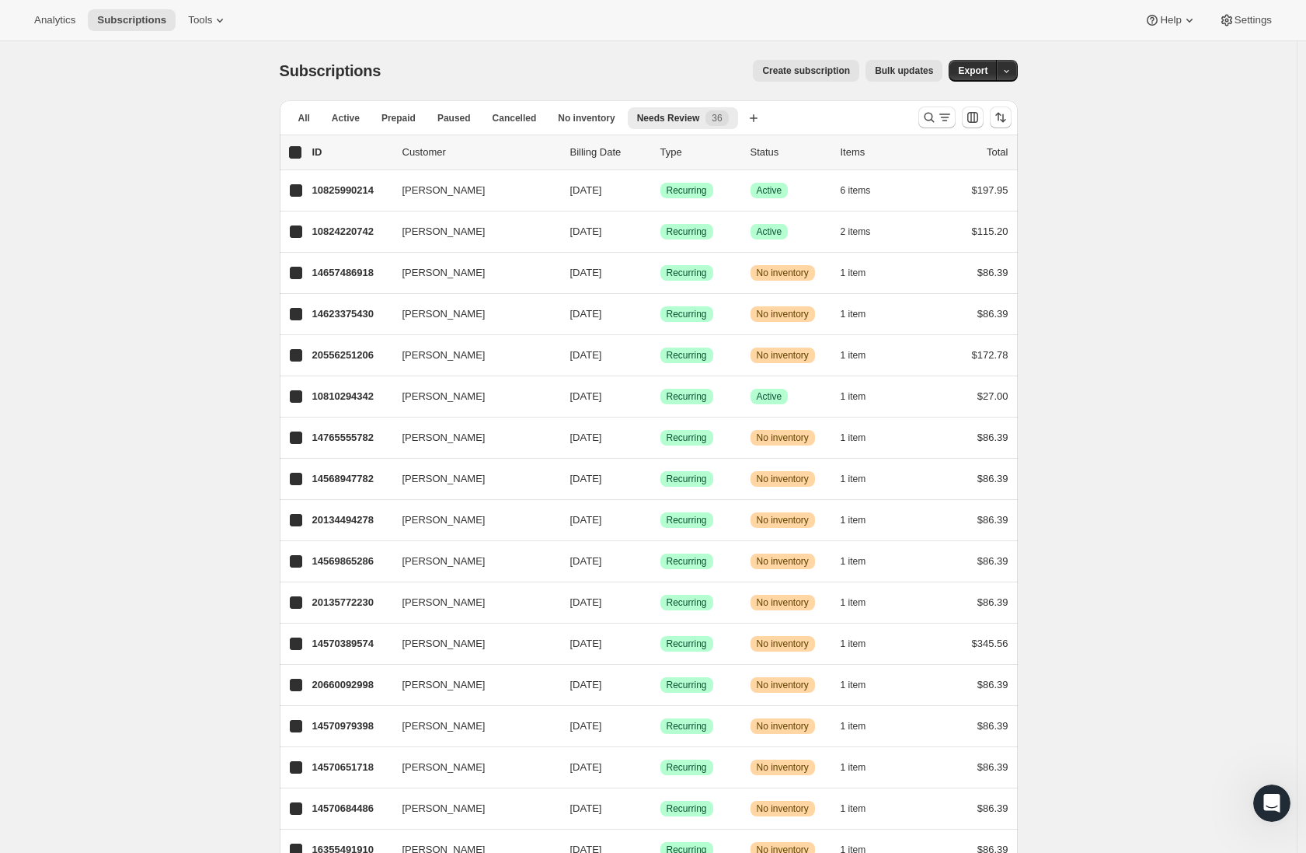
checkbox input "true"
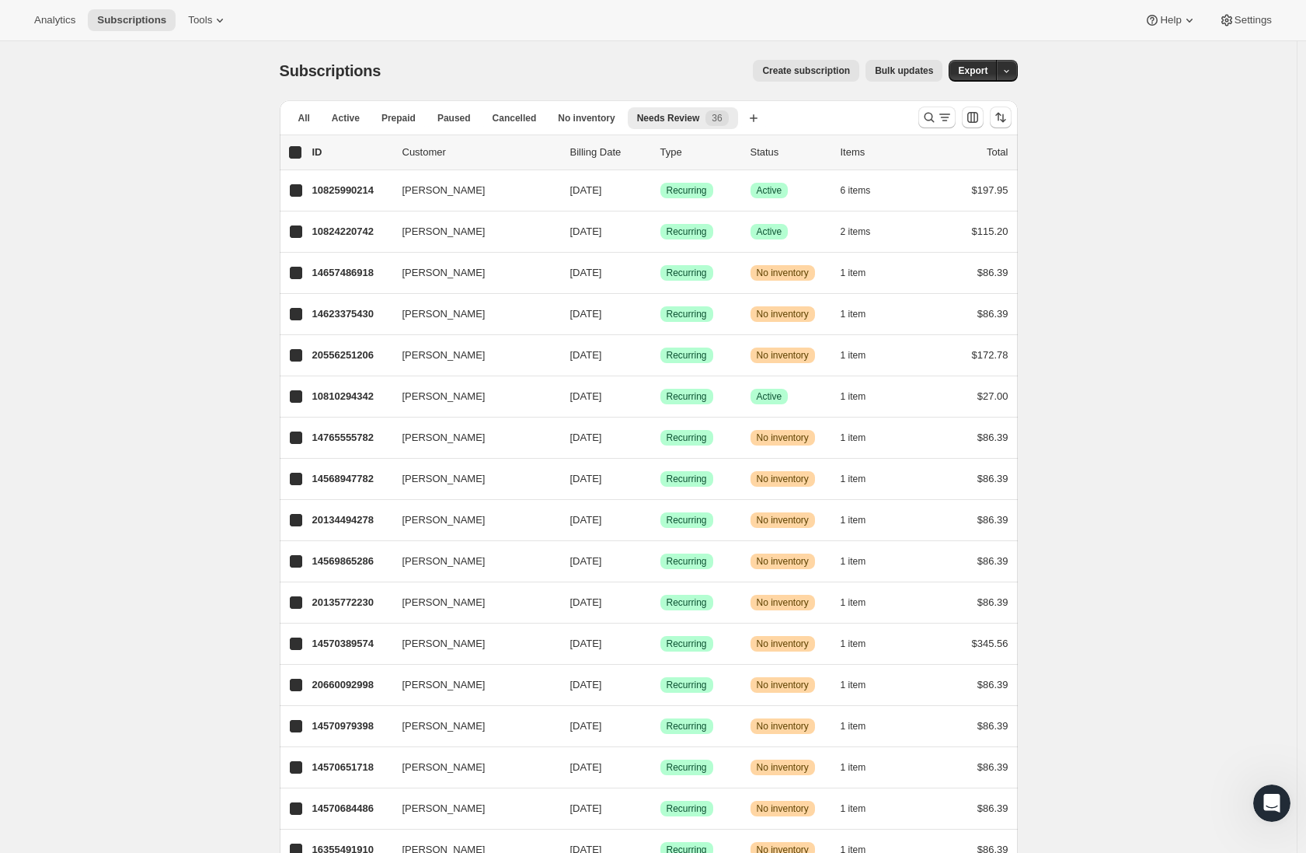
checkbox input "true"
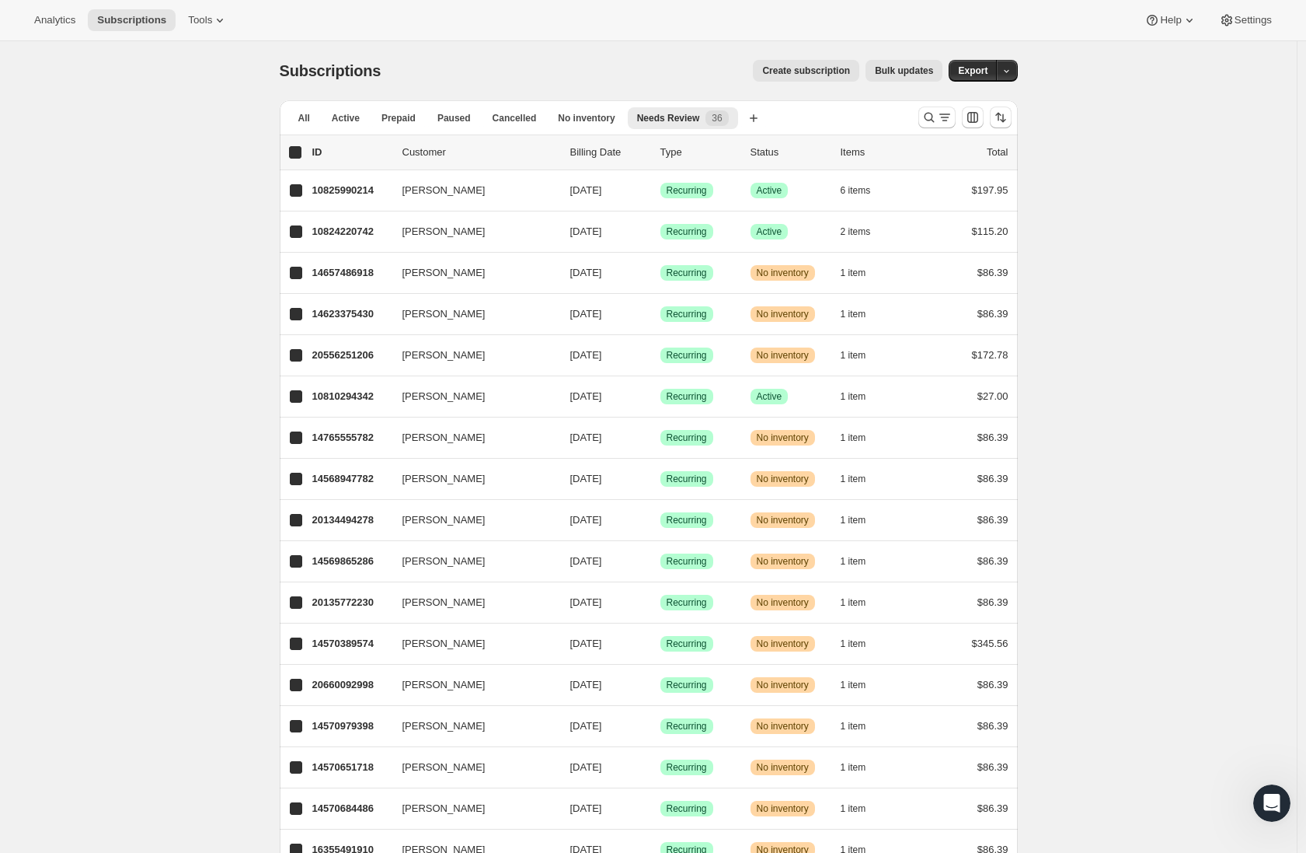
checkbox input "true"
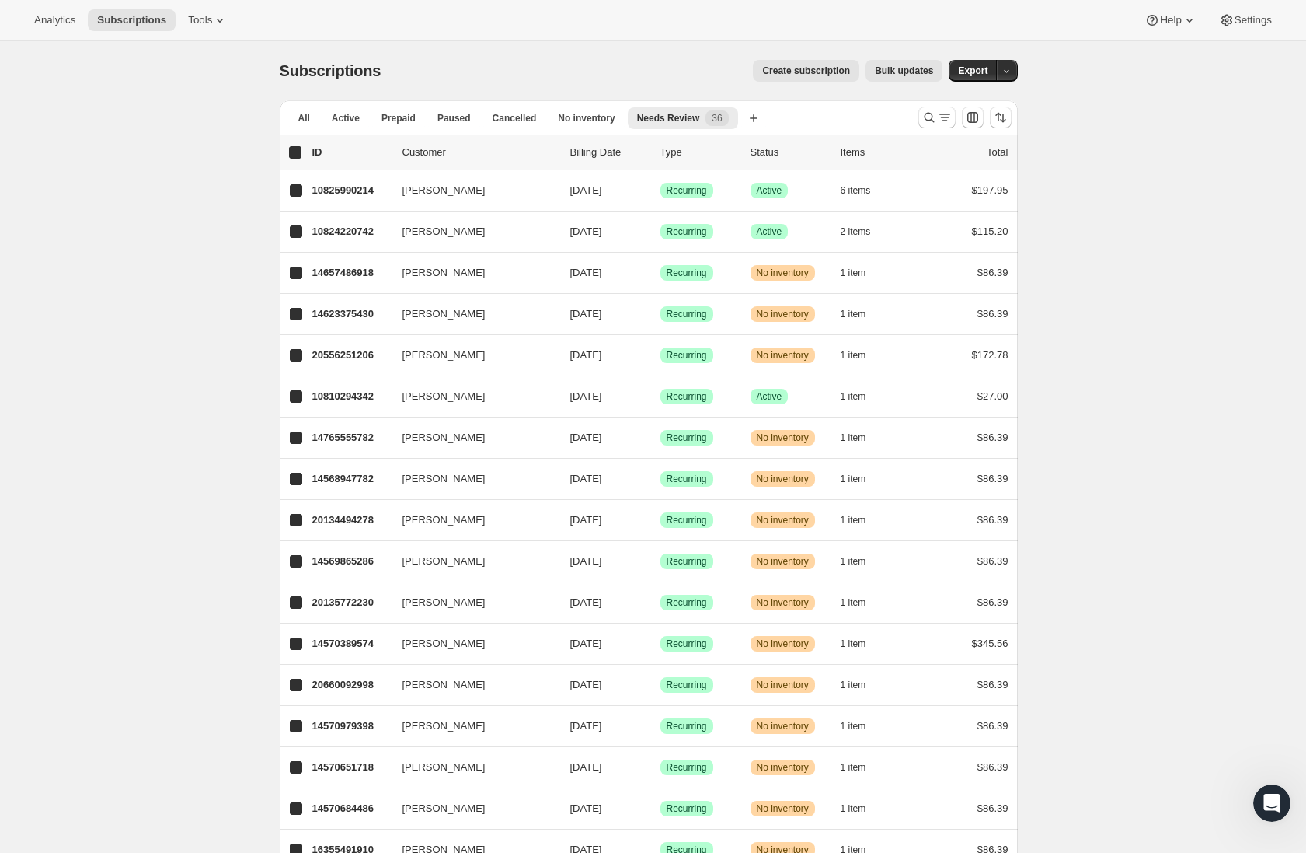
checkbox input "true"
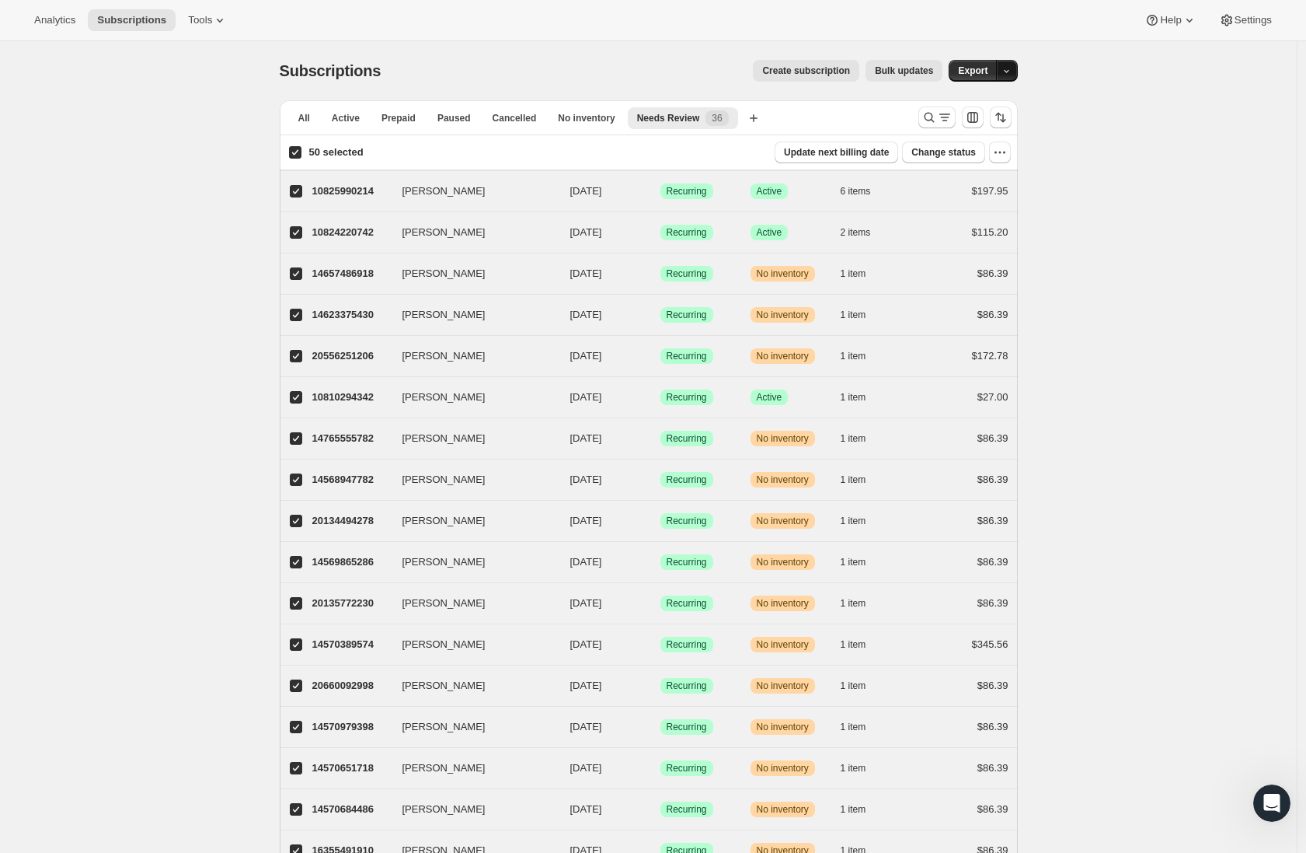
click at [1004, 76] on button "button" at bounding box center [1007, 71] width 22 height 22
click at [298, 152] on input "50 selected" at bounding box center [295, 152] width 12 height 12
checkbox input "false"
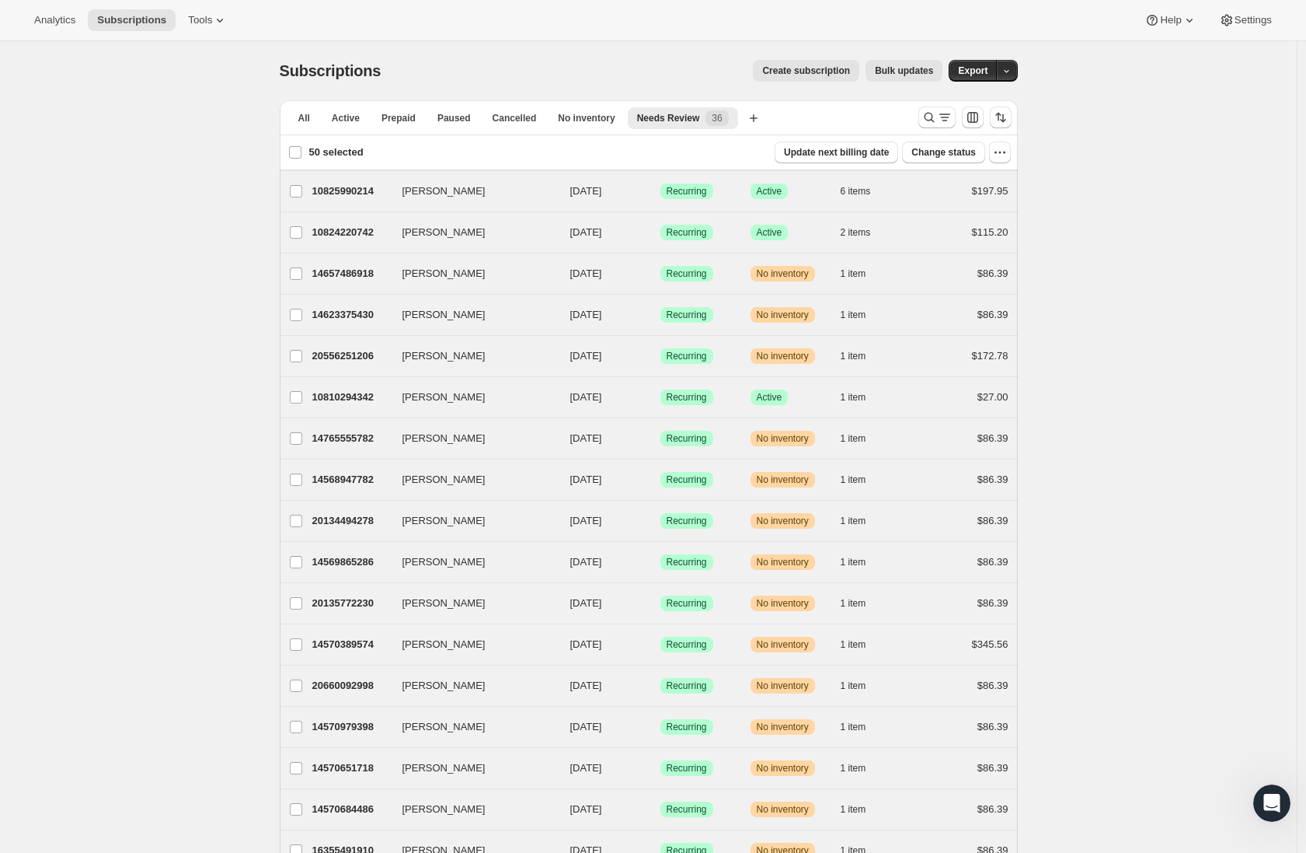
checkbox input "false"
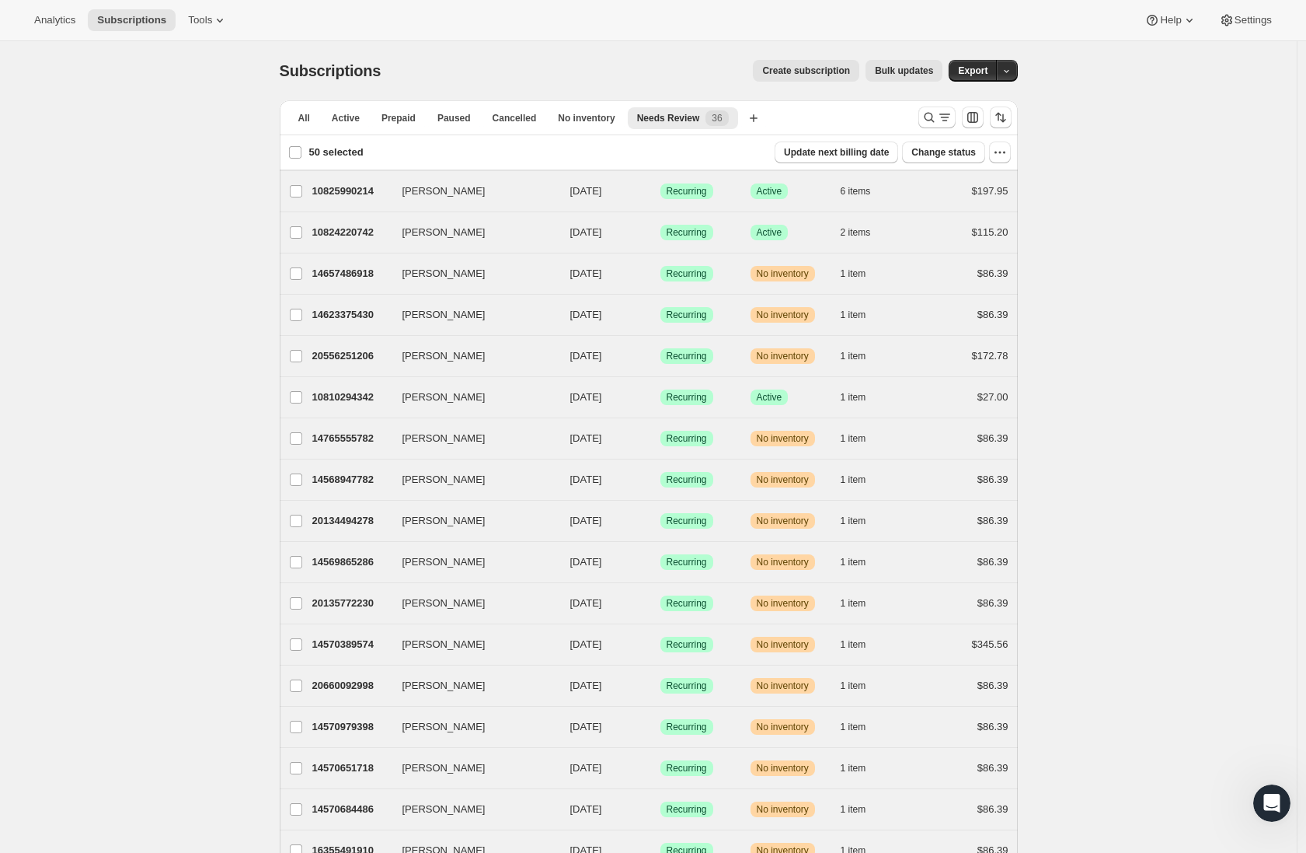
checkbox input "false"
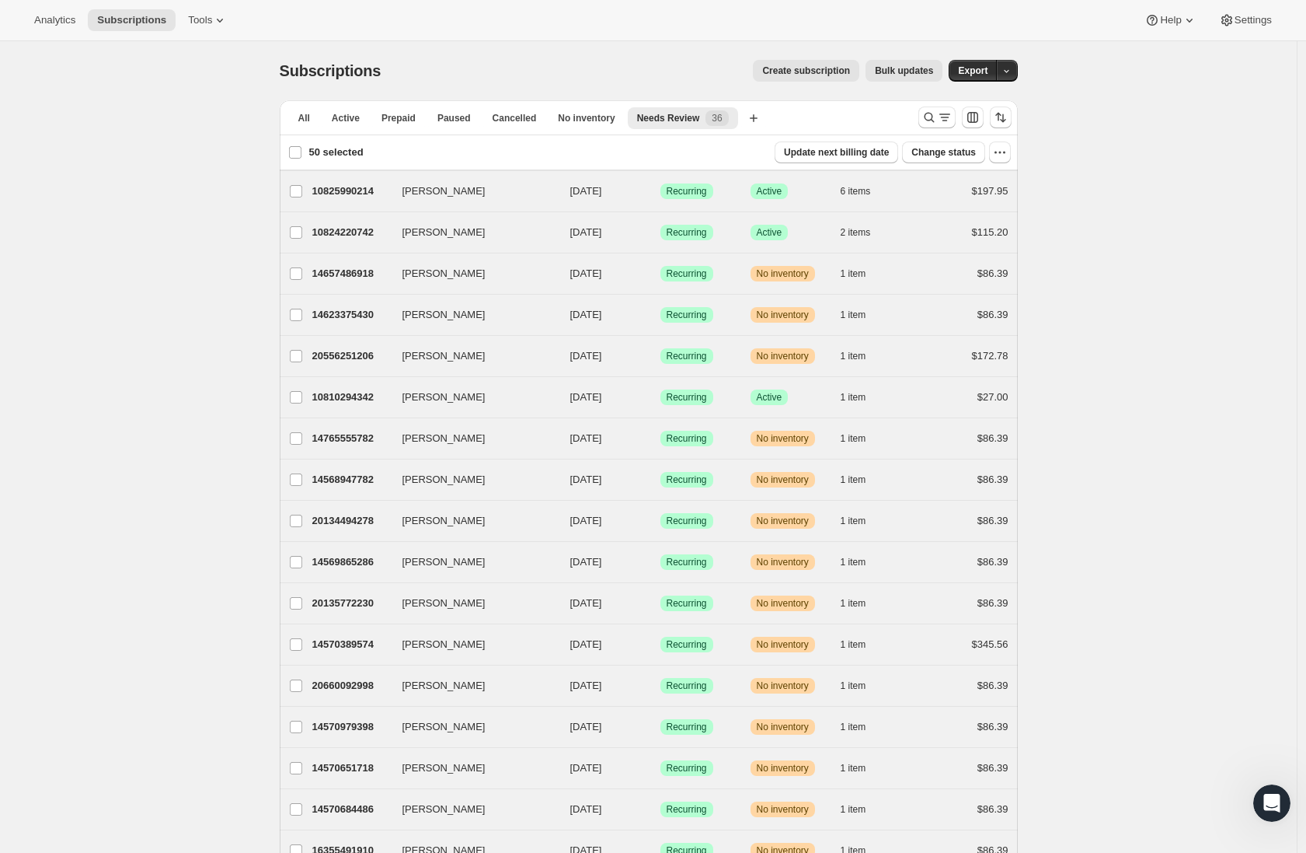
checkbox input "false"
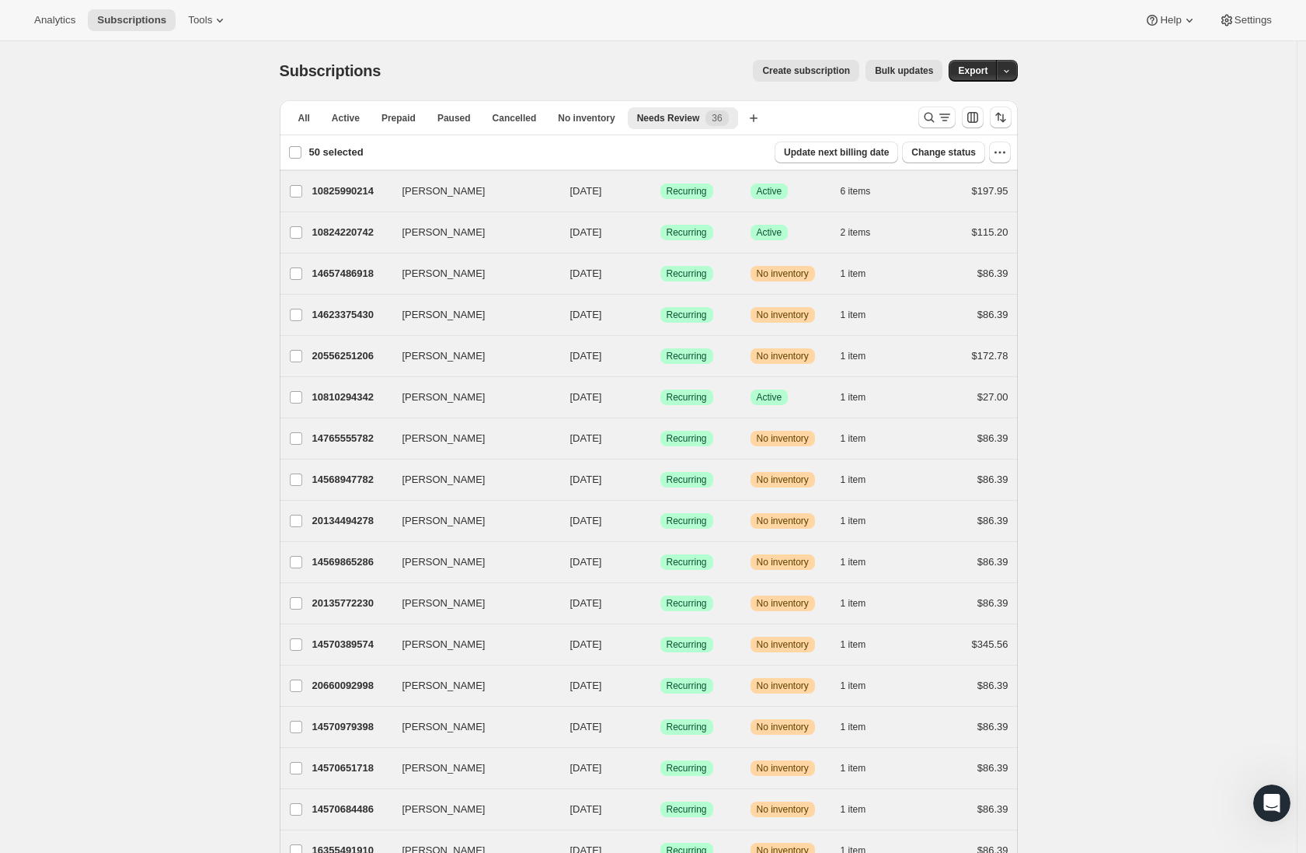
checkbox input "false"
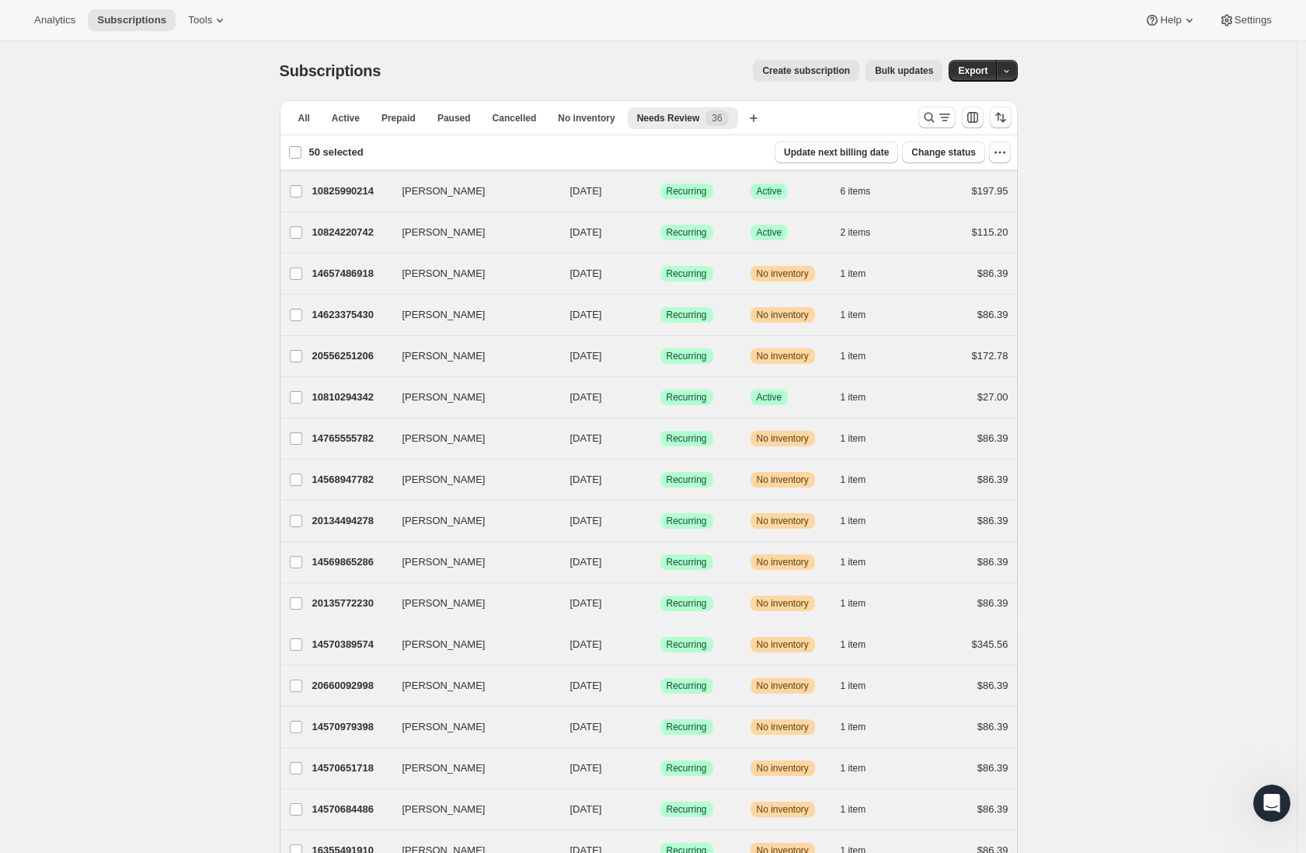
checkbox input "false"
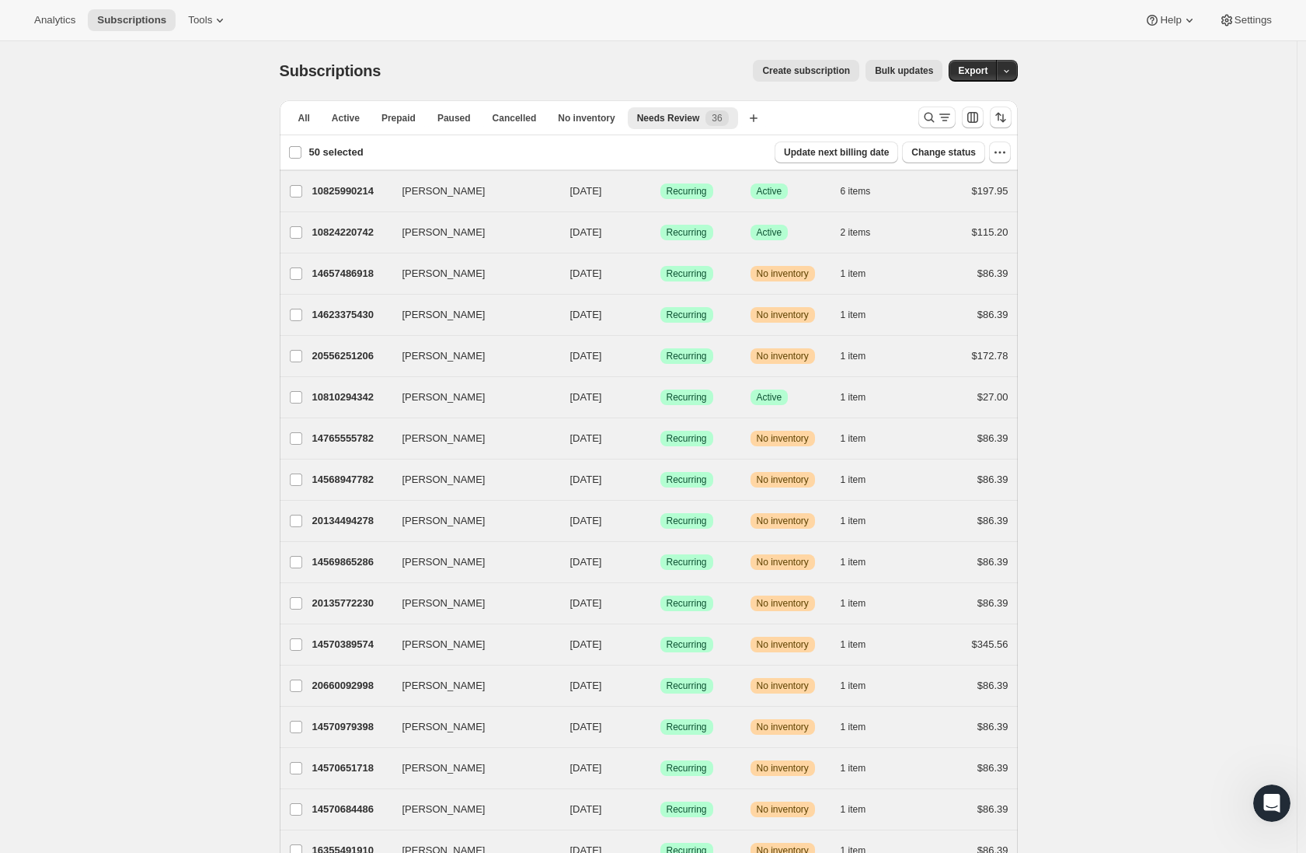
checkbox input "false"
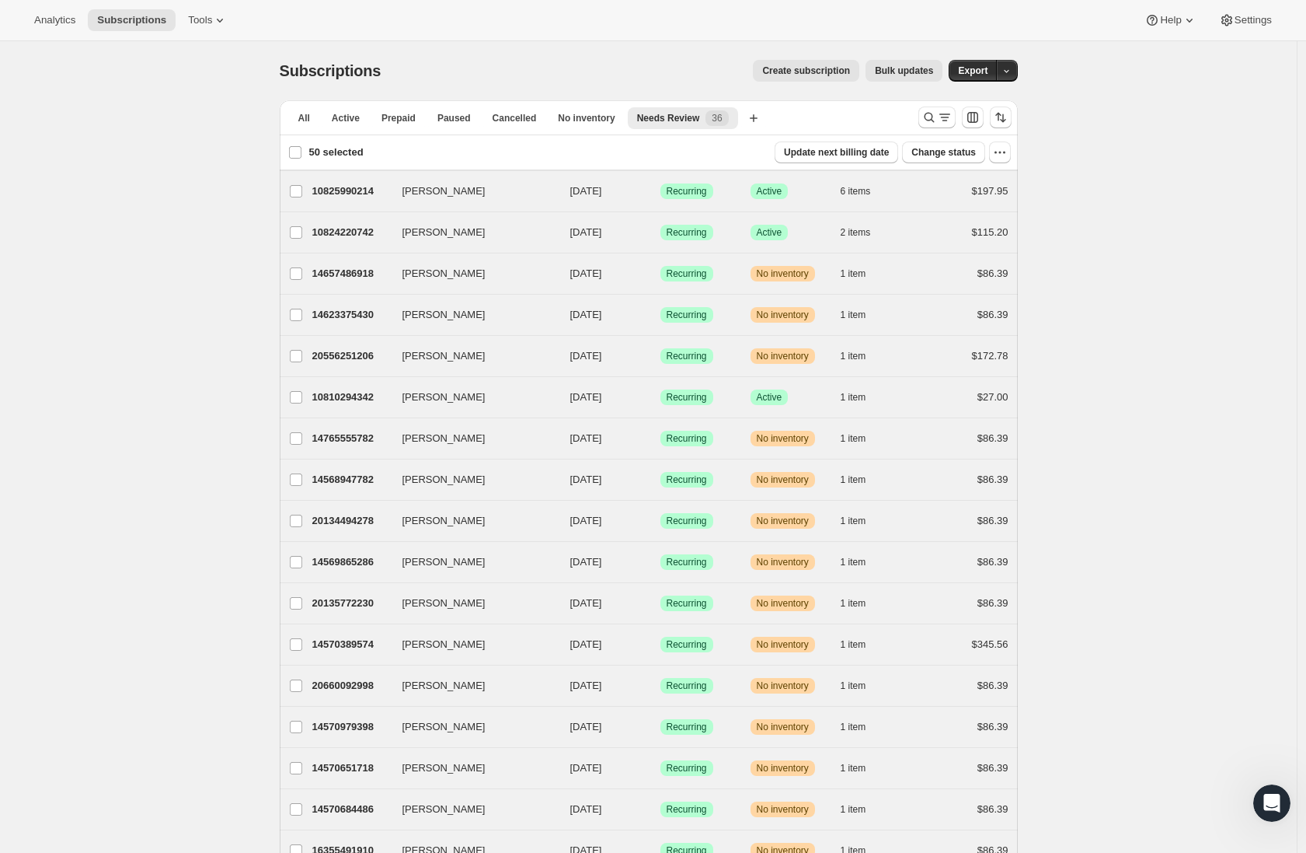
checkbox input "false"
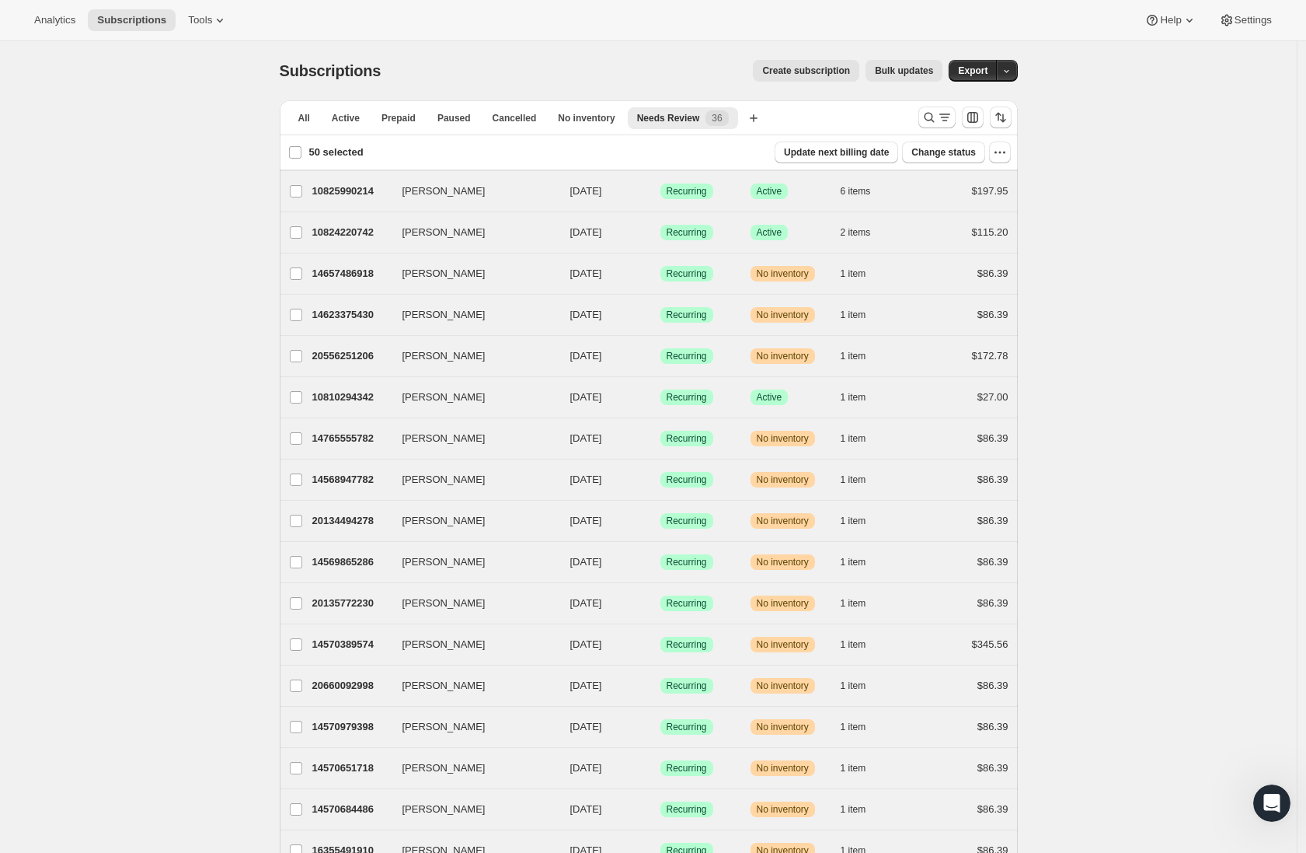
checkbox input "false"
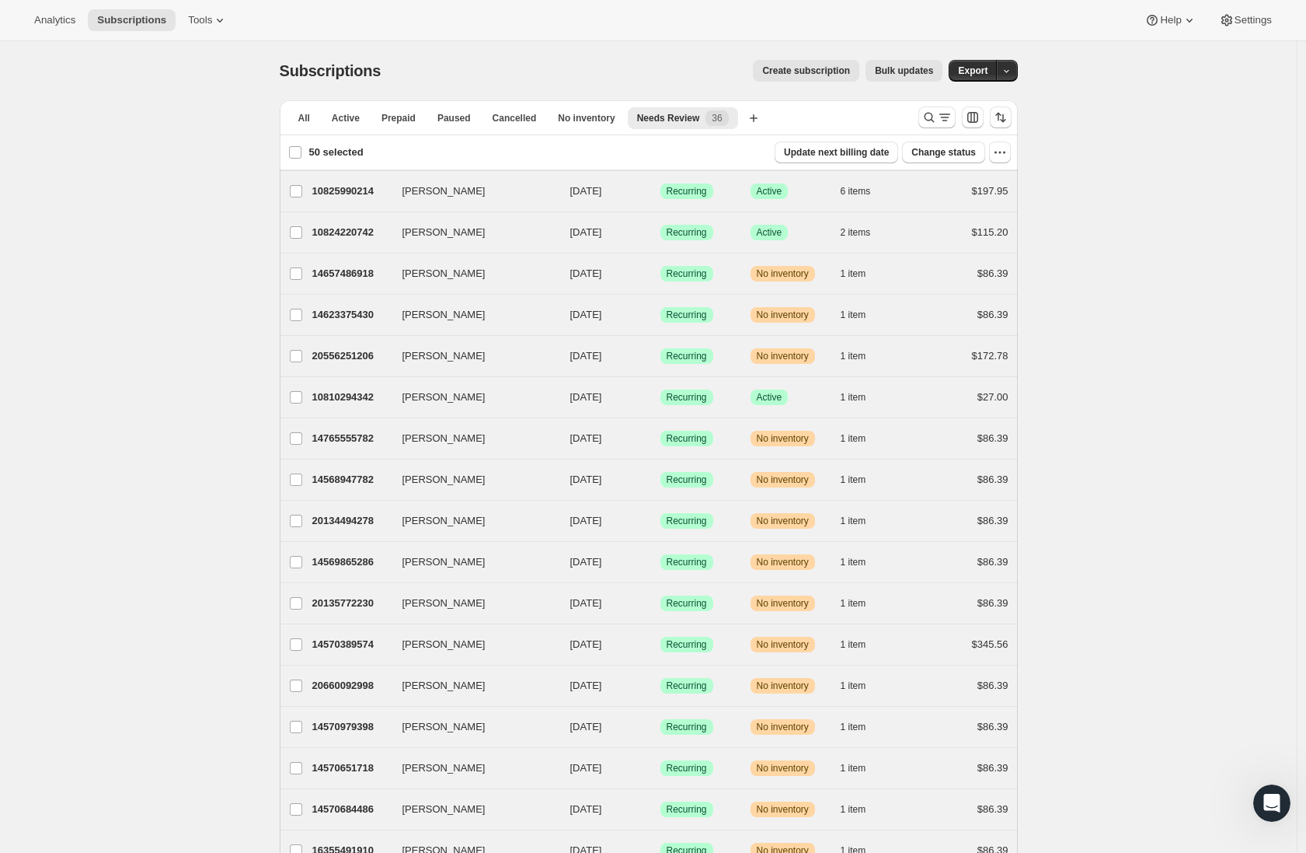
checkbox input "false"
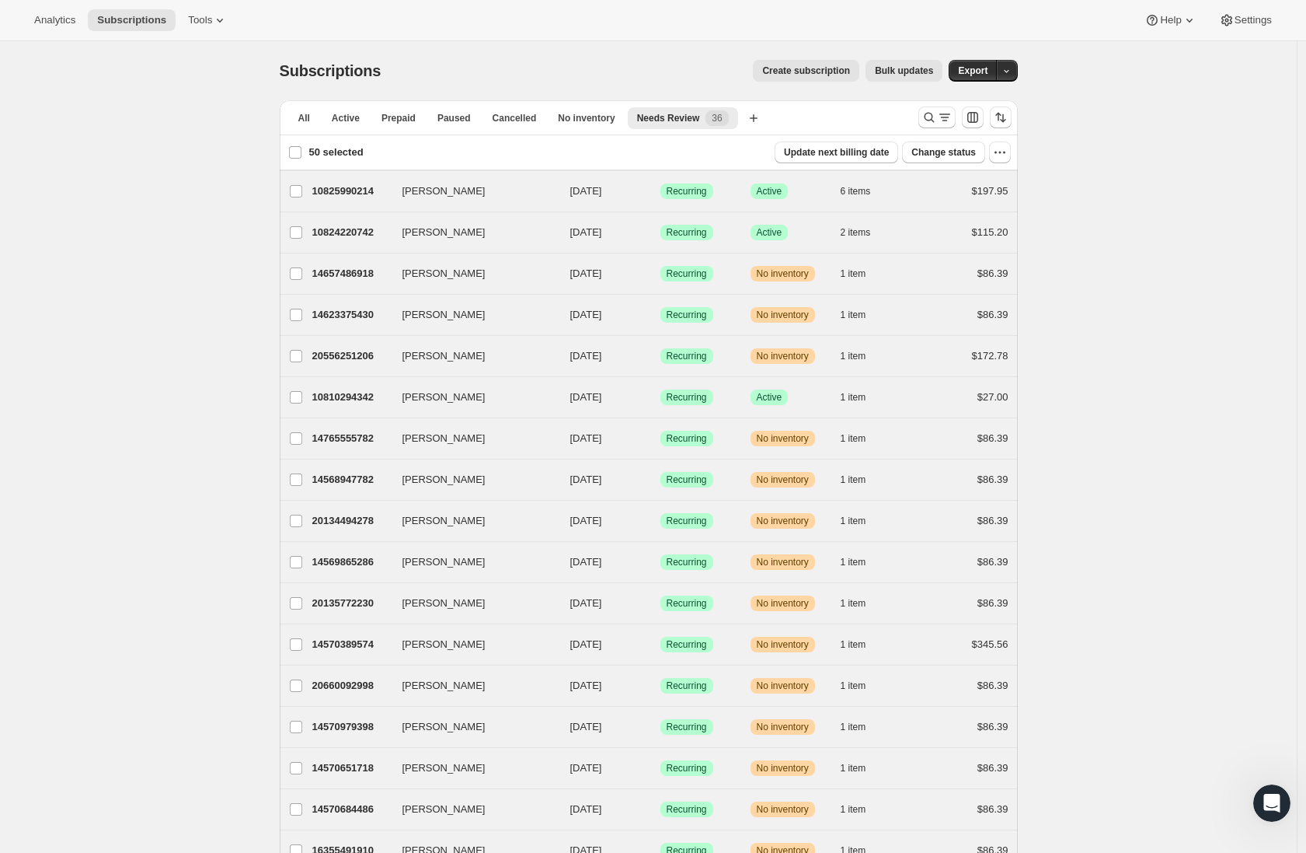
checkbox input "false"
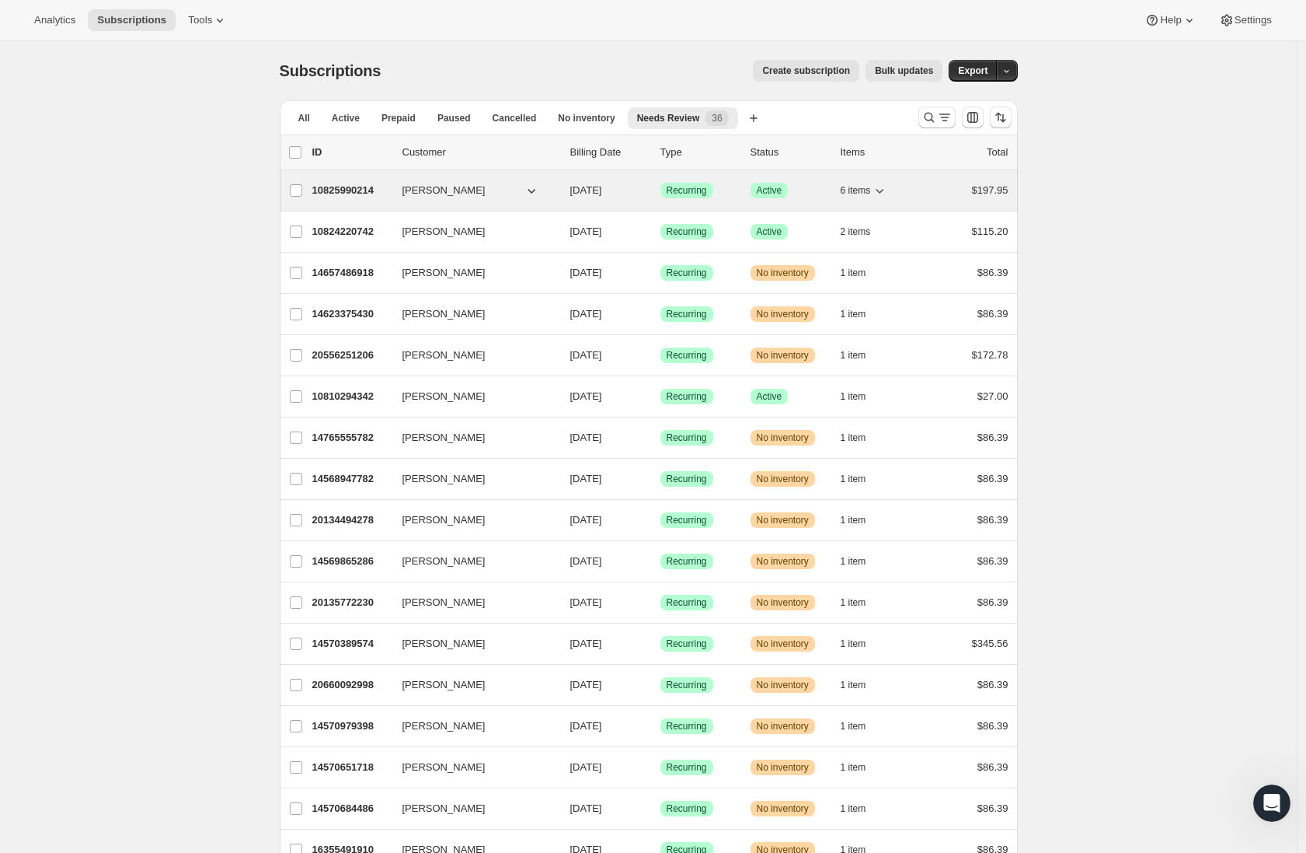
click at [385, 195] on p "10825990214" at bounding box center [351, 191] width 78 height 16
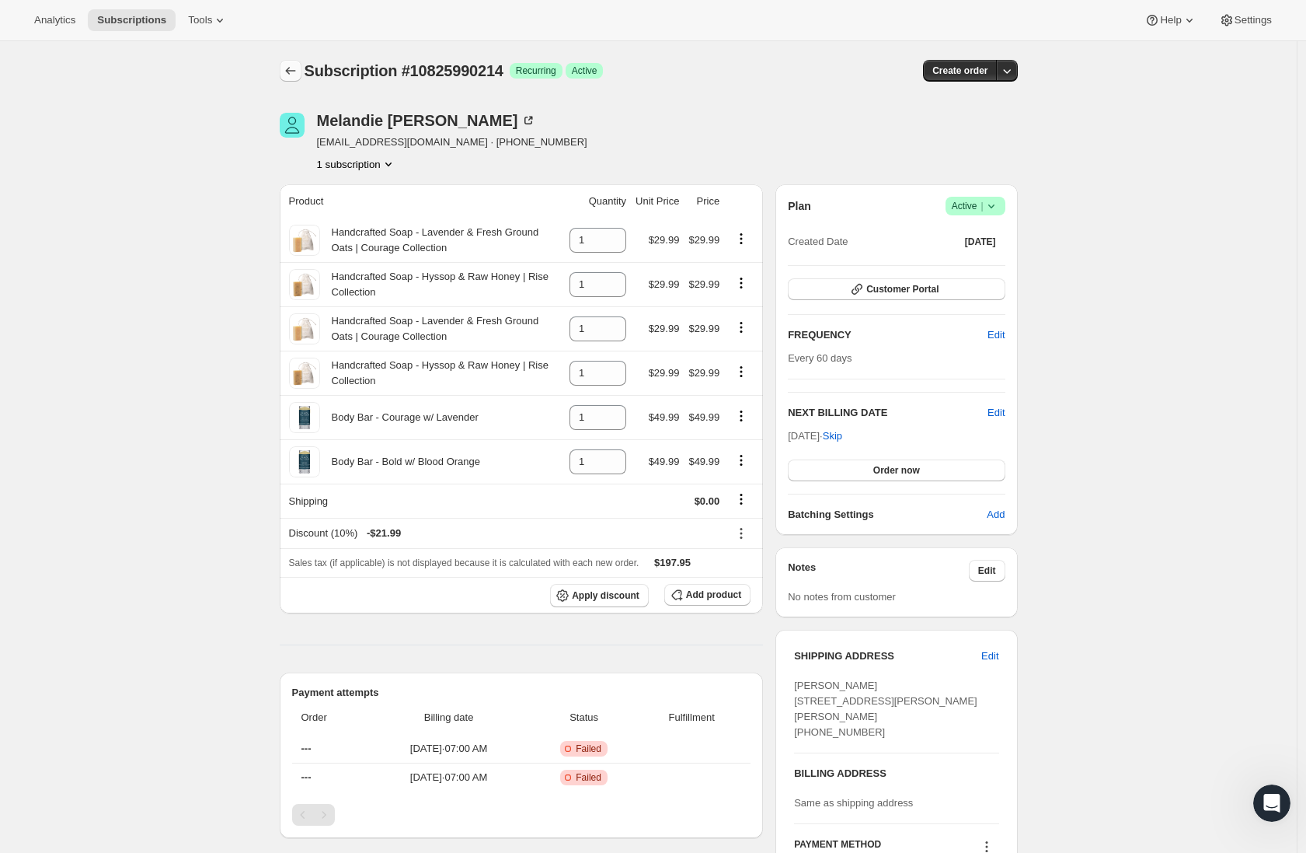
click at [288, 70] on icon "Subscriptions" at bounding box center [291, 71] width 16 height 16
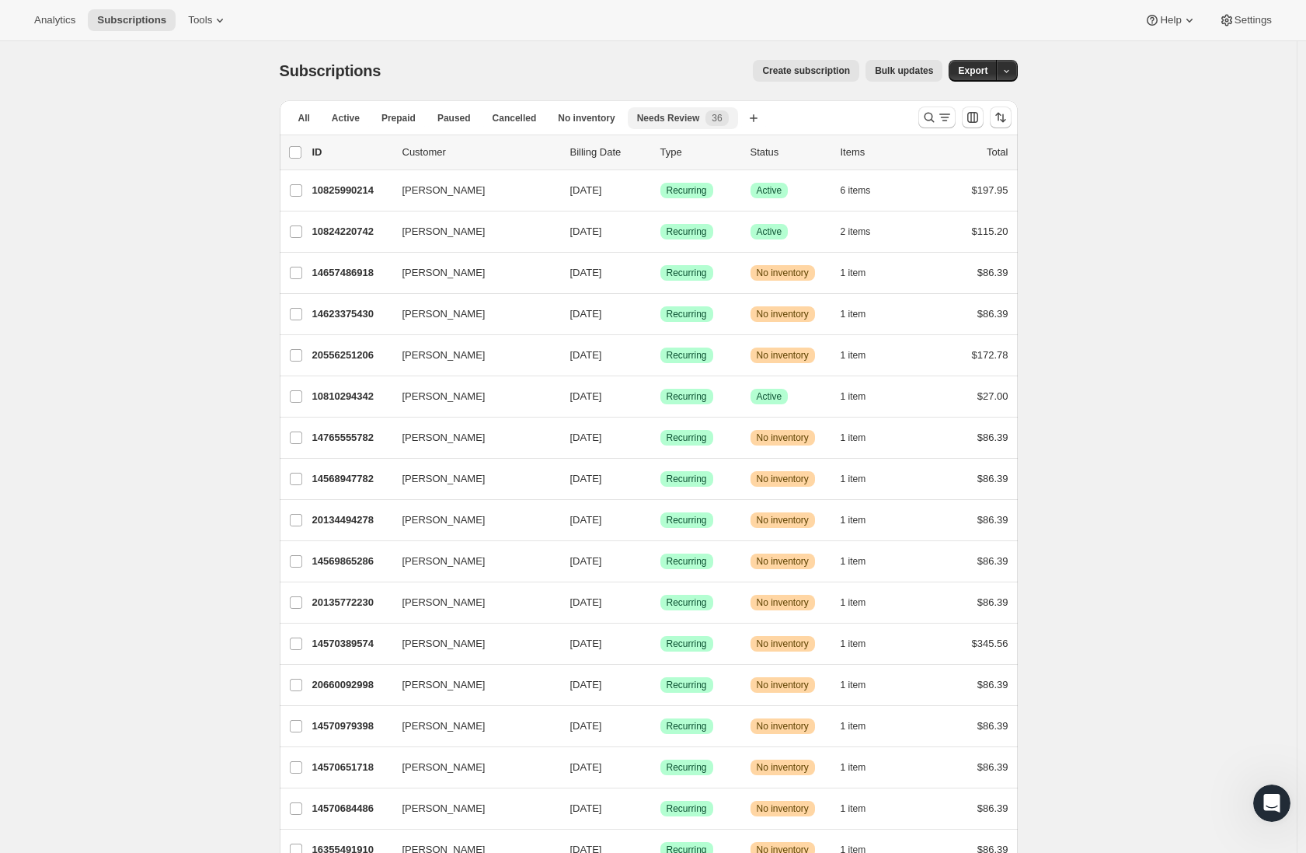
click at [689, 124] on div "Needs Review 36" at bounding box center [683, 118] width 92 height 16
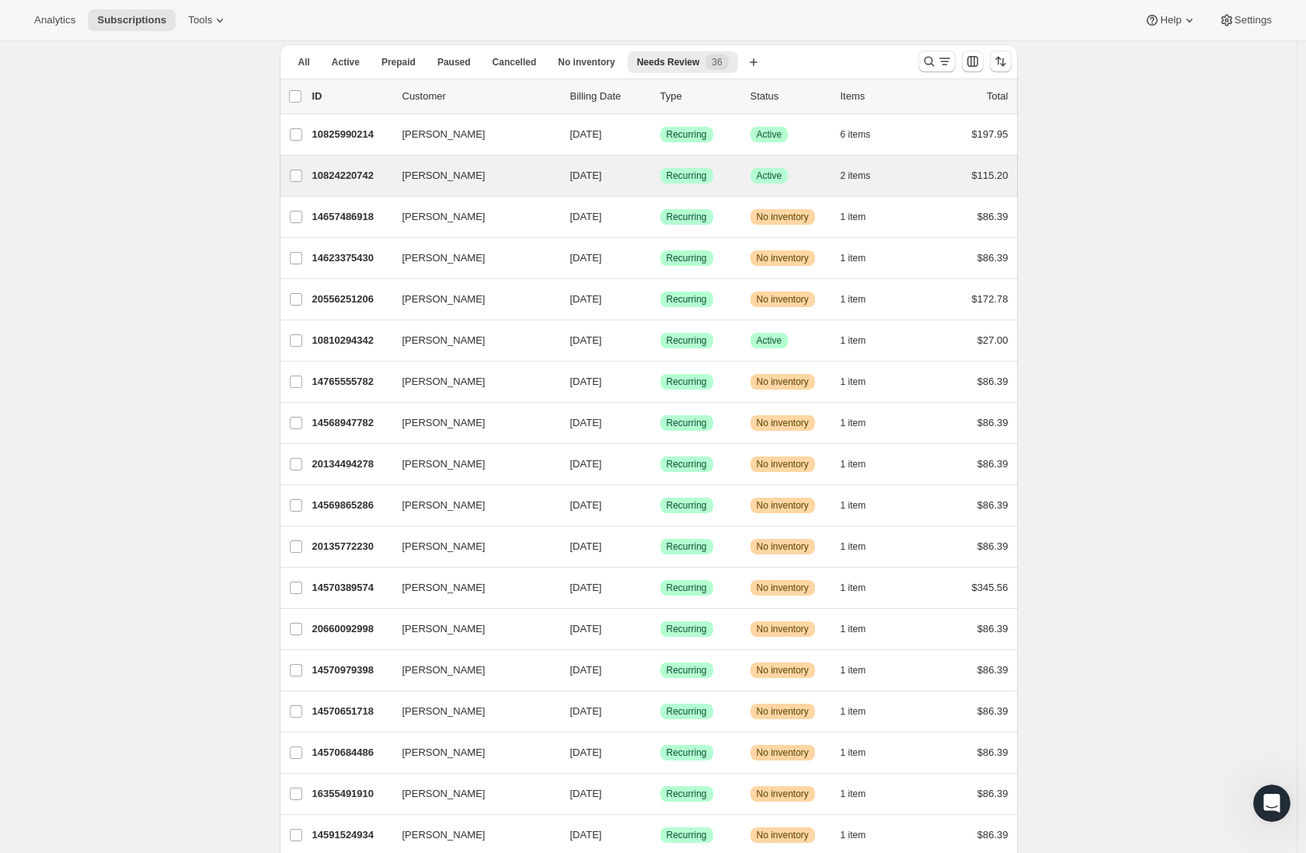
scroll to position [81, 0]
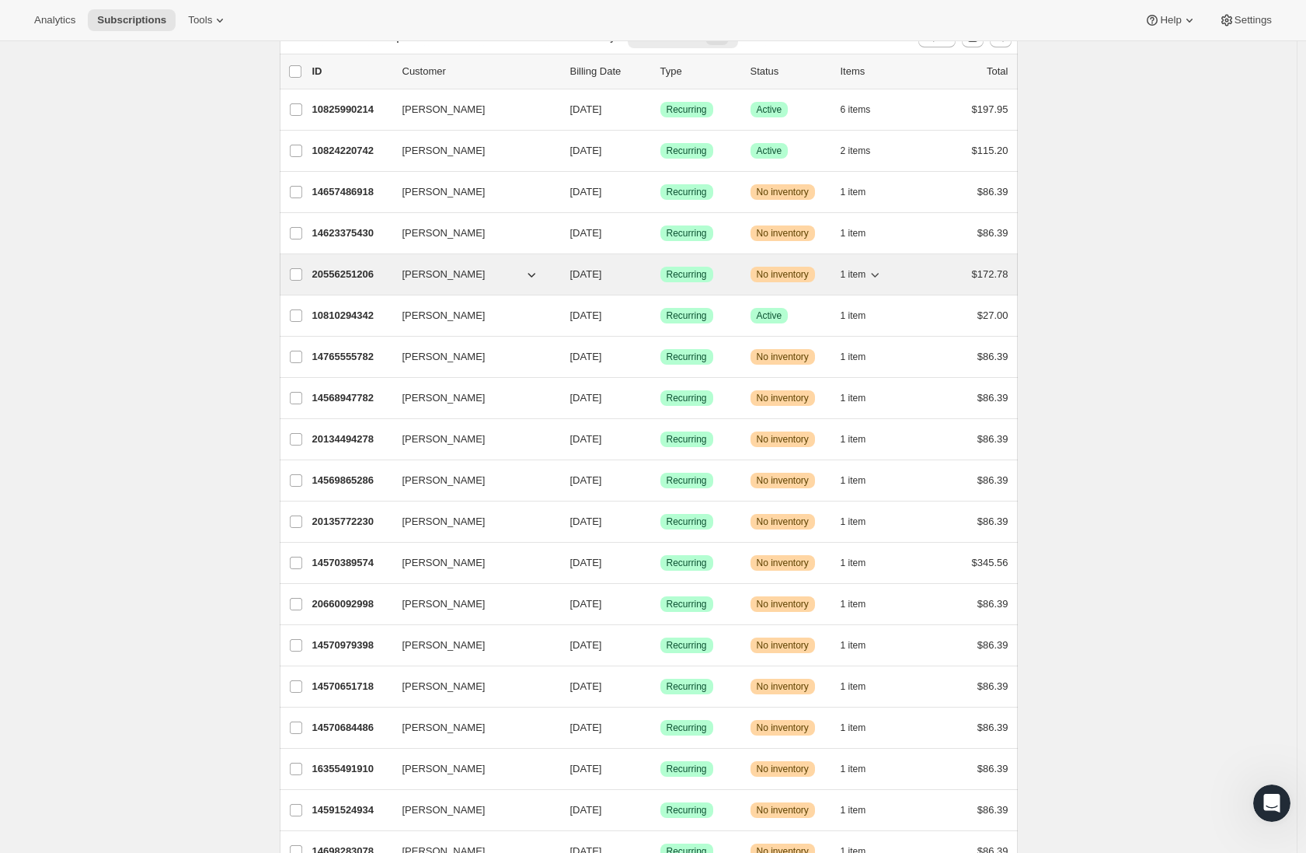
click at [429, 281] on span "Elizabeth Blackburn" at bounding box center [444, 275] width 83 height 16
click at [344, 274] on p "20556251206" at bounding box center [351, 275] width 78 height 16
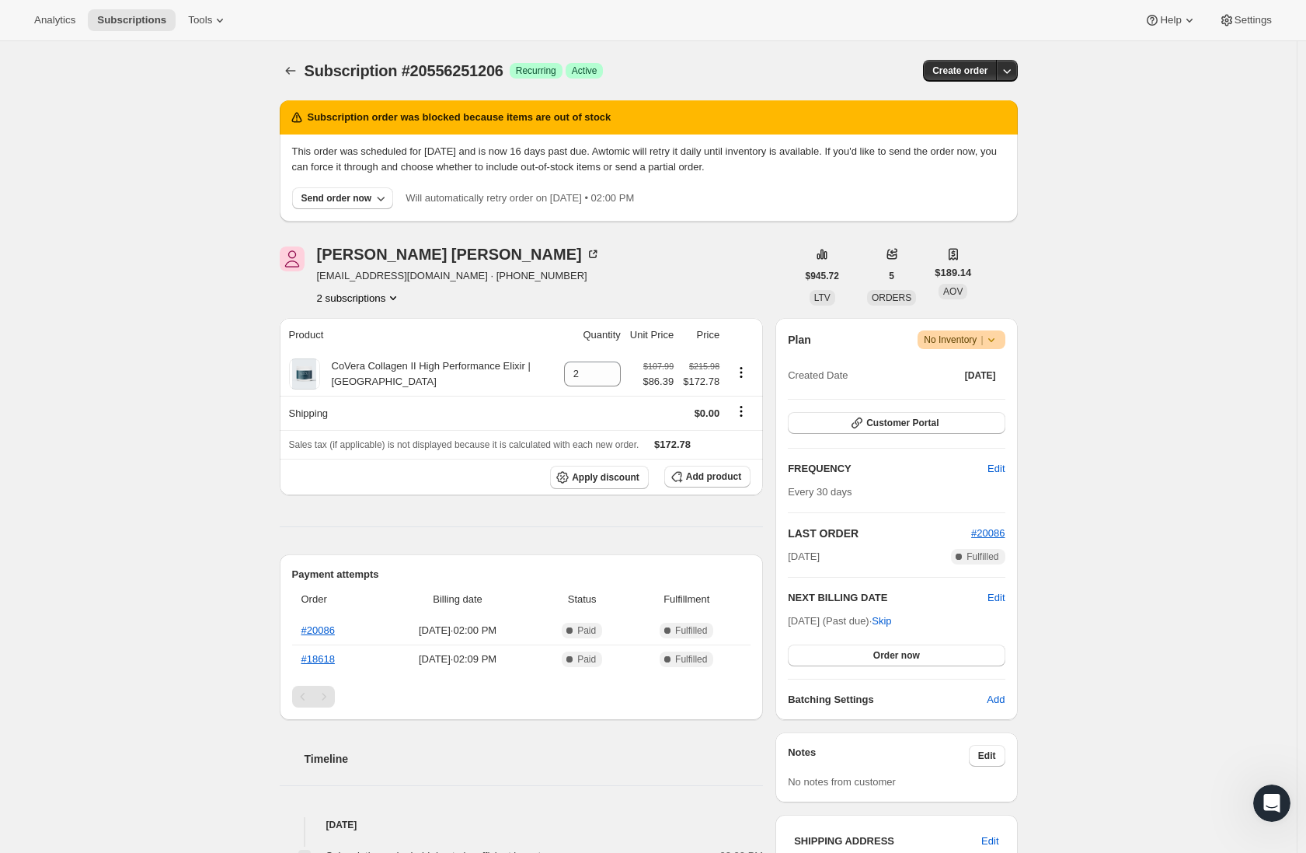
click at [613, 514] on div "Product Quantity Unit Price Price CoVera Collagen II High Performance Elixir | …" at bounding box center [522, 807] width 484 height 979
drag, startPoint x: 527, startPoint y: 306, endPoint x: 296, endPoint y: 277, distance: 232.6
click at [296, 277] on div "Subscription order was blocked because items are out of stock This order was sc…" at bounding box center [642, 692] width 751 height 1209
click at [392, 303] on button "2 subscriptions" at bounding box center [359, 298] width 85 height 16
click at [483, 302] on div "2 subscriptions" at bounding box center [459, 298] width 284 height 16
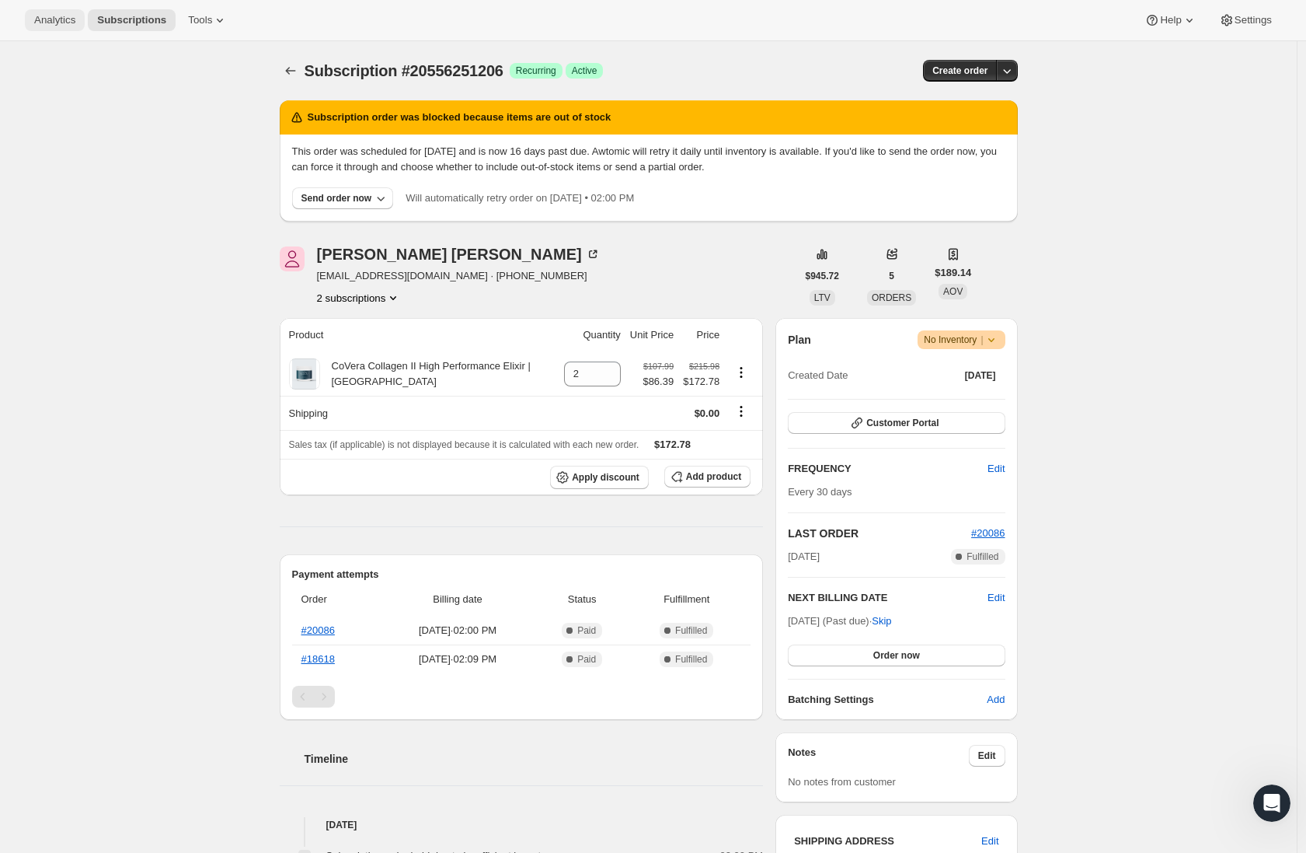
click at [53, 23] on span "Analytics" at bounding box center [54, 20] width 41 height 12
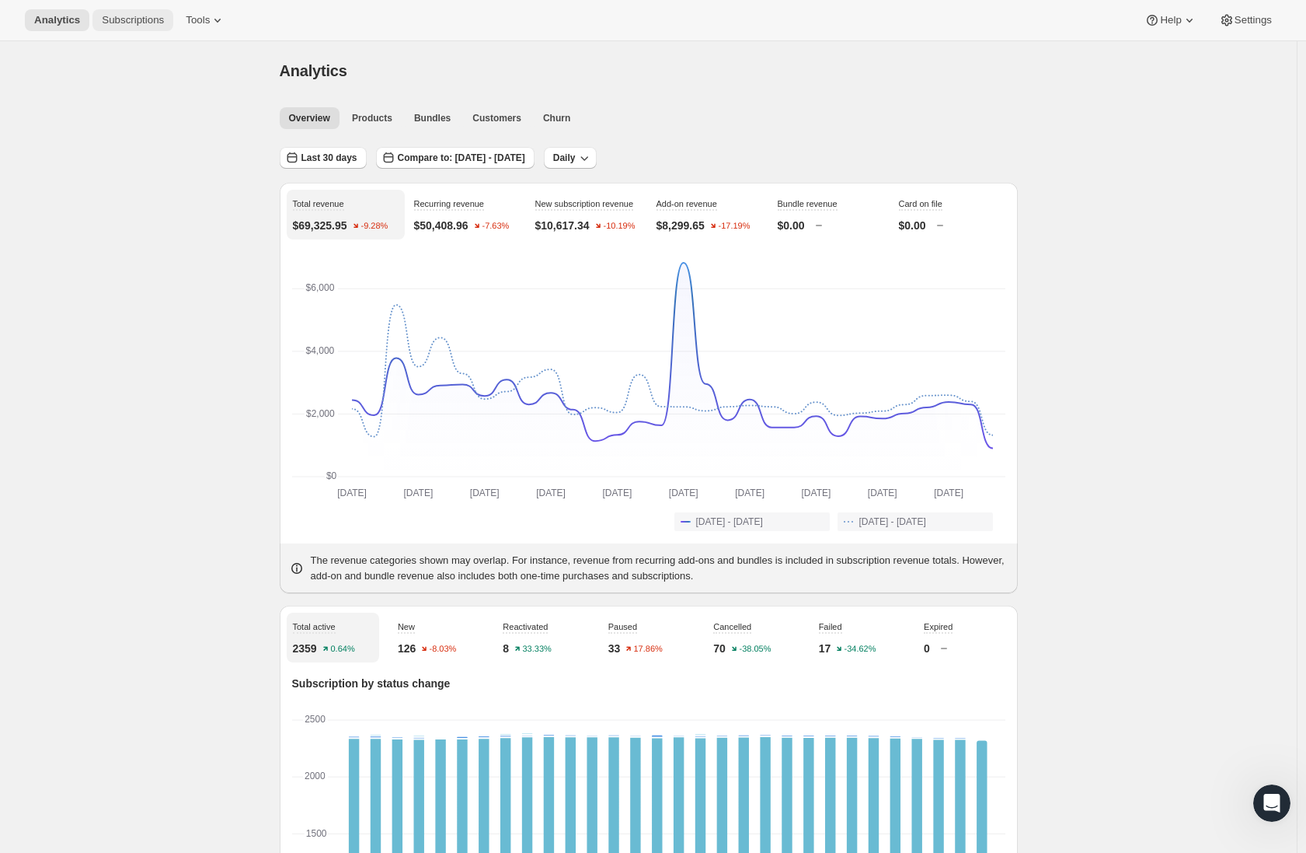
click at [166, 19] on button "Subscriptions" at bounding box center [132, 20] width 81 height 22
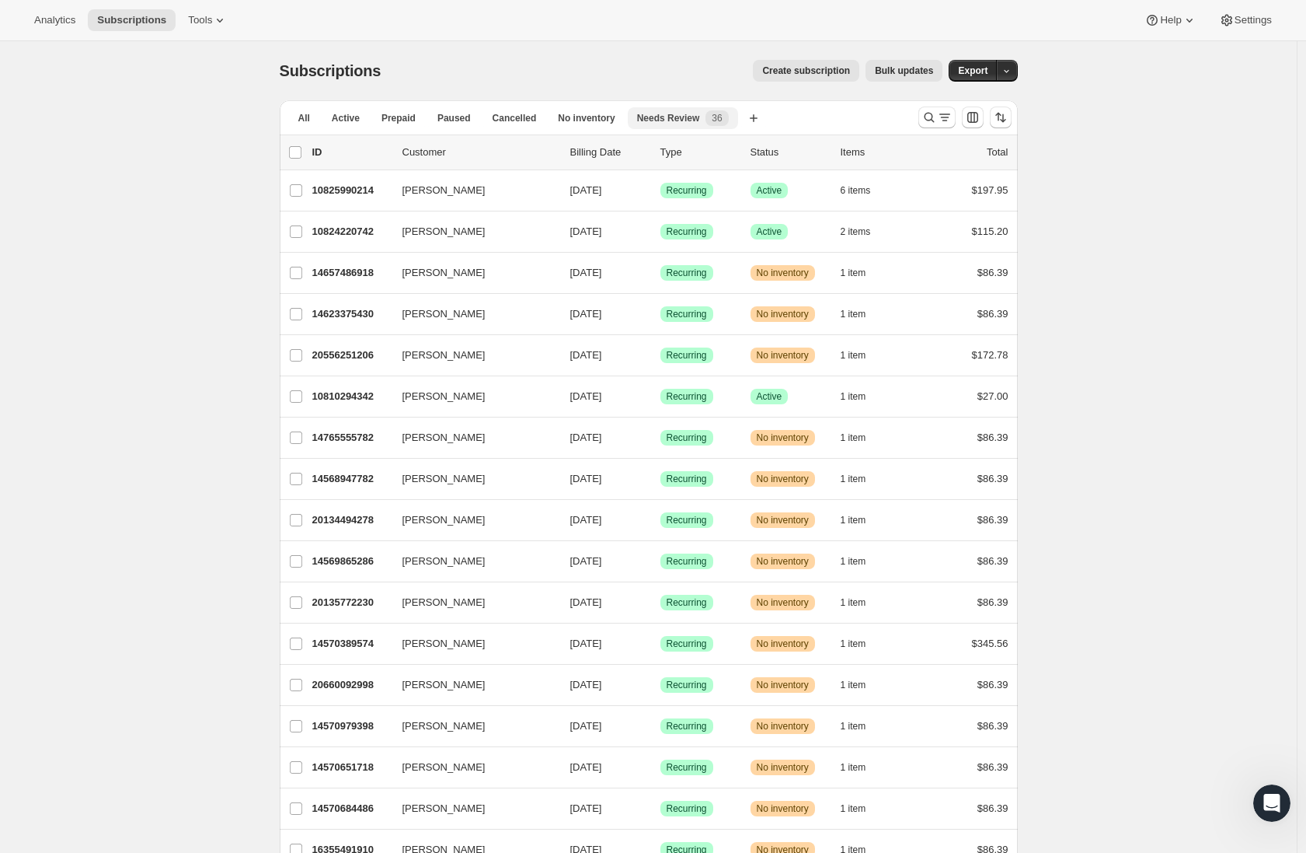
click at [654, 117] on span "Needs Review" at bounding box center [668, 118] width 63 height 12
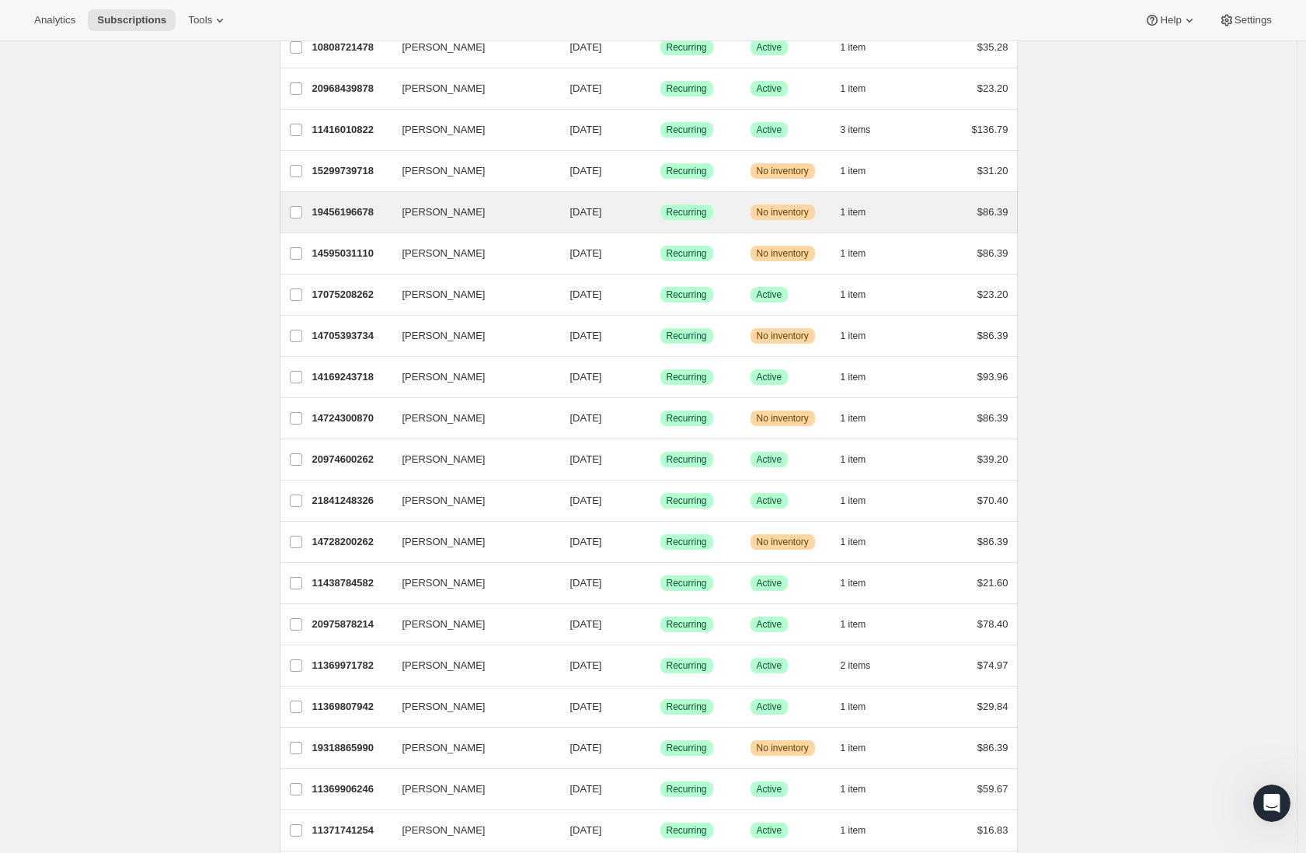
scroll to position [1475, 0]
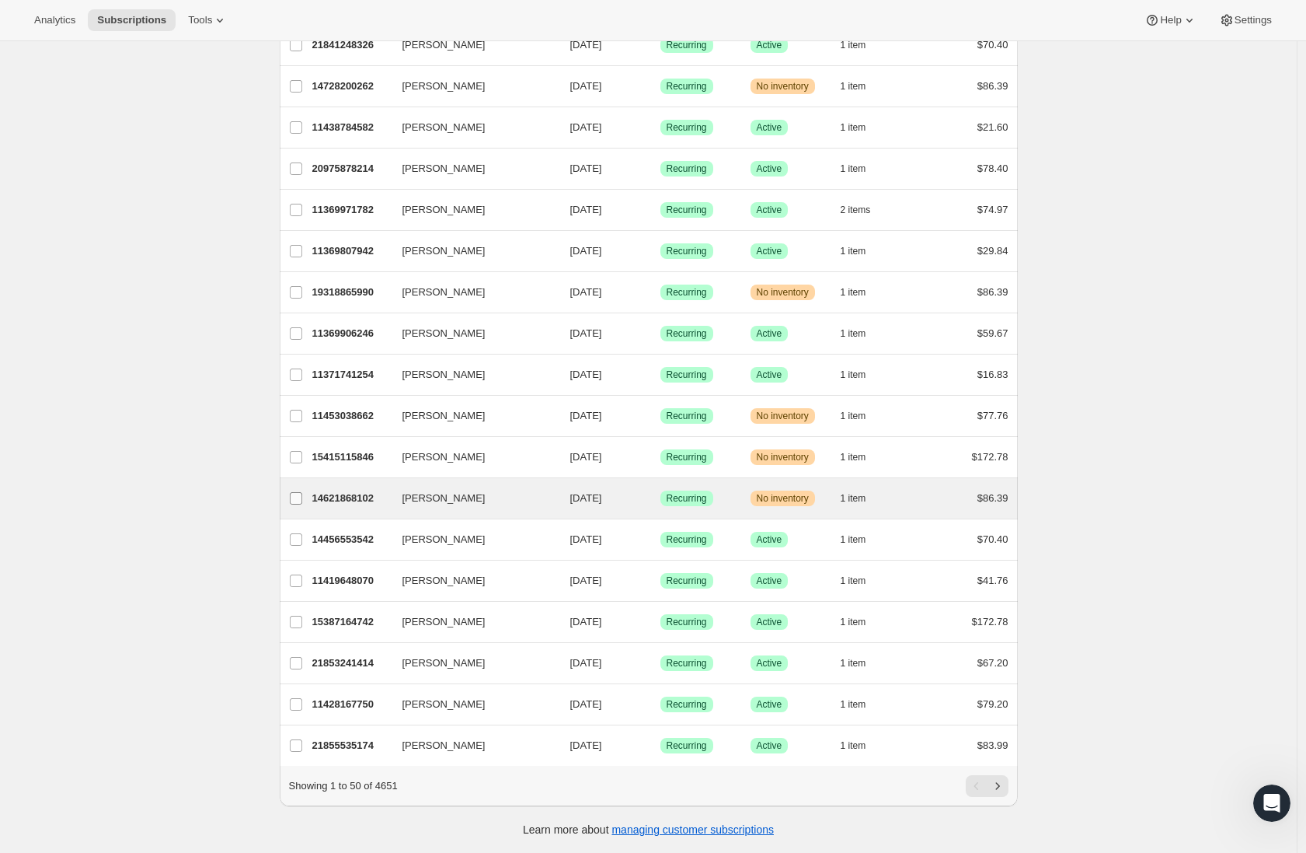
click at [299, 492] on input "patti garrett" at bounding box center [296, 498] width 12 height 12
checkbox input "true"
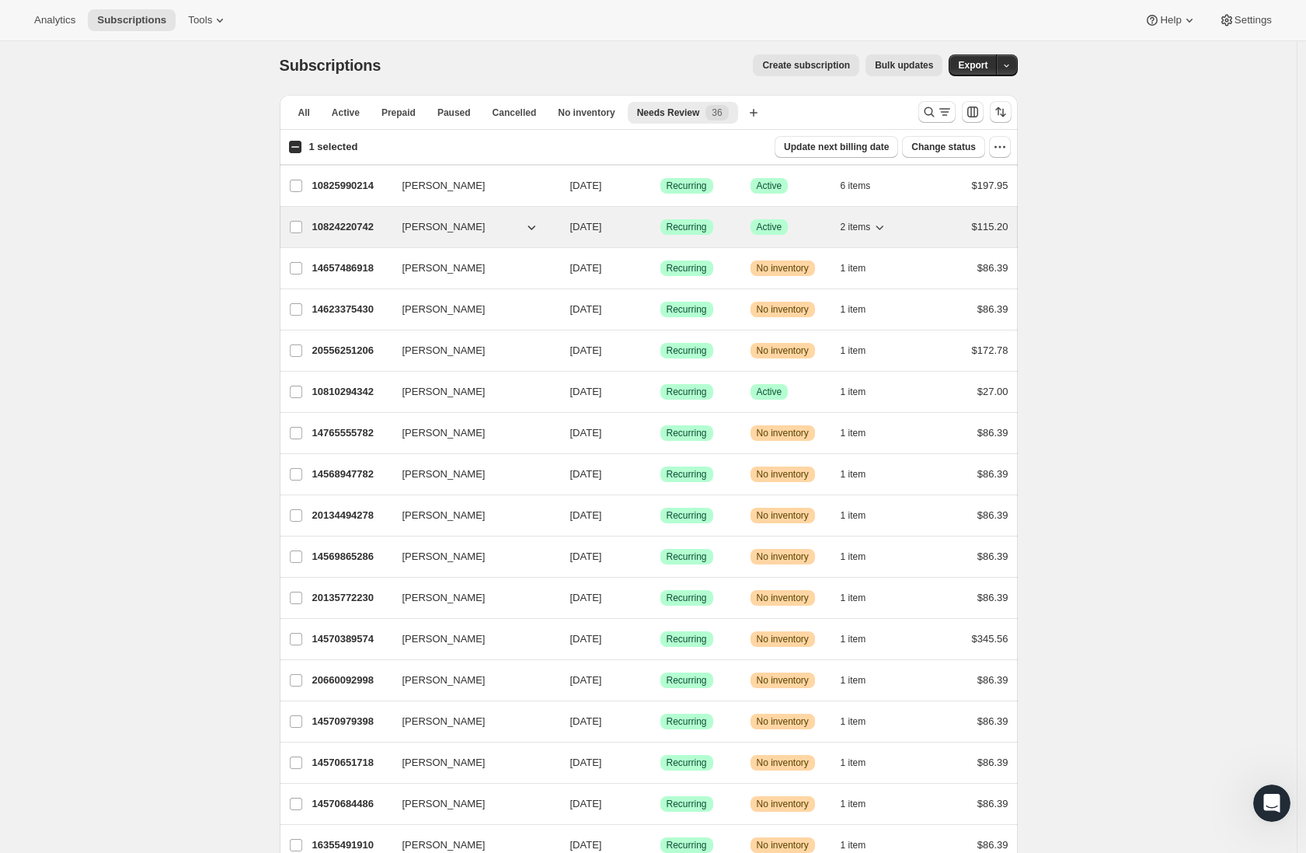
scroll to position [0, 0]
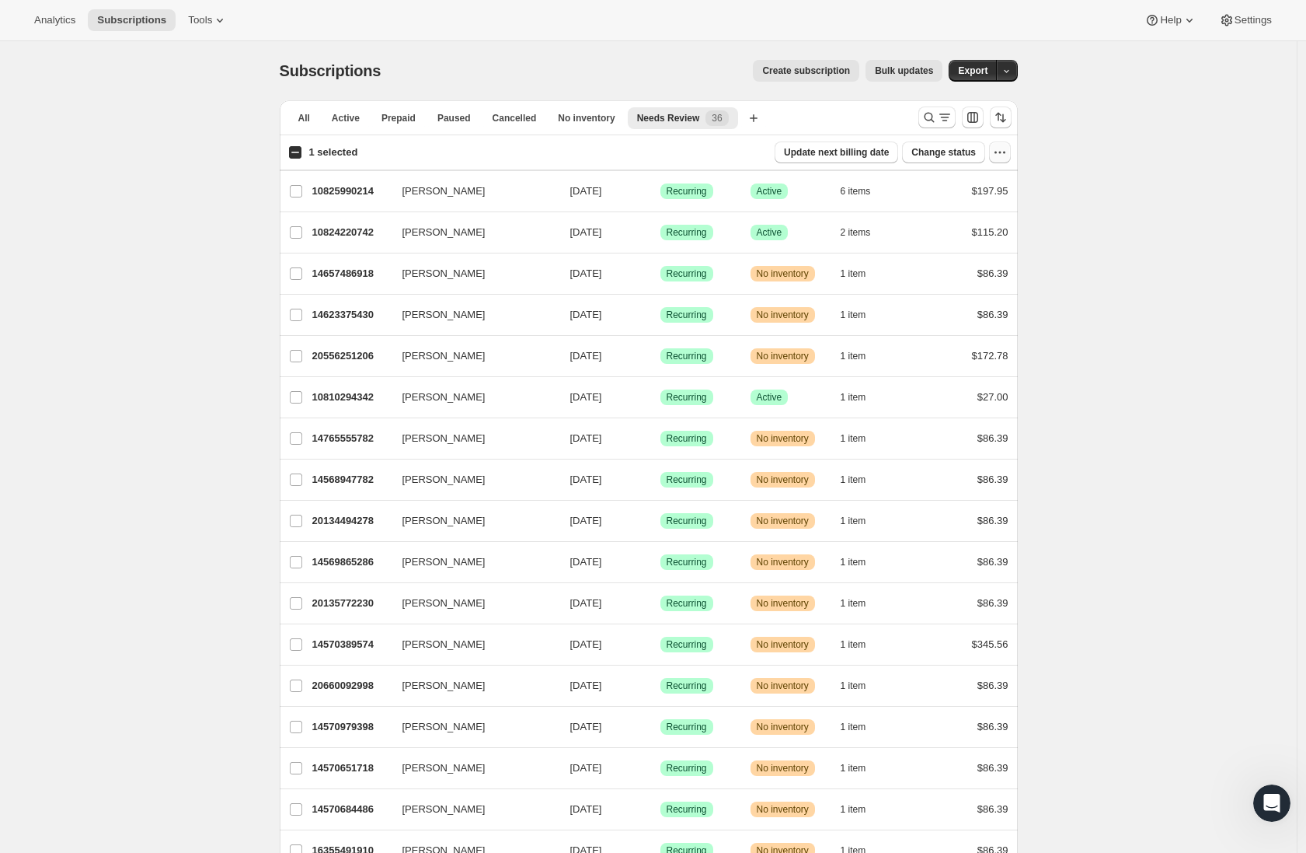
click at [1003, 151] on icon "button" at bounding box center [1000, 153] width 16 height 16
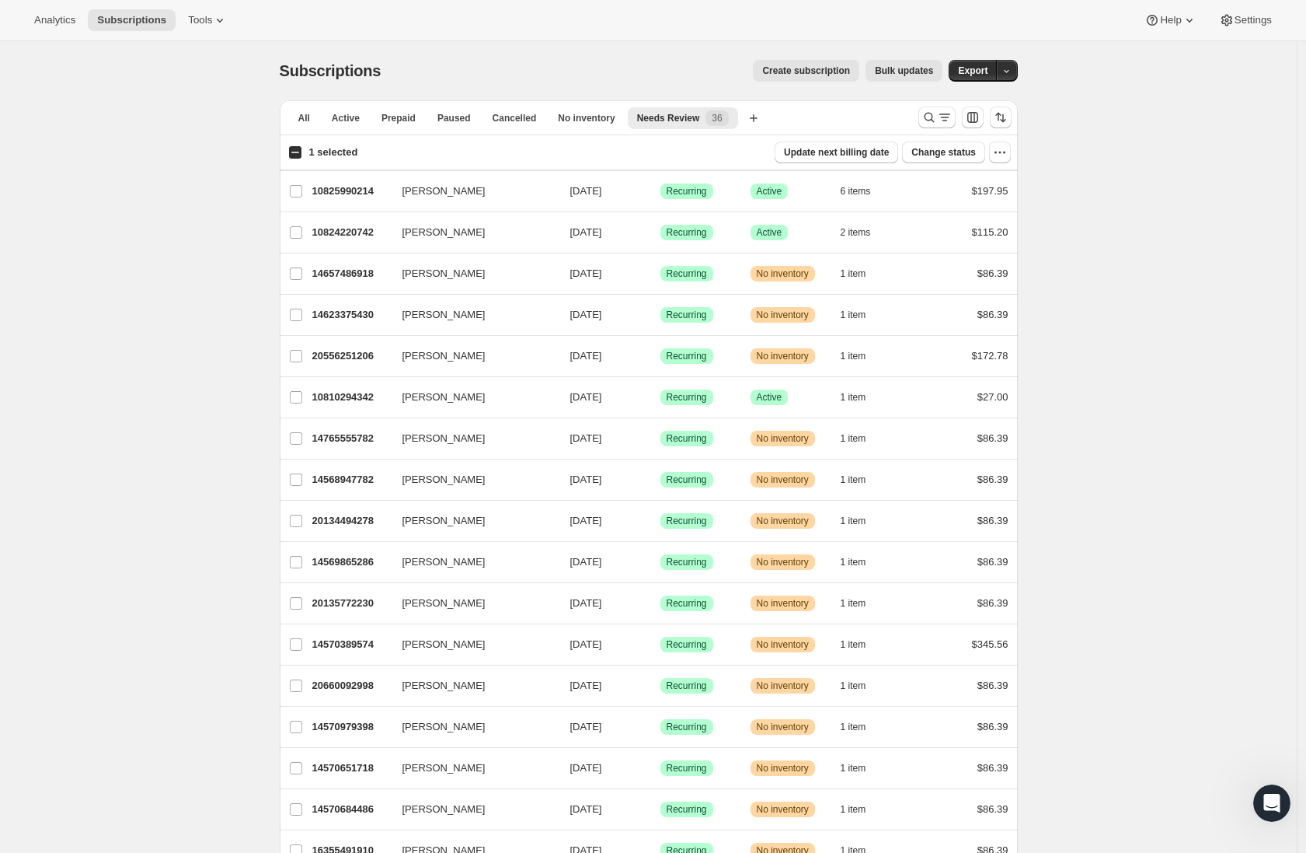
click at [358, 73] on span "Subscriptions" at bounding box center [331, 70] width 102 height 17
drag, startPoint x: 379, startPoint y: 68, endPoint x: 216, endPoint y: 71, distance: 163.2
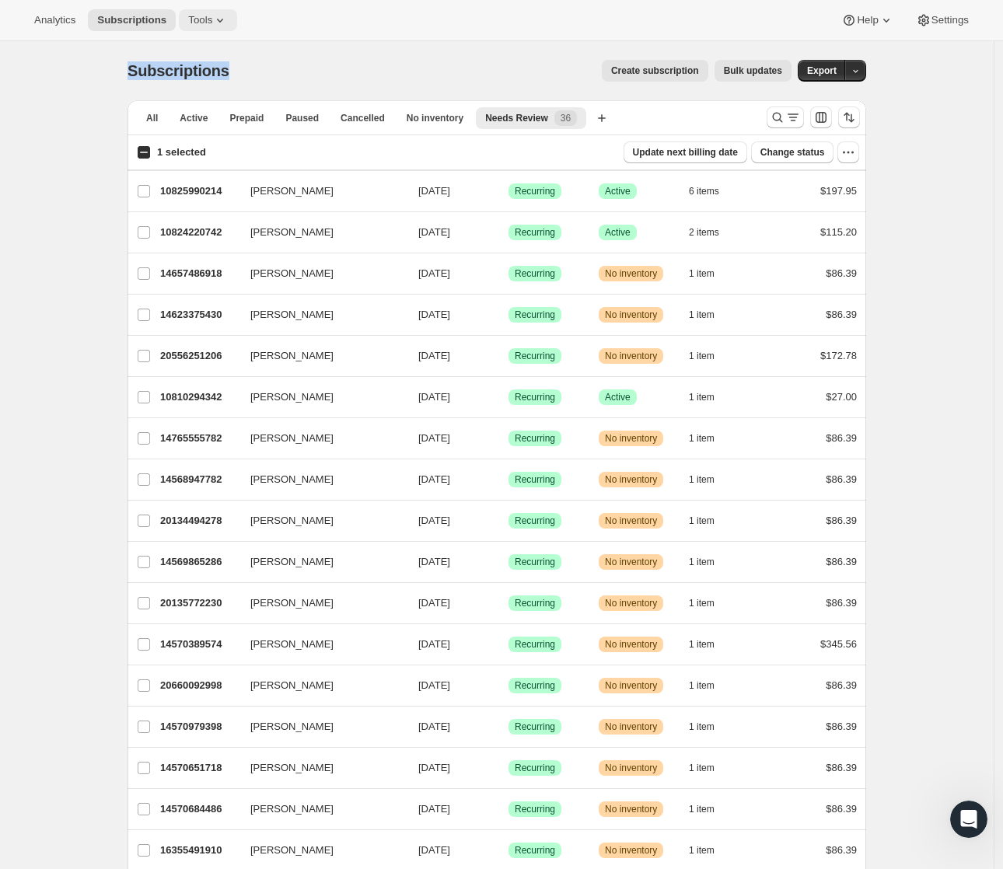
click at [222, 20] on icon at bounding box center [220, 21] width 6 height 4
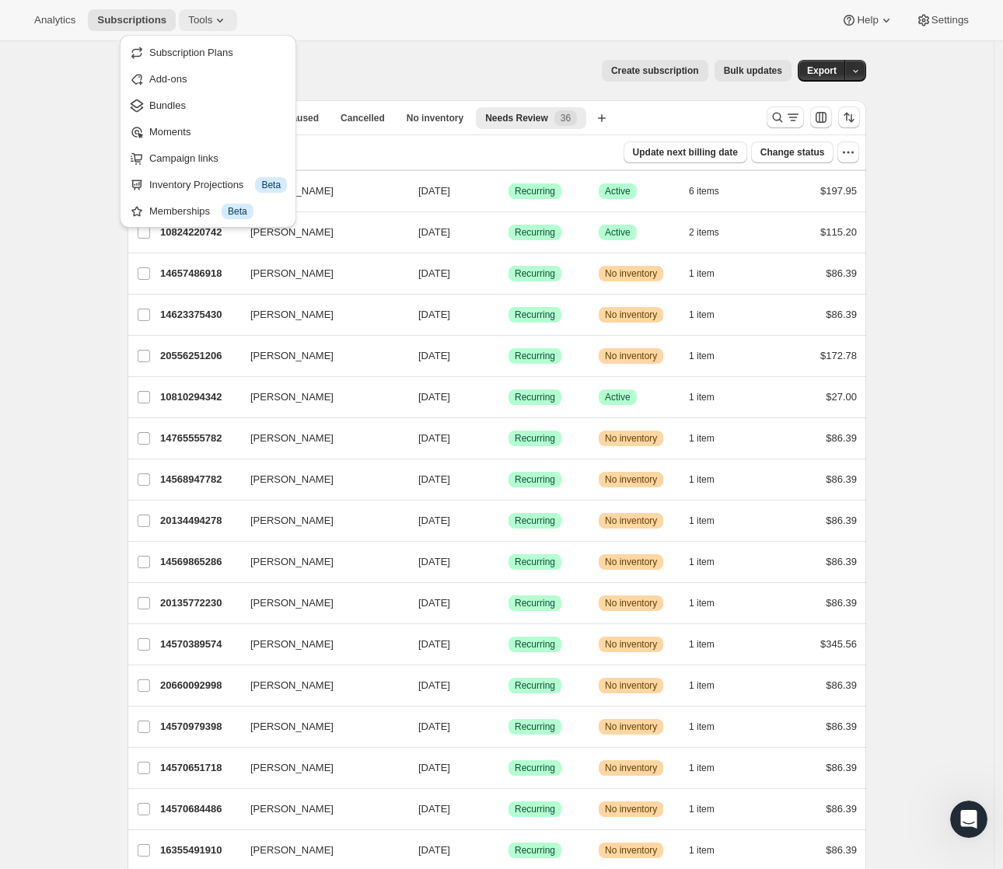
click at [212, 13] on button "Tools" at bounding box center [208, 20] width 58 height 22
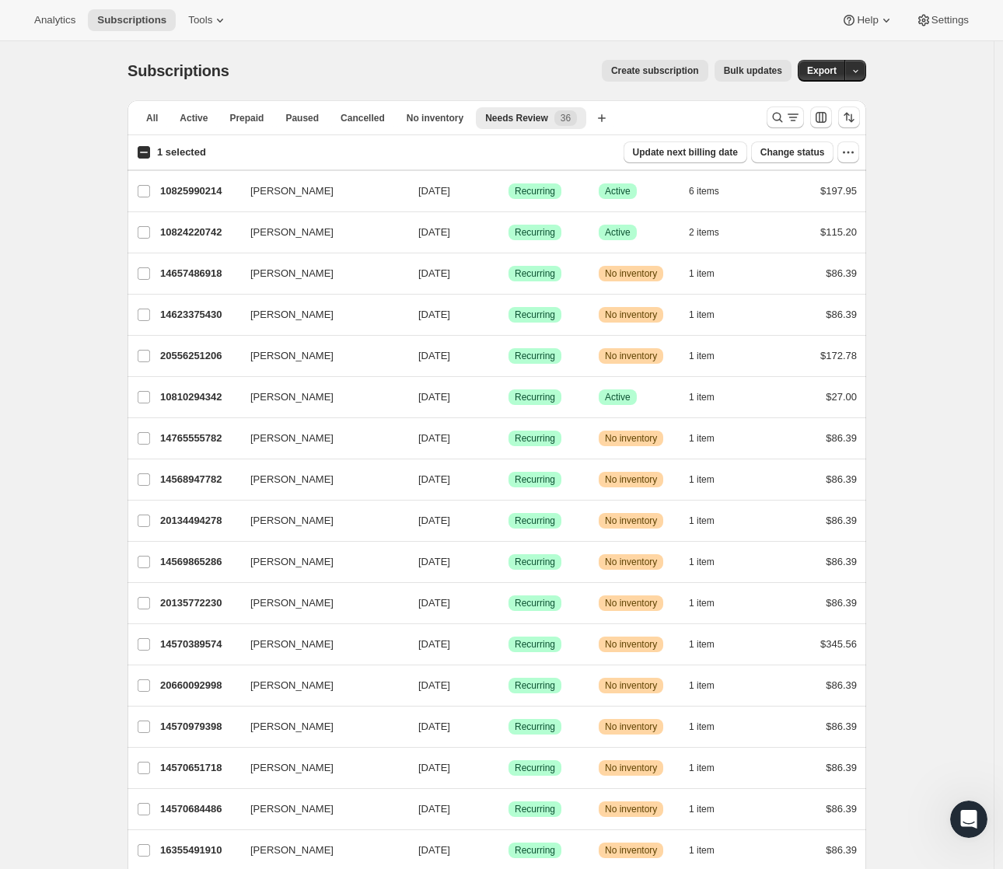
click at [216, 33] on div "Analytics Subscriptions Tools Help Settings" at bounding box center [501, 20] width 1003 height 41
click at [221, 18] on icon at bounding box center [220, 20] width 16 height 16
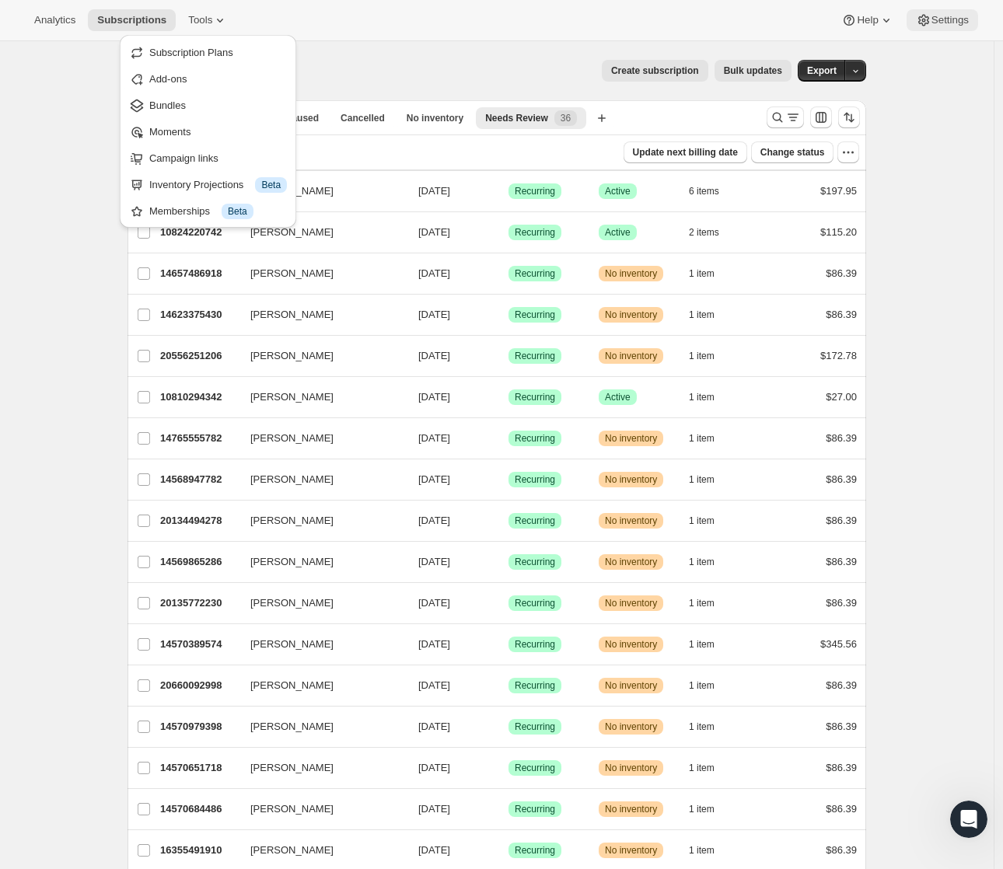
click at [944, 25] on span "Settings" at bounding box center [949, 20] width 37 height 12
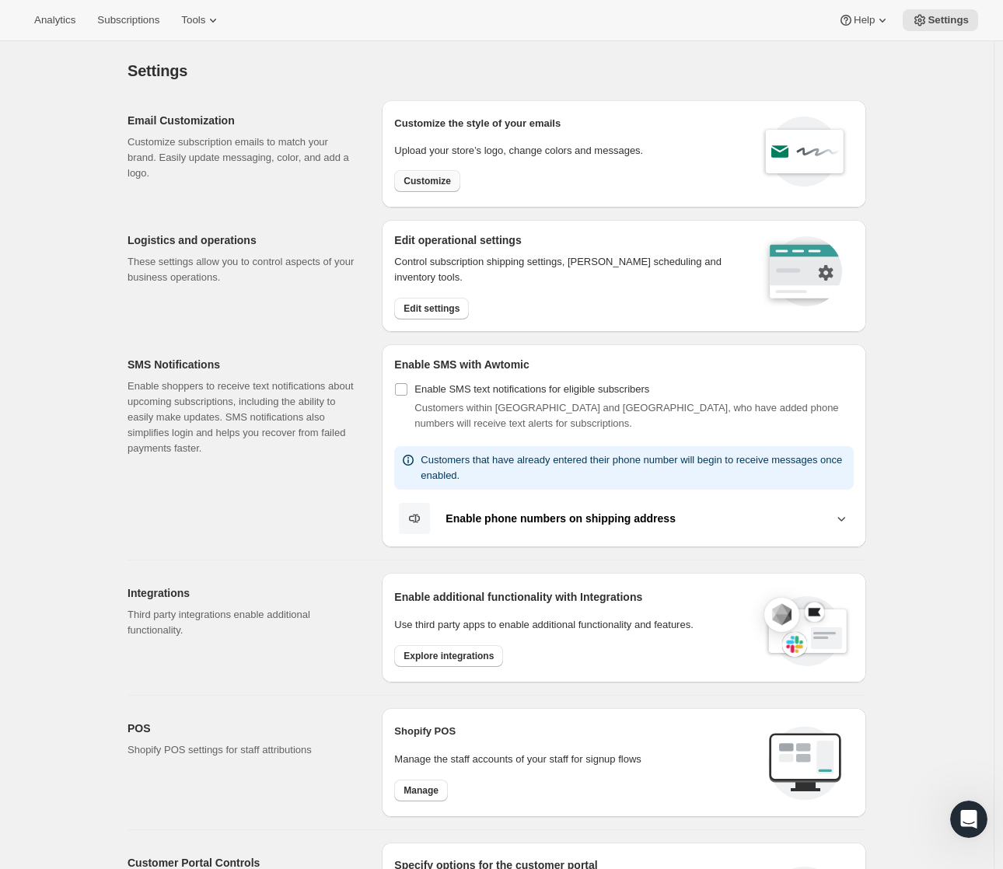
click at [424, 187] on span "Customize" at bounding box center [426, 181] width 47 height 12
select select "subscriptionMessage"
select select "5"
select select "15"
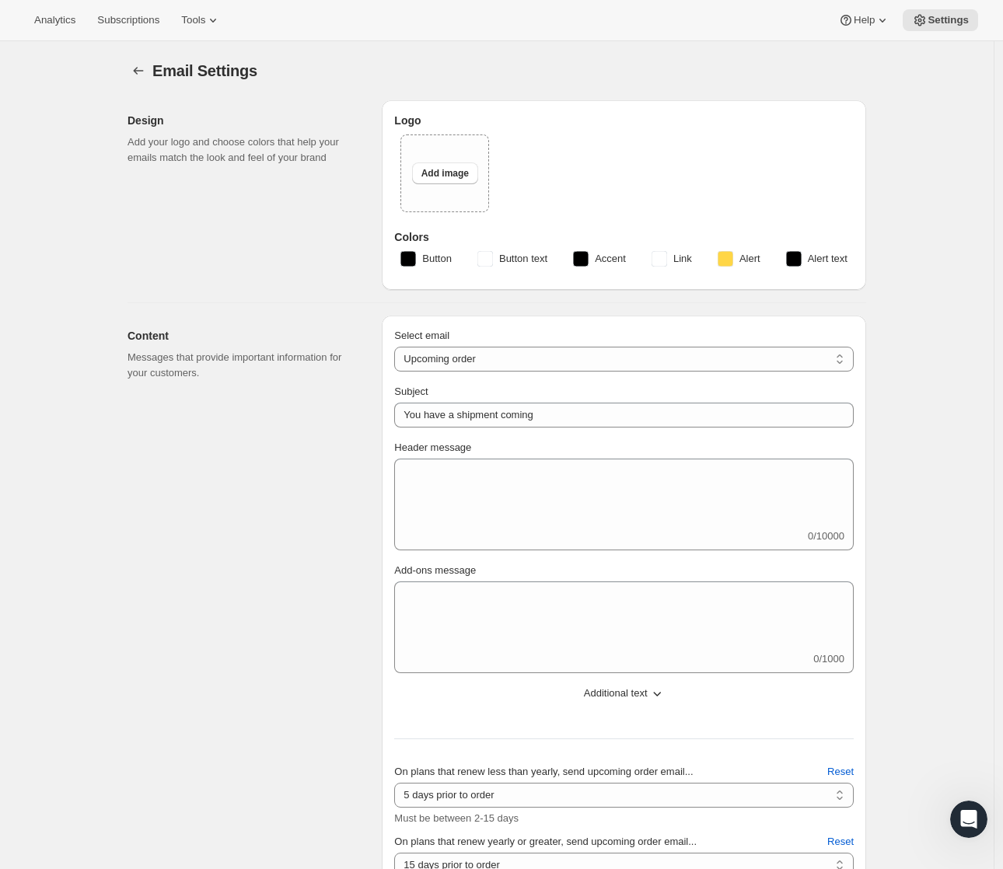
type input "Alchemy Code"
type input "hello@alchemycode.com"
checkbox input "true"
